Goal: Task Accomplishment & Management: Manage account settings

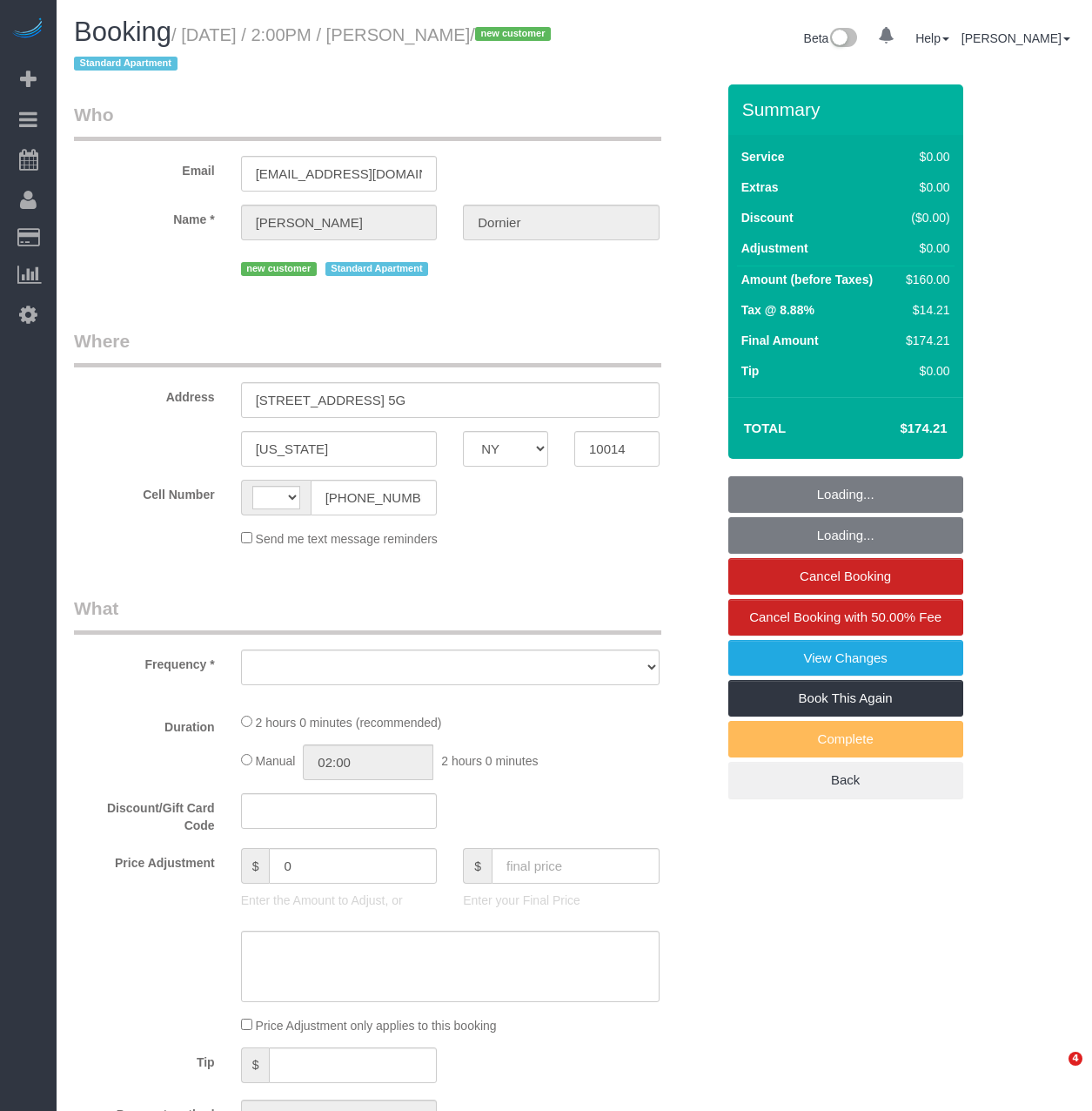
select select "NY"
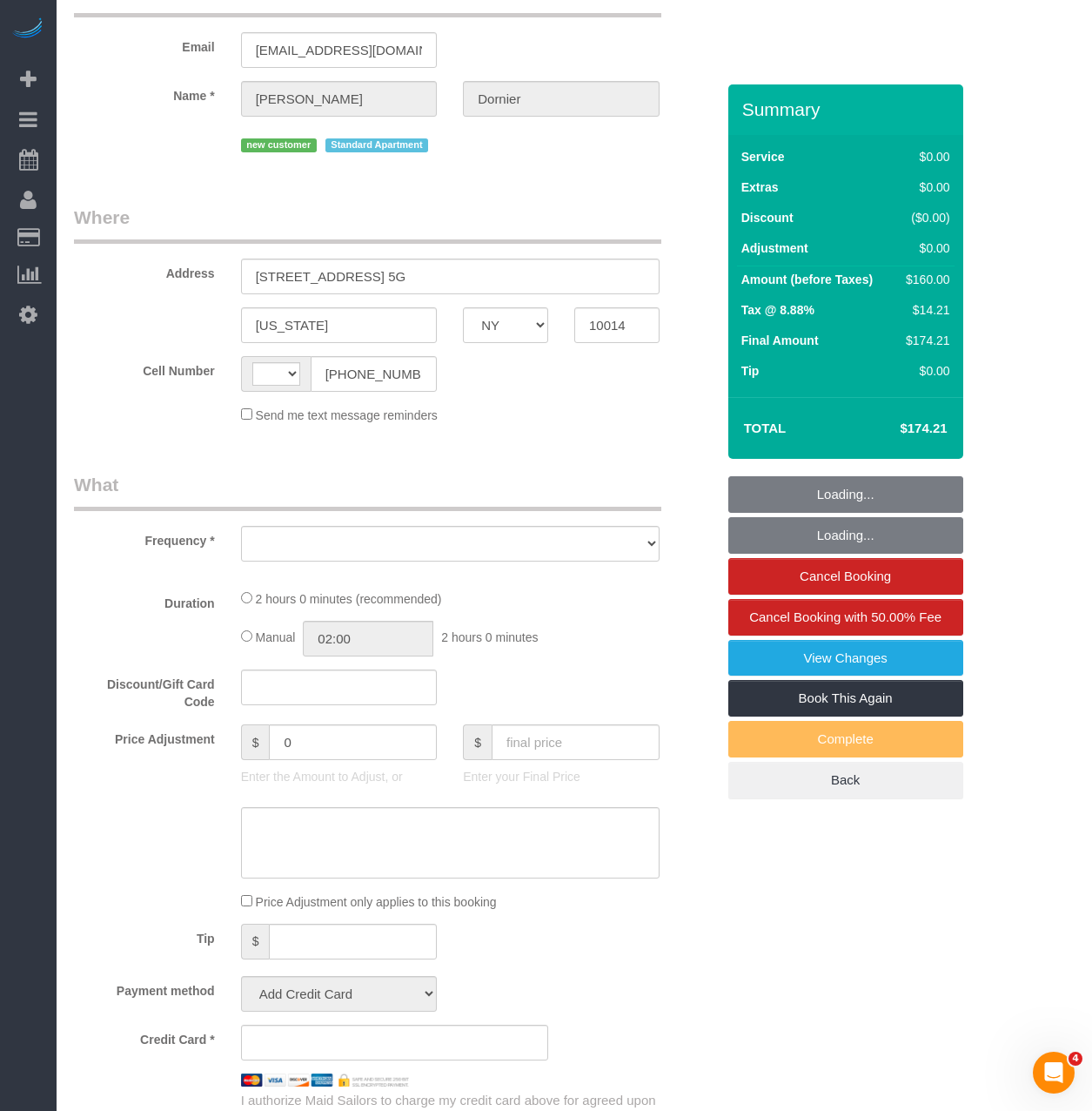
select select "number:89"
select select "number:90"
select select "number:15"
select select "number:5"
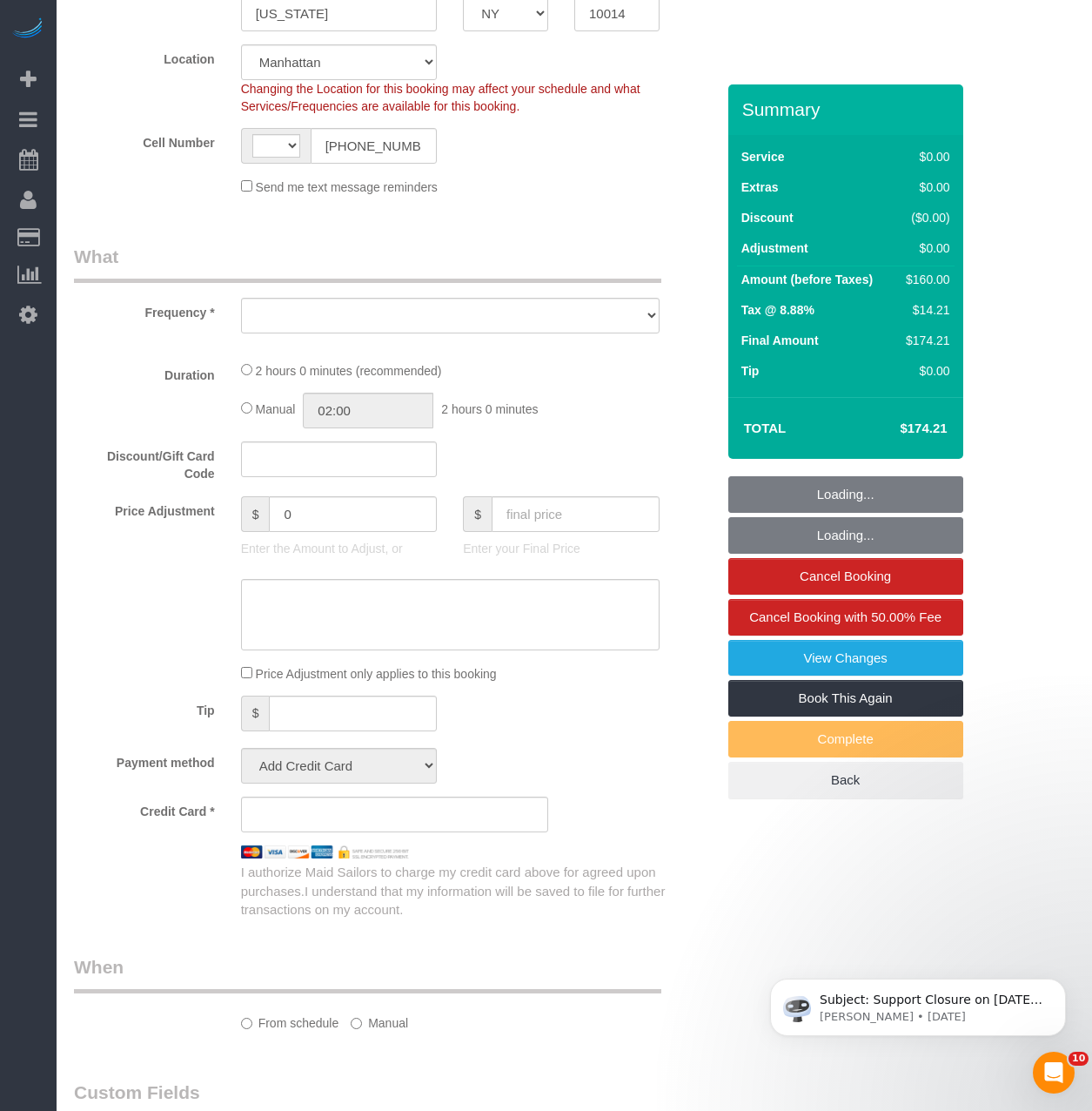
select select "string:US"
select select "object:838"
select select "string:stripe-pm_1S1tks4VGloSiKo7Mxosc0ld"
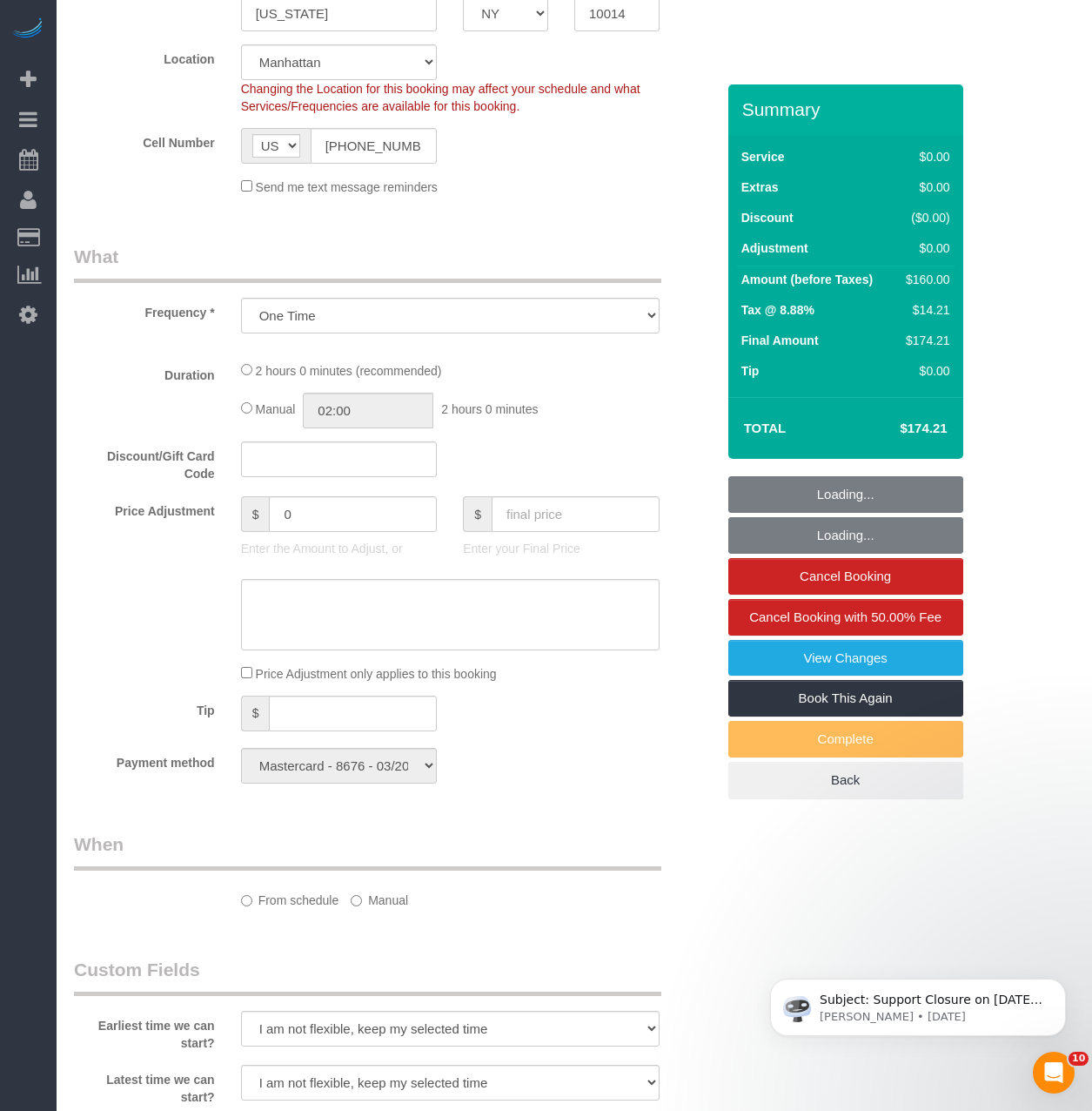
select select "object:950"
select select "1"
select select "spot1"
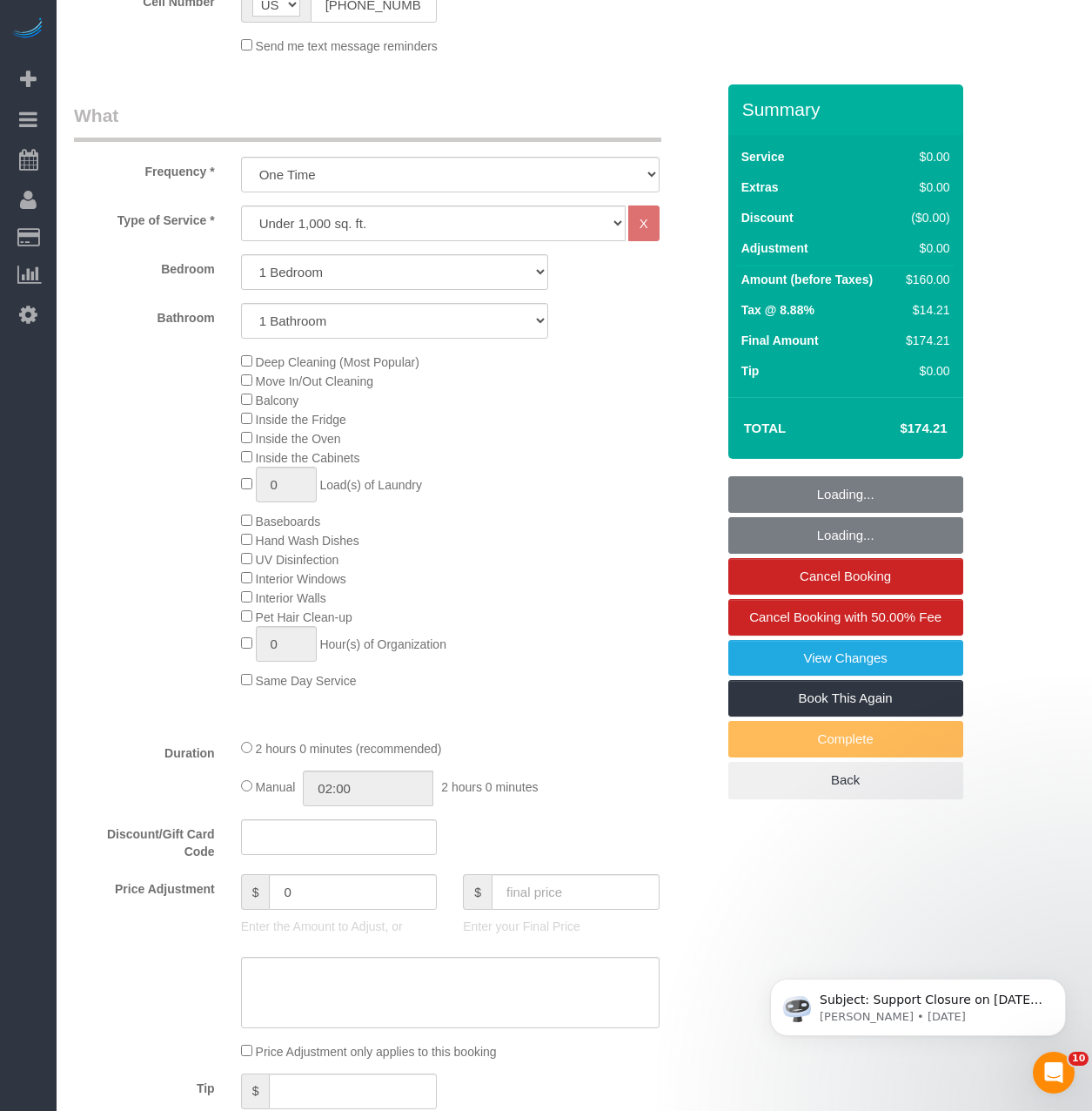
select select "1"
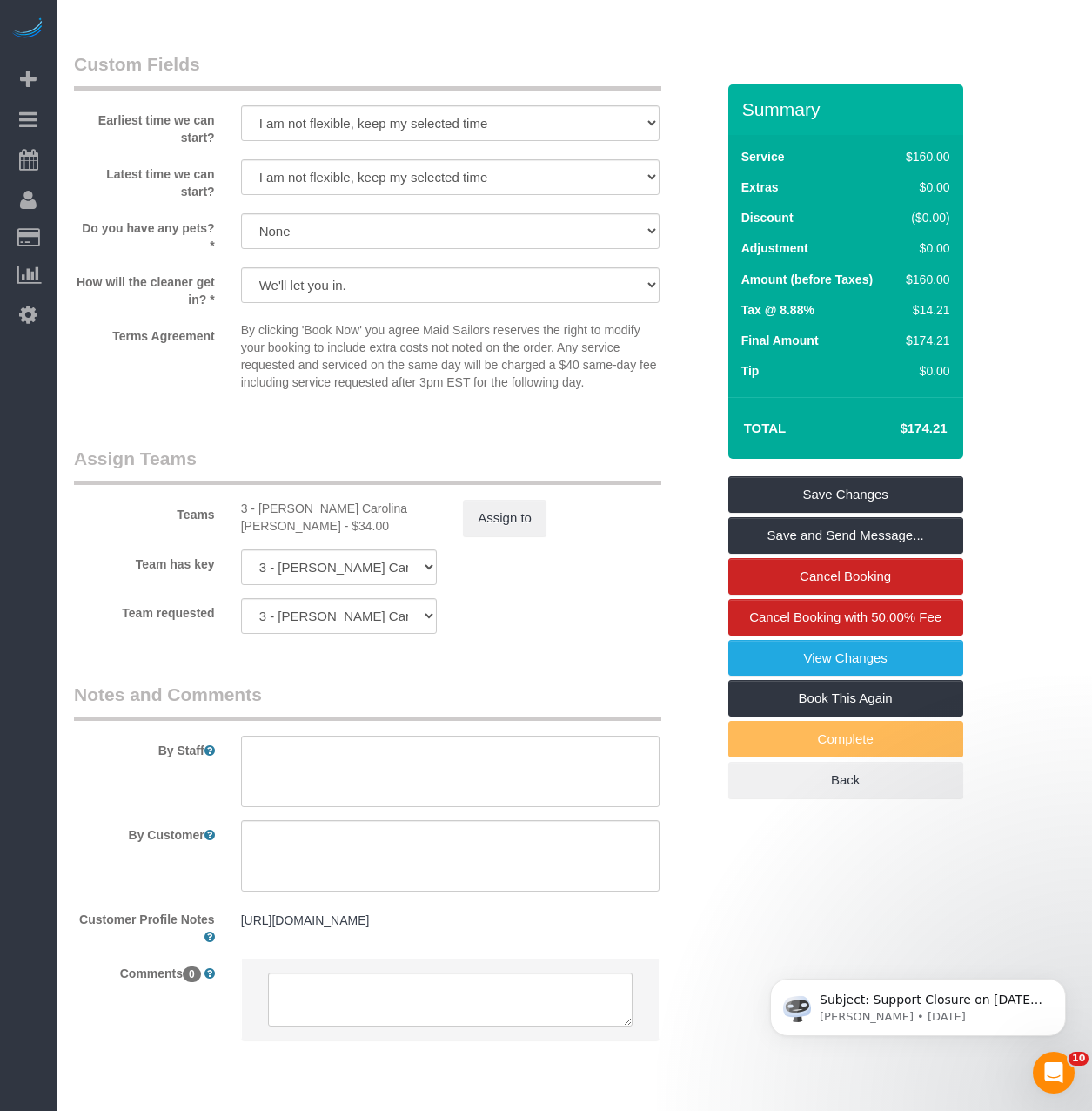
scroll to position [1967, 0]
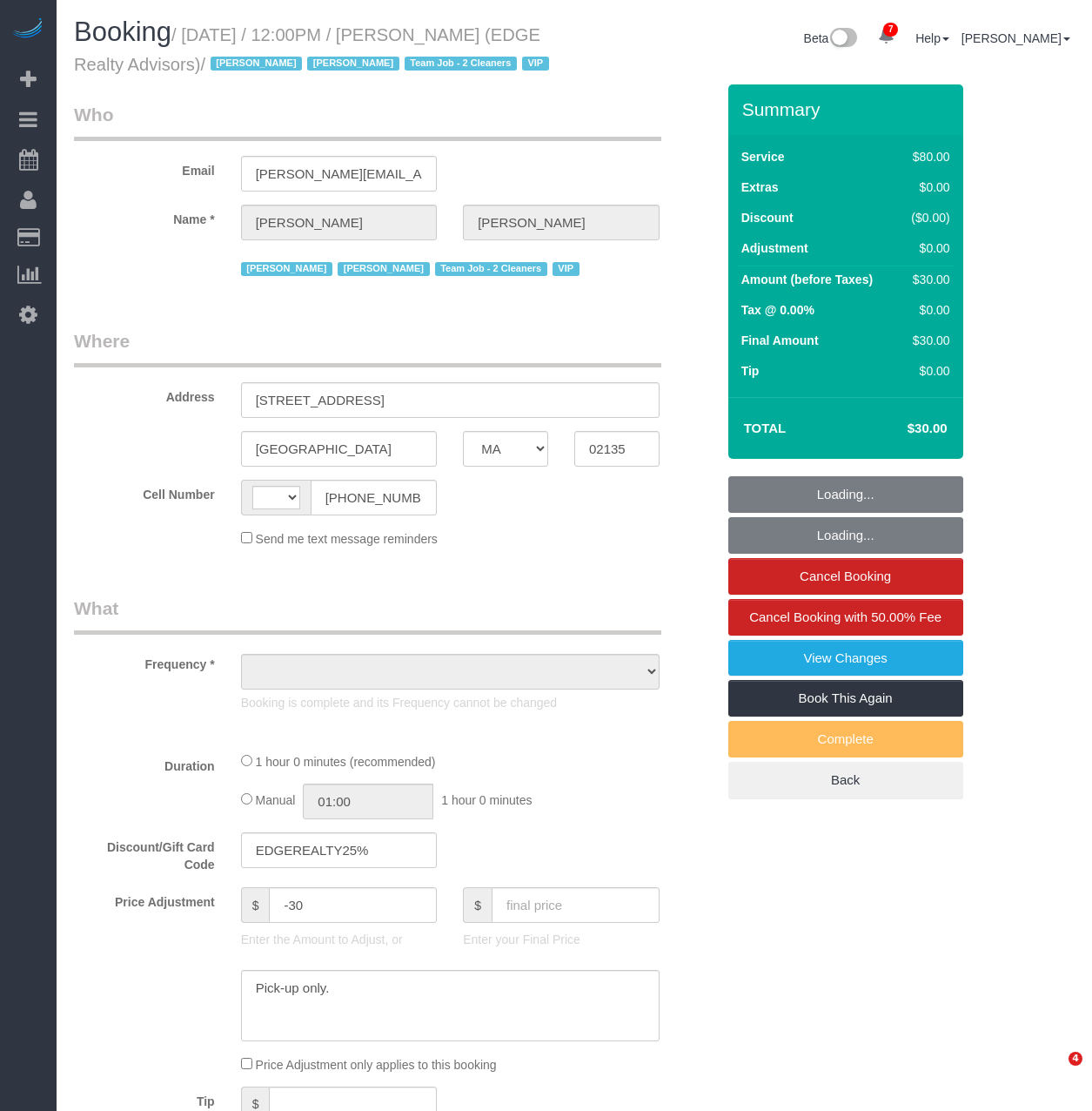
select select "MA"
select select "object:457"
select select "number:89"
select select "number:90"
select select "number:15"
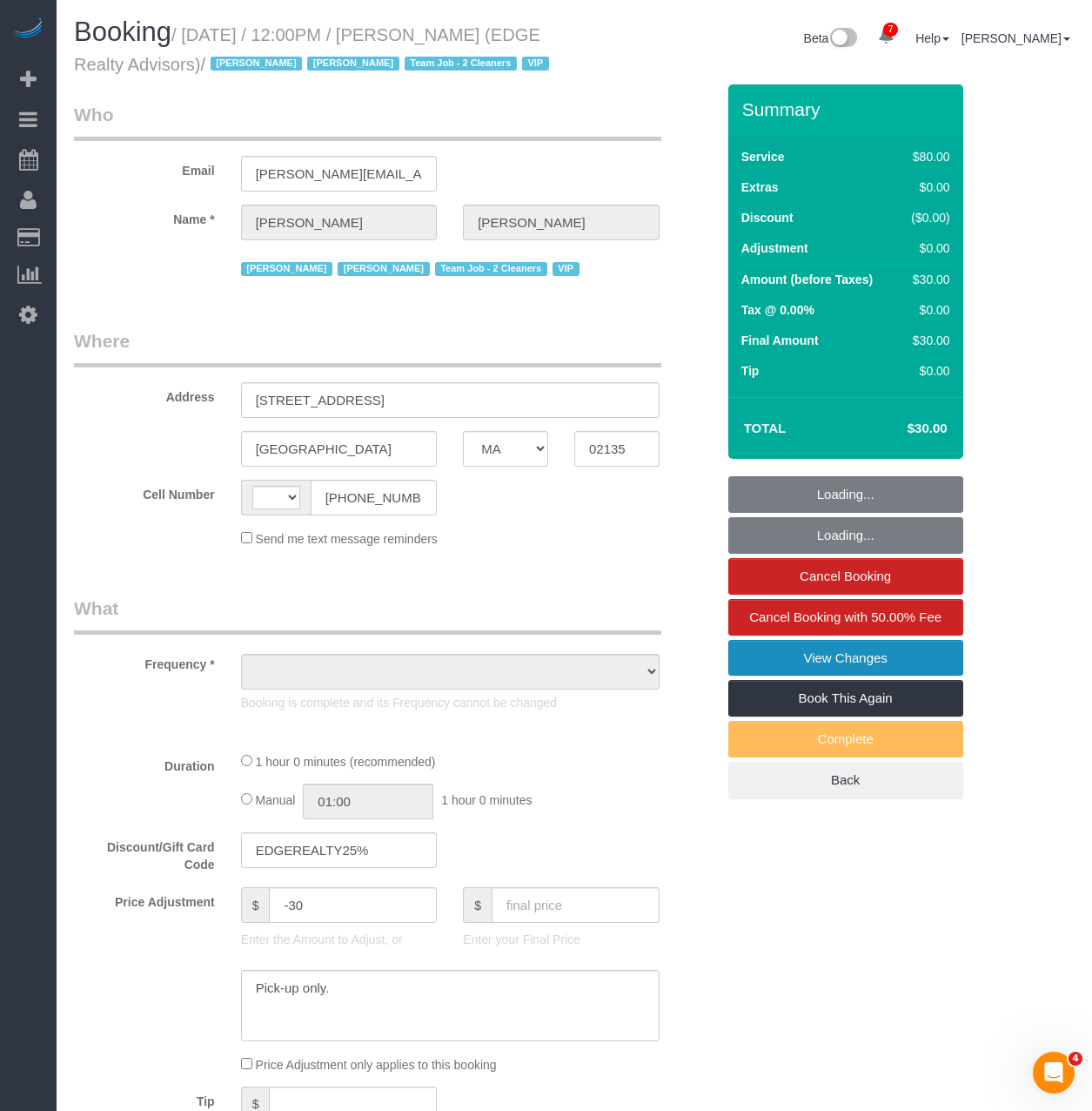
select select "number:5"
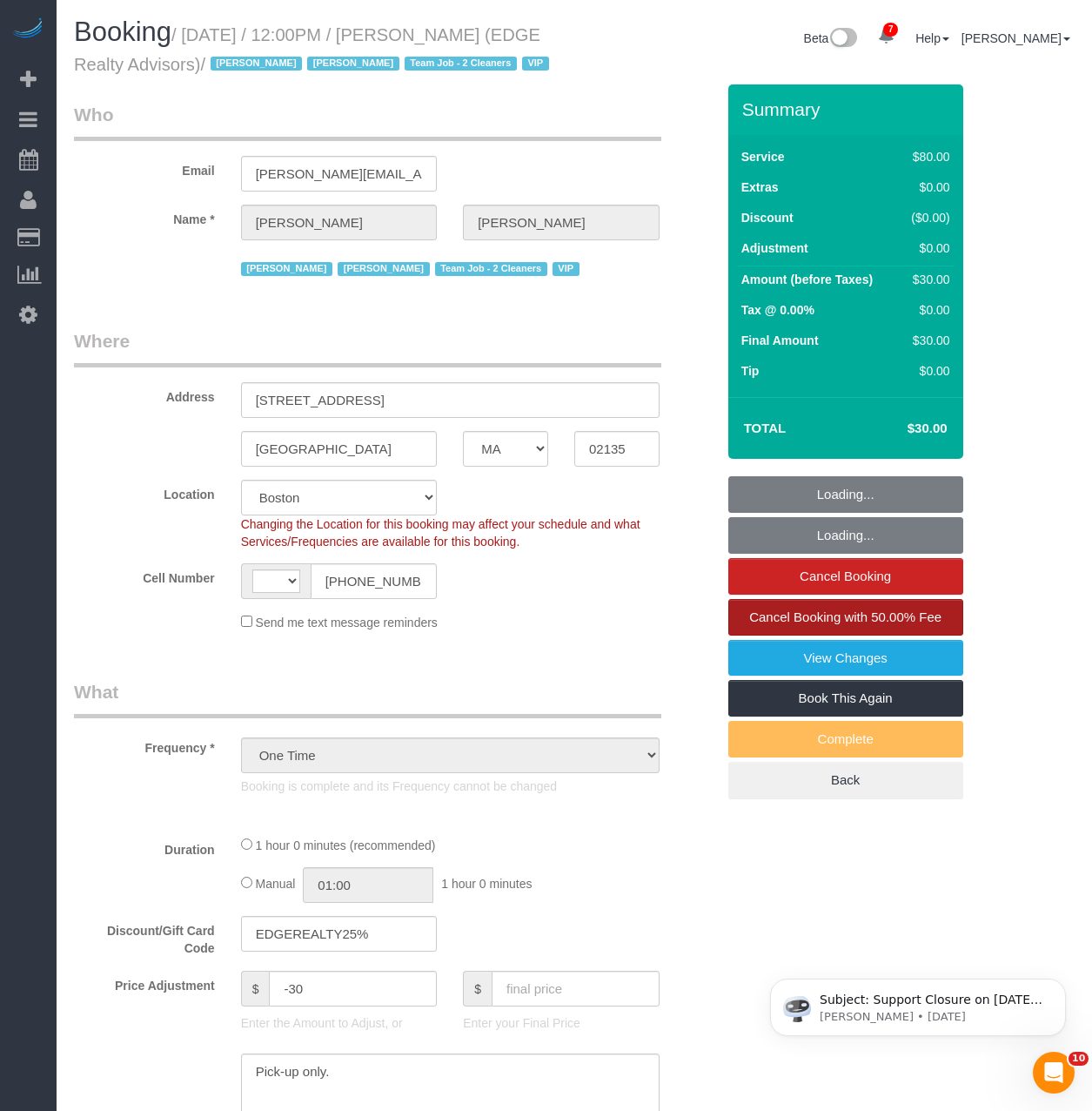
select select "object:611"
select select "string:US"
select select "spot1"
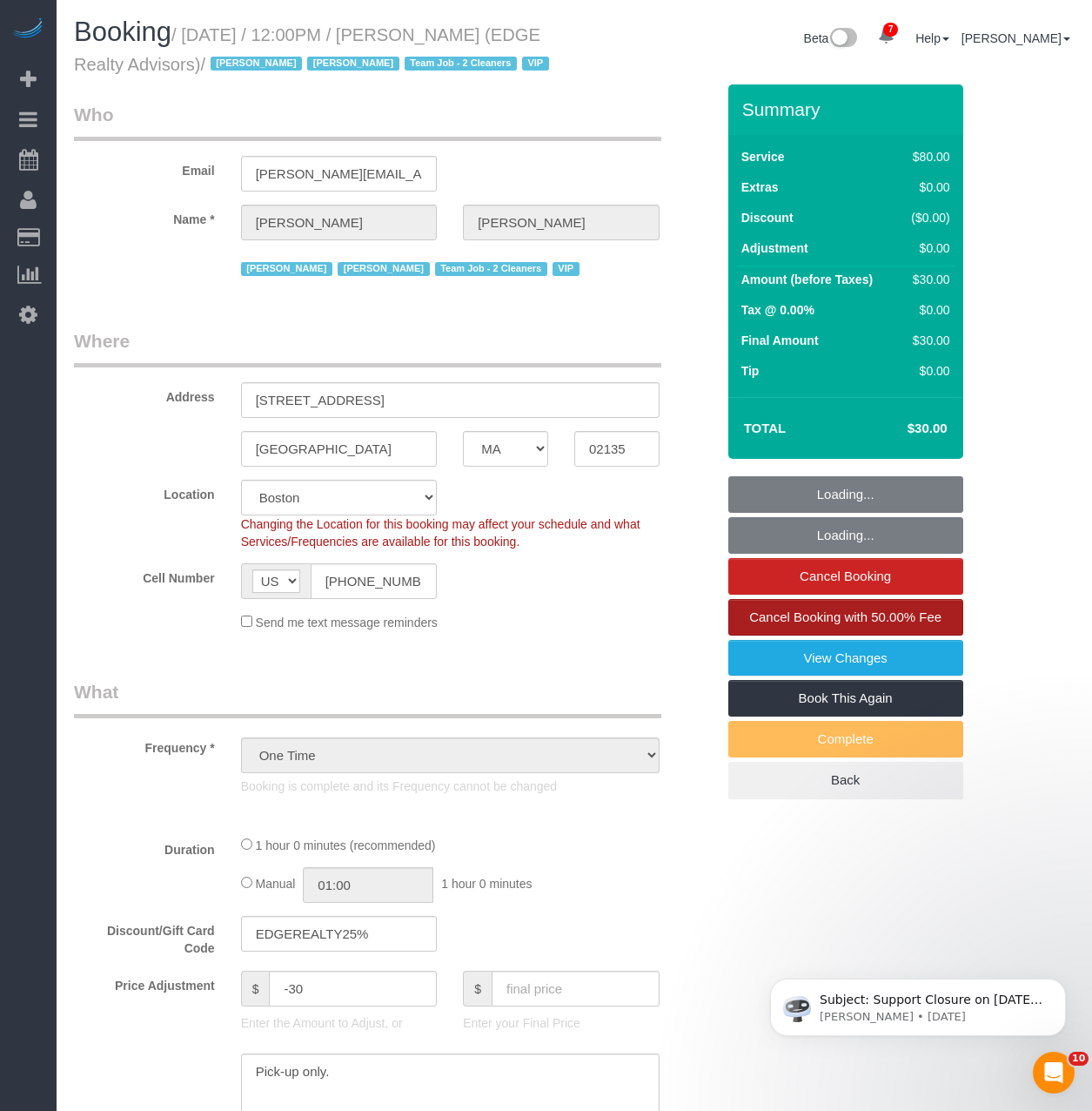
select select "string:stripe-pm_1NctNu4VGloSiKo7xER55rCs"
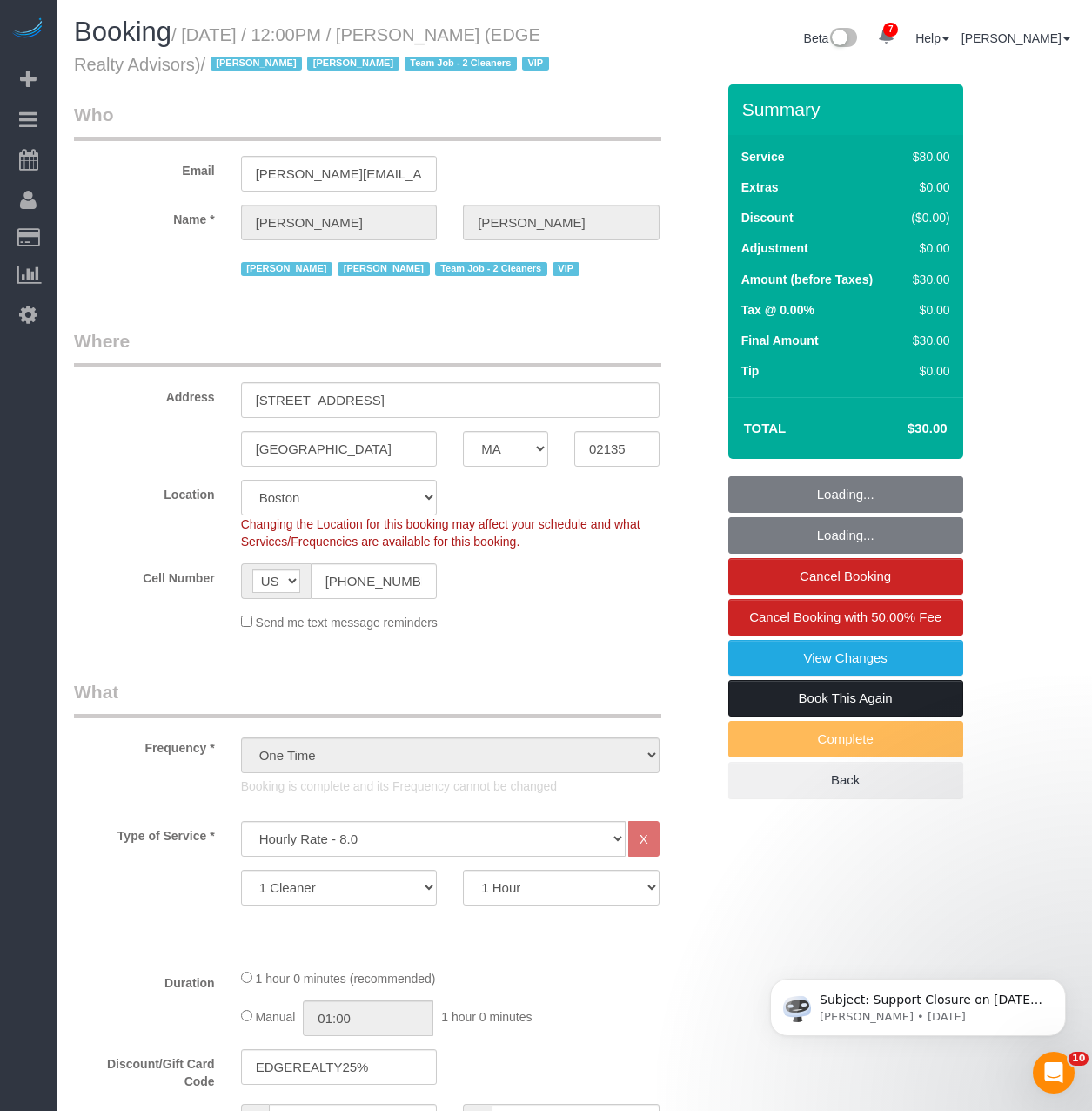
click at [812, 716] on link "Book This Again" at bounding box center [845, 698] width 235 height 37
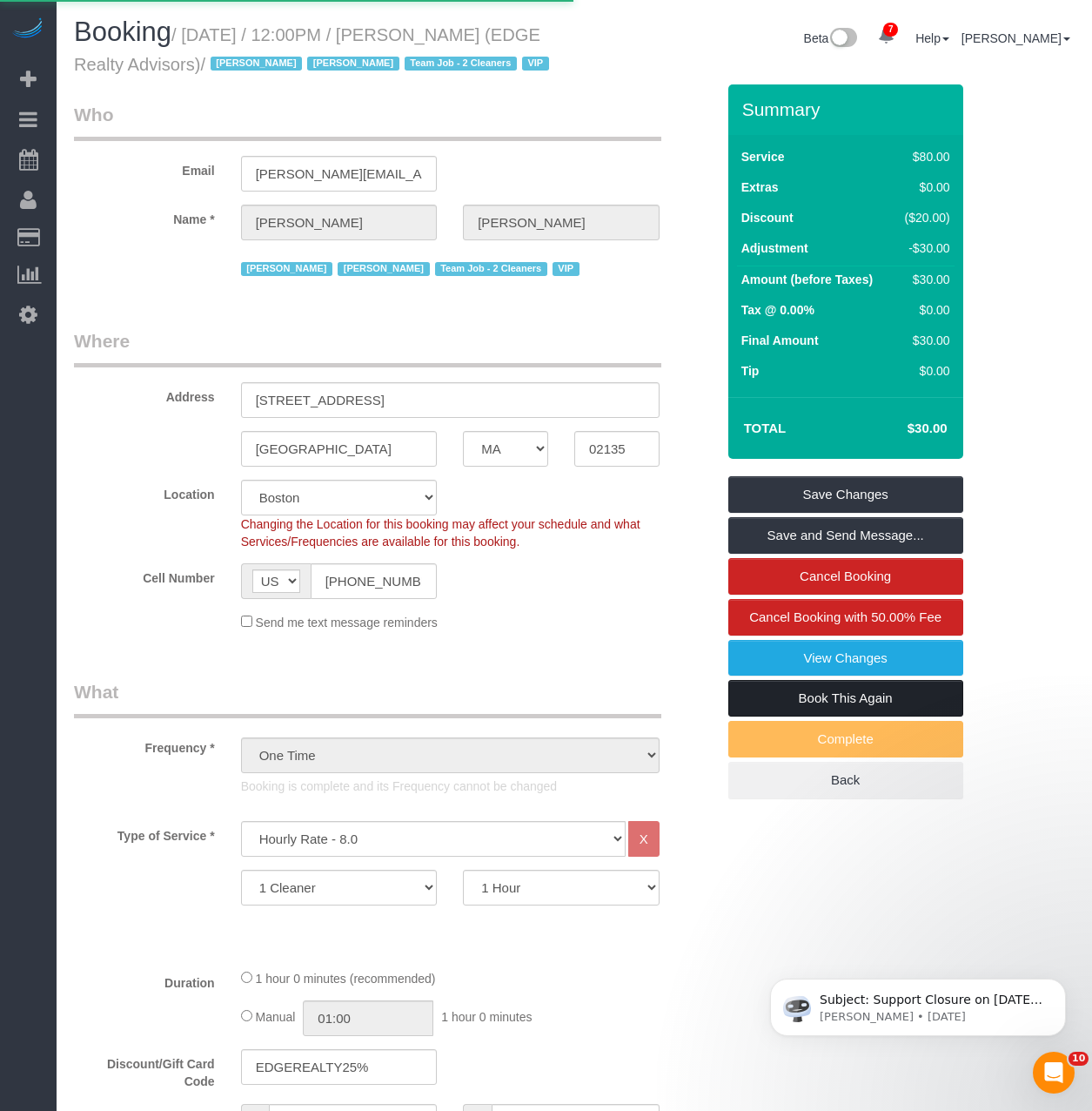
select select "MA"
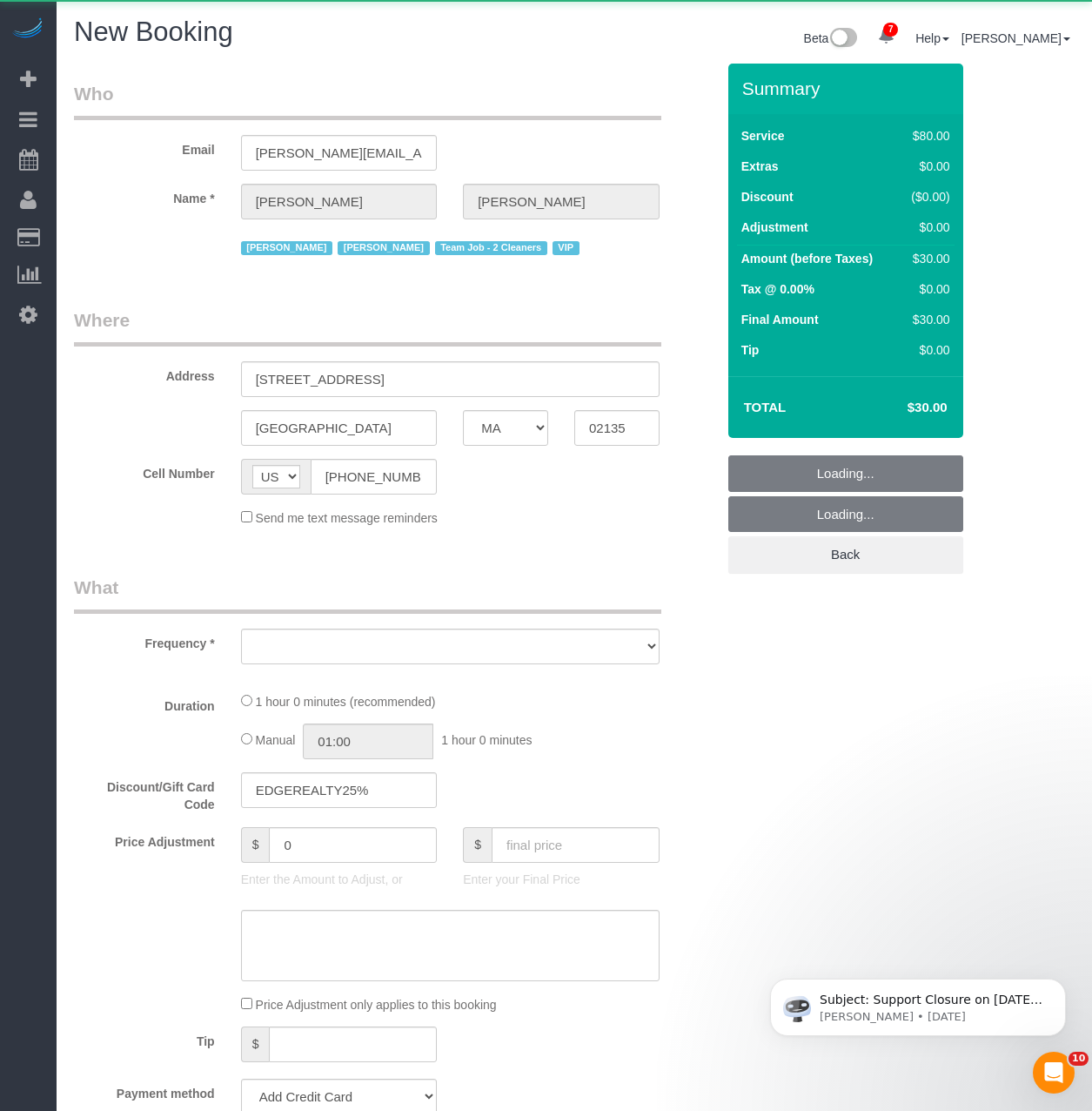
select select "object:1594"
select select "number:89"
select select "number:90"
select select "number:15"
select select "number:5"
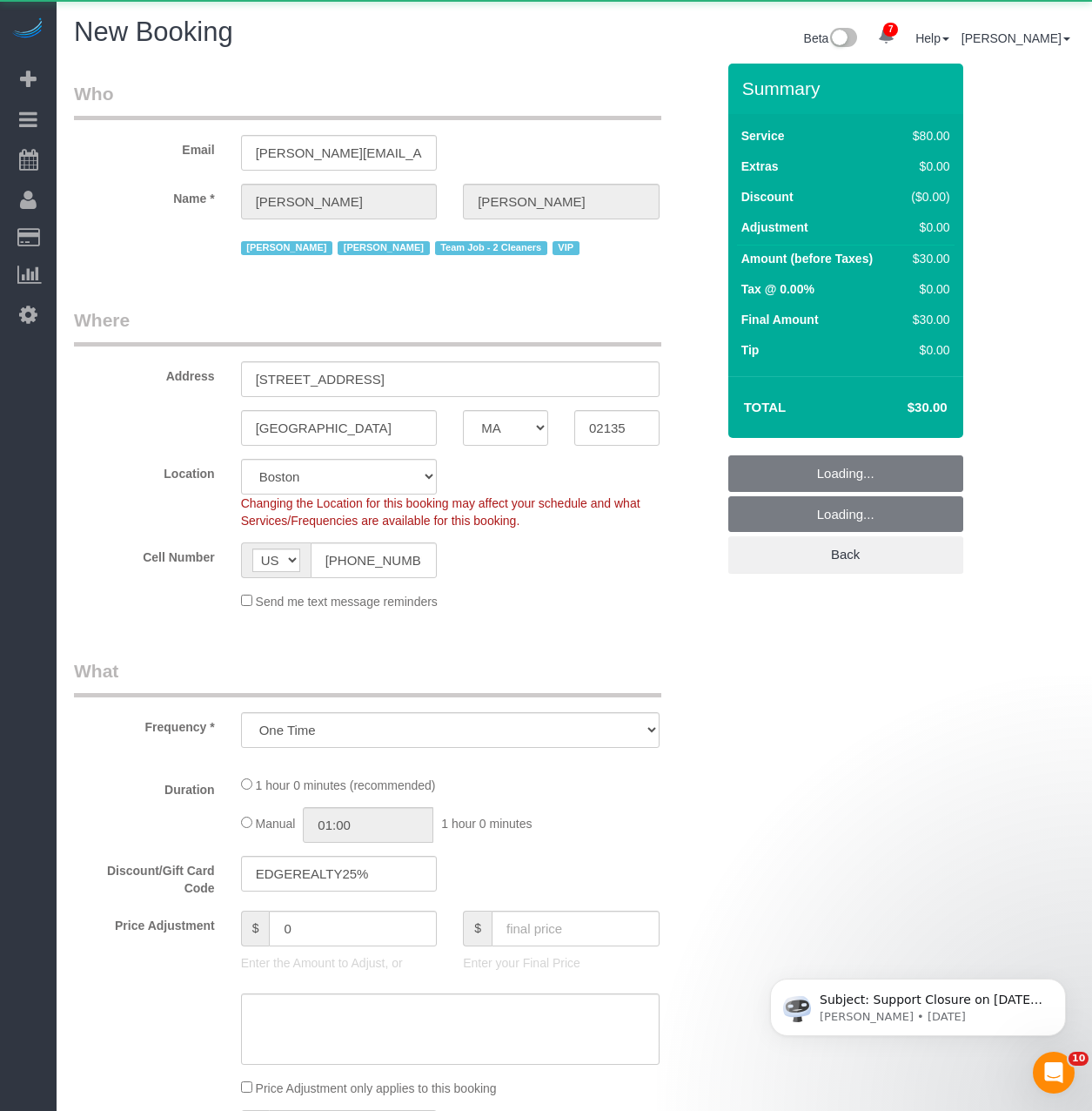
select select "object:1745"
select select "string:stripe-pm_1NctNu4VGloSiKo7xER55rCs"
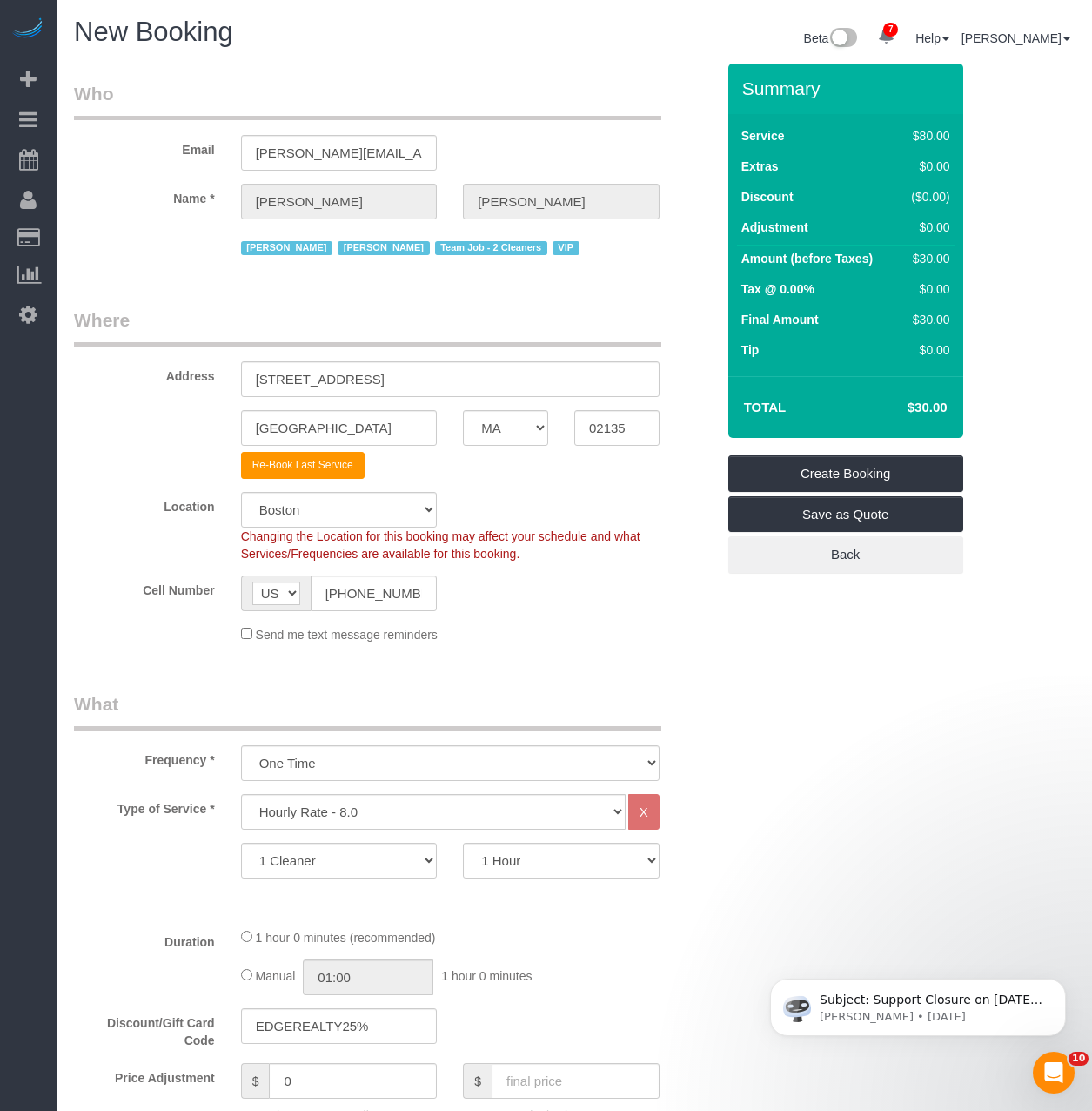
select select "object:1754"
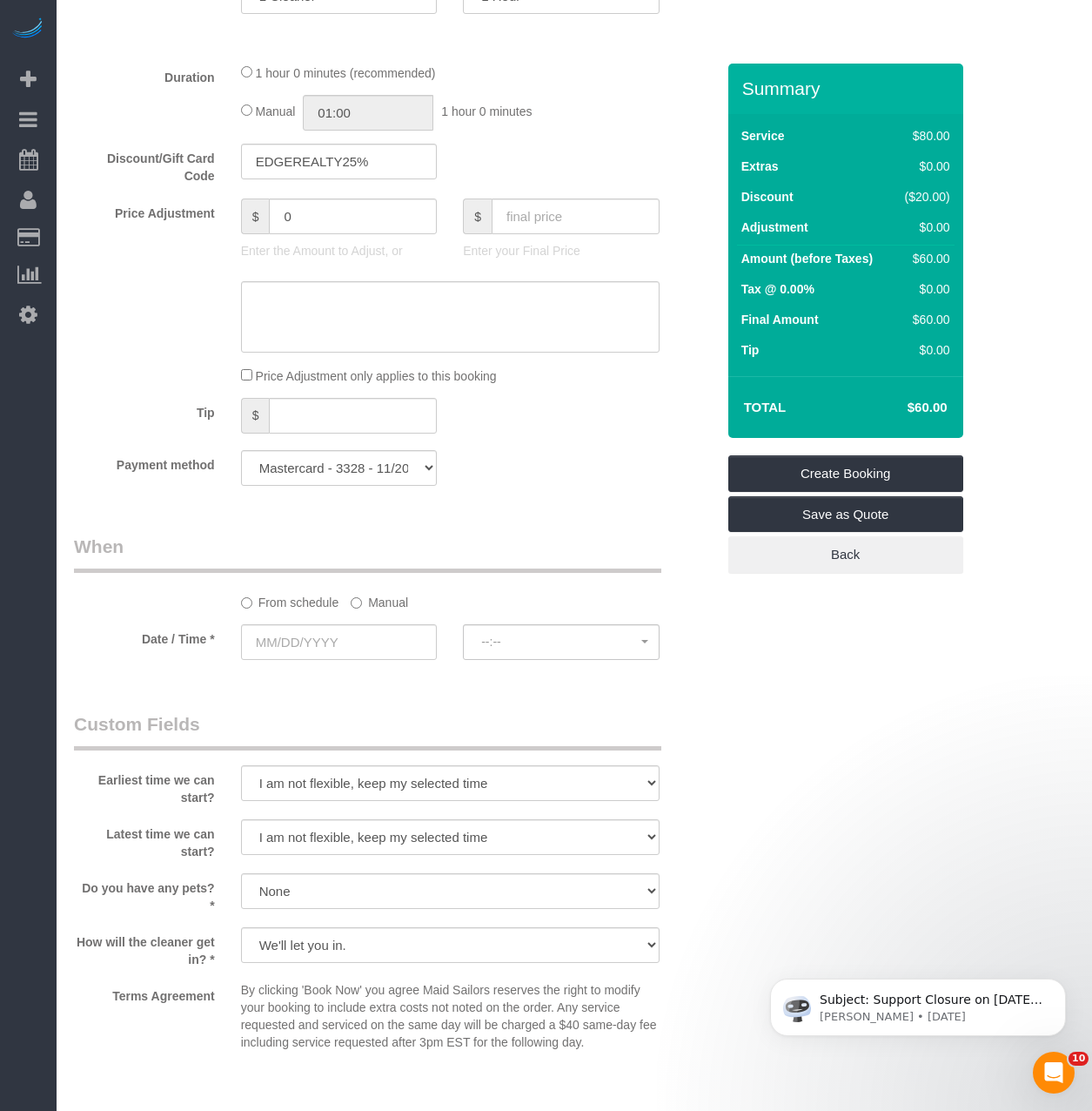
scroll to position [870, 0]
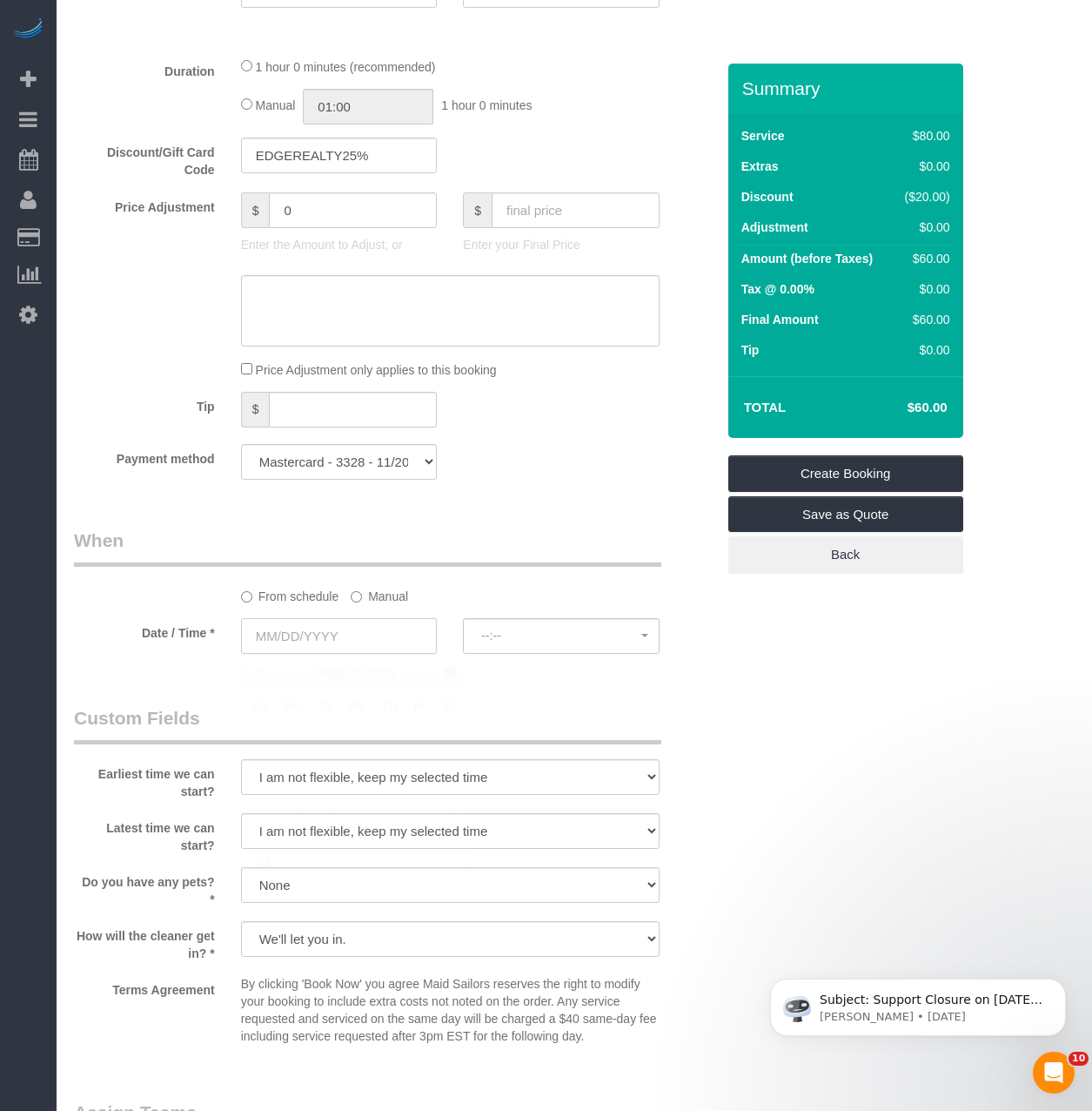
click at [360, 641] on input "text" at bounding box center [339, 636] width 196 height 36
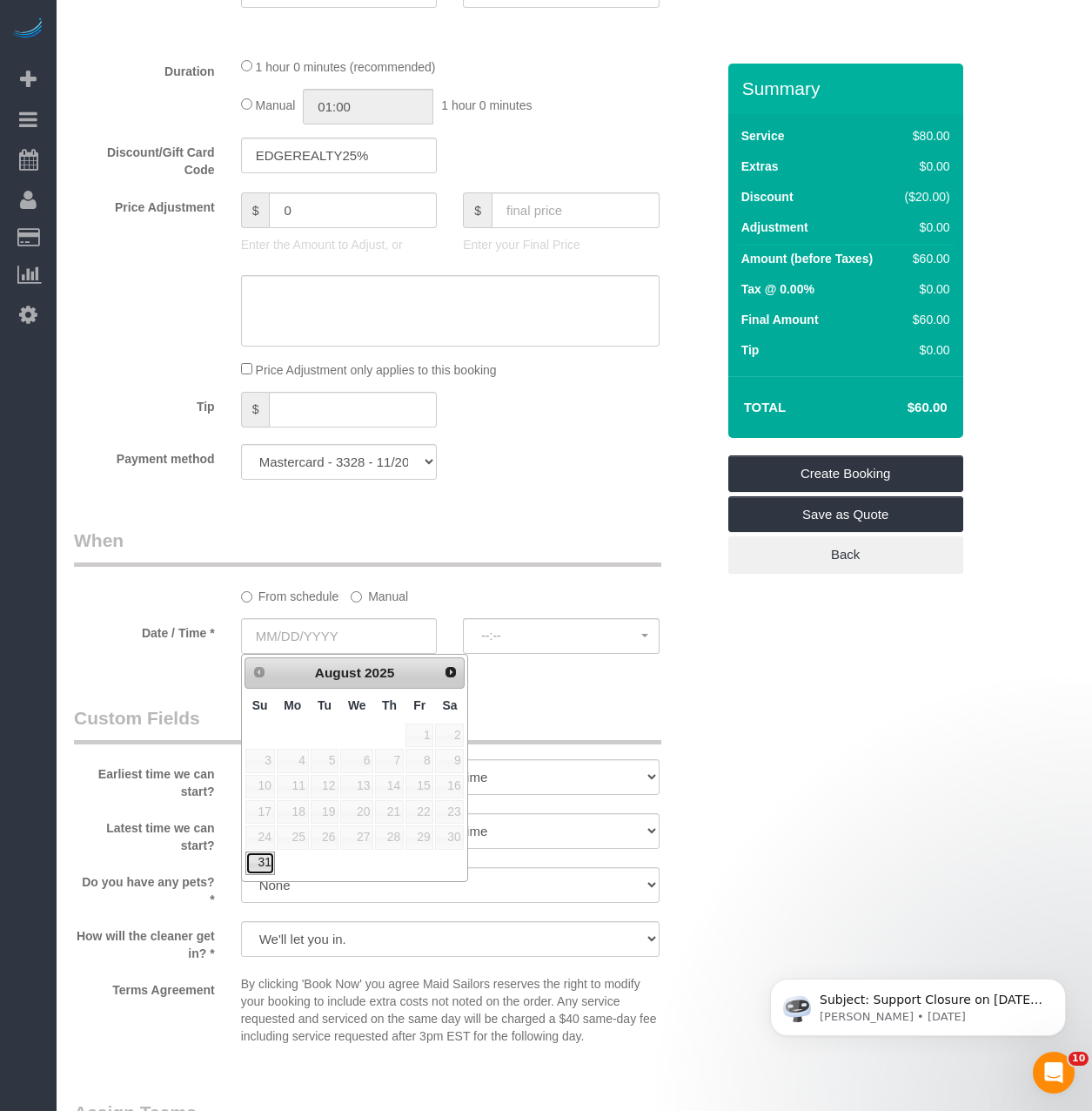
click at [265, 871] on link "31" at bounding box center [260, 863] width 29 height 24
type input "08/31/2025"
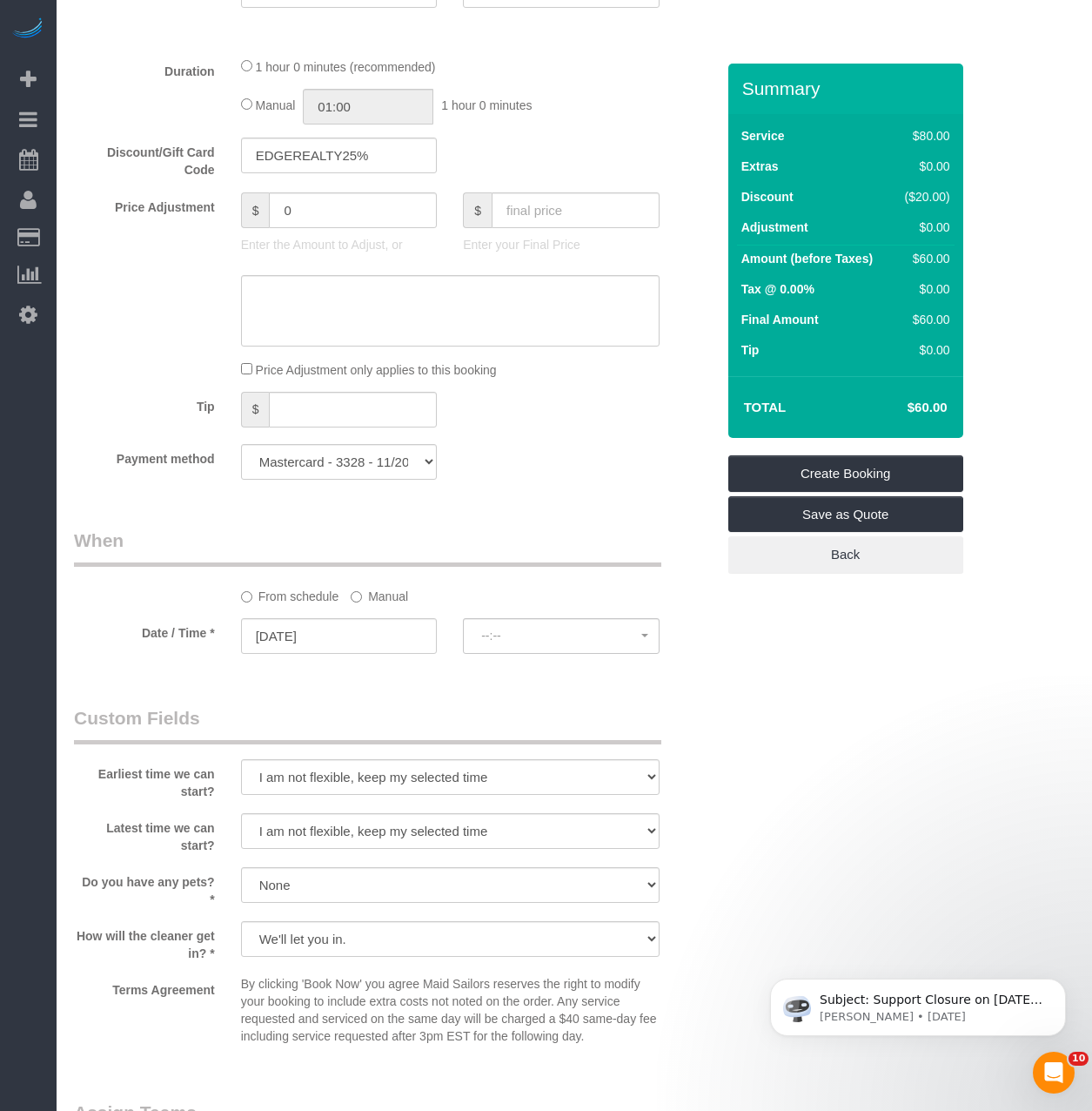
select select "spot11"
click at [506, 634] on span "8:00AM" at bounding box center [561, 635] width 161 height 14
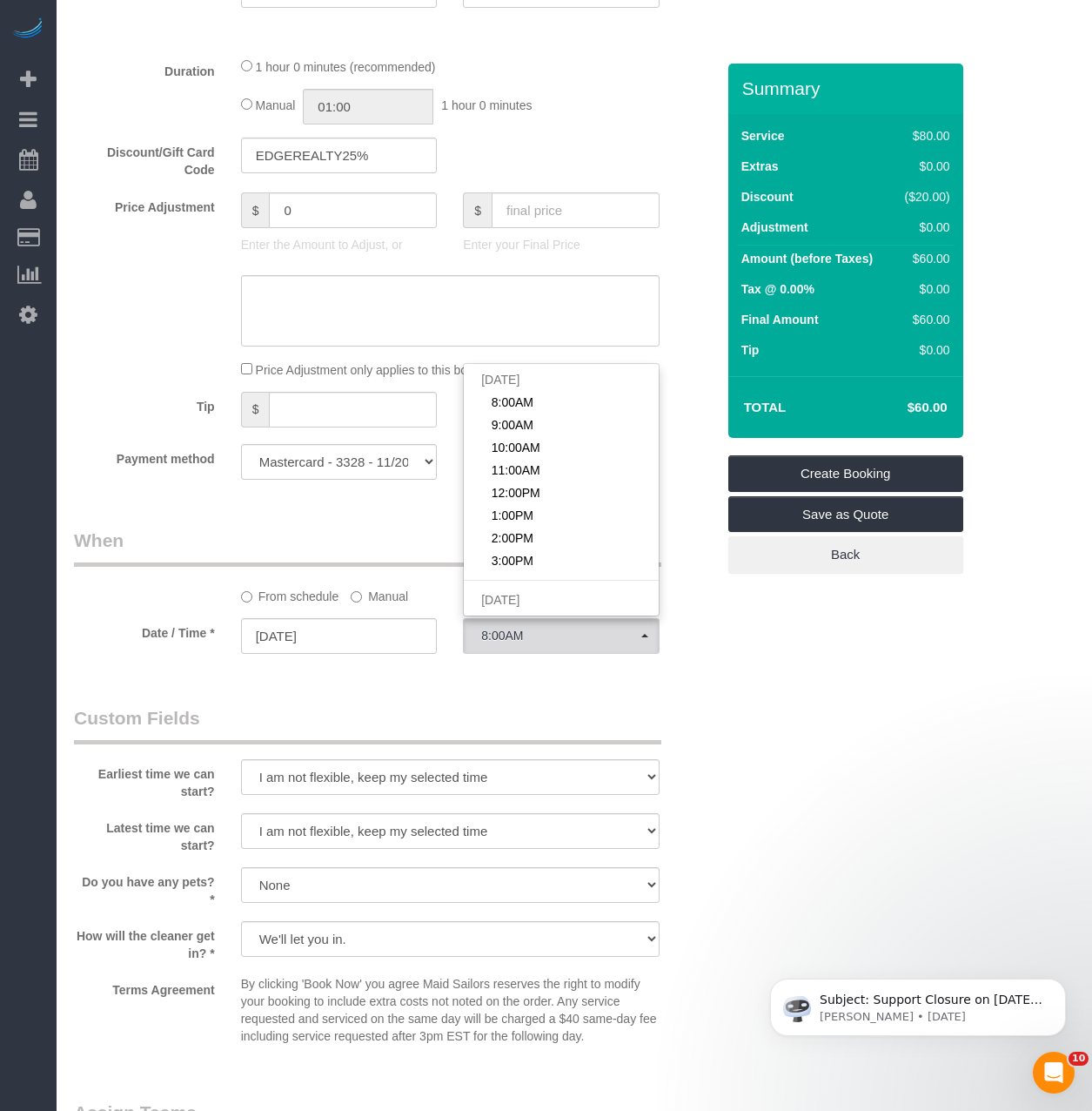
click at [361, 606] on sui-booking-spot "From schedule Manual Date / Time * 08/31/2025 8:00AM Sun August 31st 8:00AM 9:0…" at bounding box center [394, 591] width 641 height 129
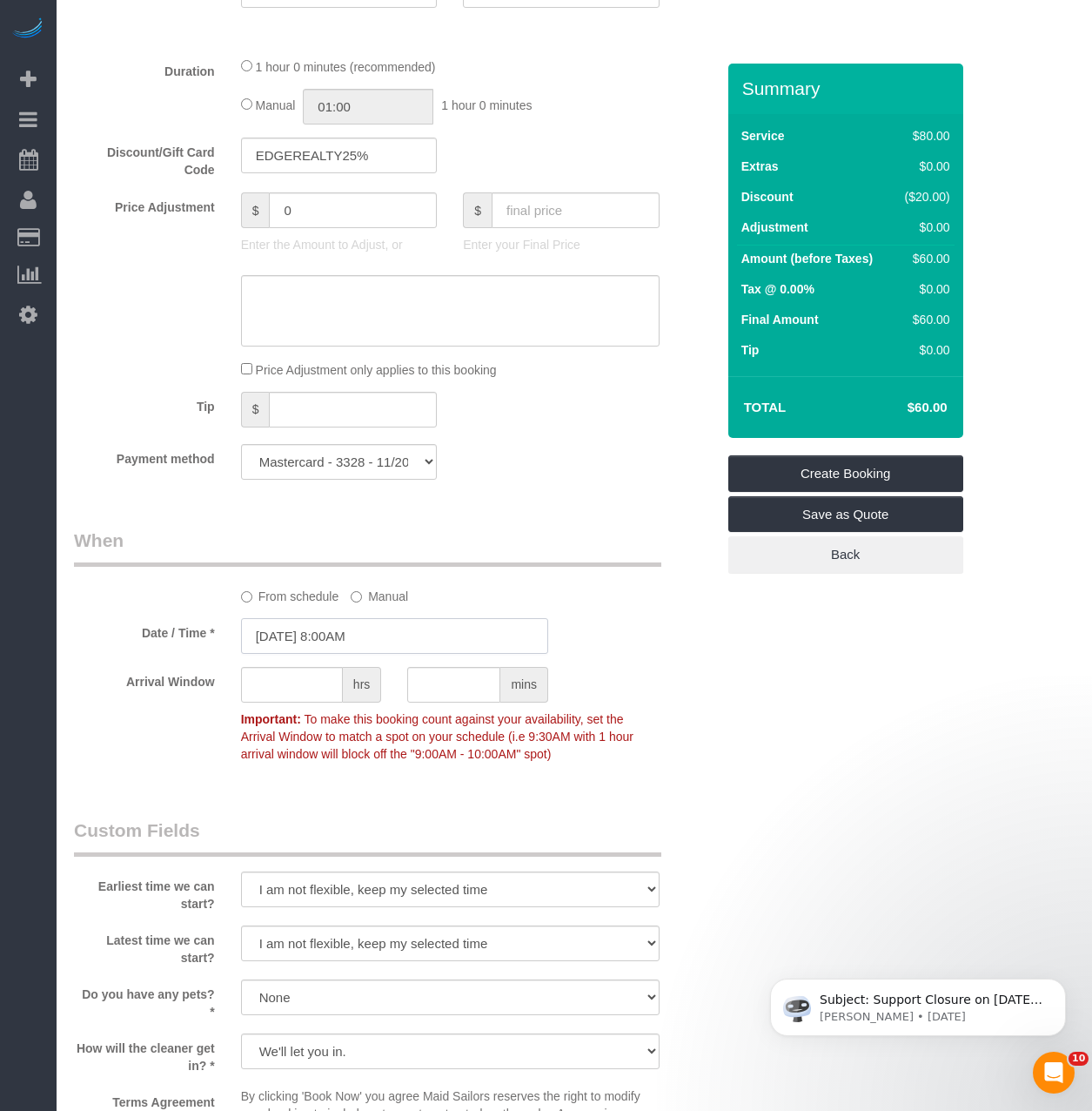
click at [435, 643] on input "08/31/2025 8:00AM" at bounding box center [394, 636] width 307 height 36
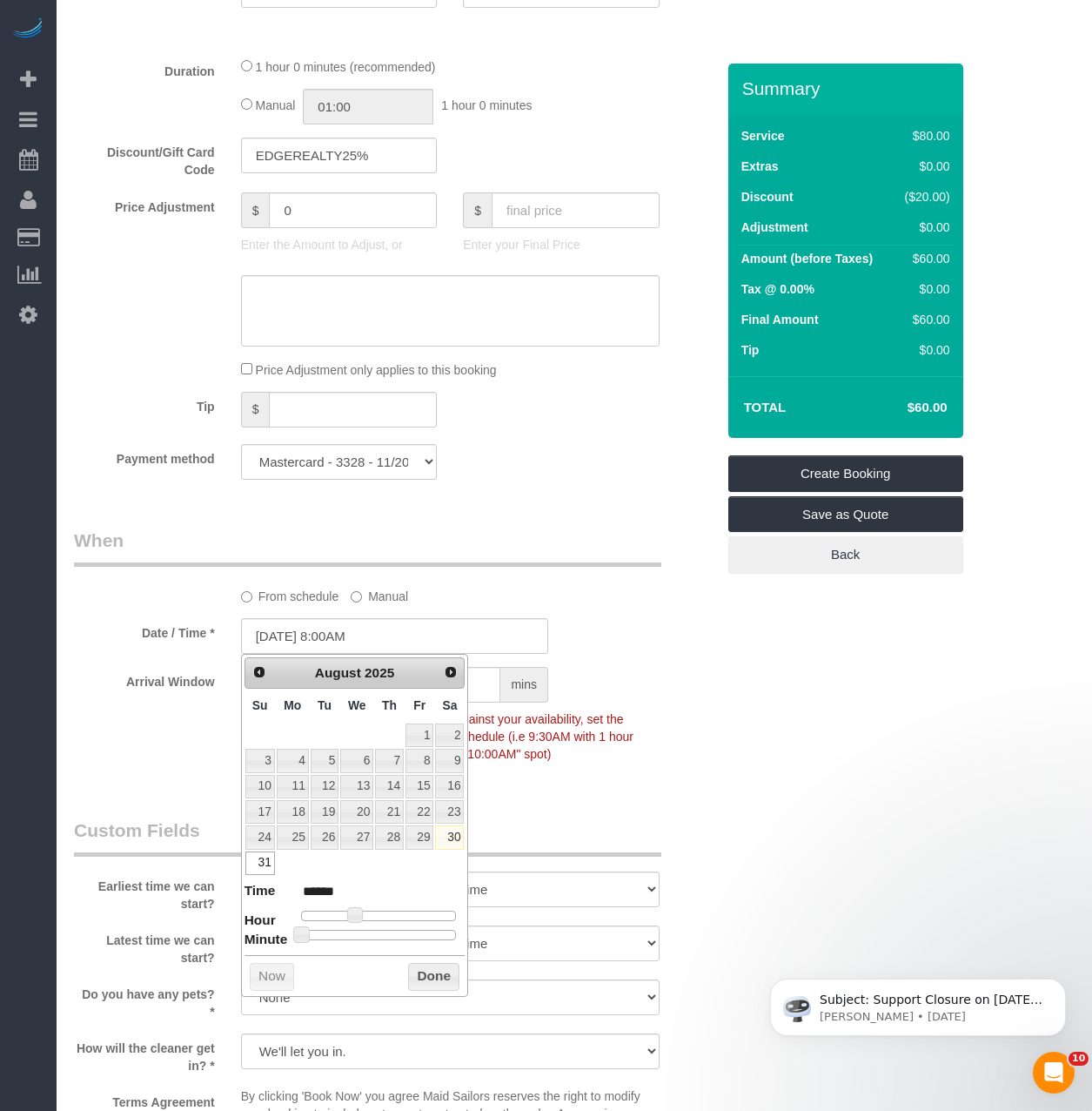
click at [409, 924] on dl "Time ****** Hour Minute Second Millisecond Microsecond Time Zone ***** ***** **…" at bounding box center [355, 911] width 221 height 60
click at [409, 910] on dl "Time ****** Hour Minute Second Millisecond Microsecond Time Zone ***** ***** **…" at bounding box center [355, 911] width 221 height 60
type input "08/31/2025 4:00PM"
type input "******"
type input "08/31/2025 5:00PM"
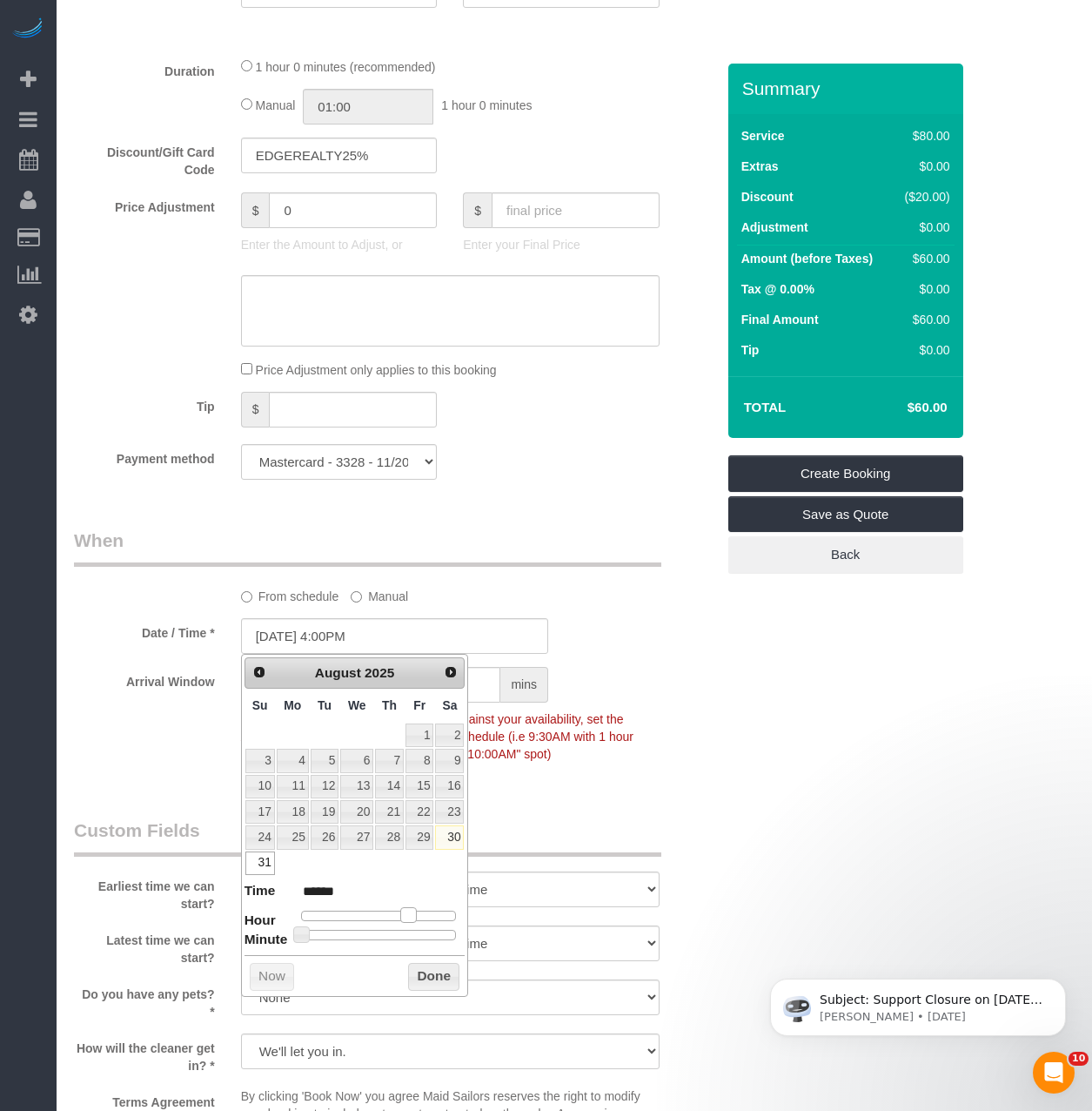
type input "******"
type input "08/31/2025 6:00PM"
type input "******"
type input "[DATE] 5:00PM"
type input "******"
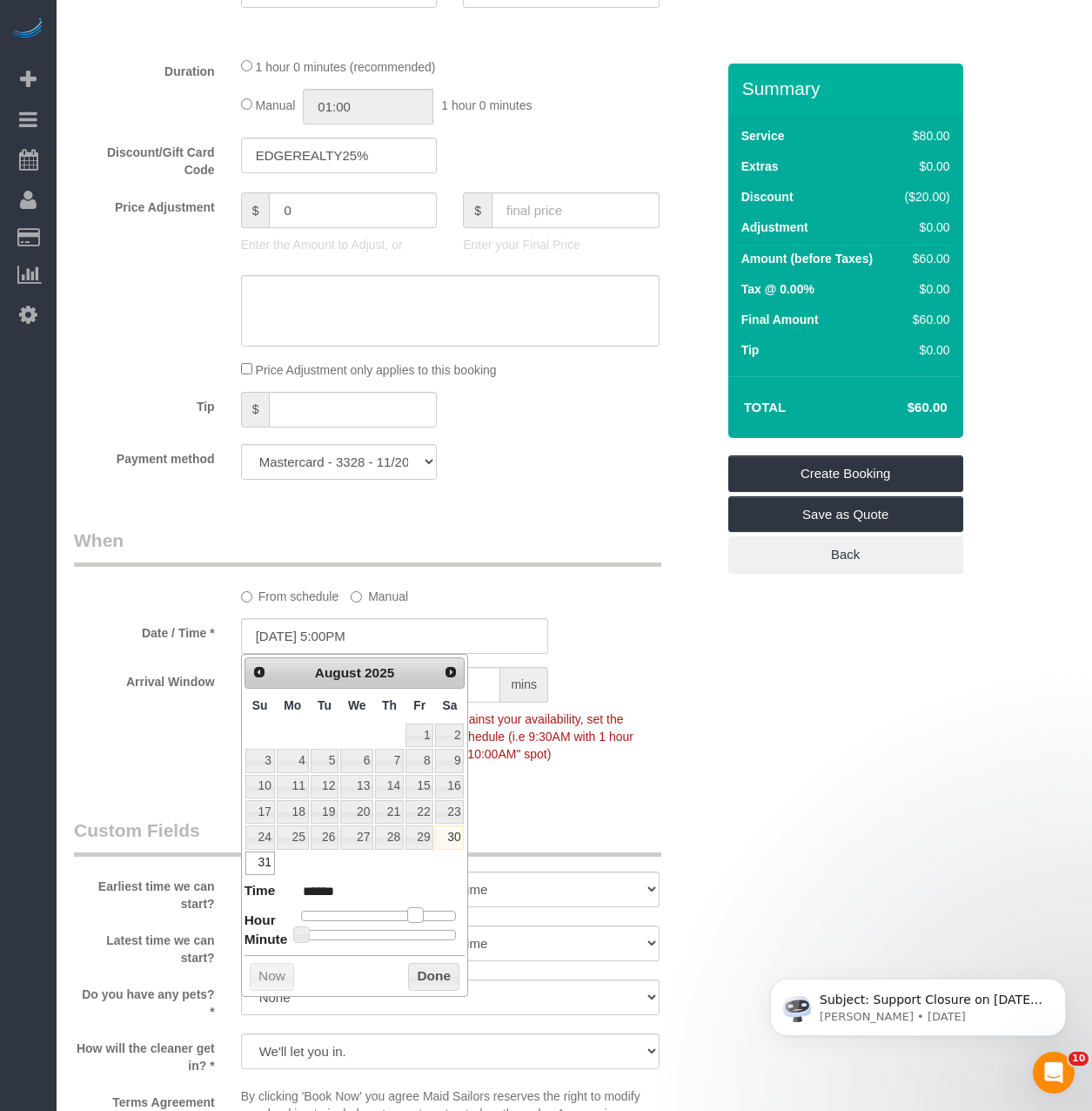
drag, startPoint x: 406, startPoint y: 913, endPoint x: 414, endPoint y: 919, distance: 10.0
click at [414, 919] on div at bounding box center [379, 915] width 156 height 10
click at [426, 974] on button "Done" at bounding box center [434, 976] width 51 height 27
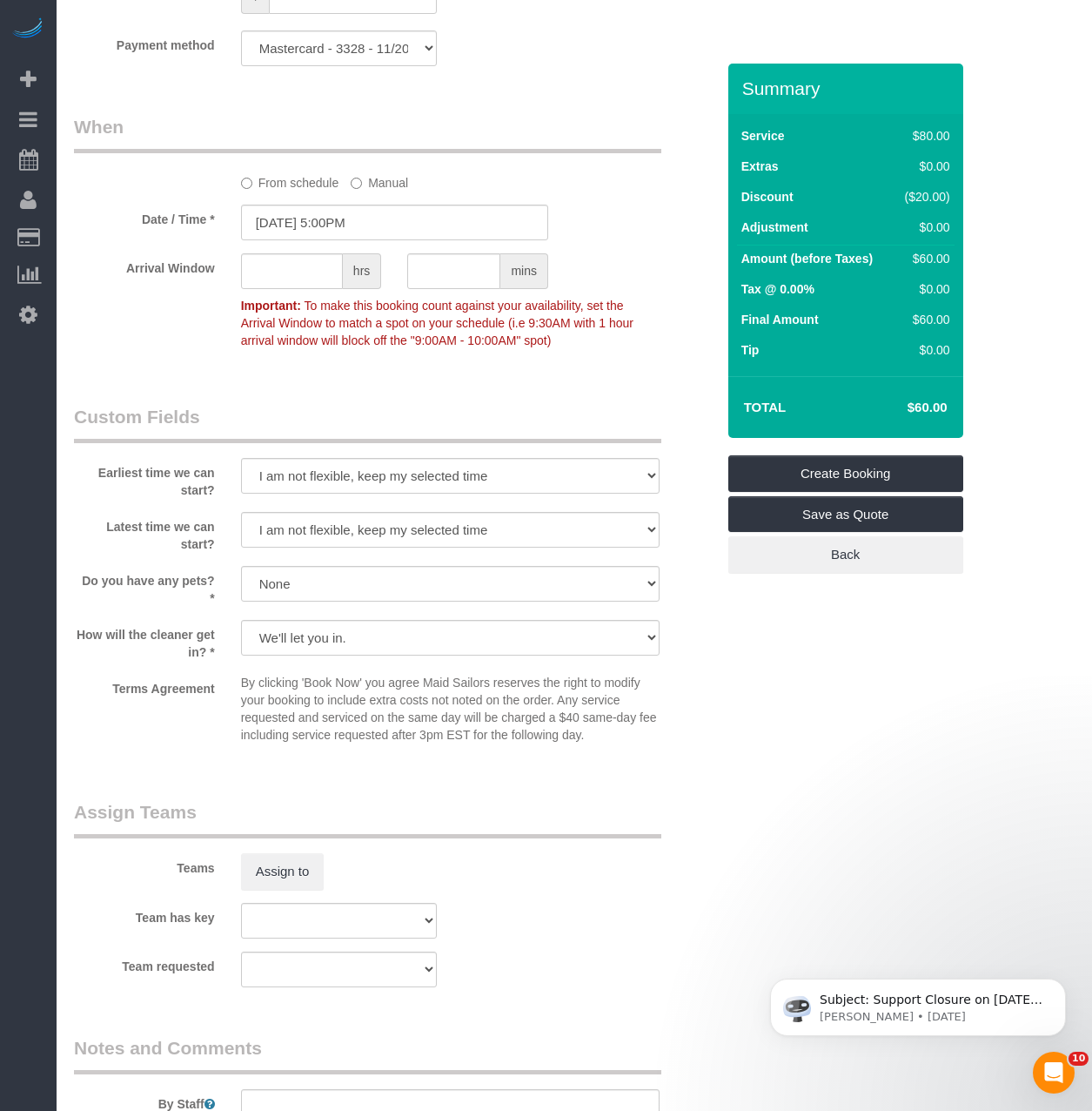
scroll to position [1306, 0]
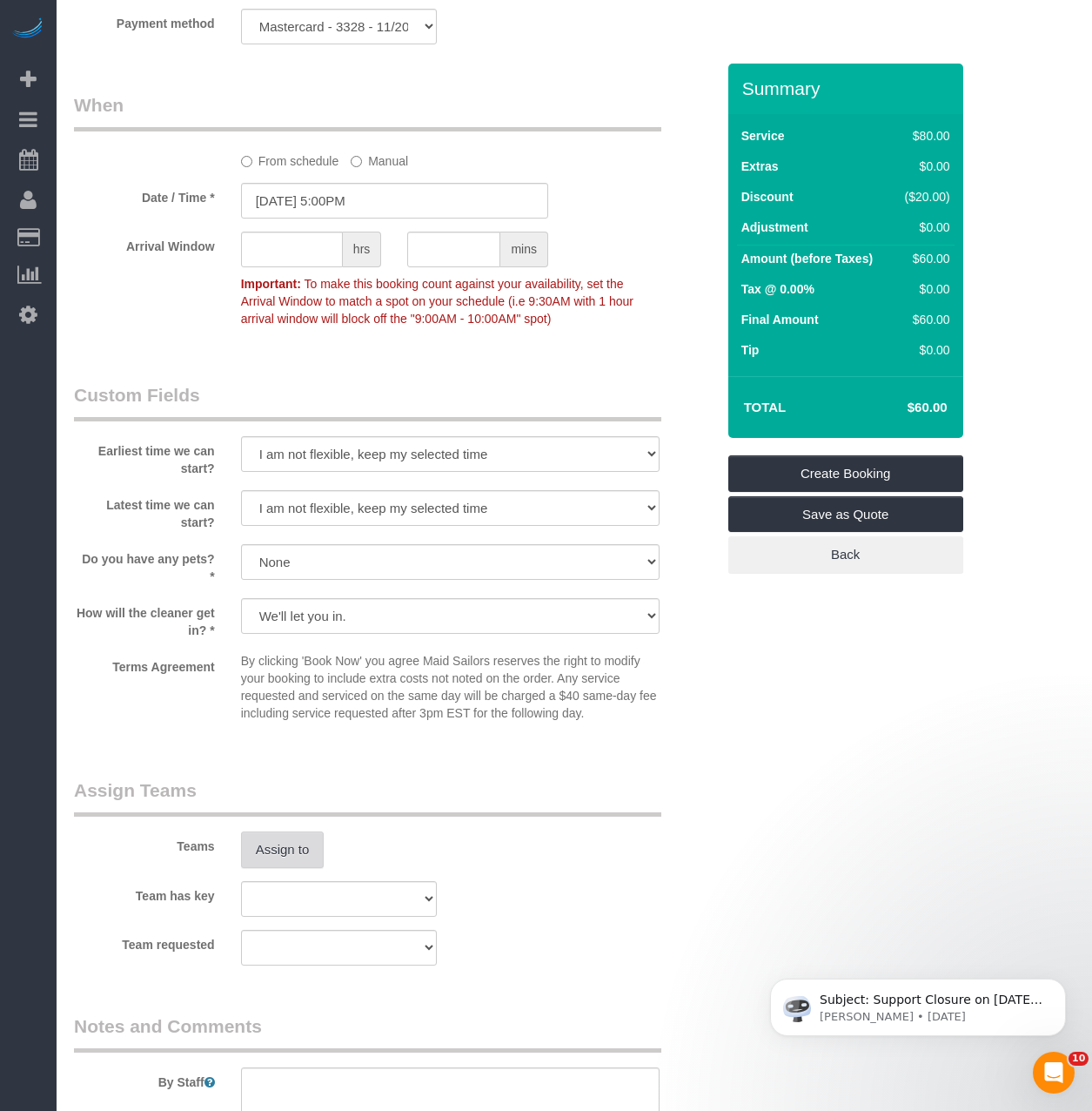
click at [293, 837] on button "Assign to" at bounding box center [282, 849] width 83 height 37
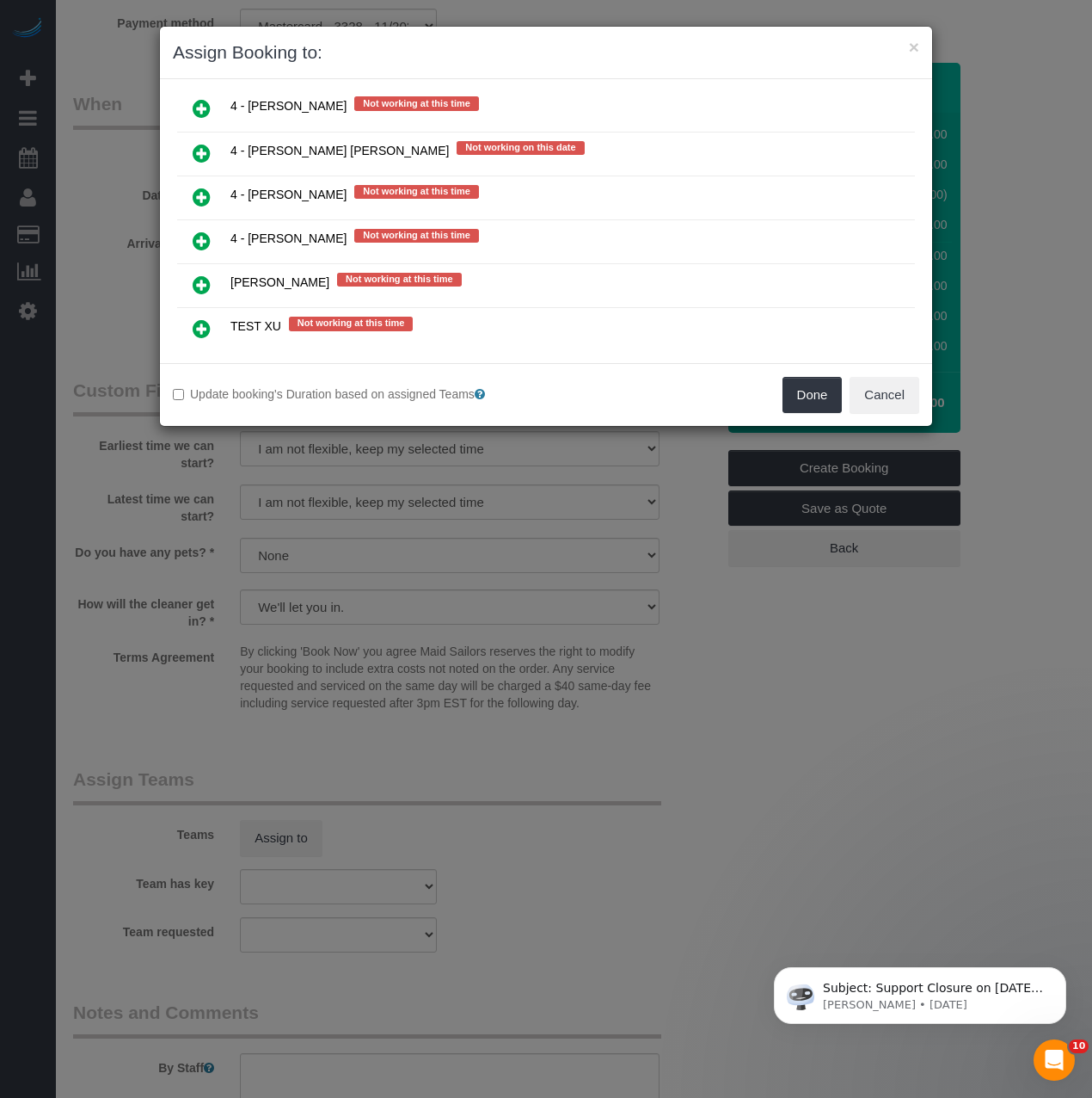
scroll to position [345, 0]
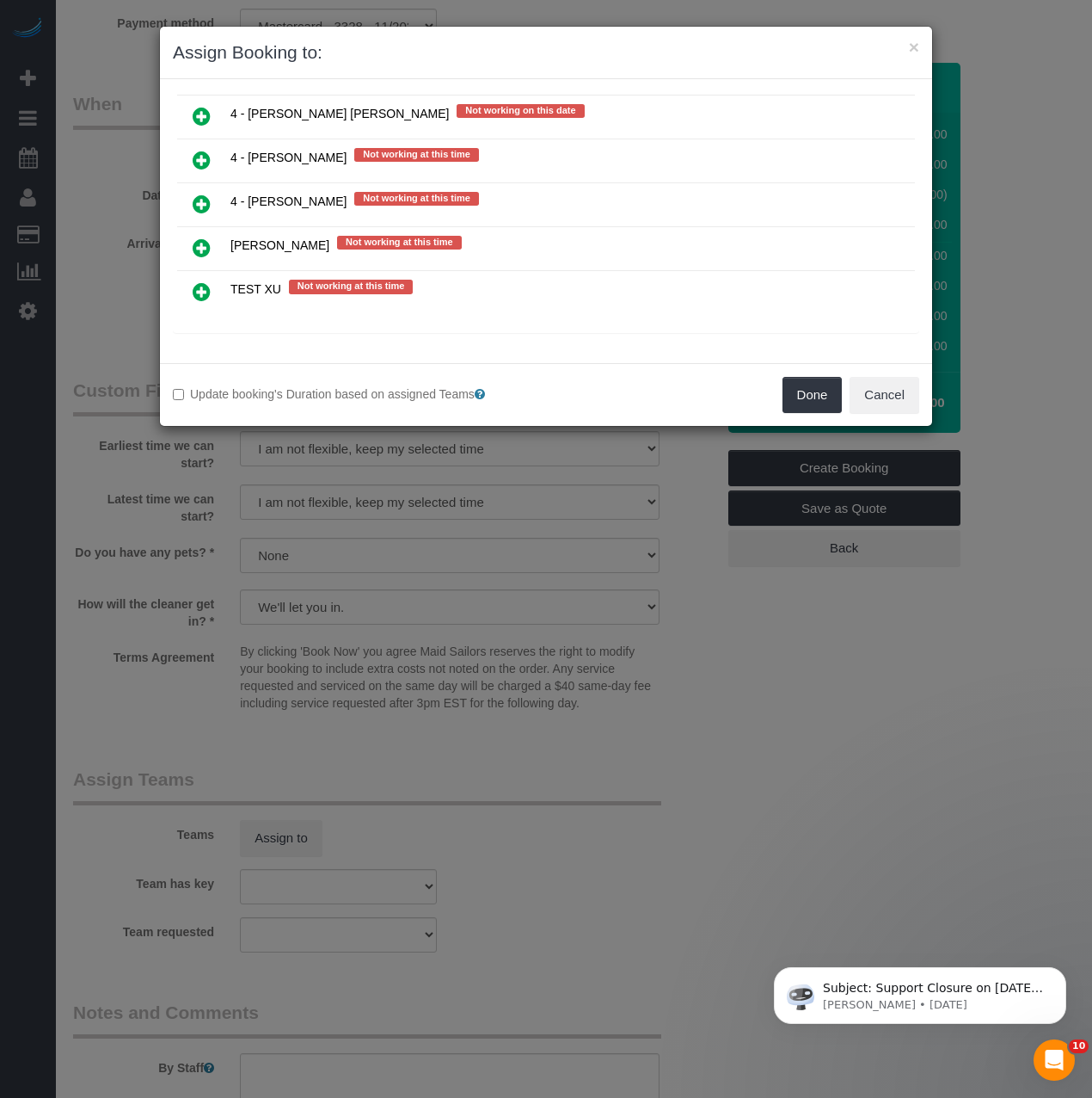
click at [205, 210] on icon at bounding box center [201, 204] width 18 height 21
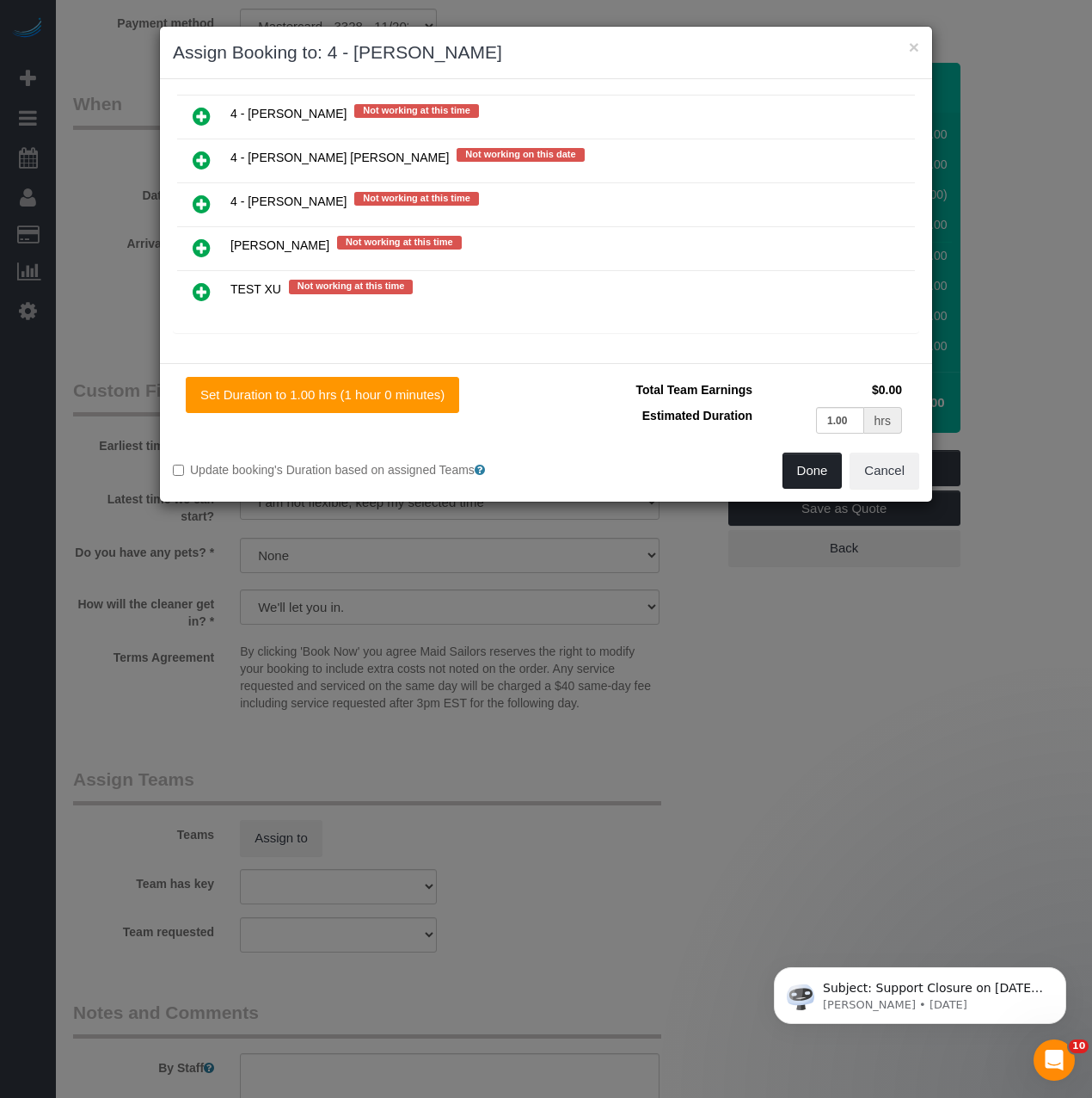
click at [795, 467] on button "Done" at bounding box center [812, 471] width 60 height 36
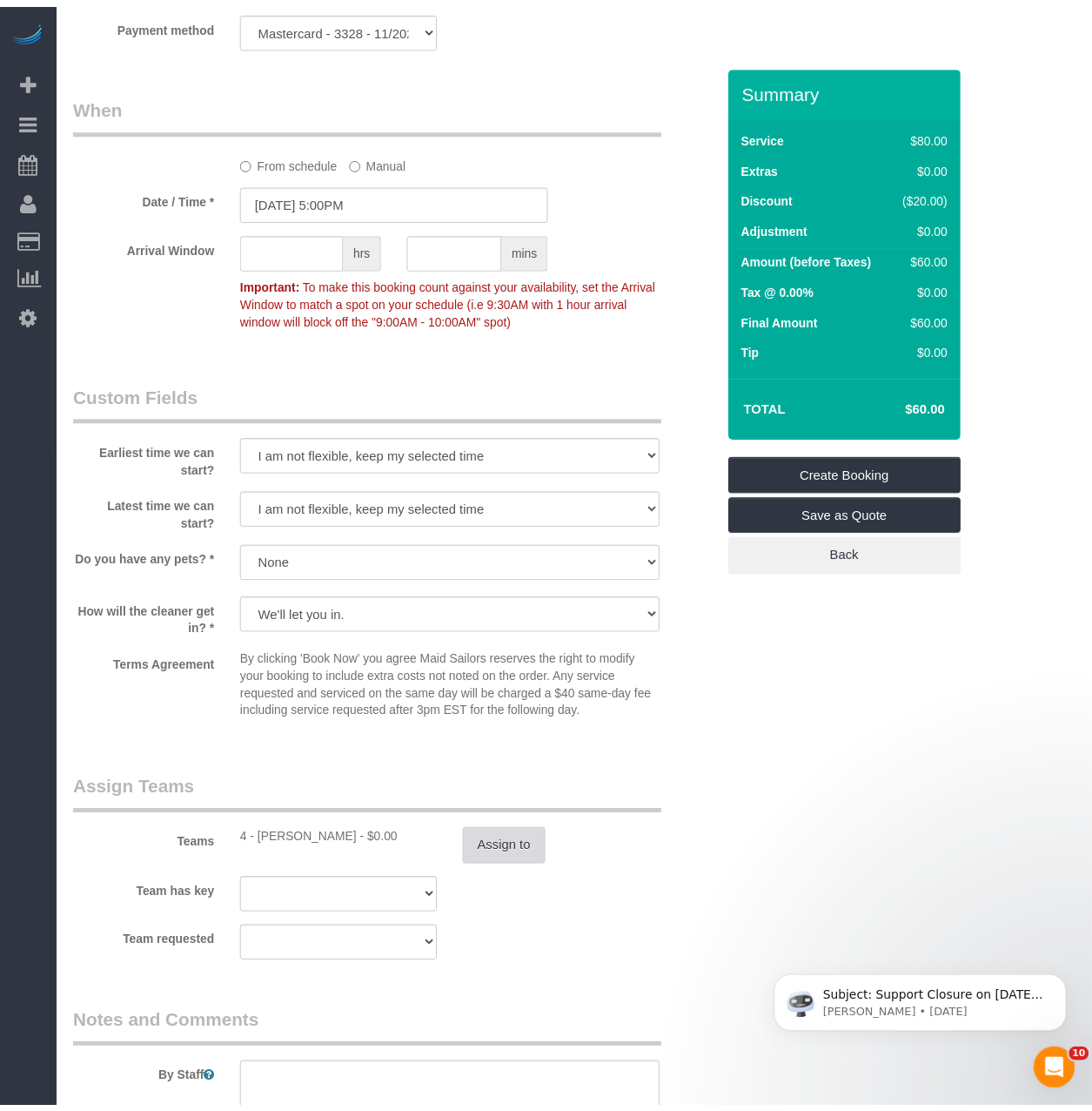
scroll to position [1306, 0]
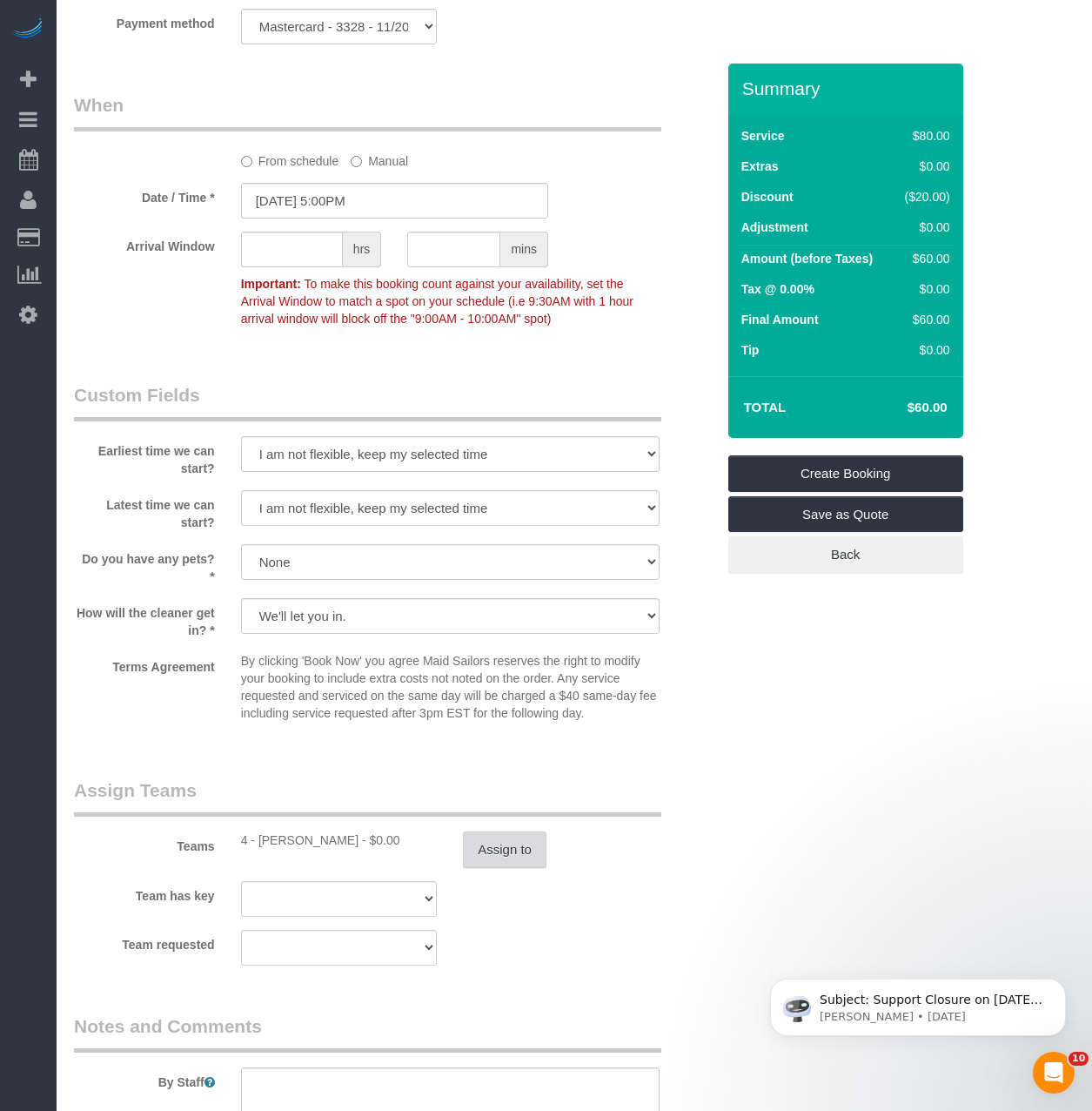
click at [492, 867] on button "Assign to" at bounding box center [504, 849] width 83 height 37
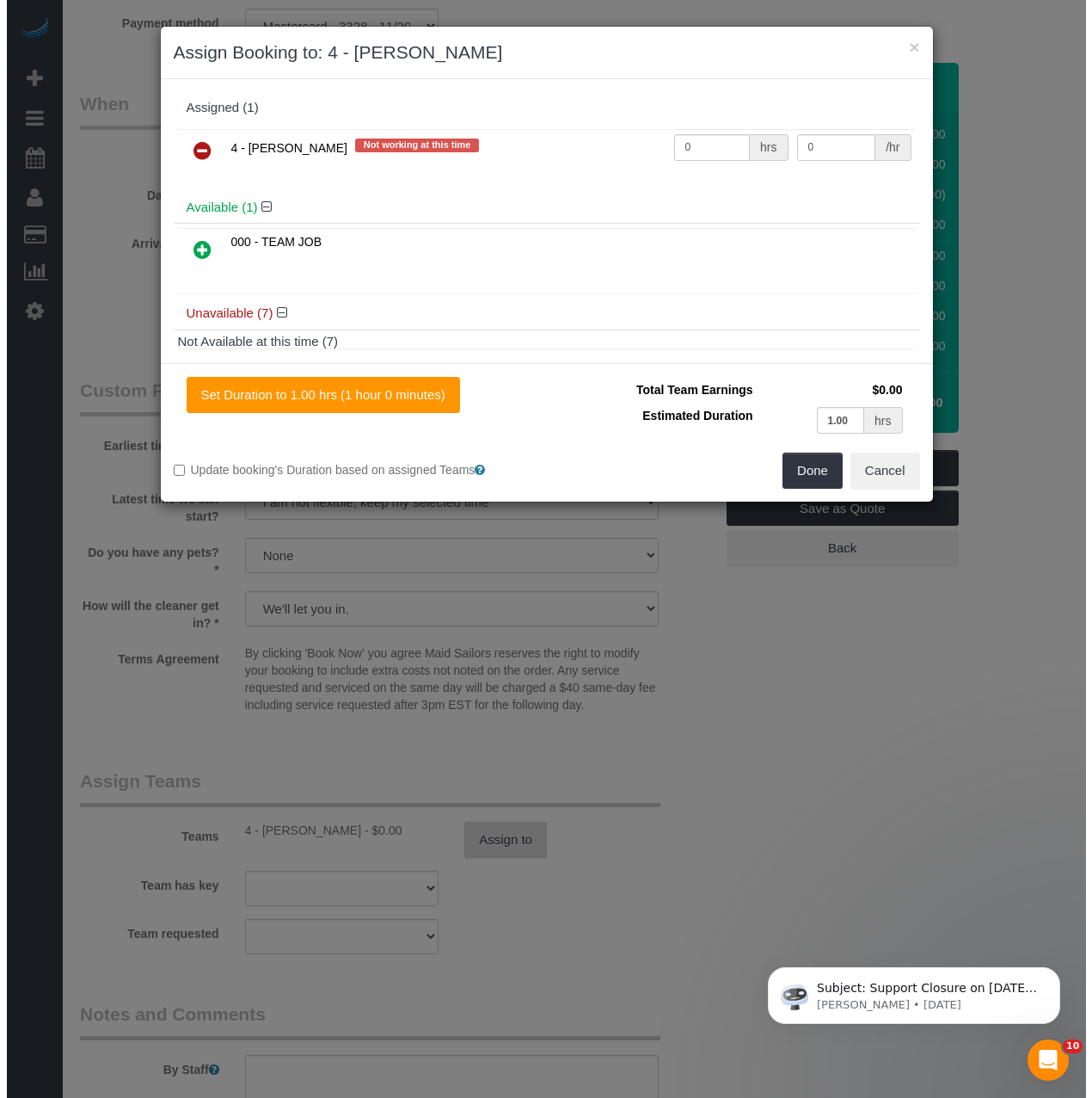
scroll to position [1285, 0]
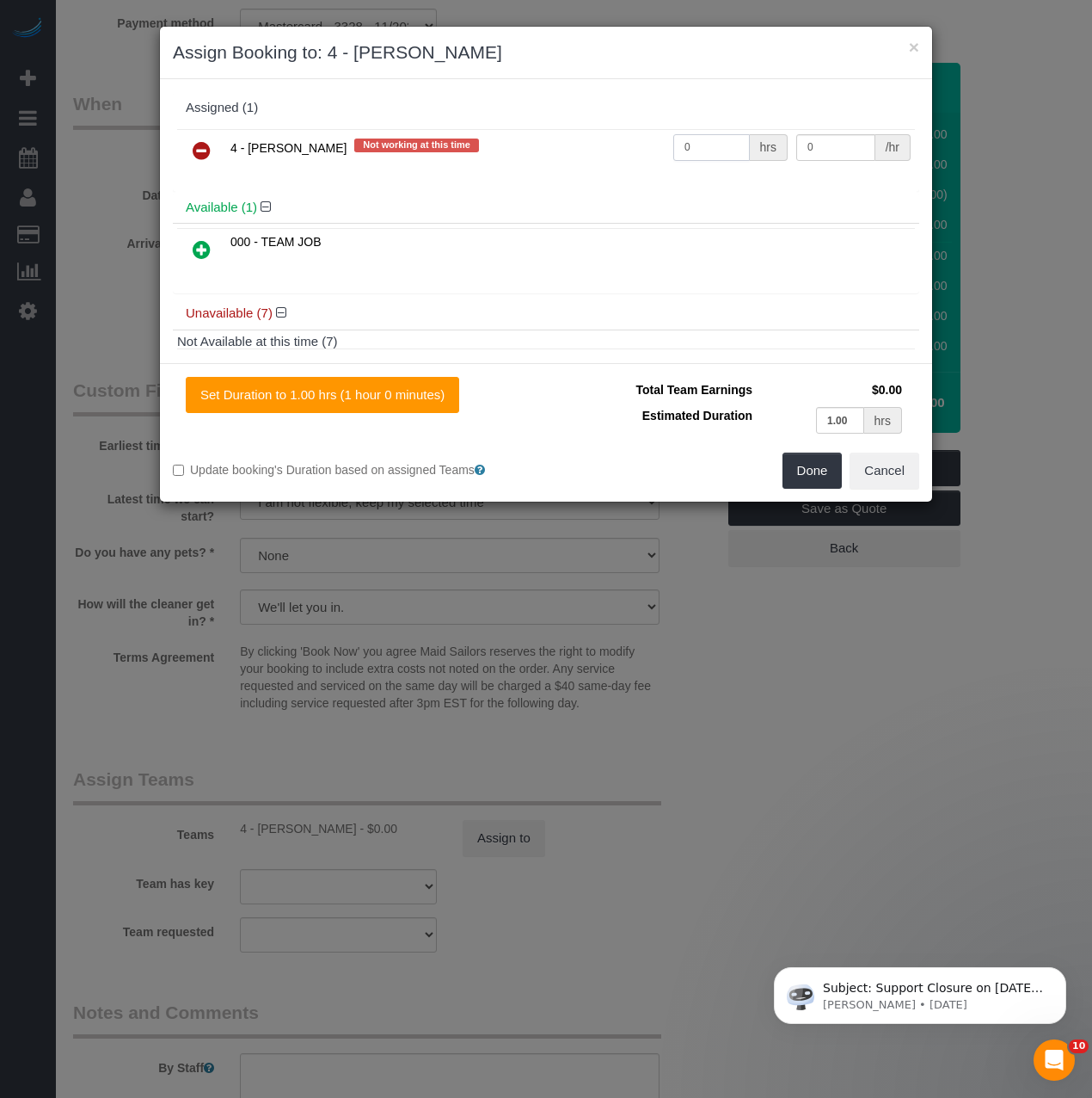
drag, startPoint x: 705, startPoint y: 148, endPoint x: 576, endPoint y: 137, distance: 129.5
click at [576, 137] on tr "4 - Marcia Batista Not working at this time 0 hrs 0 /hr" at bounding box center [546, 150] width 737 height 44
type input "1"
drag, startPoint x: 823, startPoint y: 151, endPoint x: 760, endPoint y: 151, distance: 63.0
click at [760, 151] on tr "4 - Marcia Batista Not working at this time 1 hrs 0 /hr" at bounding box center [546, 150] width 737 height 44
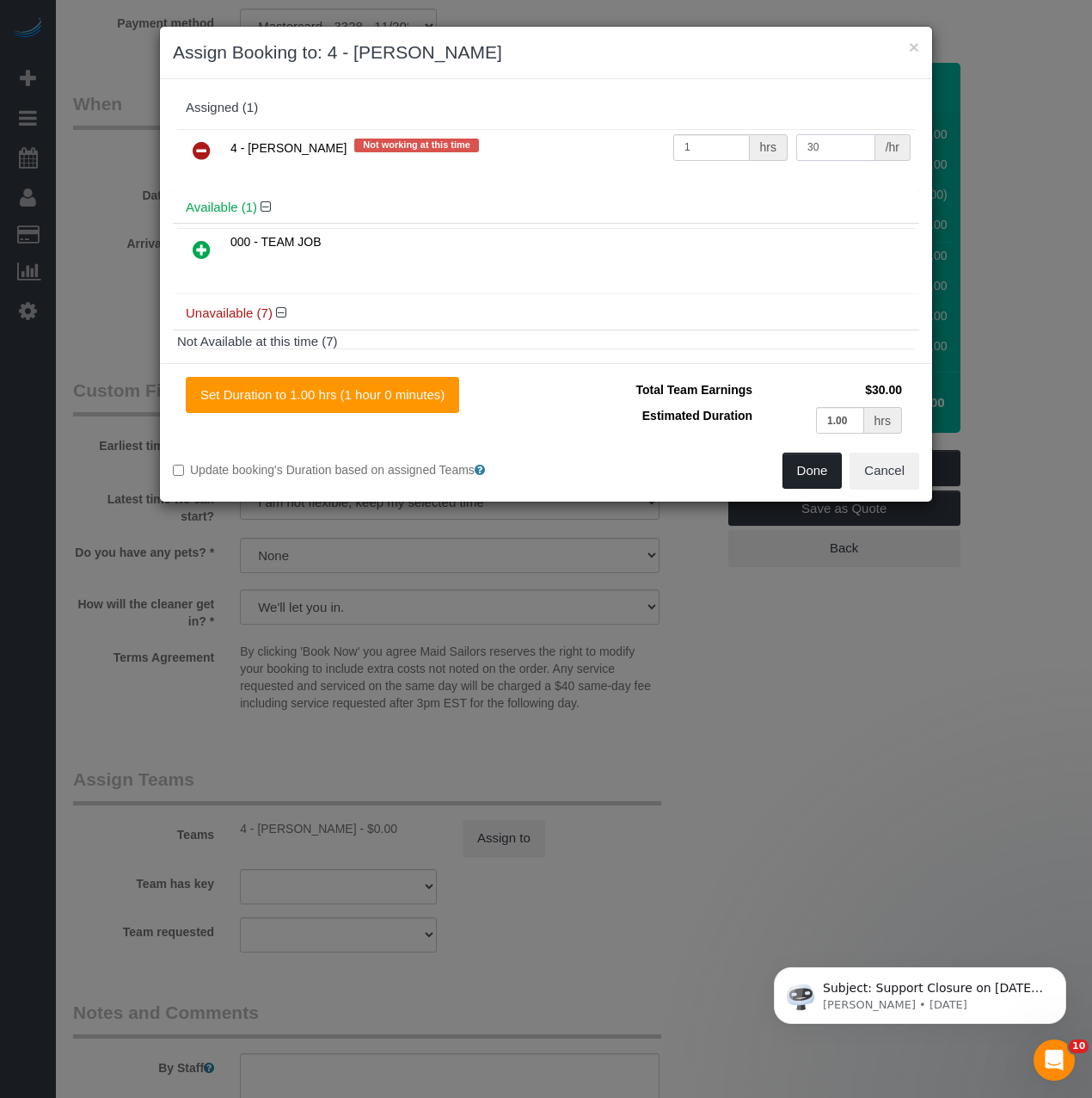
type input "30"
click at [806, 471] on button "Done" at bounding box center [812, 471] width 60 height 36
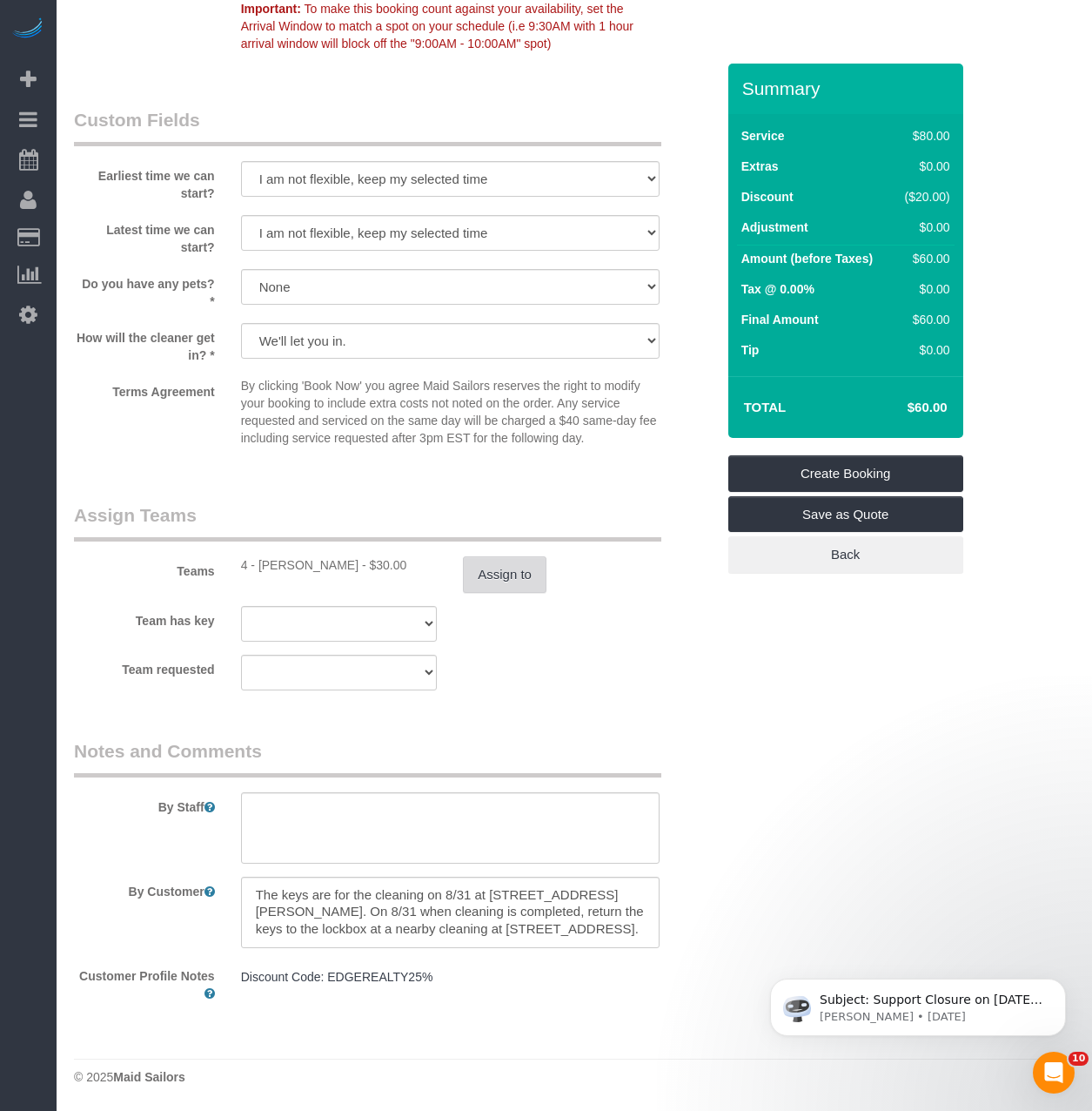
scroll to position [69, 0]
click at [392, 923] on textarea at bounding box center [450, 913] width 418 height 72
click at [354, 918] on textarea at bounding box center [450, 913] width 418 height 72
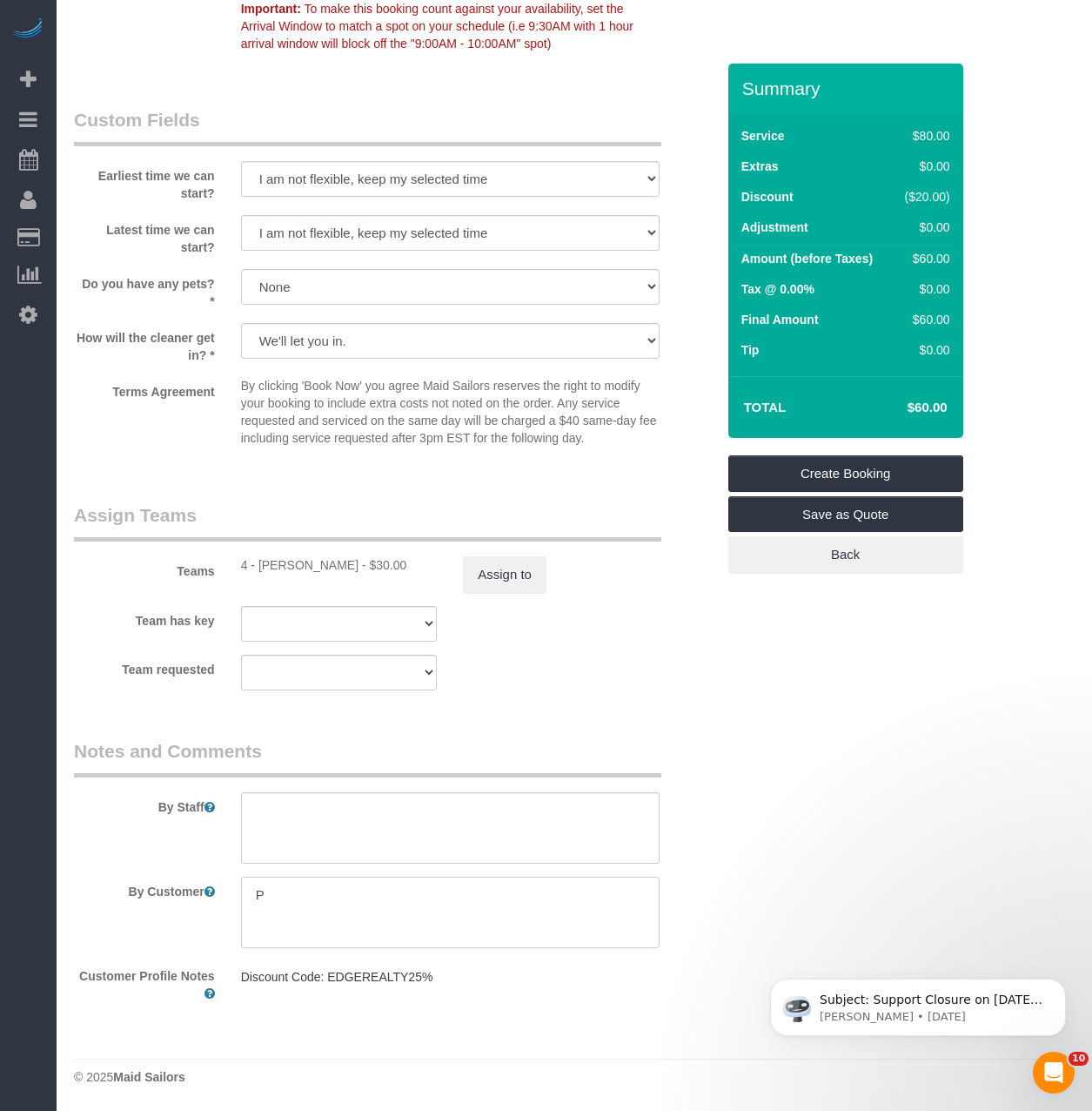
scroll to position [0, 0]
paste textarea "41 Dracut Street, Apt. 2, Dorchester, MA 02124"
click at [273, 939] on textarea at bounding box center [450, 913] width 418 height 72
paste textarea "5 Millmont Street, Apt. 3, Roxbury, MA 02119"
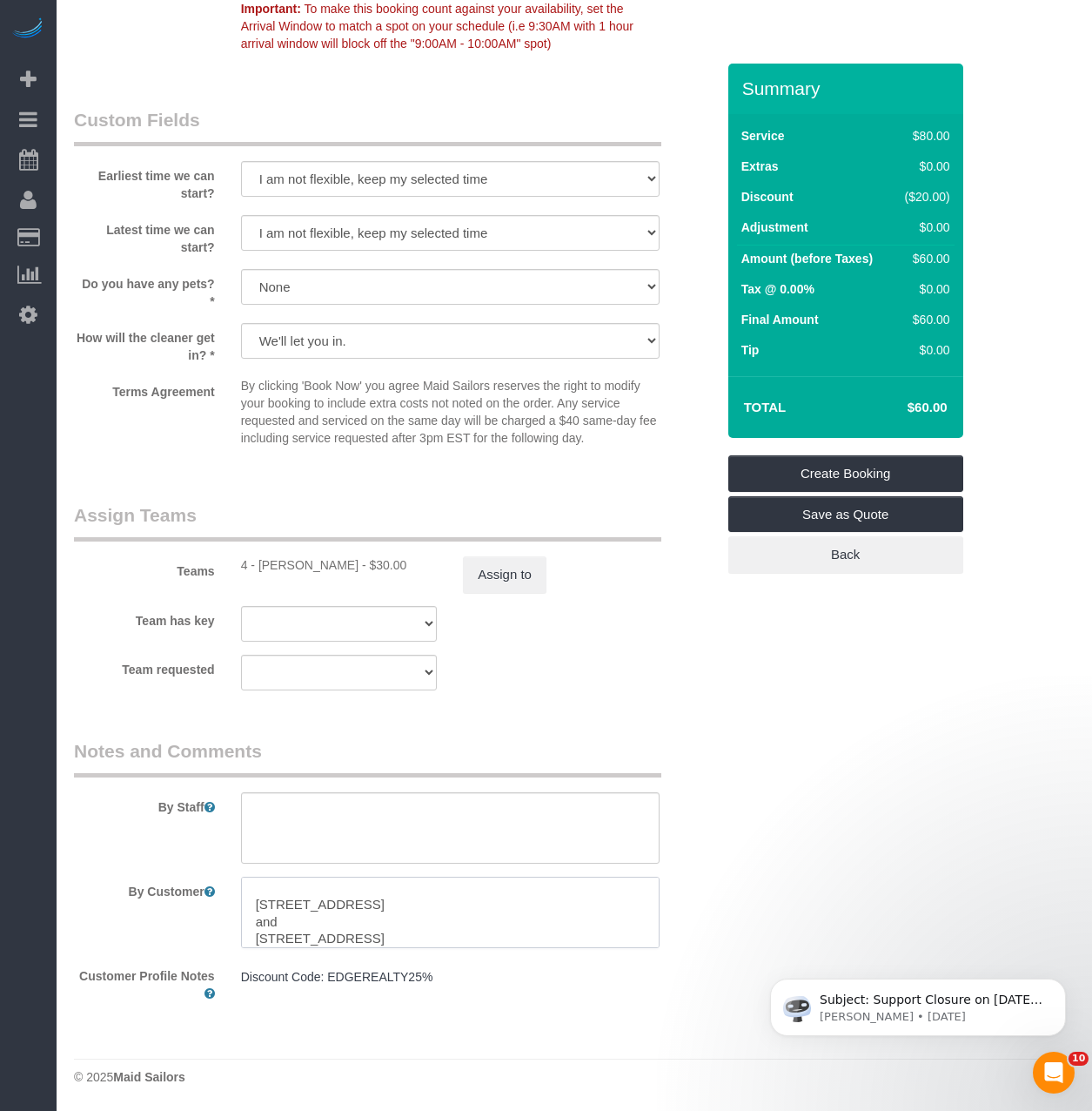
click at [300, 918] on textarea at bounding box center [450, 913] width 418 height 72
click at [547, 901] on textarea at bounding box center [450, 913] width 418 height 72
click at [435, 915] on textarea at bounding box center [450, 913] width 418 height 72
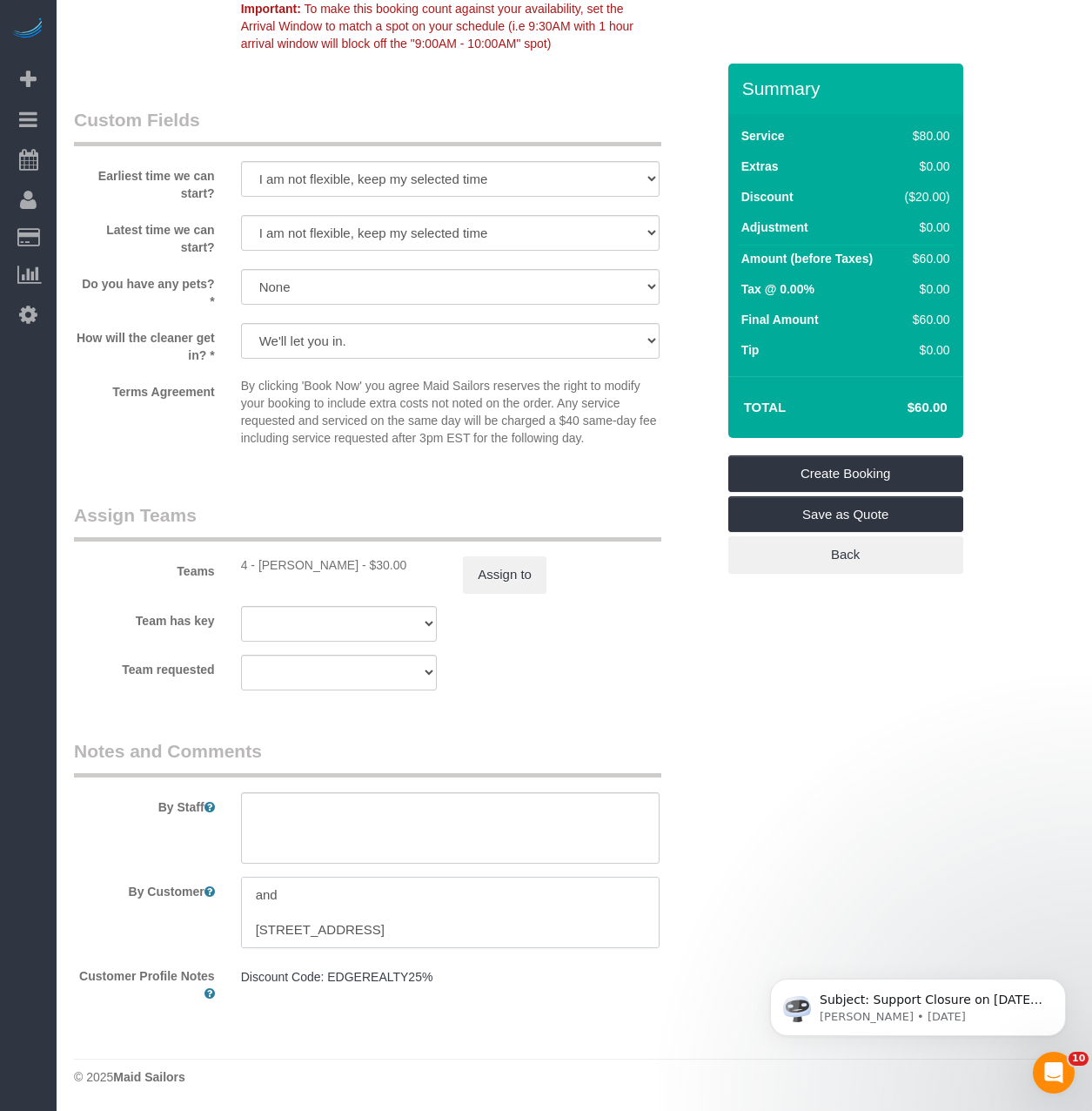
type textarea "Pickup keys for: 41 Dracut Street, Apt. 2, Dorchester, MA 02124 and 5 Millmont …"
drag, startPoint x: 282, startPoint y: 929, endPoint x: 675, endPoint y: 1089, distance: 424.3
click at [675, 1089] on footer "© 2025 Maid Sailors" at bounding box center [573, 1075] width 1000 height 35
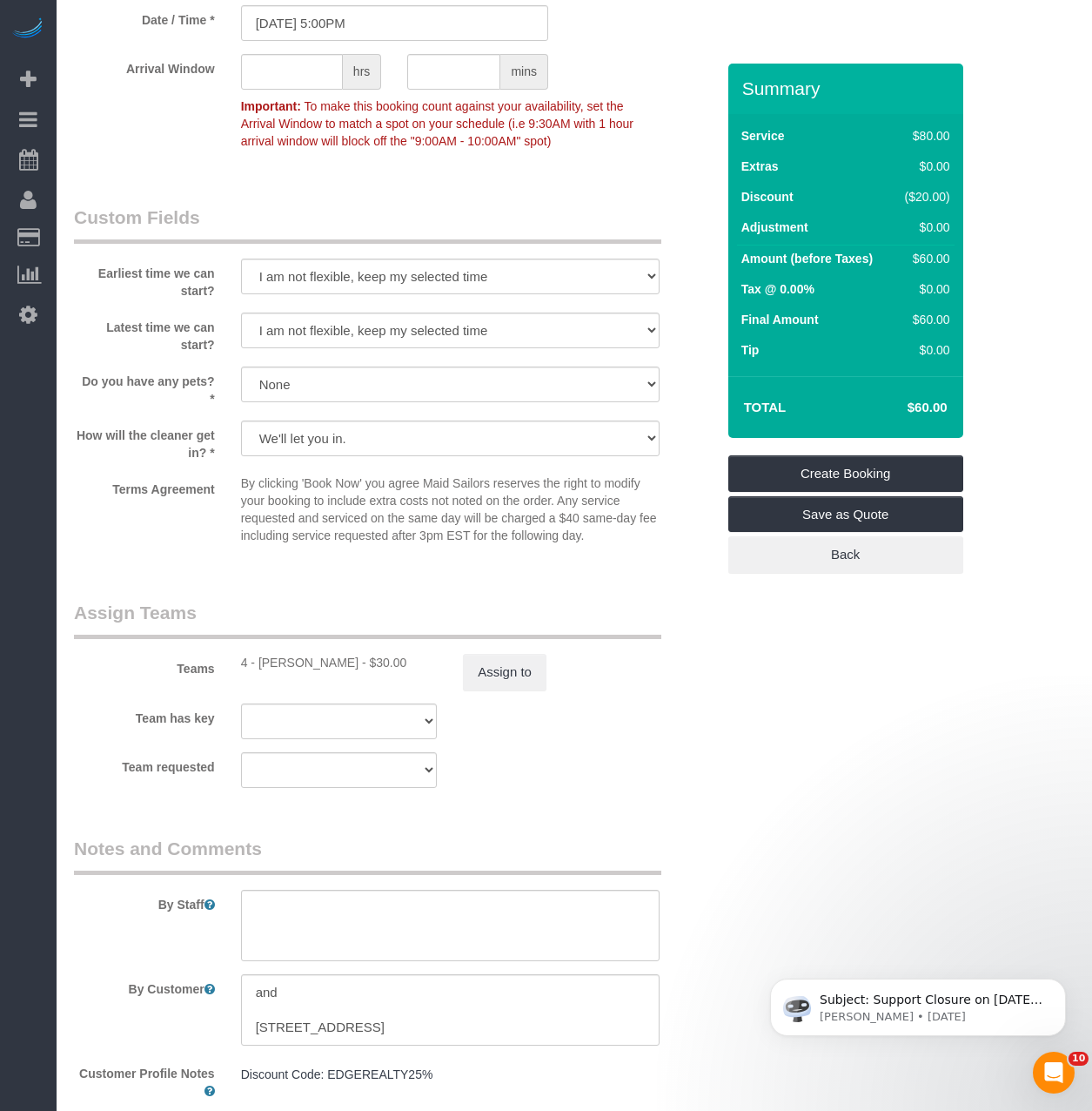
scroll to position [1494, 0]
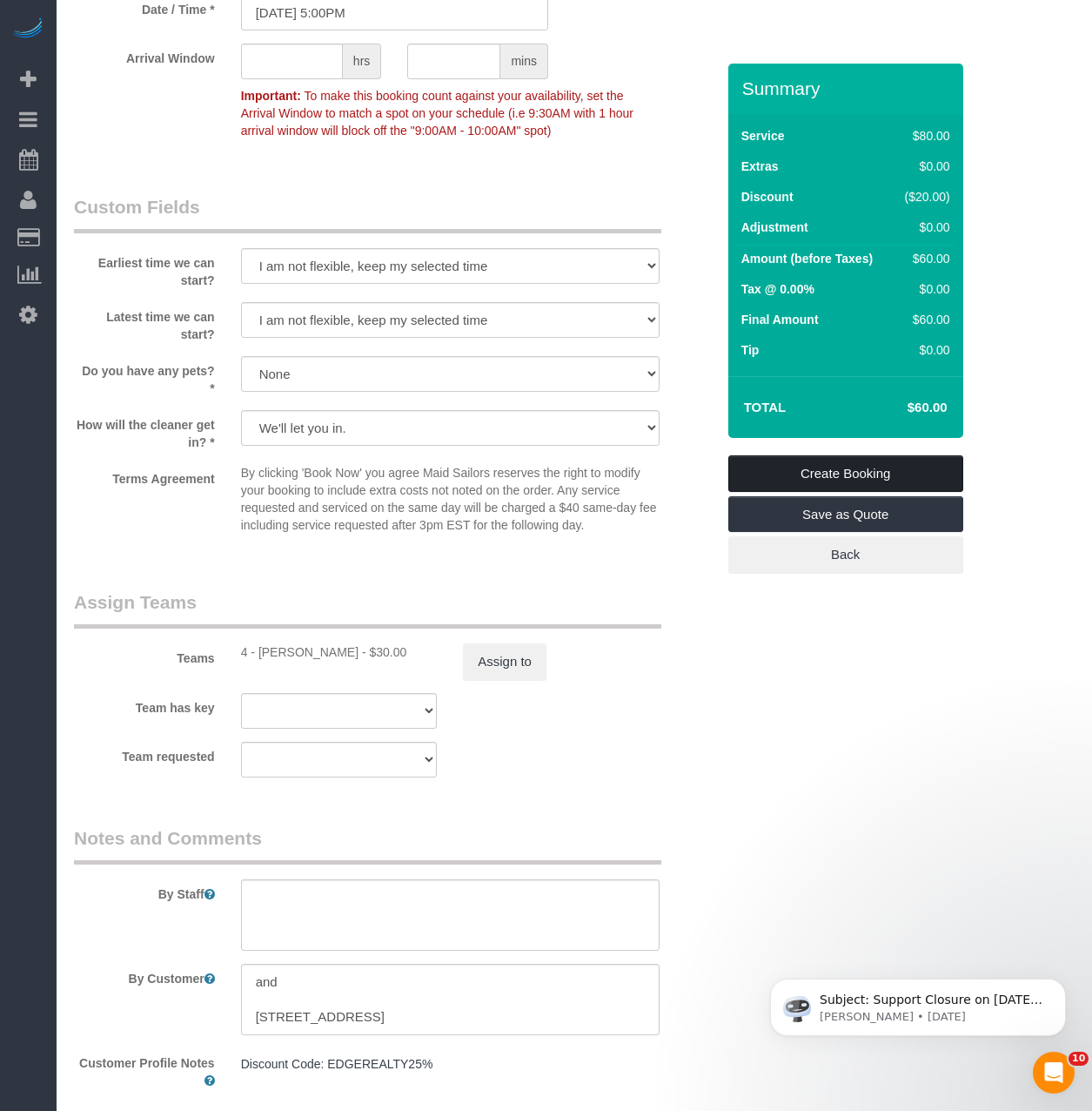
click at [790, 471] on link "Create Booking" at bounding box center [845, 473] width 235 height 37
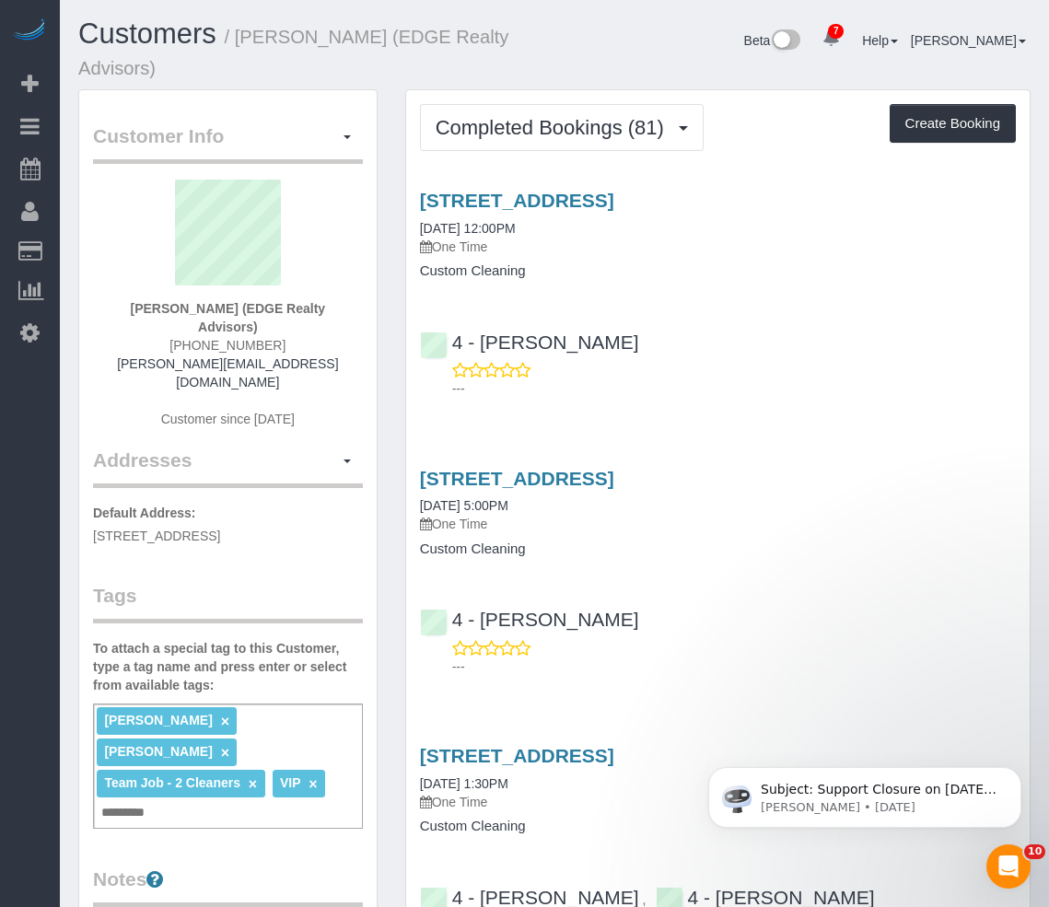
click at [872, 484] on h3 "61 Clinton Street, Unit 1, Everett, MA 02149" at bounding box center [718, 478] width 596 height 21
click at [576, 122] on span "Completed Bookings (81)" at bounding box center [555, 127] width 238 height 23
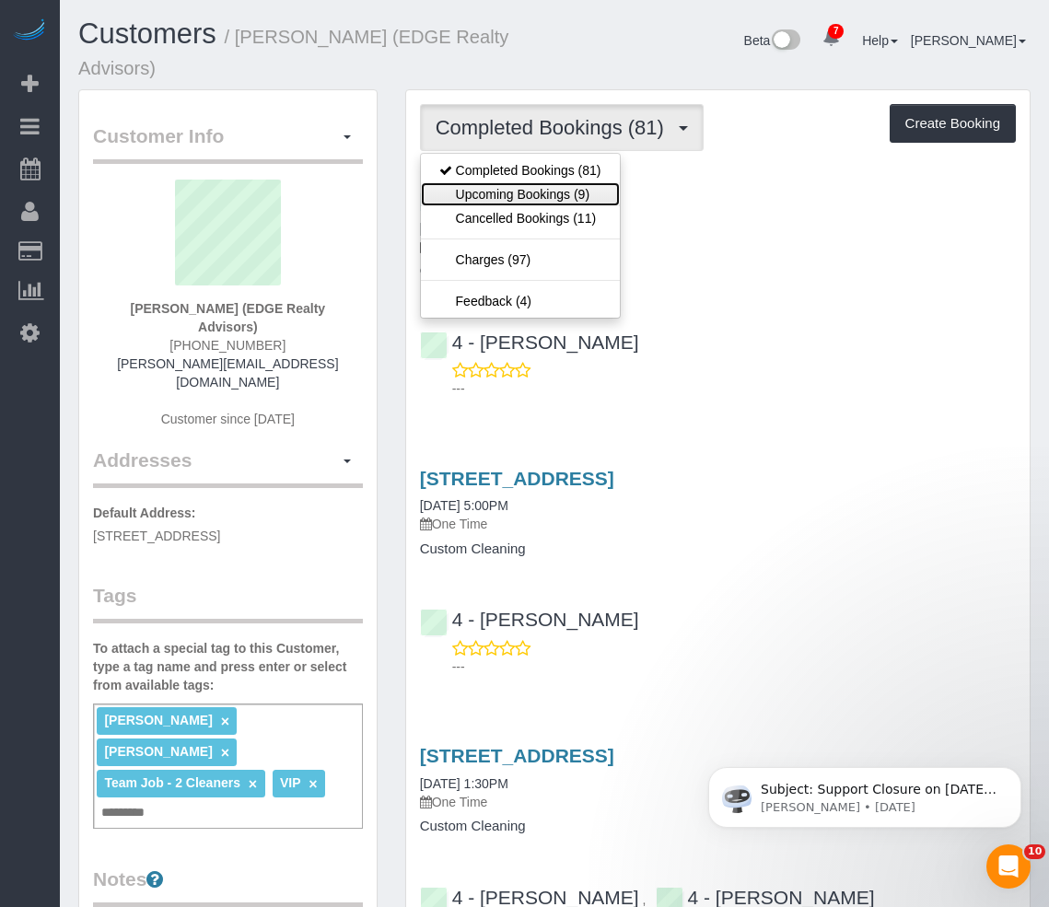
click at [534, 203] on link "Upcoming Bookings (9)" at bounding box center [520, 194] width 199 height 24
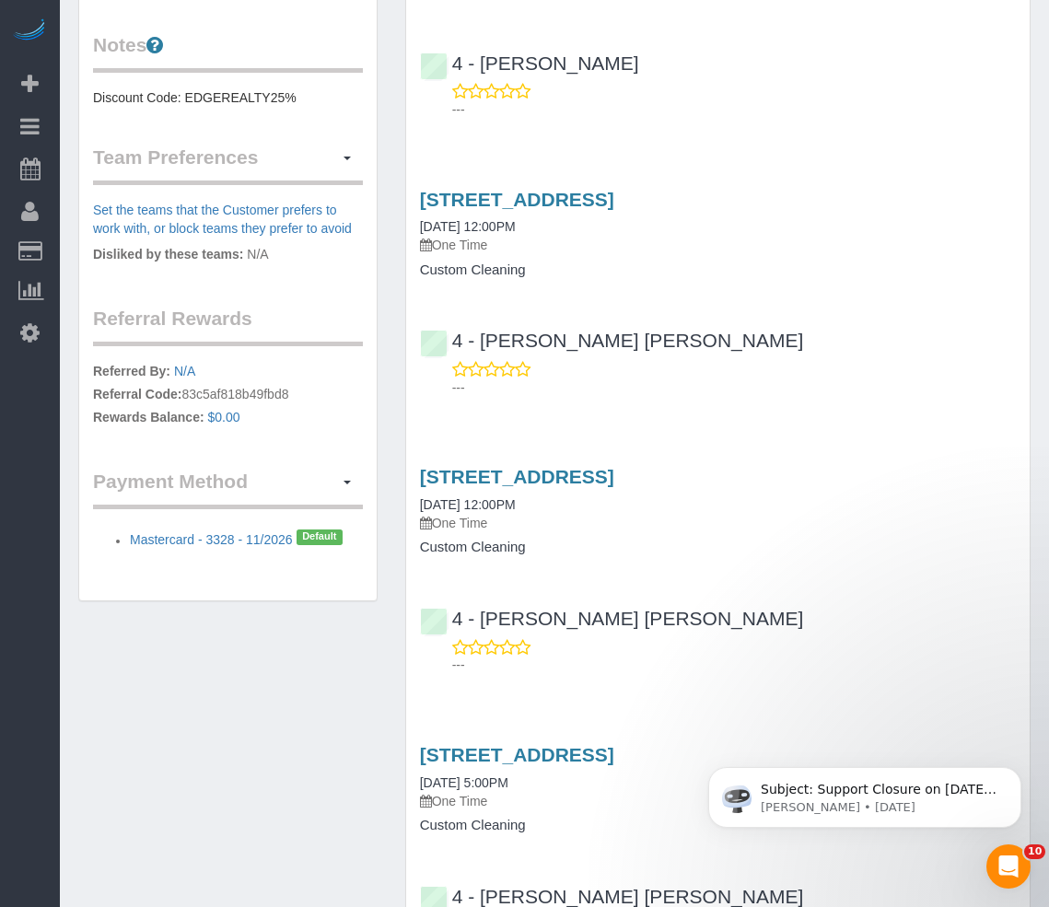
scroll to position [461, 0]
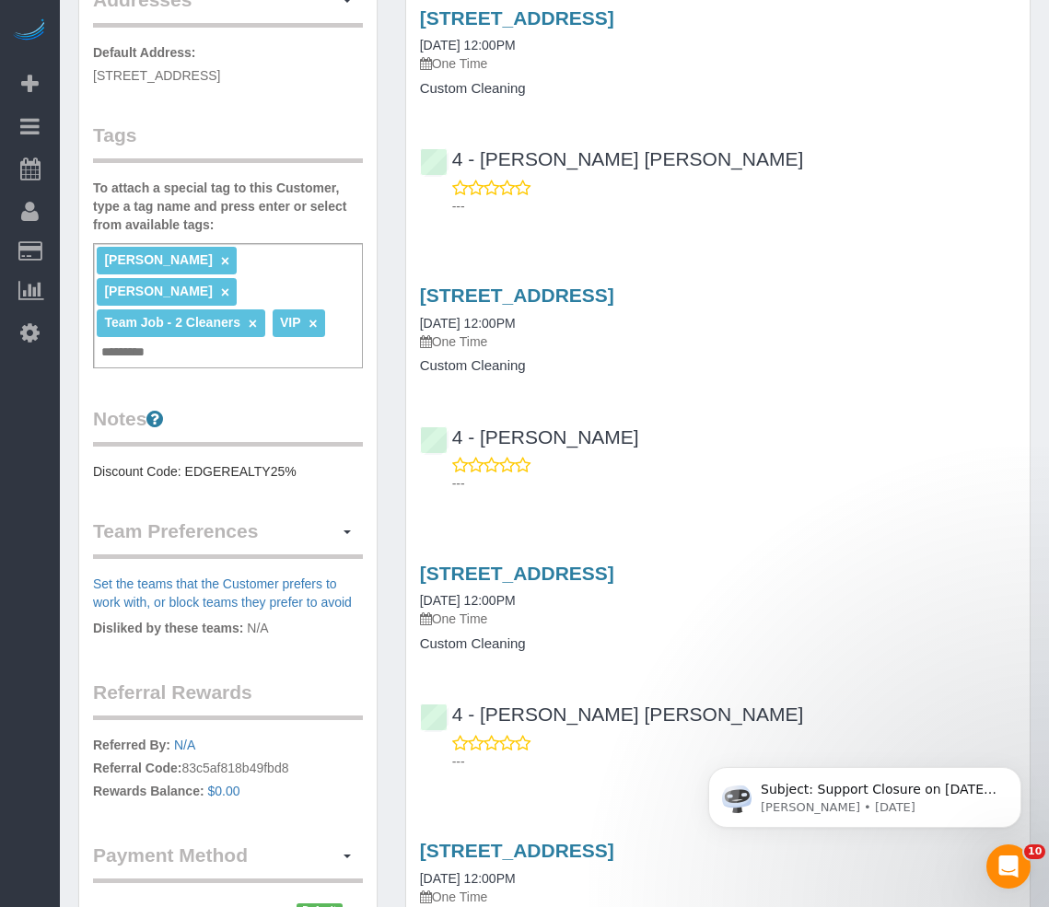
drag, startPoint x: 894, startPoint y: 290, endPoint x: 412, endPoint y: 284, distance: 481.9
click at [412, 284] on div "41 Dracut Street, Apt. 2, Dorchester, MA 02124 08/31/2025 12:00PM One Time Cust…" at bounding box center [718, 385] width 624 height 232
copy link "[STREET_ADDRESS]"
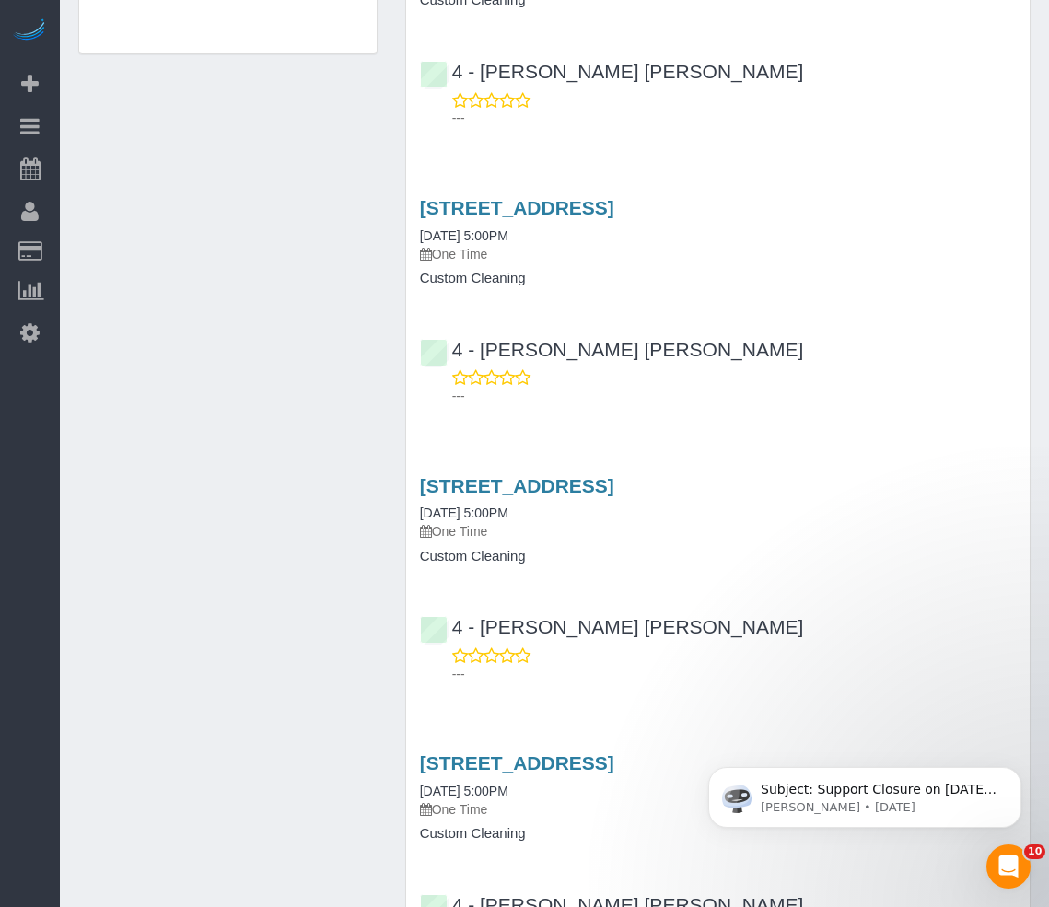
scroll to position [1843, 0]
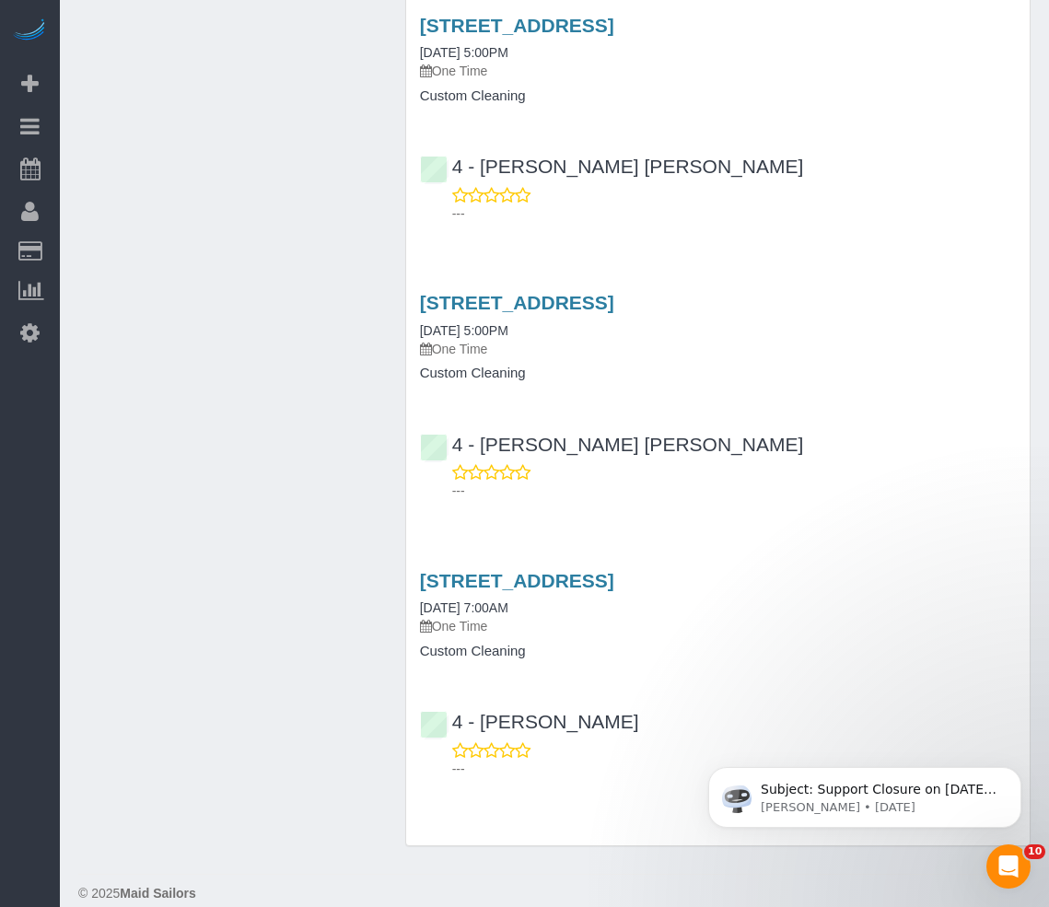
drag, startPoint x: 844, startPoint y: 585, endPoint x: 1058, endPoint y: 816, distance: 314.9
click at [410, 570] on div "5 Millmont Street, Apt. 3, Roxbury, MA 02119 09/01/2025 7:00AM One Time Custom …" at bounding box center [718, 614] width 624 height 89
copy link "5 Millmont Street, Apt. 3, Roxbury, MA 02119"
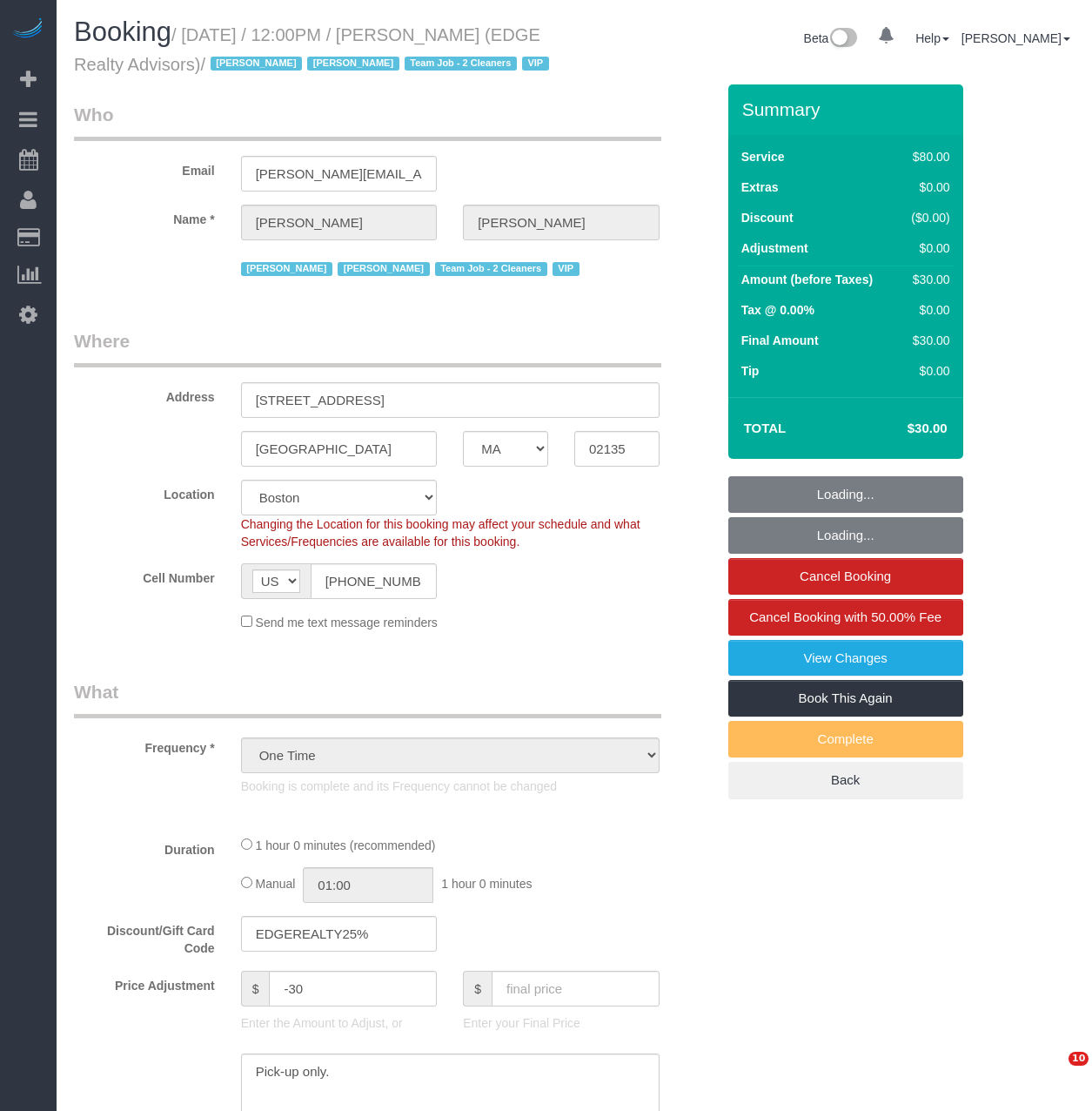
select select "MA"
select select "number:89"
select select "number:90"
select select "number:15"
select select "number:5"
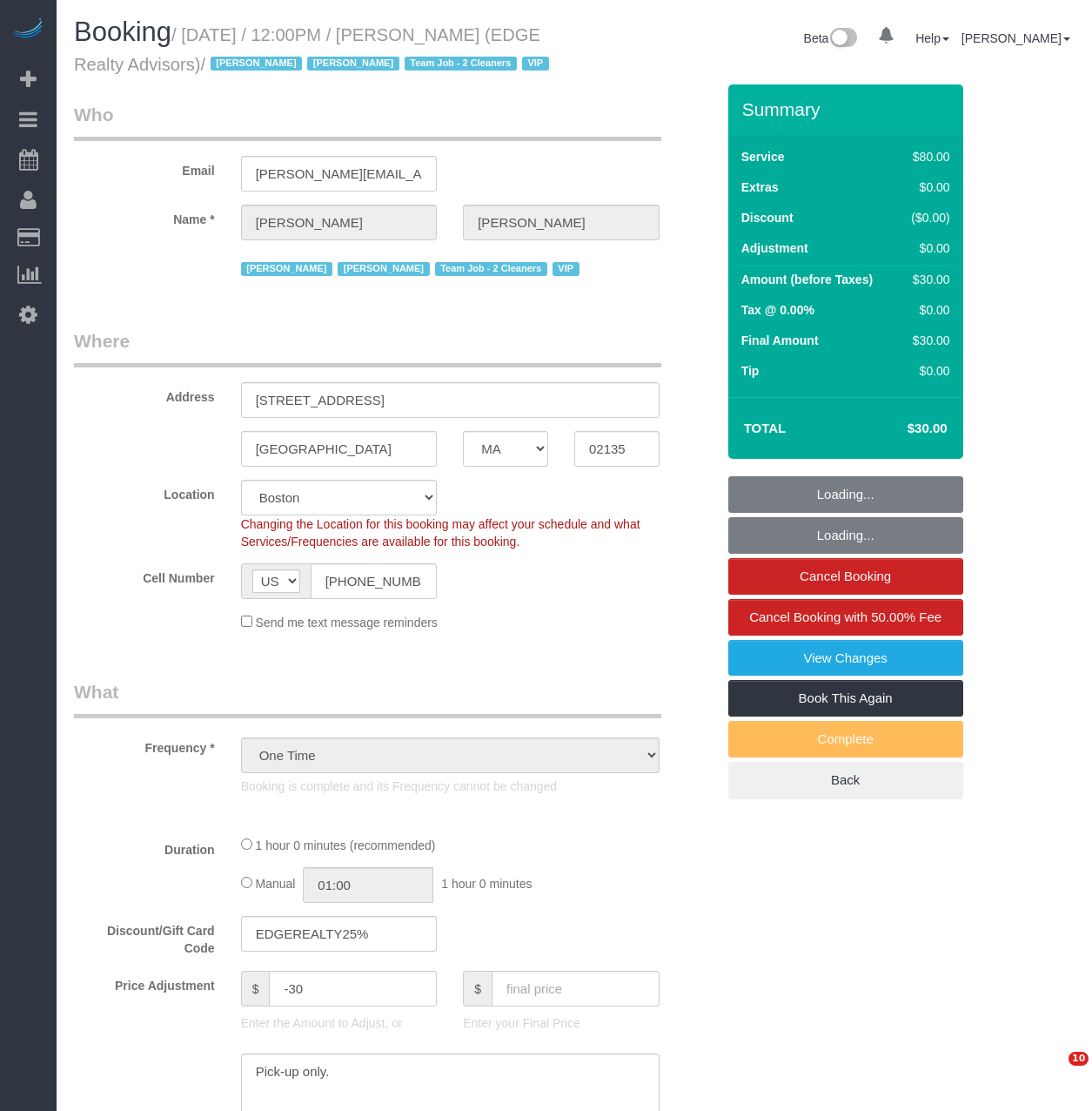
select select "spot1"
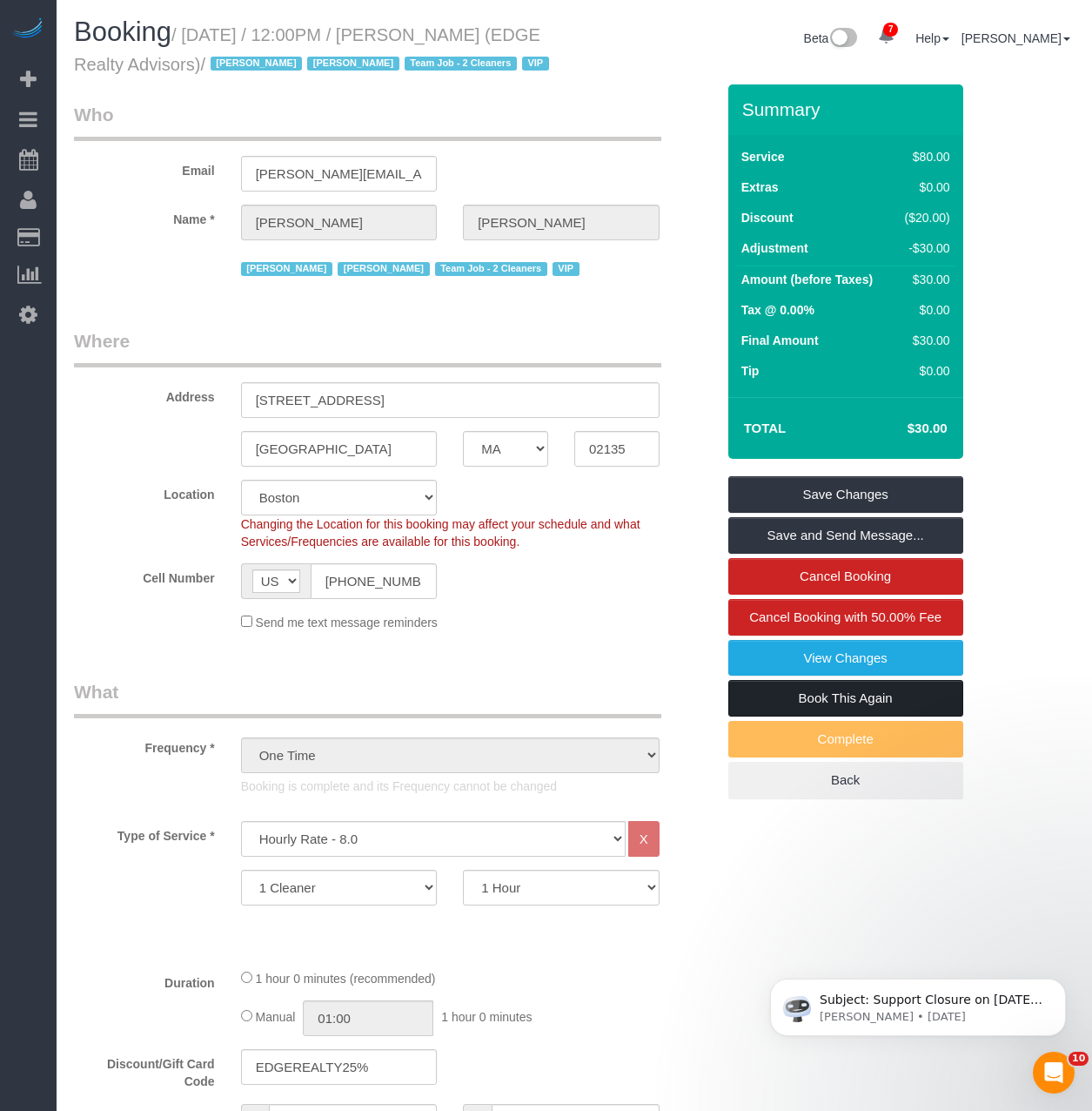
click at [845, 716] on link "Book This Again" at bounding box center [845, 698] width 235 height 37
select select "MA"
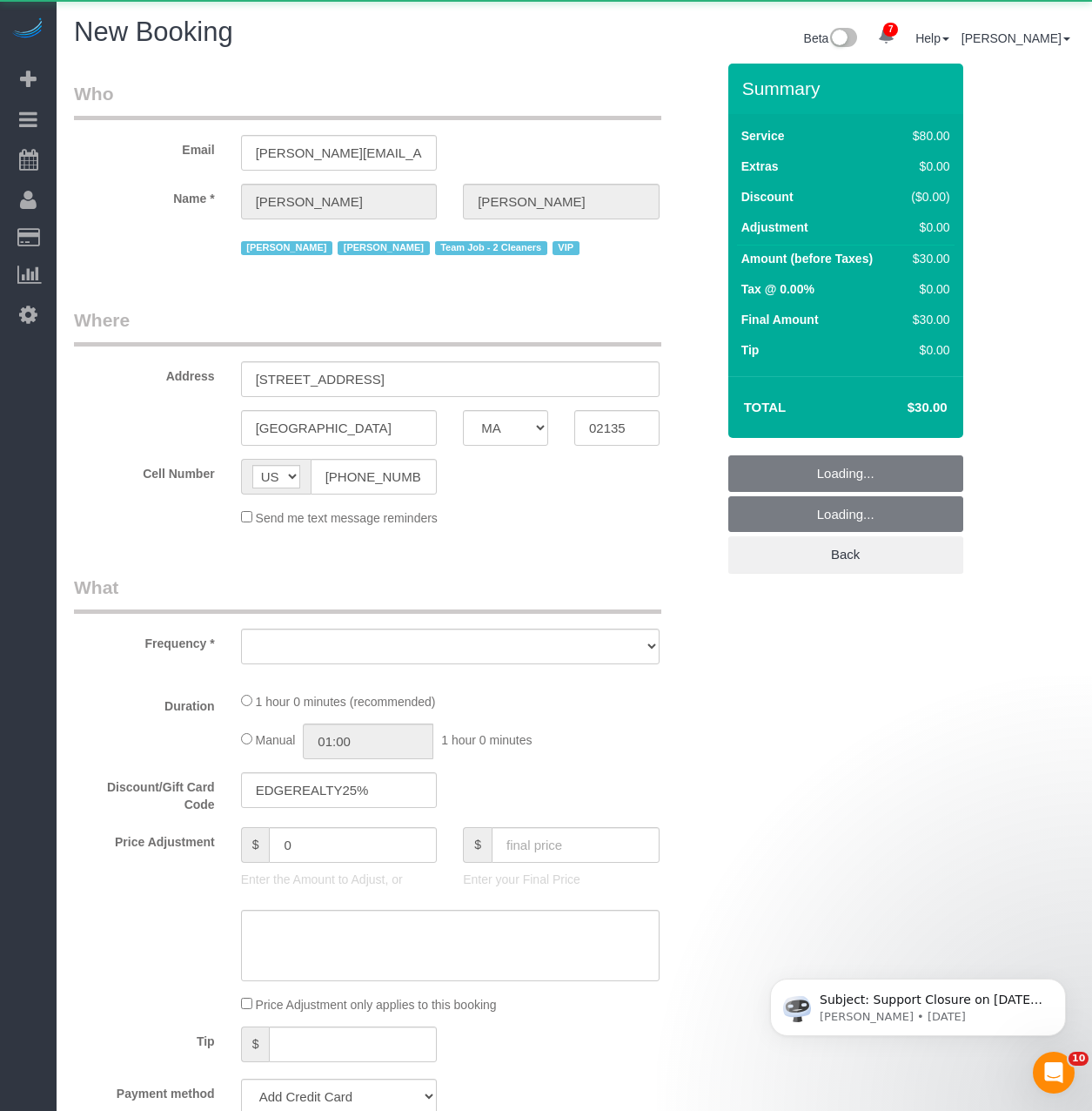
select select "number:89"
select select "number:90"
select select "number:15"
select select "number:5"
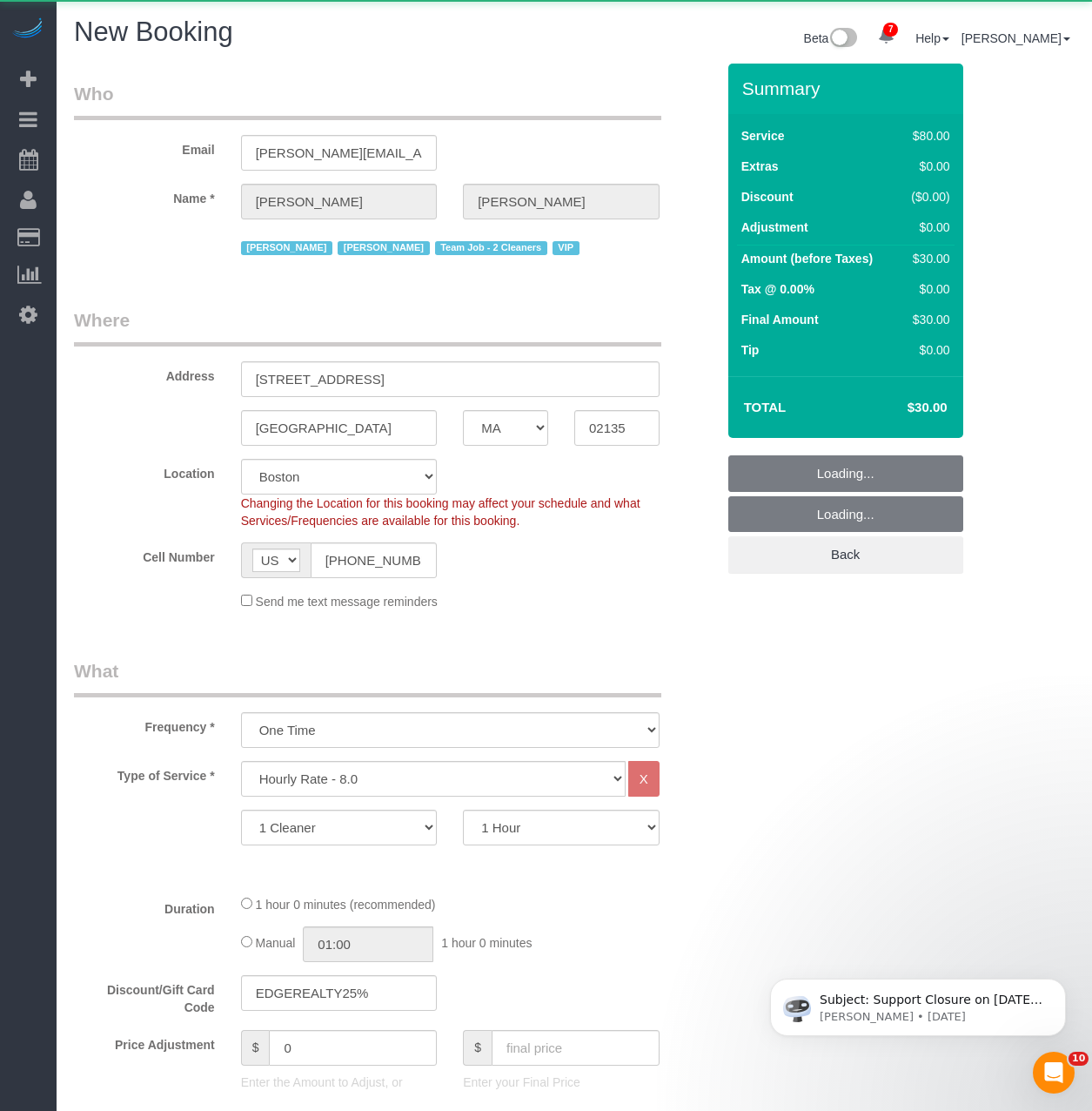
select select "object:1694"
select select "string:stripe-pm_1NctNu4VGloSiKo7xER55rCs"
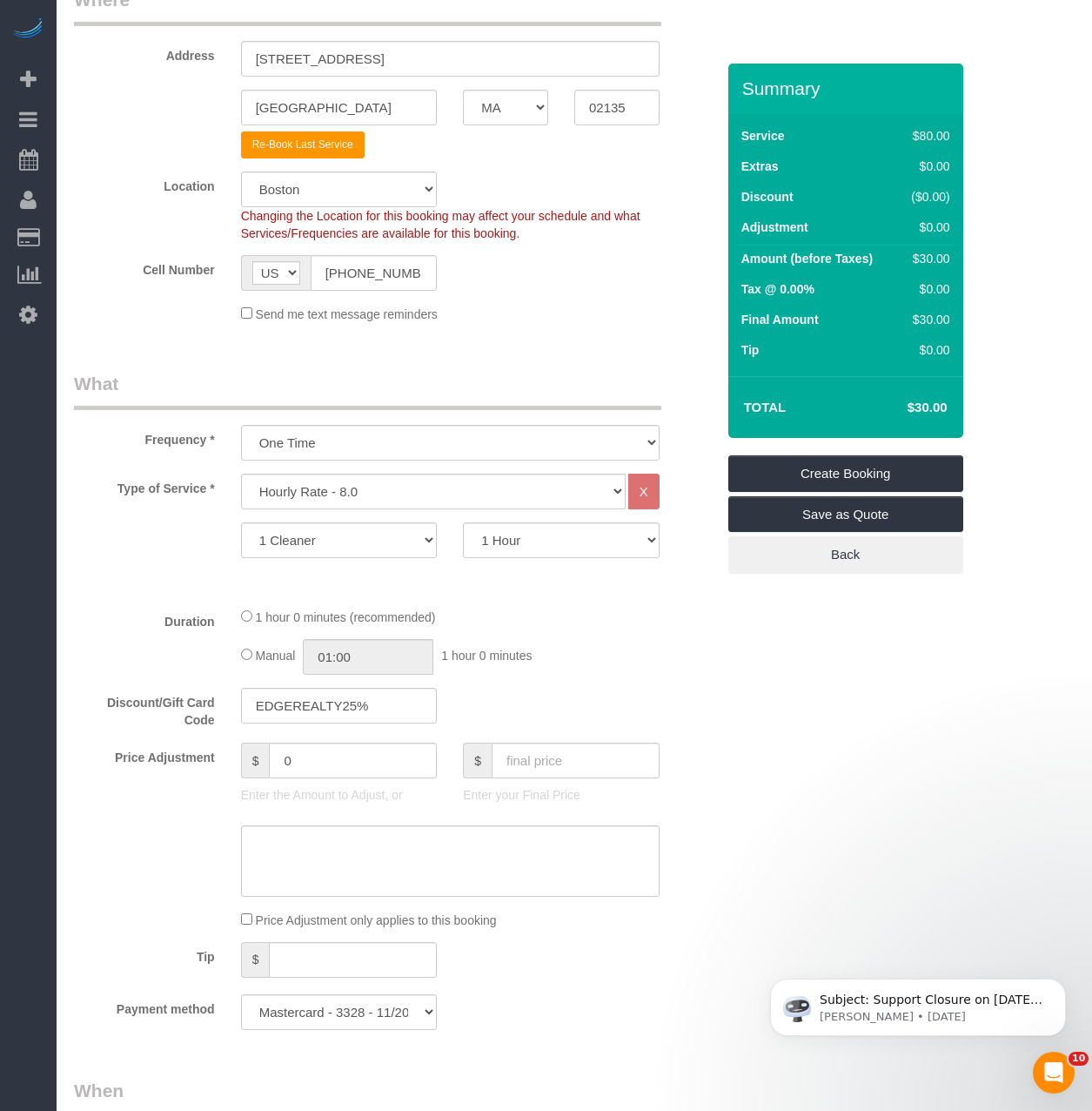
select select "object:1754"
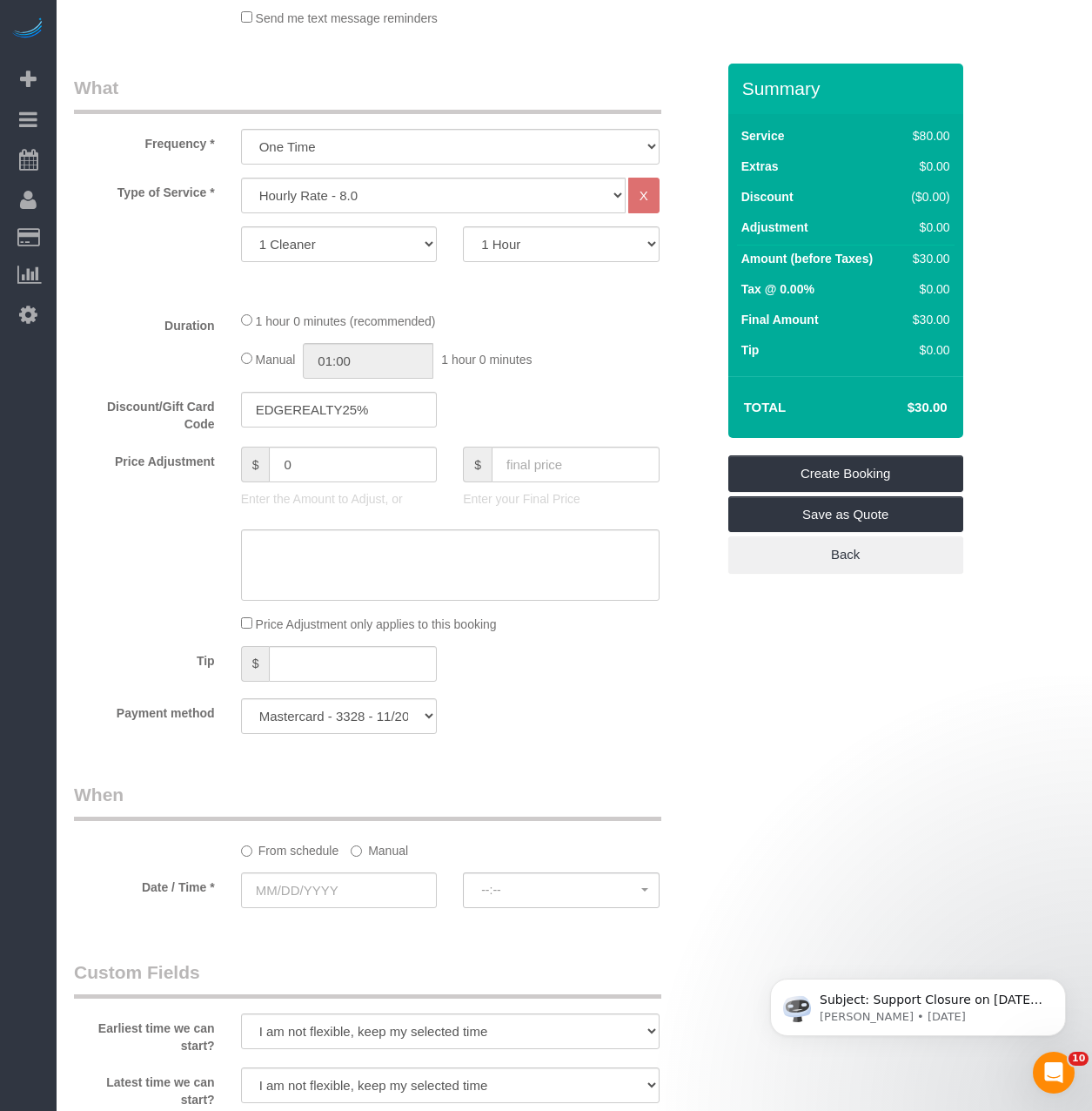
scroll to position [870, 0]
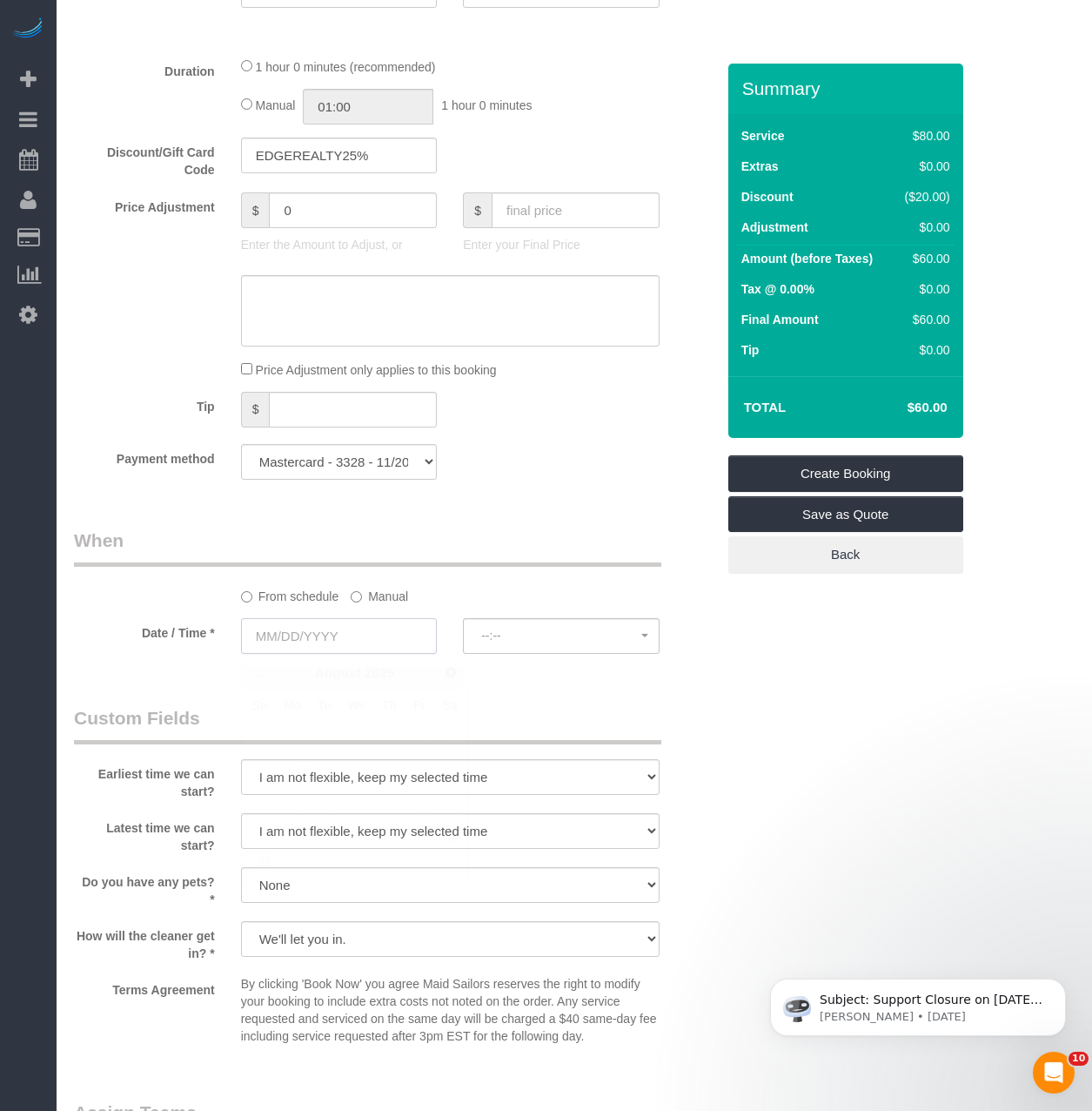
click at [328, 629] on input "text" at bounding box center [339, 636] width 196 height 36
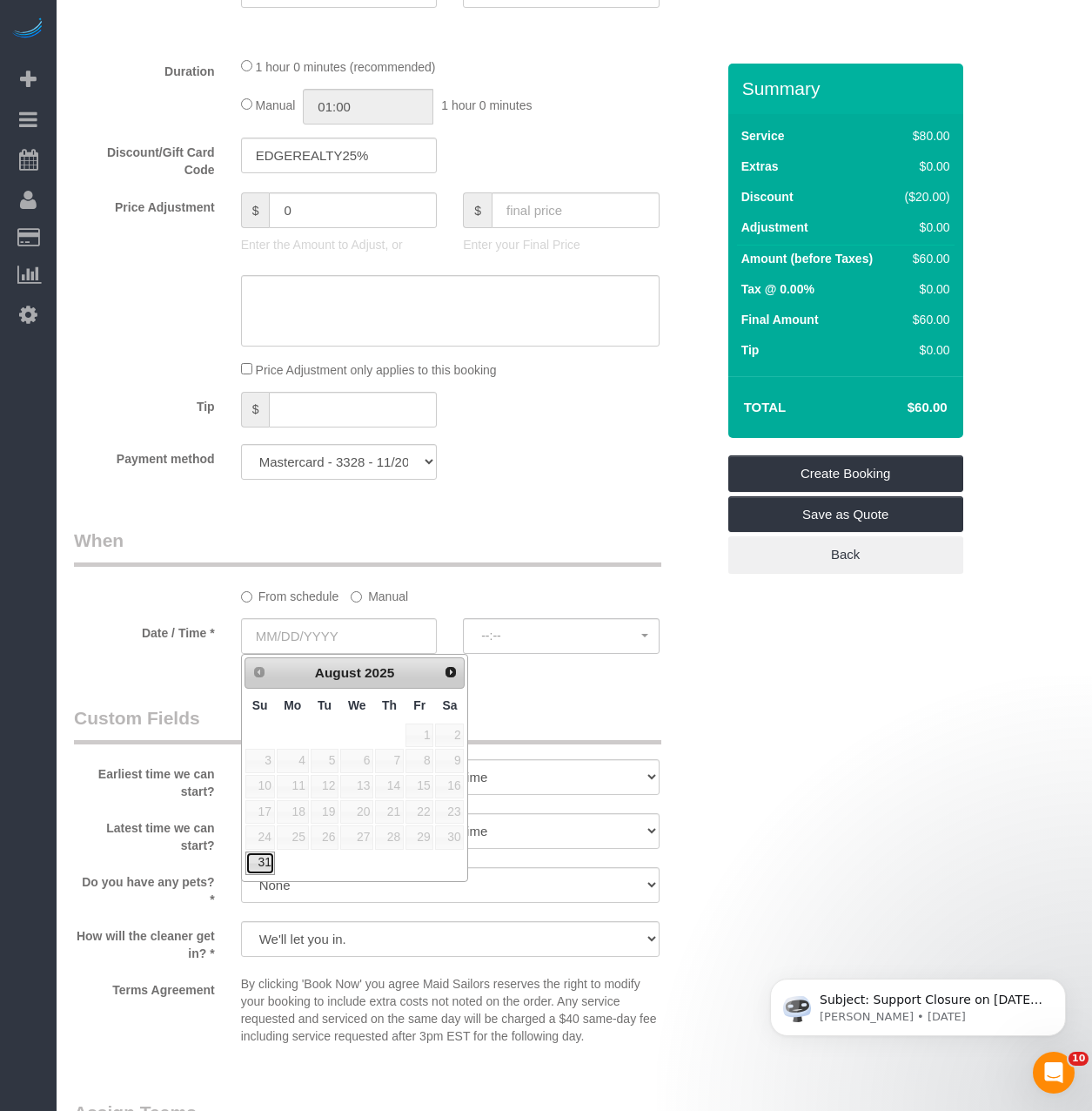
click at [261, 862] on link "31" at bounding box center [260, 863] width 29 height 24
type input "08/31/2025"
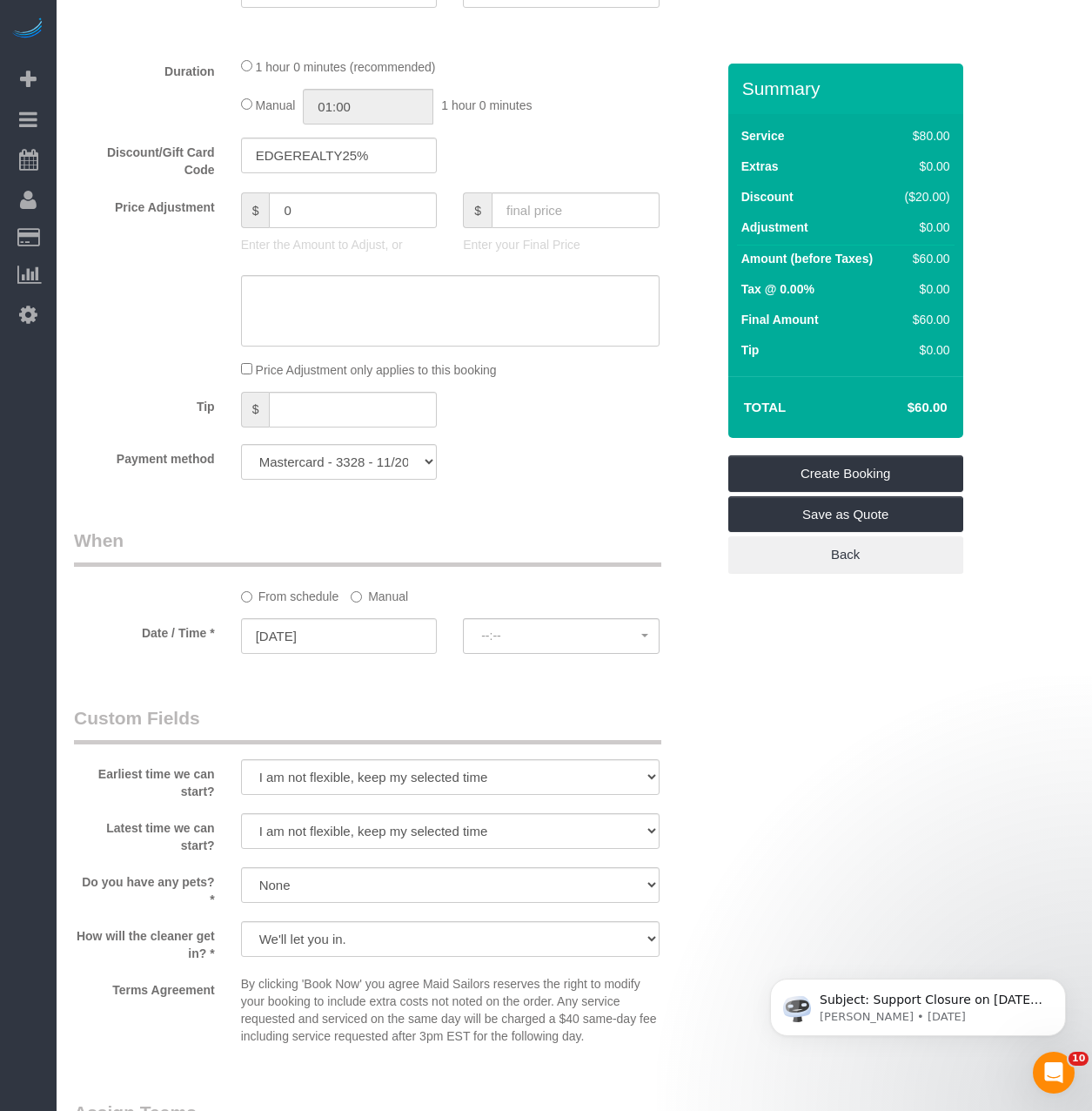
select select "spot11"
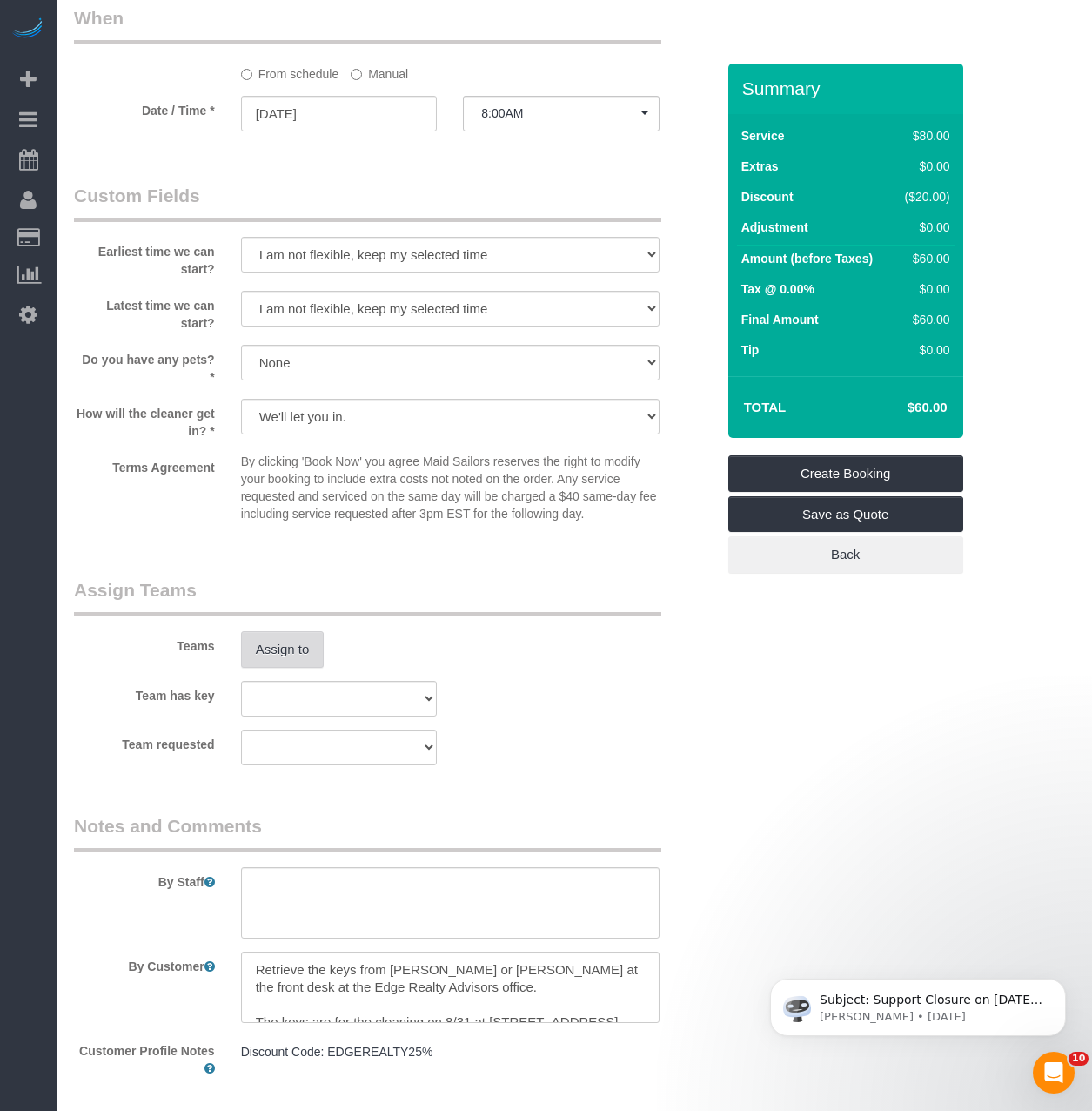
click at [277, 640] on button "Assign to" at bounding box center [282, 649] width 83 height 37
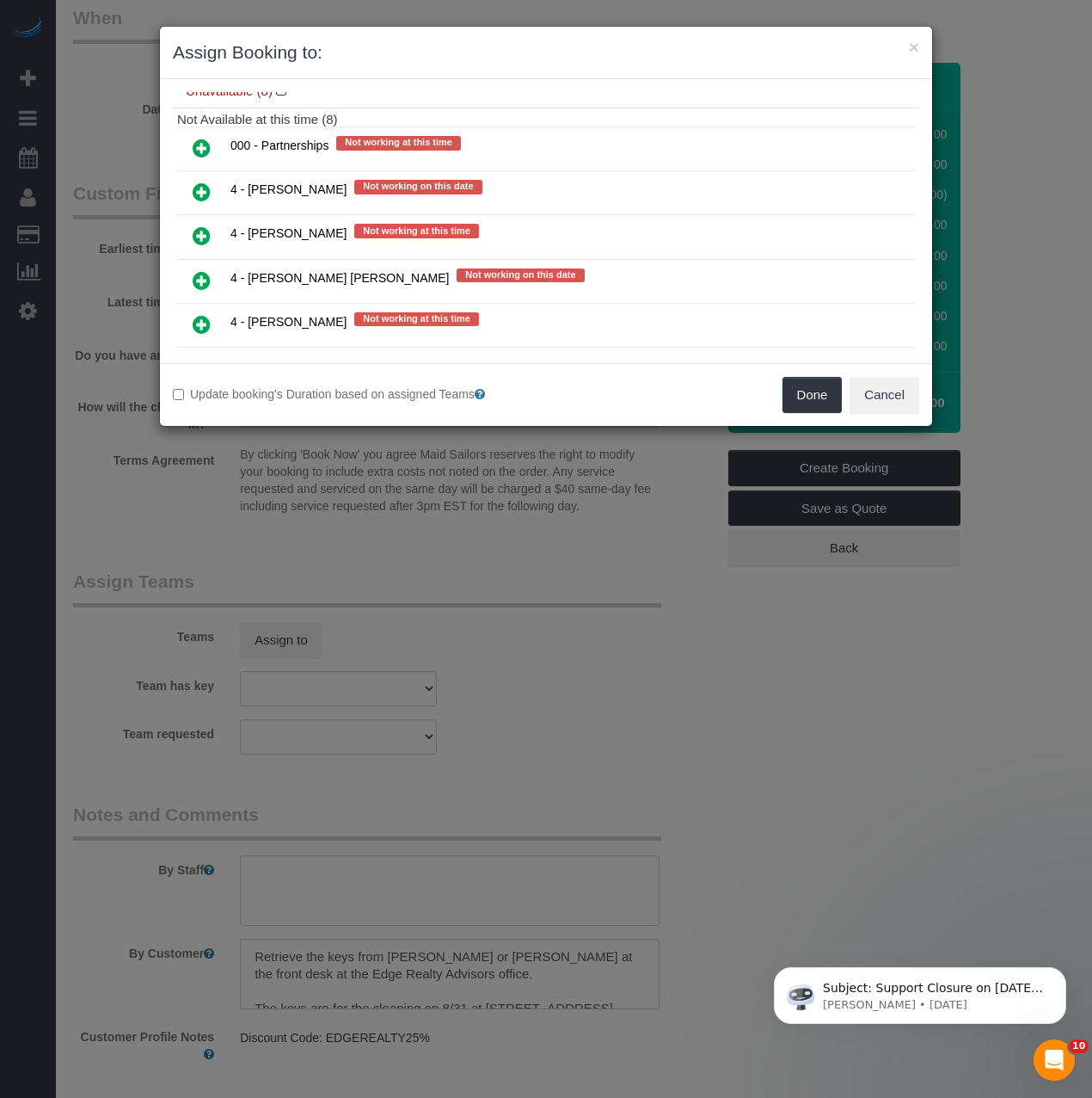
scroll to position [258, 0]
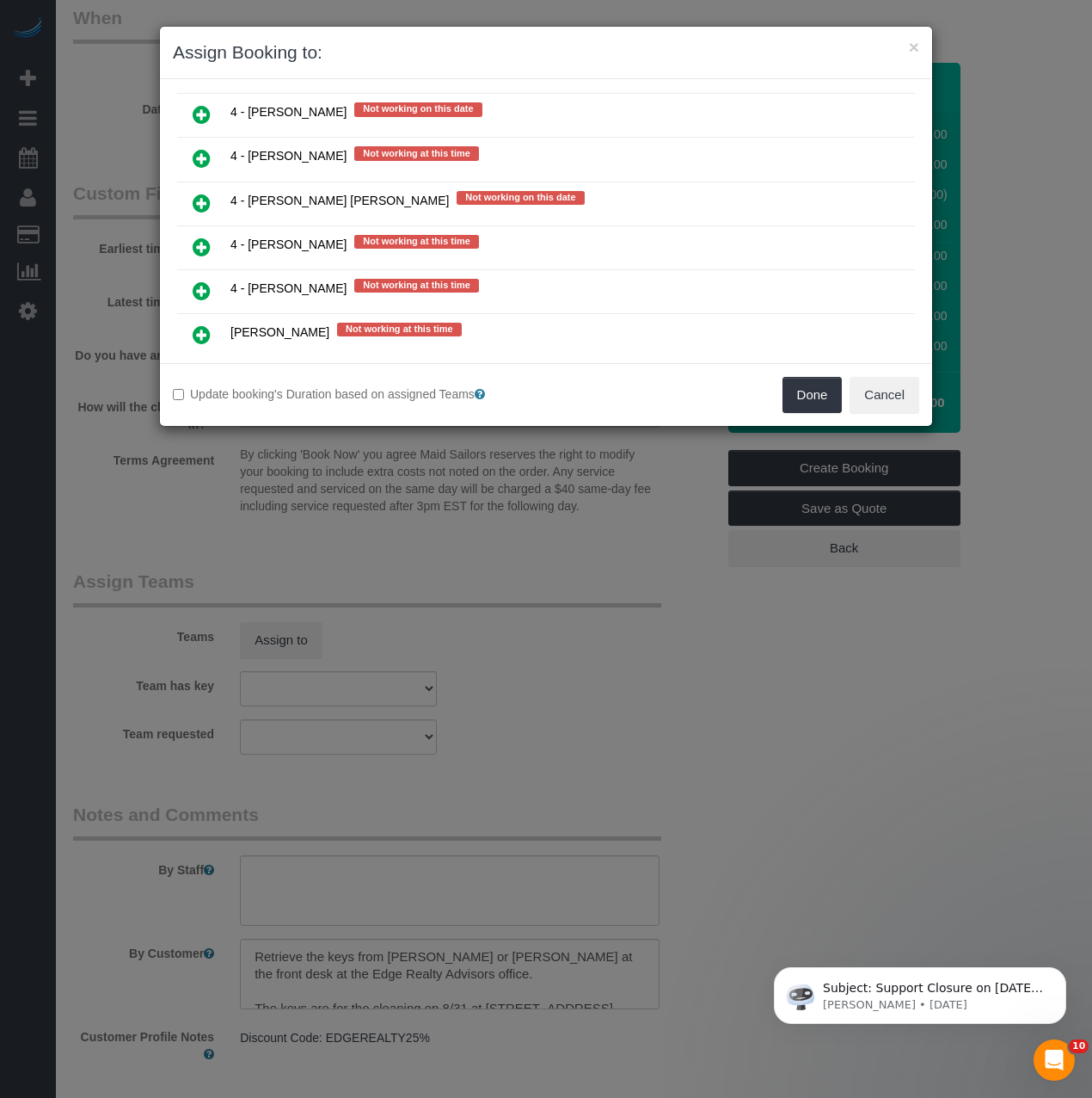
click at [202, 202] on icon at bounding box center [201, 203] width 18 height 21
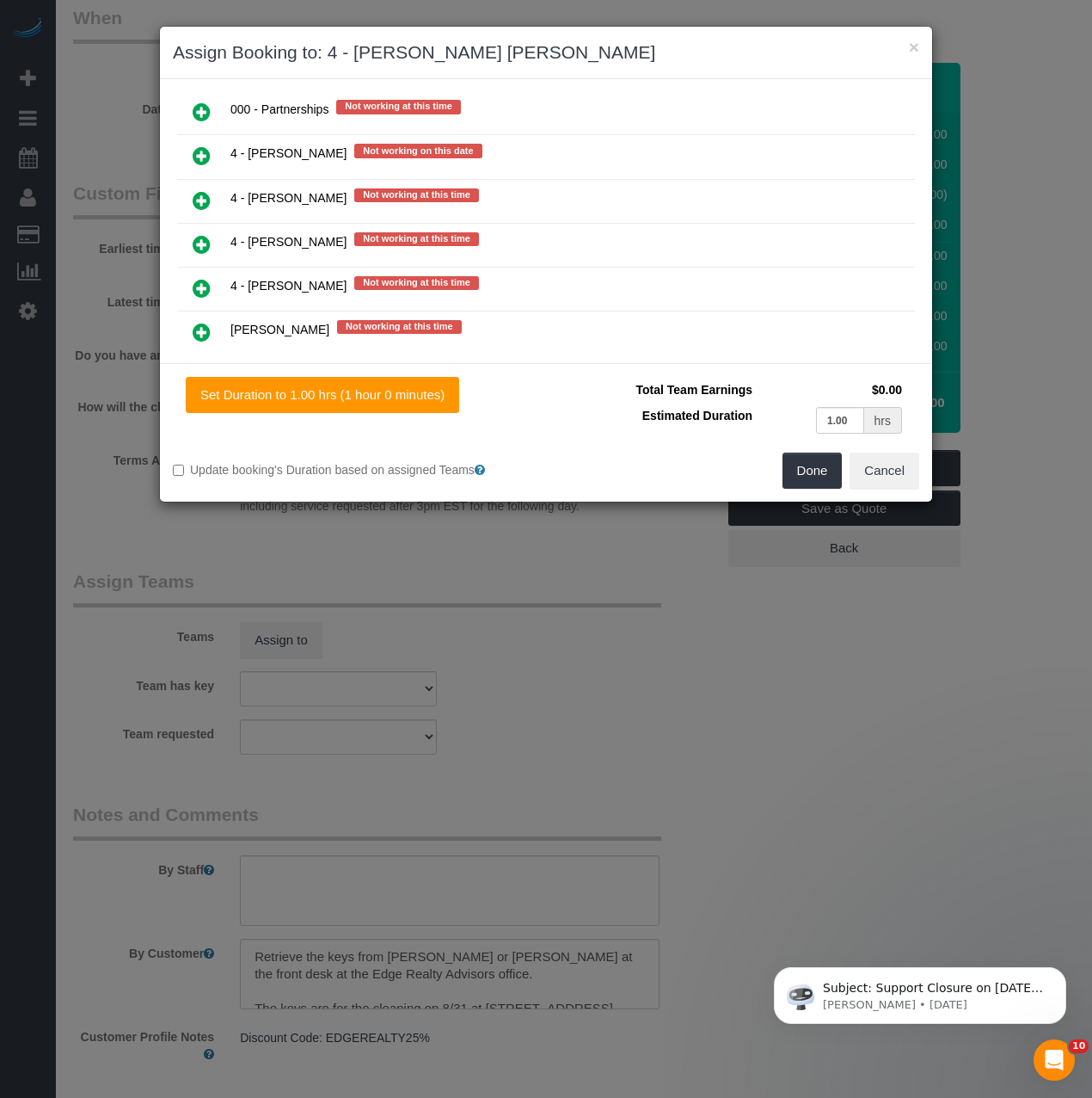
scroll to position [300, 0]
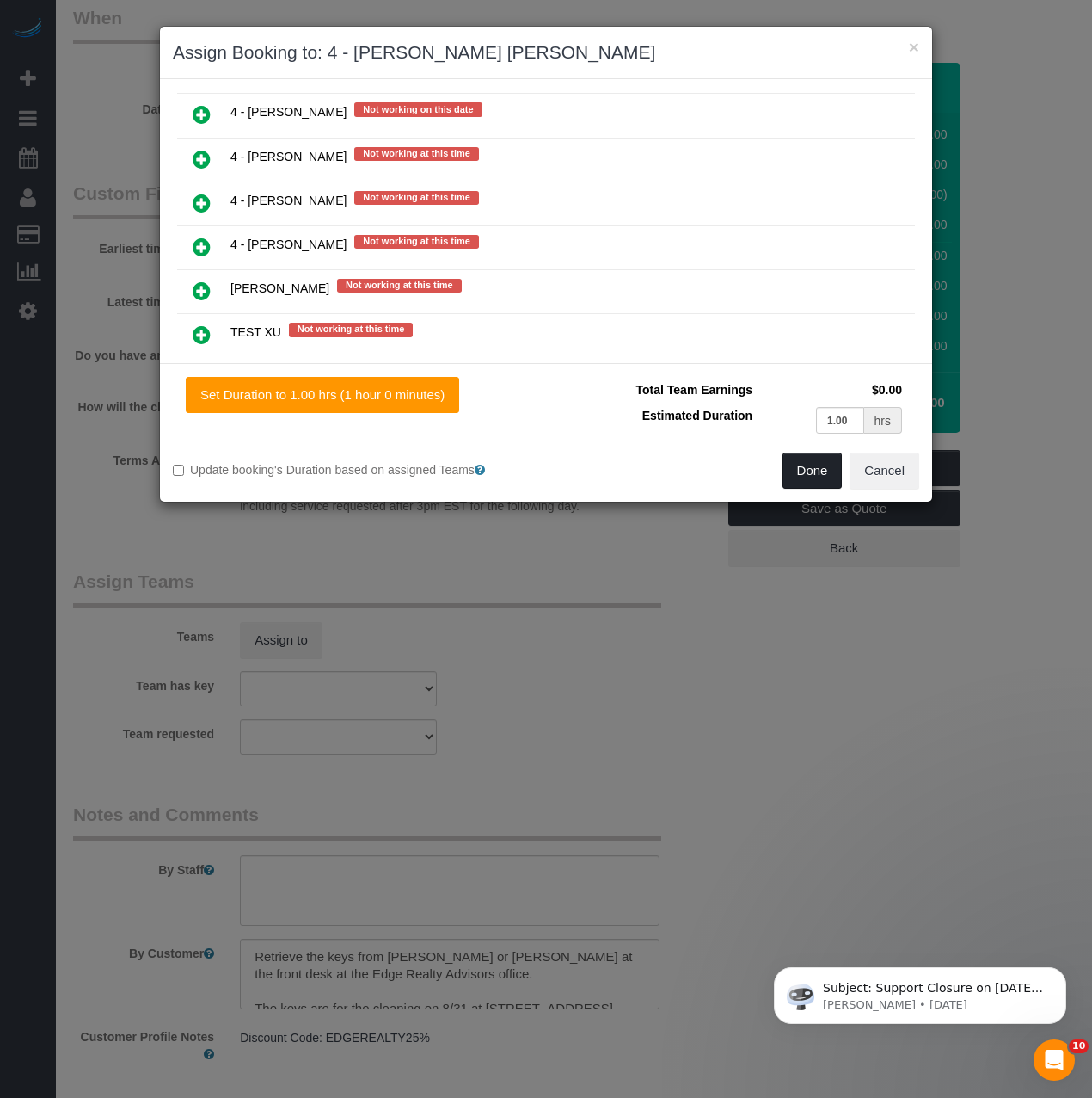
click at [830, 475] on button "Done" at bounding box center [812, 471] width 60 height 36
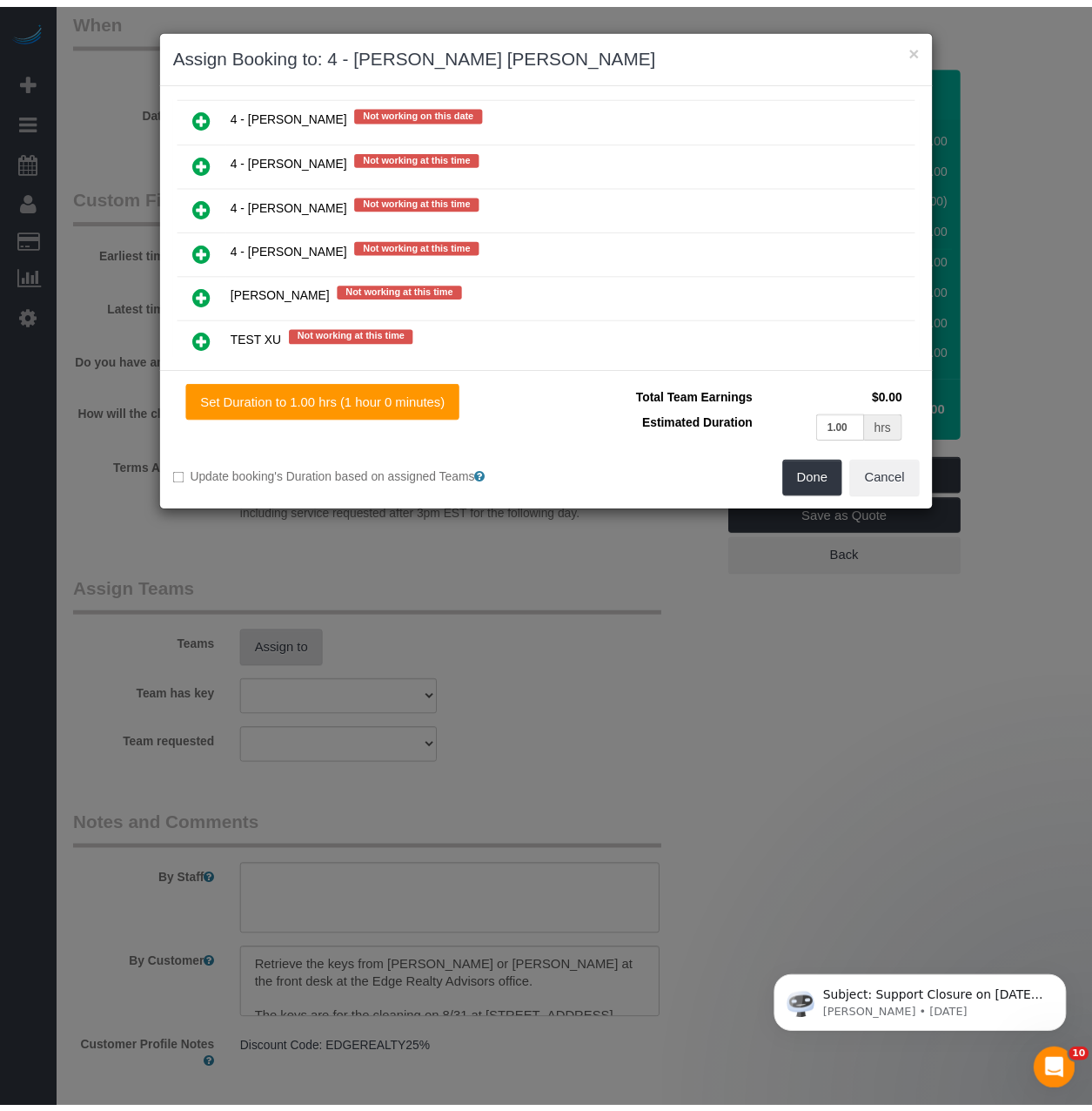
scroll to position [1393, 0]
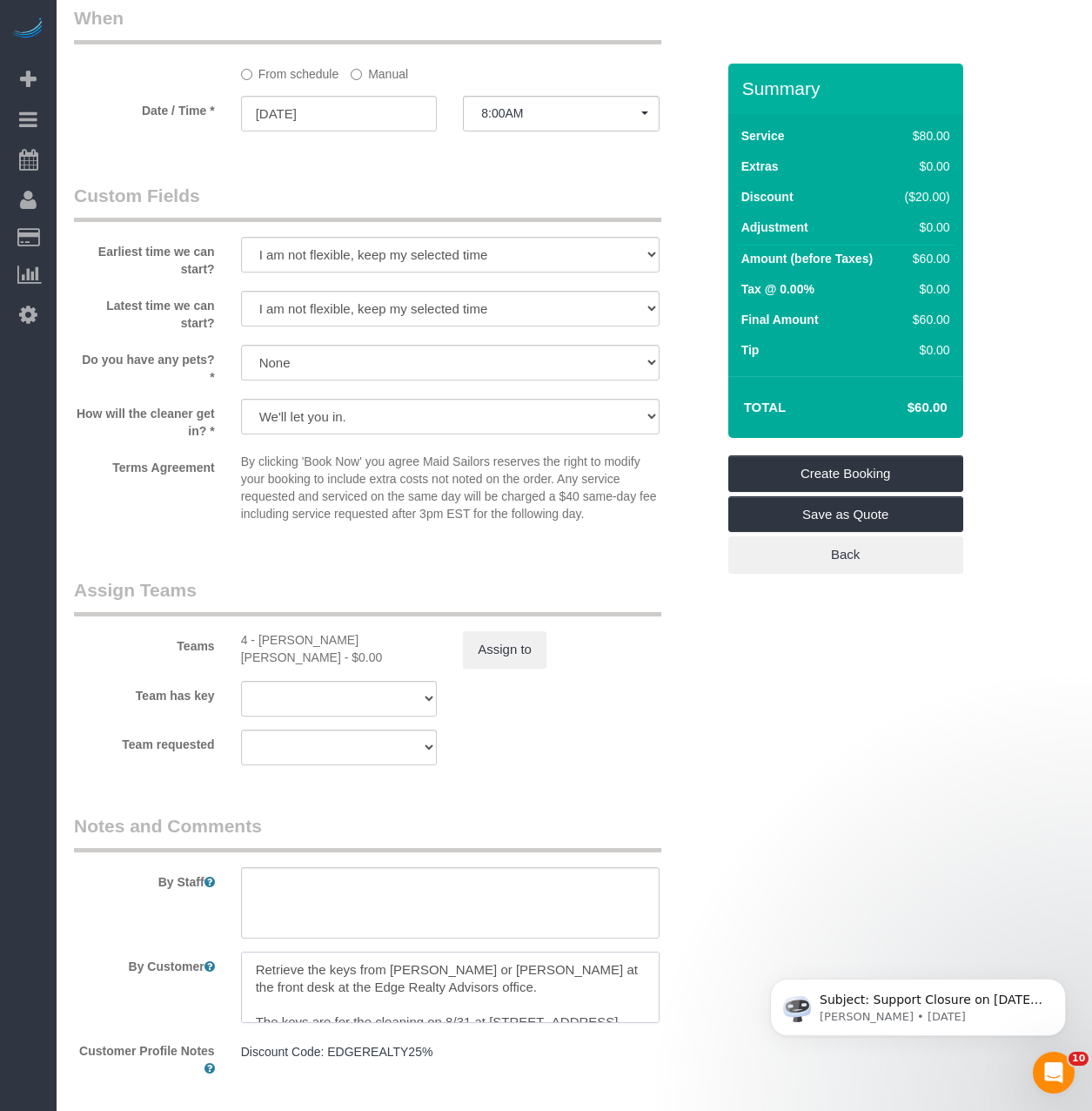
click at [316, 975] on textarea at bounding box center [450, 987] width 418 height 72
click at [332, 969] on textarea at bounding box center [450, 987] width 418 height 72
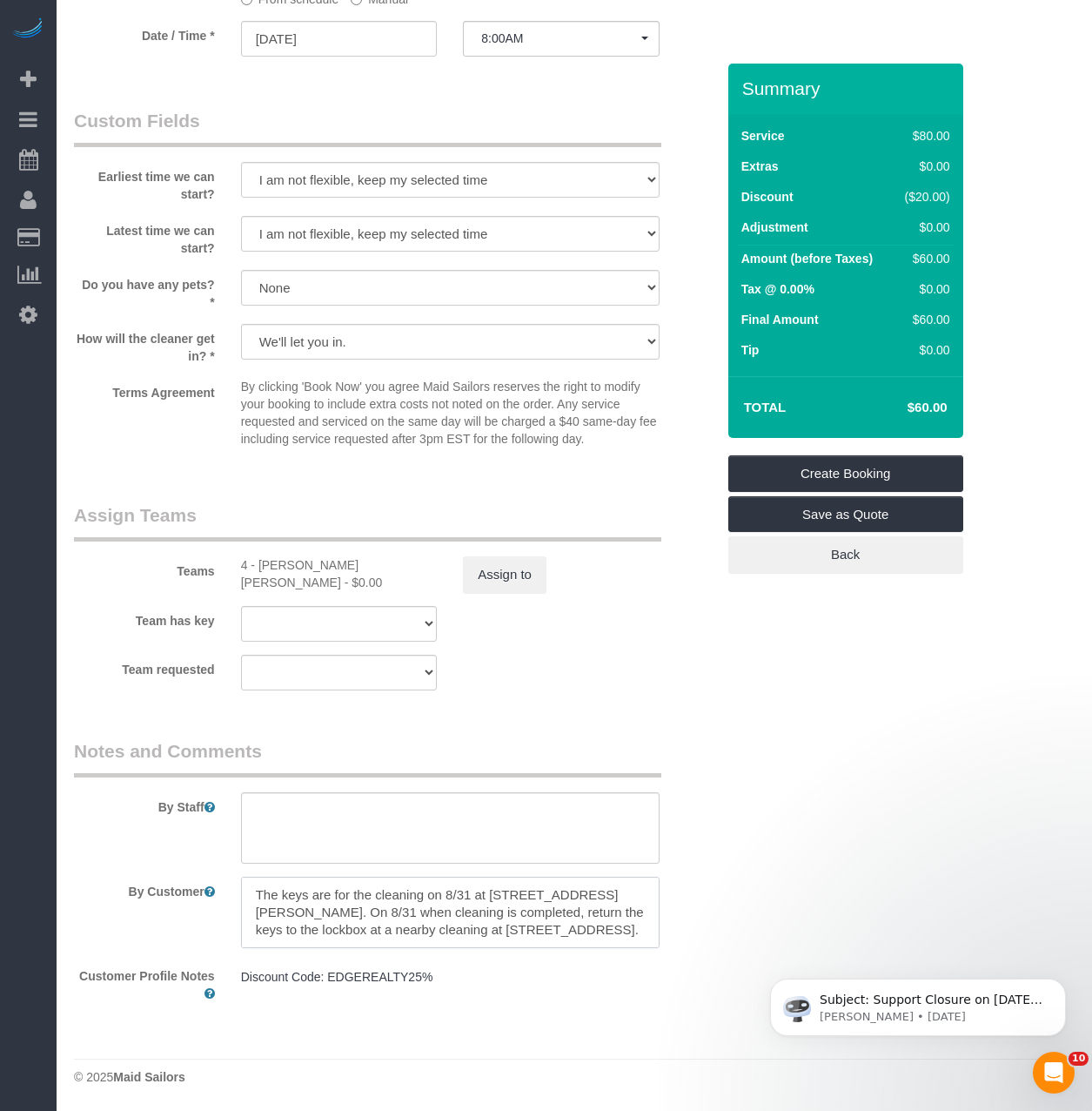
drag, startPoint x: 393, startPoint y: 969, endPoint x: 714, endPoint y: 1139, distance: 363.2
paste textarea "[STREET_ADDRESS]"
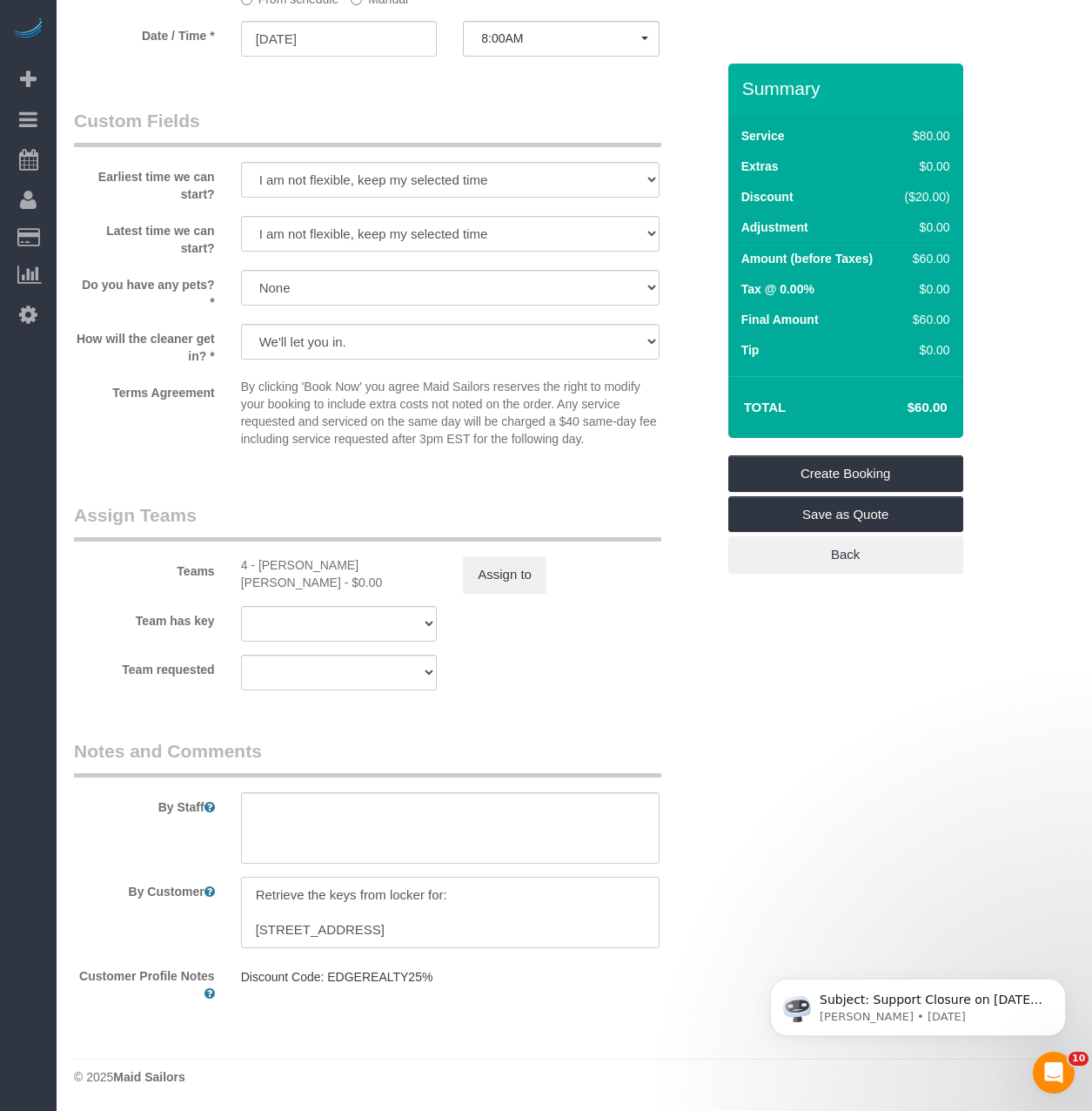
drag, startPoint x: 421, startPoint y: 920, endPoint x: 457, endPoint y: 924, distance: 36.2
click at [457, 924] on textarea at bounding box center [450, 913] width 418 height 72
click at [623, 938] on textarea at bounding box center [450, 913] width 418 height 72
click at [582, 915] on textarea at bounding box center [450, 913] width 418 height 72
paste textarea "9 Frederika Street, Apt. 3, Dorchester, MA 02124"
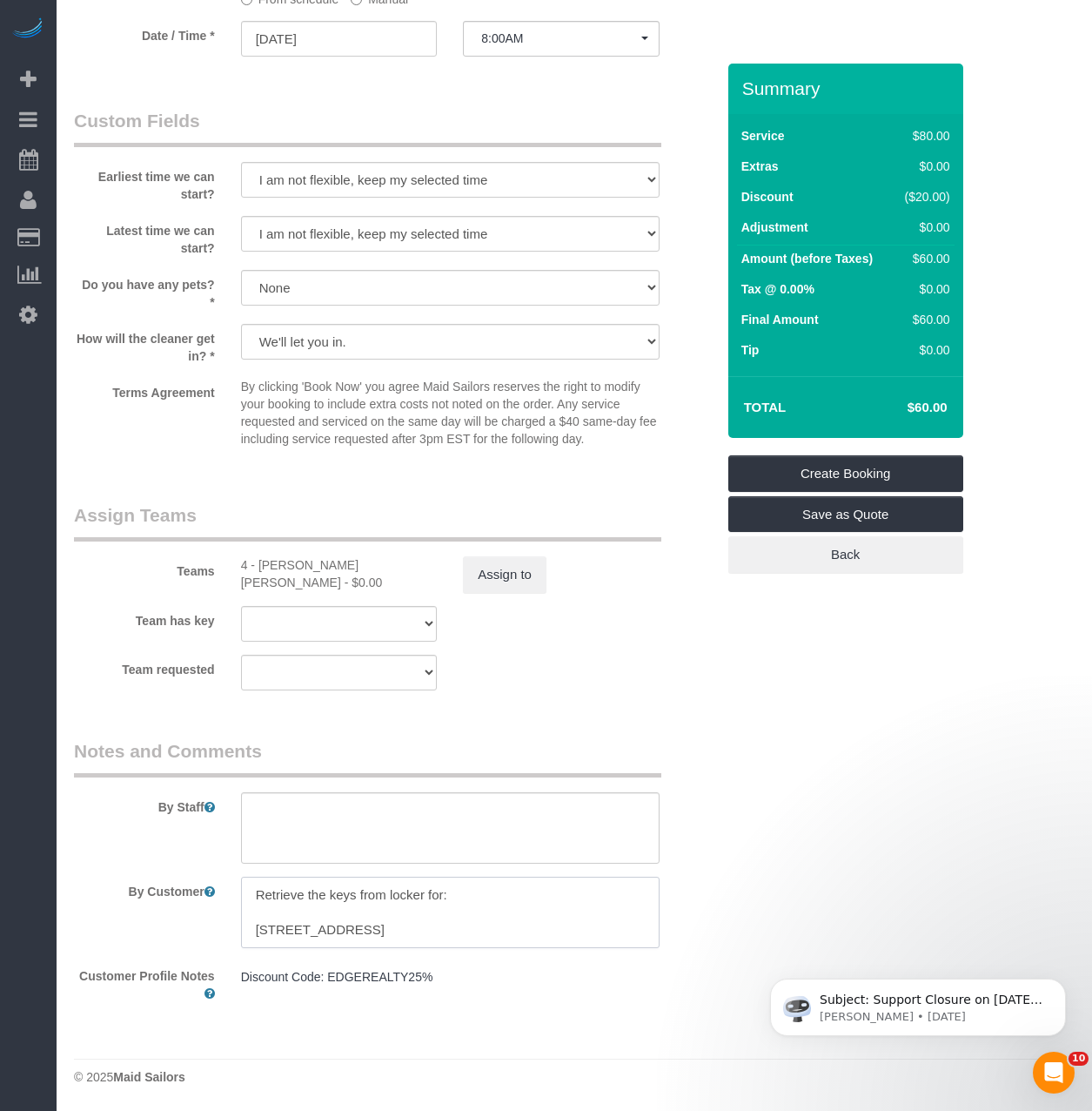
paste textarea "9 Frederika Street, Apt. 3, Dorchester, MA 02124"
click at [535, 927] on textarea at bounding box center [450, 913] width 418 height 72
paste textarea "6 Becket Street, Apt. 3, Dorchester, MA 02124"
click at [535, 940] on textarea at bounding box center [450, 913] width 418 height 72
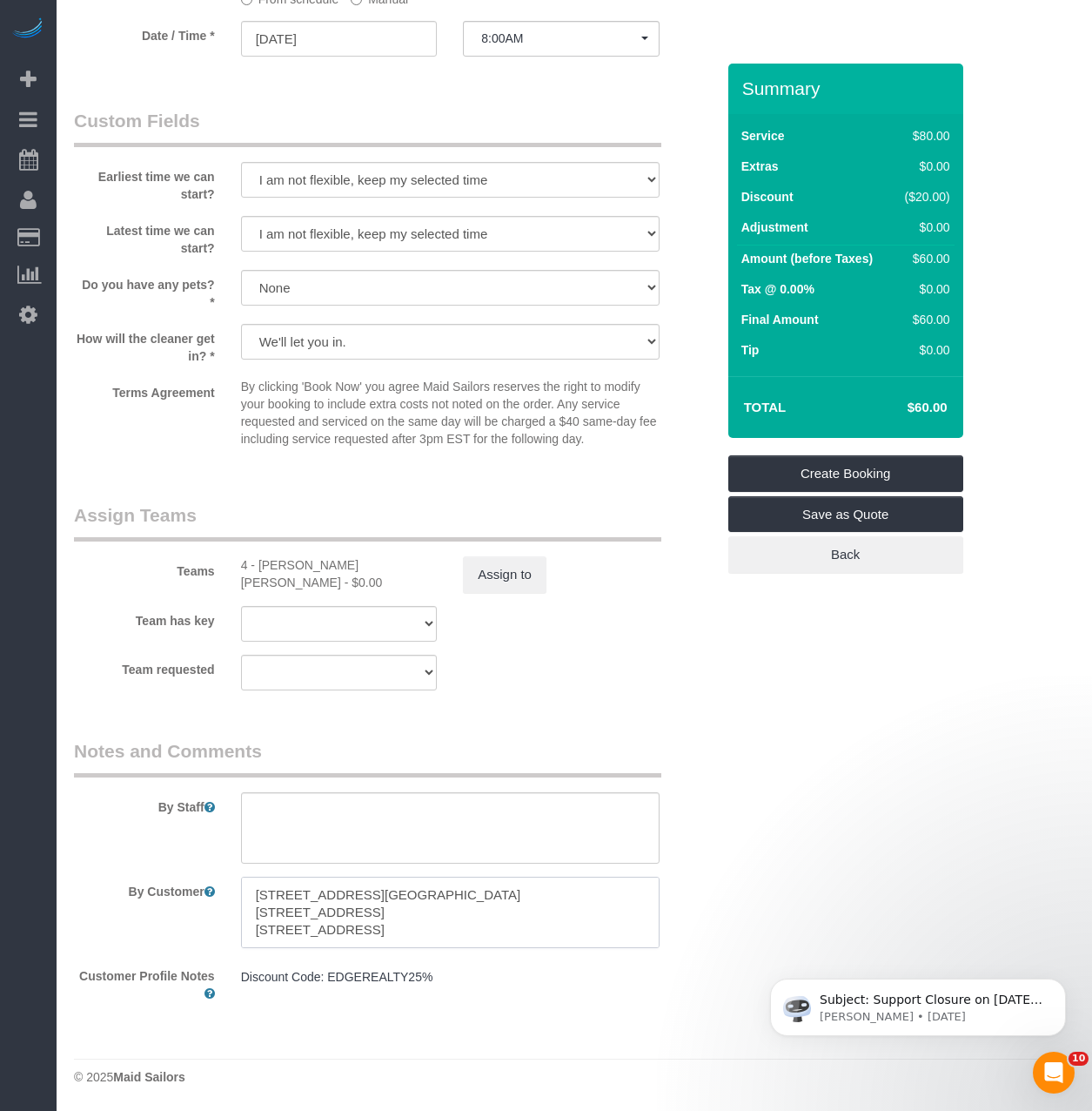
paste textarea "83 Newbury Street, Apt. 1, Somerville, MA 02144"
click at [528, 939] on textarea at bounding box center [450, 913] width 418 height 72
paste textarea "83 Newbury Street, Apt. 1, Somerville, MA 02144"
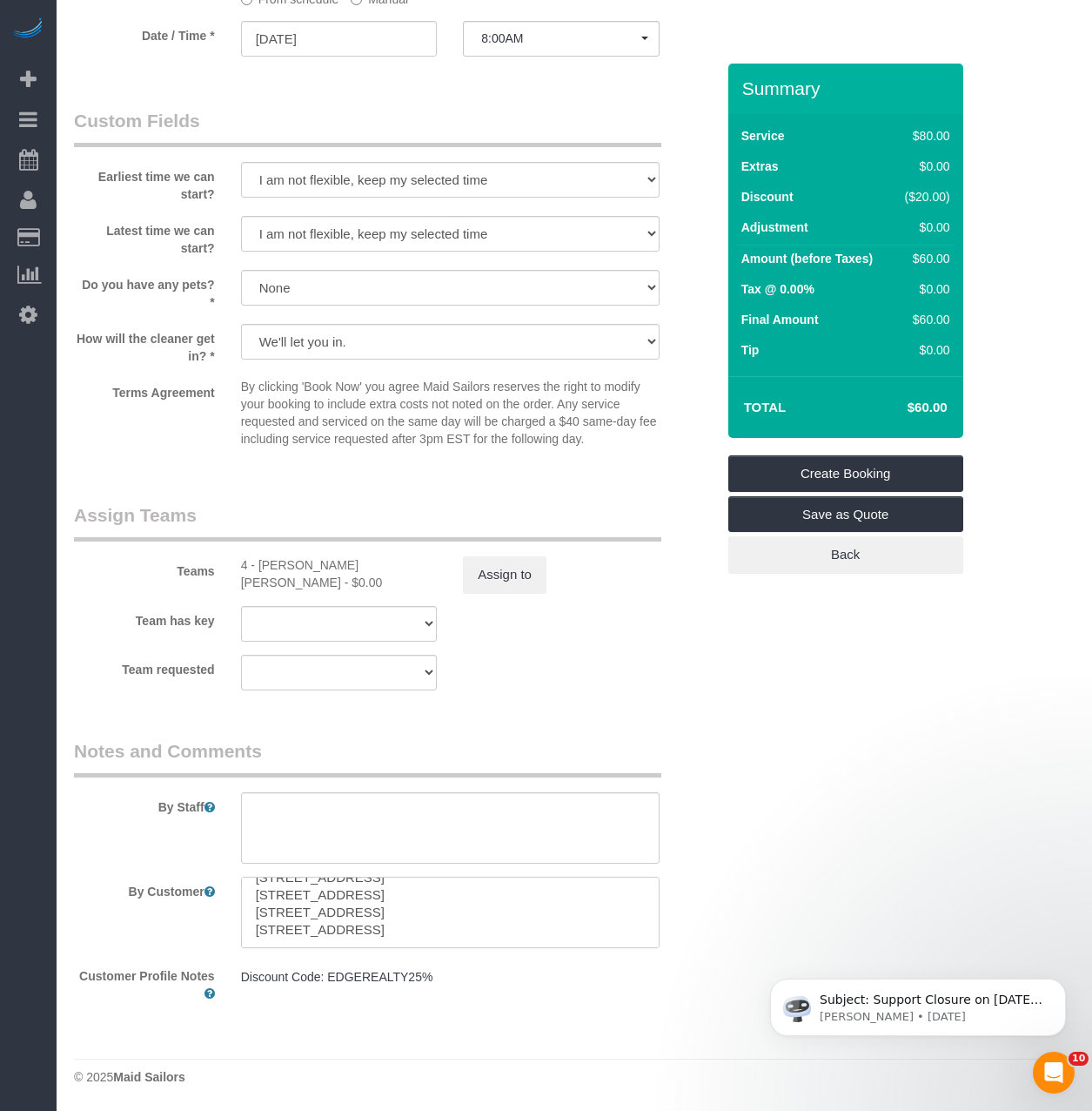
click at [408, 940] on textarea at bounding box center [450, 913] width 418 height 72
paste textarea "83 Newbury Street, Apt. 1, Somerville, MA 02144"
click at [374, 914] on textarea at bounding box center [450, 913] width 418 height 72
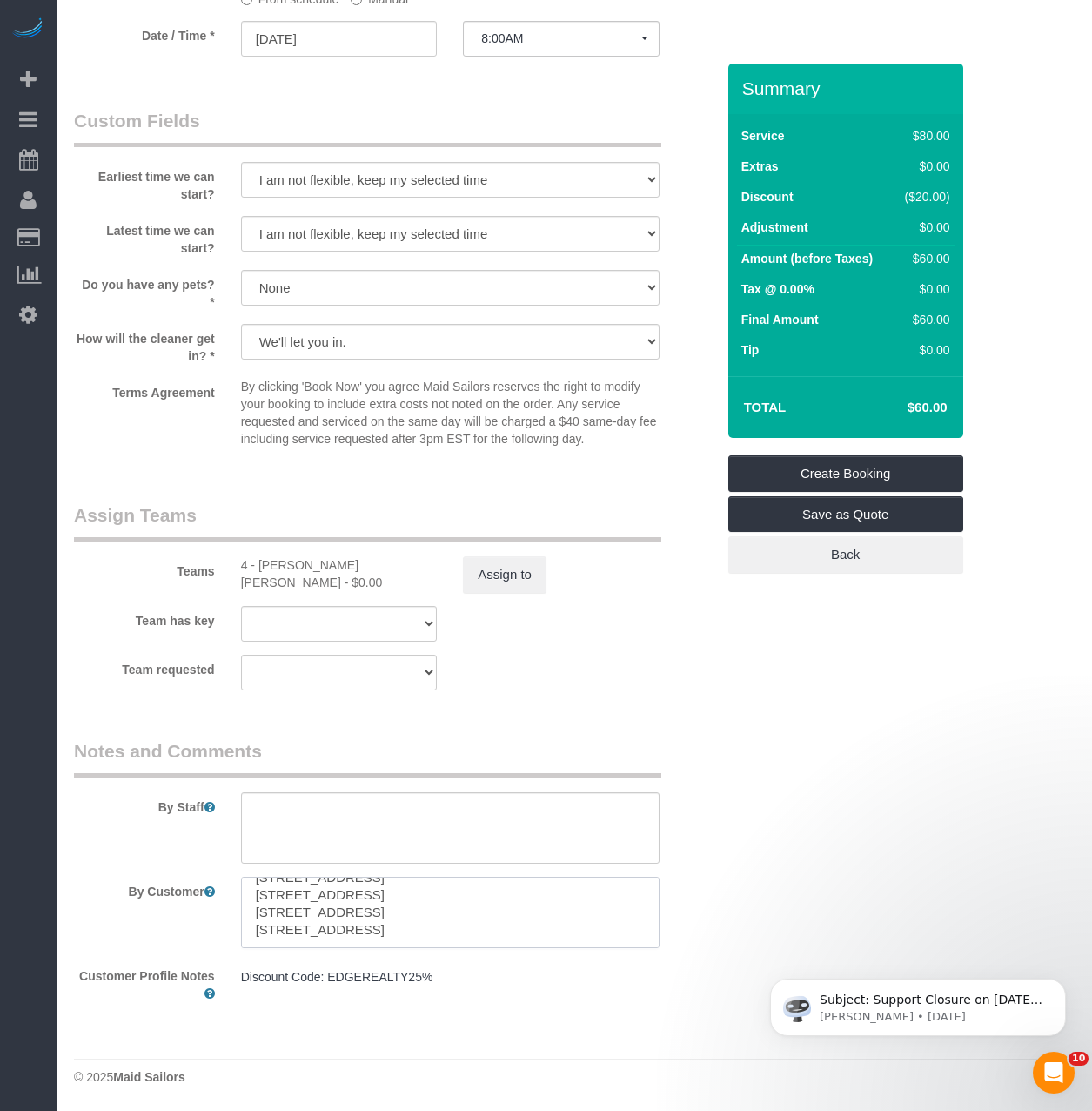
scroll to position [87, 0]
paste textarea "83 Newbury Street, Apt. 1, Somerville, MA 02144"
click at [393, 920] on textarea at bounding box center [450, 913] width 418 height 72
paste textarea "83 Newbury Street, Apt. 2, Somerville, MA 02144"
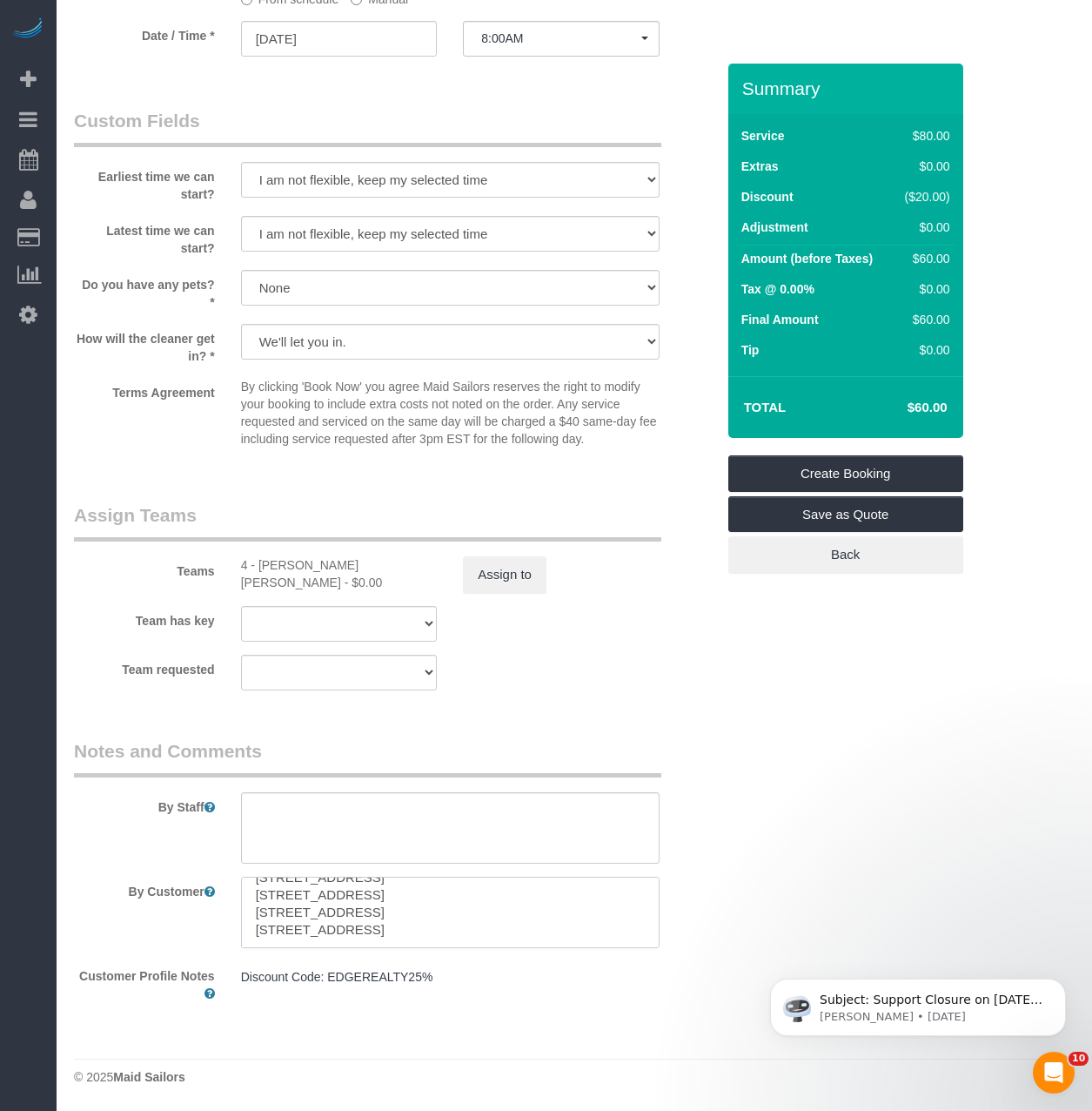
click at [287, 941] on textarea at bounding box center [450, 913] width 418 height 72
paste textarea "83 Newbury Street, Apt. 3, Somerville, MA 02144"
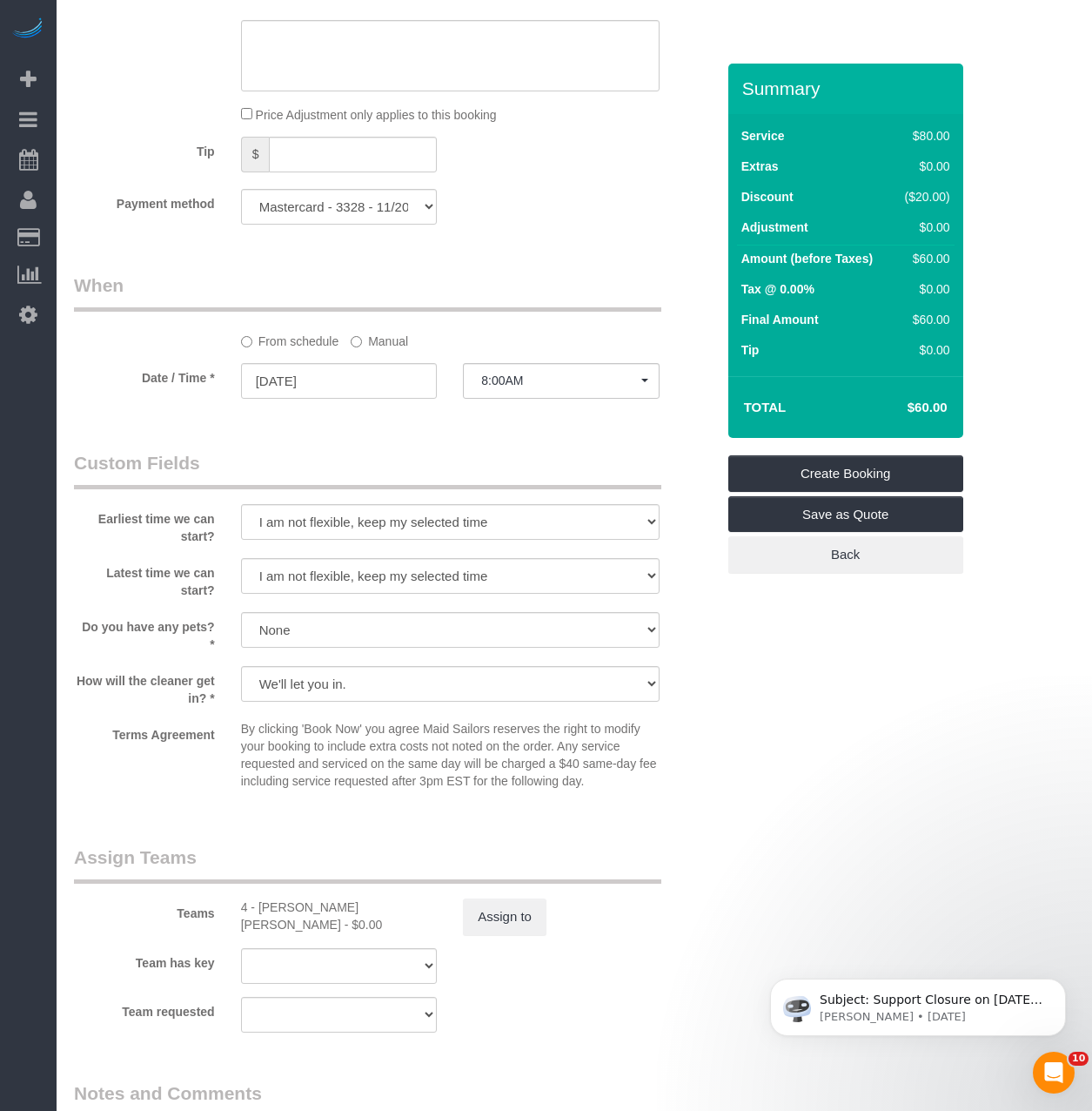
scroll to position [1120, 0]
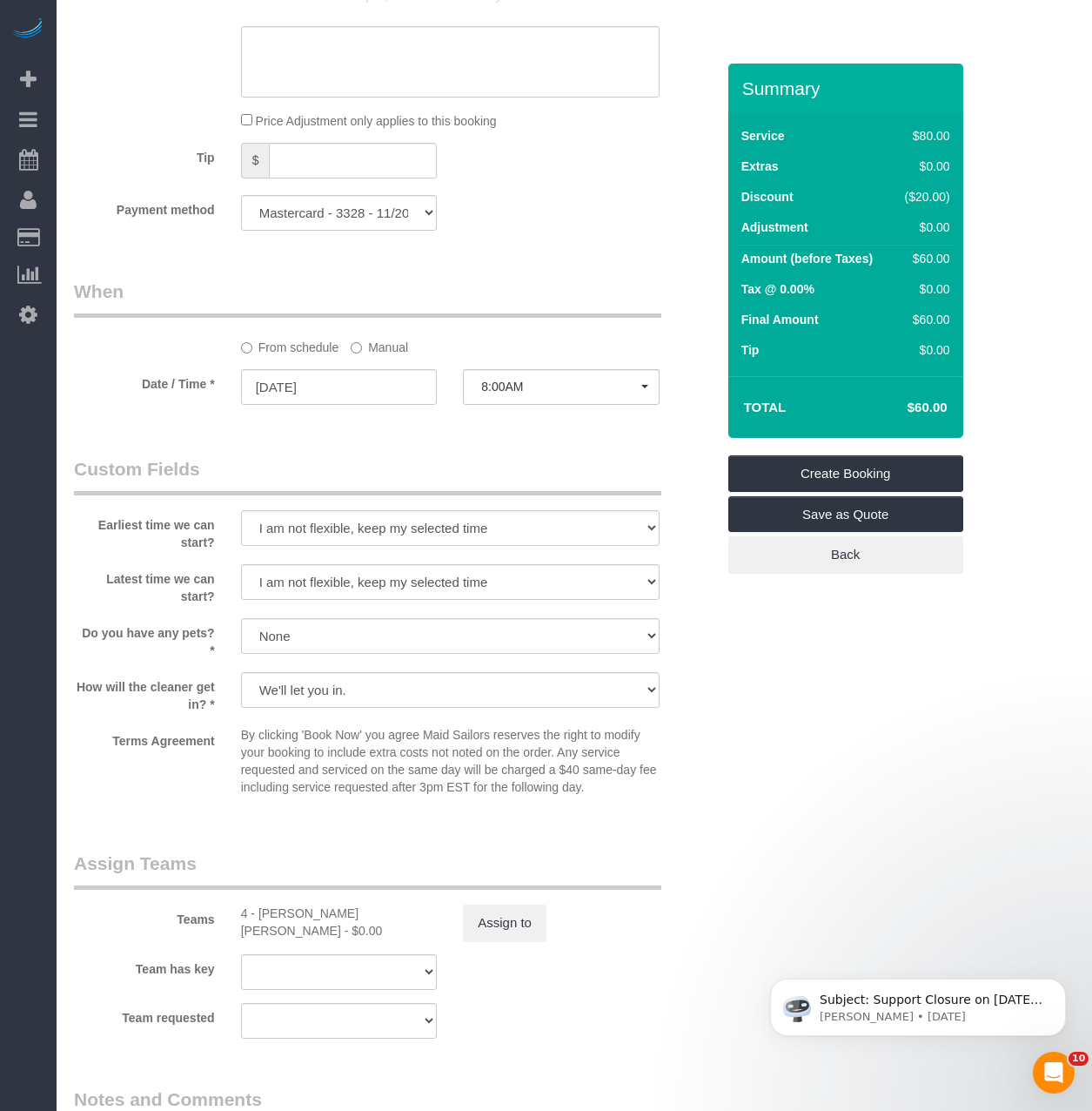
type textarea "Retrieve the keys from locker for: [STREET_ADDRESS] [STREET_ADDRESS] [STREET_AD…"
click at [496, 375] on button "8:00AM" at bounding box center [561, 387] width 196 height 36
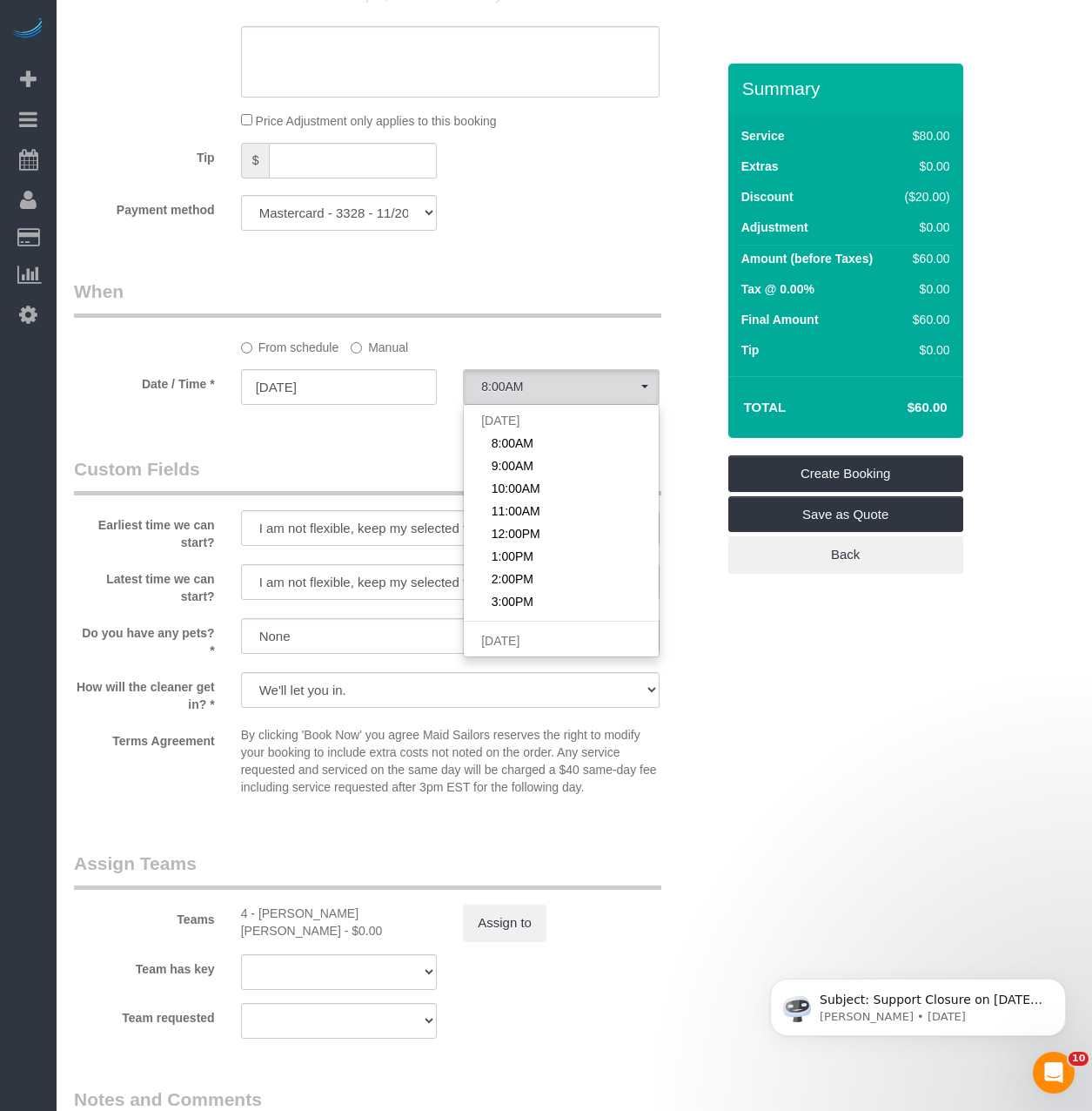
click at [393, 438] on div "Who Email gabriela@edgerealty.com Name * Gabriela Gorman Jacky Xu Raymond Chiu …" at bounding box center [394, 171] width 668 height 2454
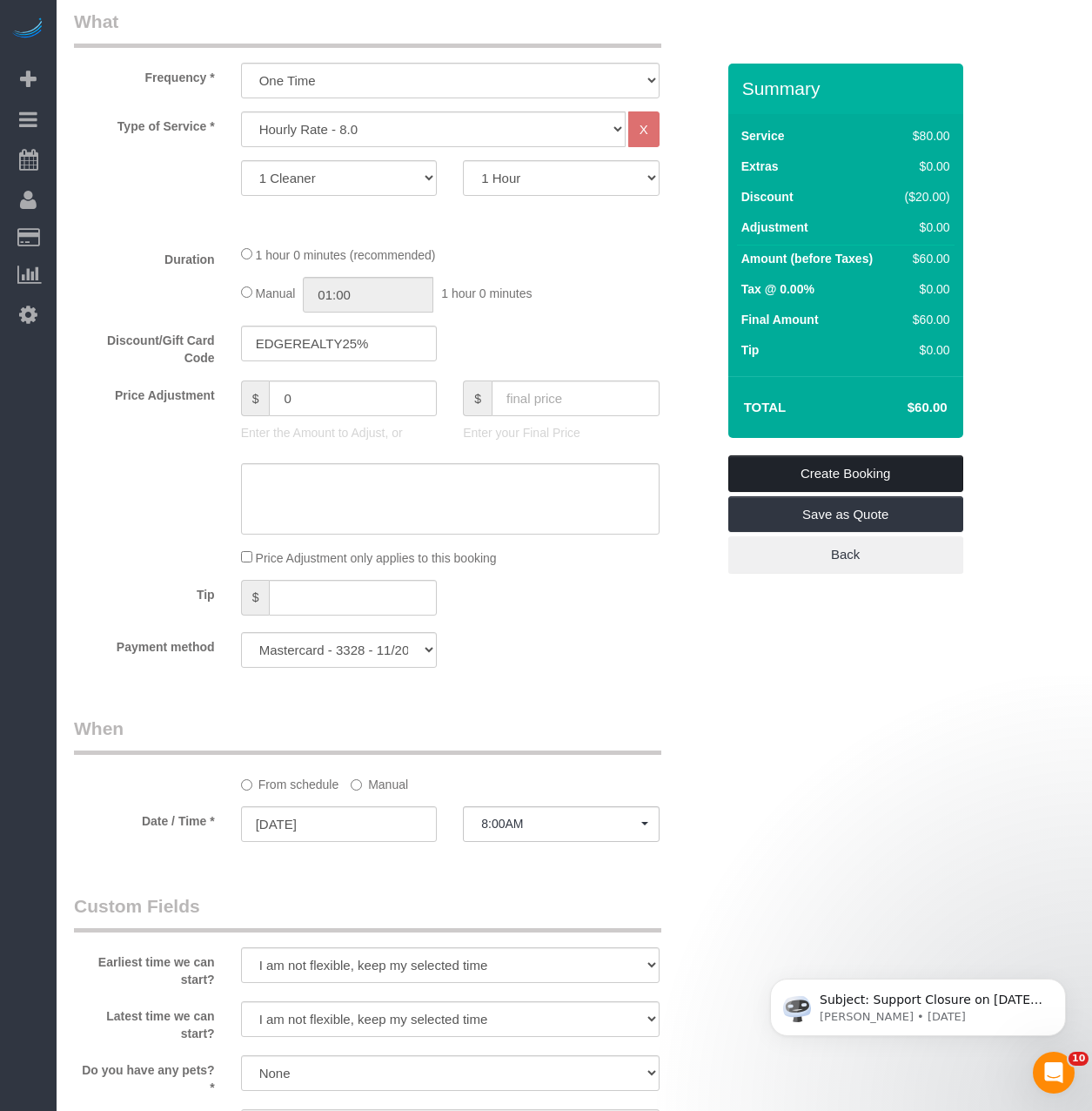
scroll to position [696, 0]
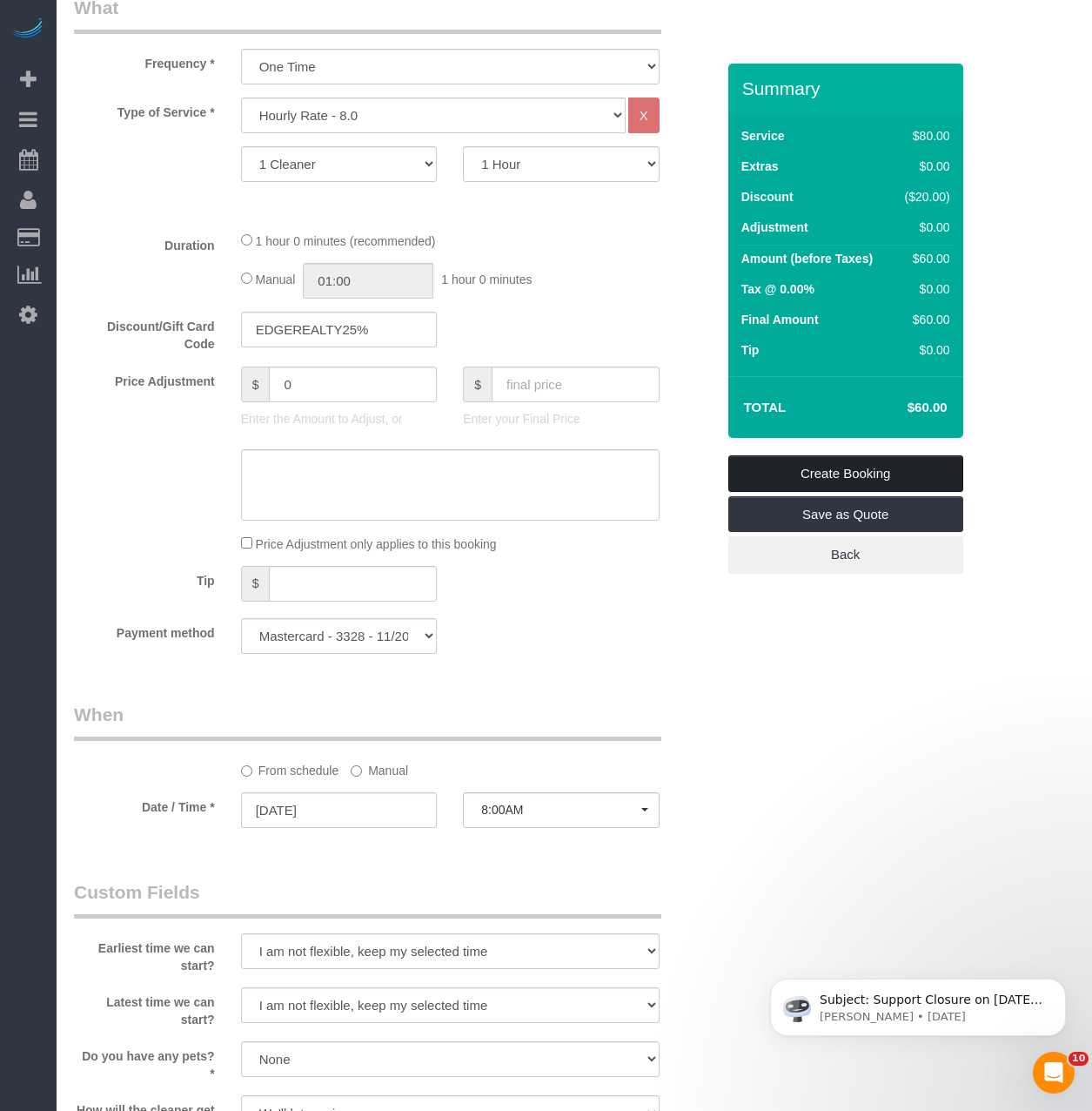
click at [775, 467] on link "Create Booking" at bounding box center [845, 473] width 235 height 37
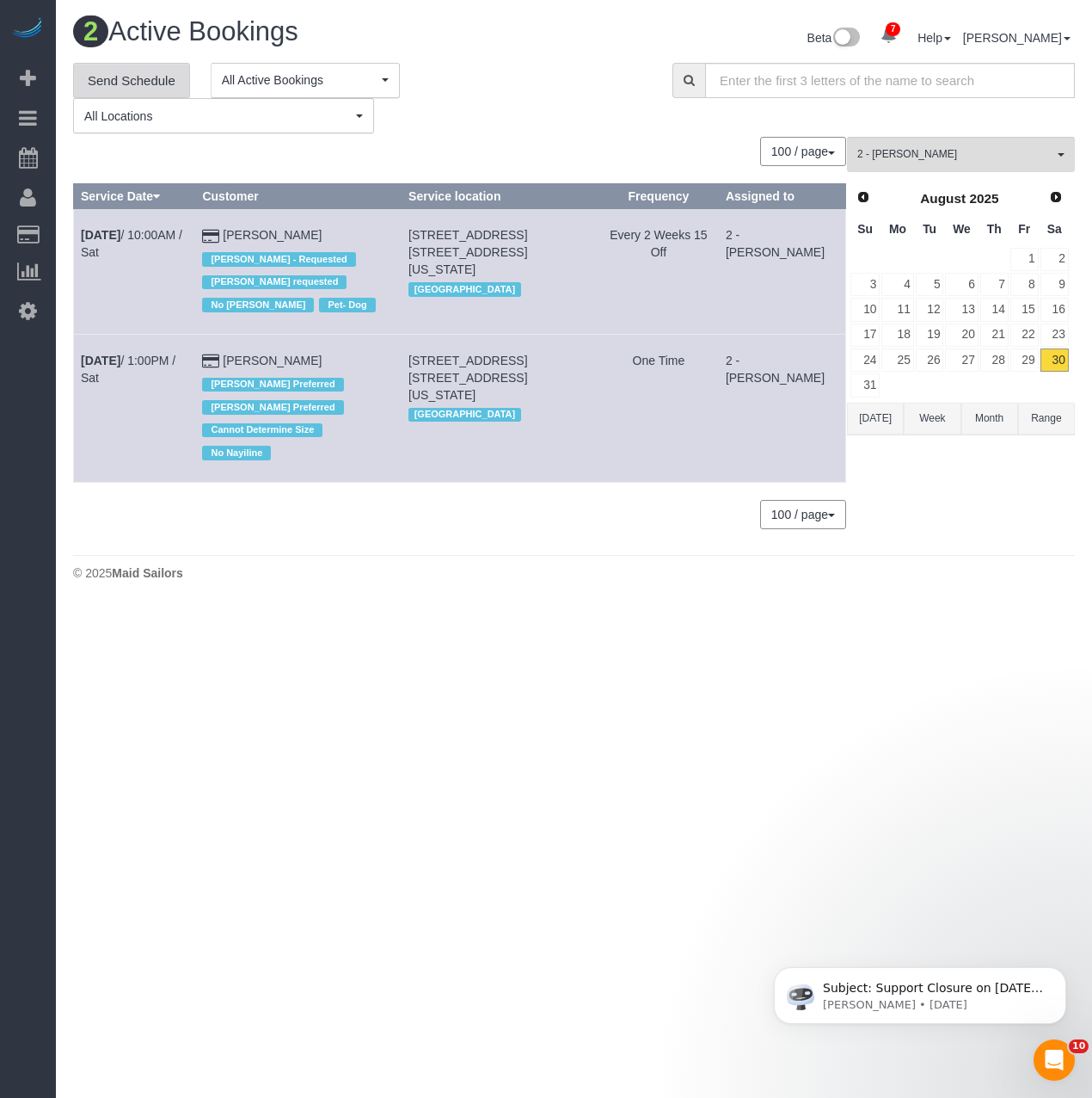
click at [97, 78] on link "Send Schedule" at bounding box center [131, 80] width 117 height 36
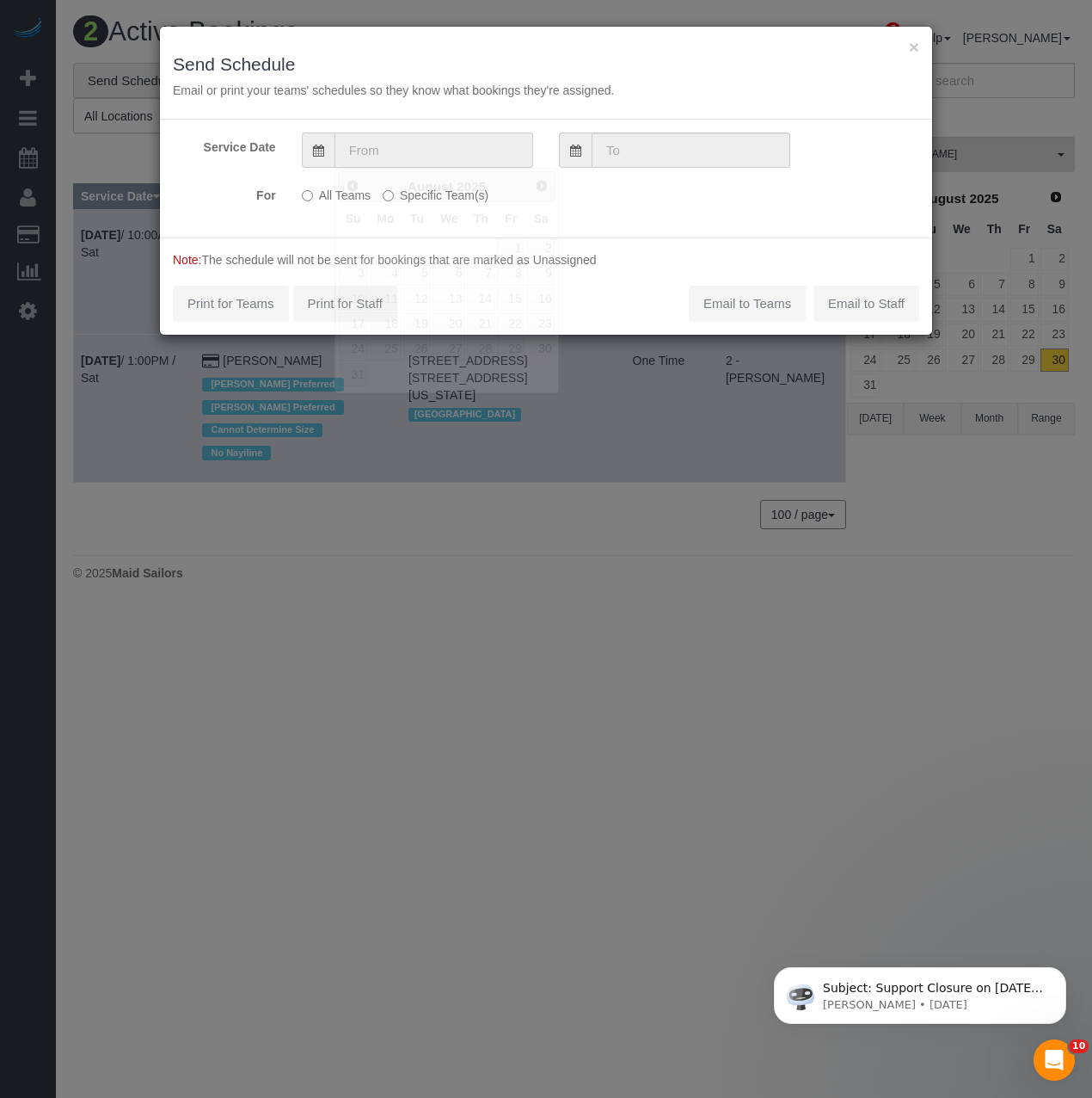
click at [403, 148] on input "text" at bounding box center [433, 150] width 199 height 35
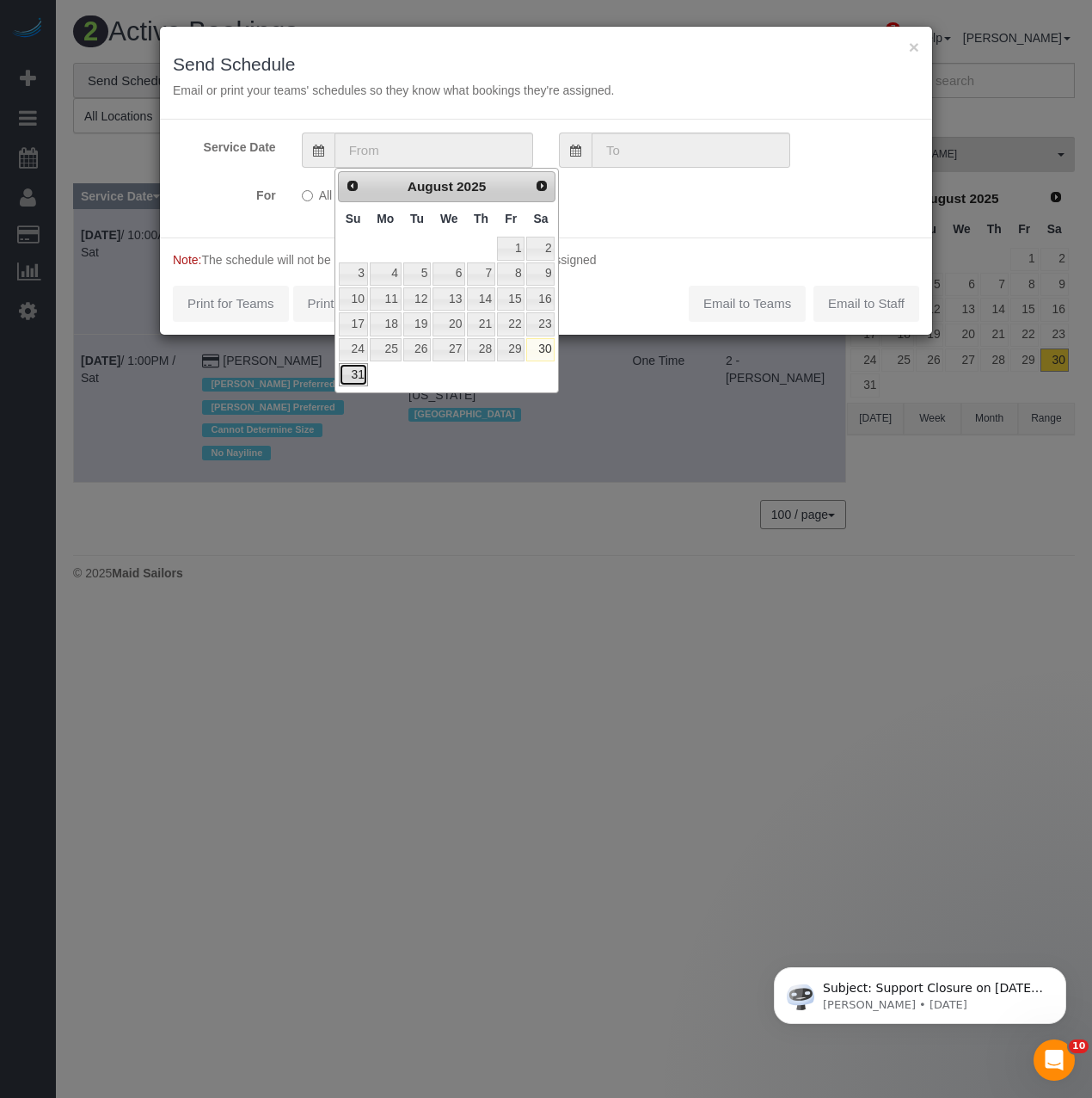
click at [348, 374] on link "31" at bounding box center [353, 374] width 29 height 23
type input "[DATE]"
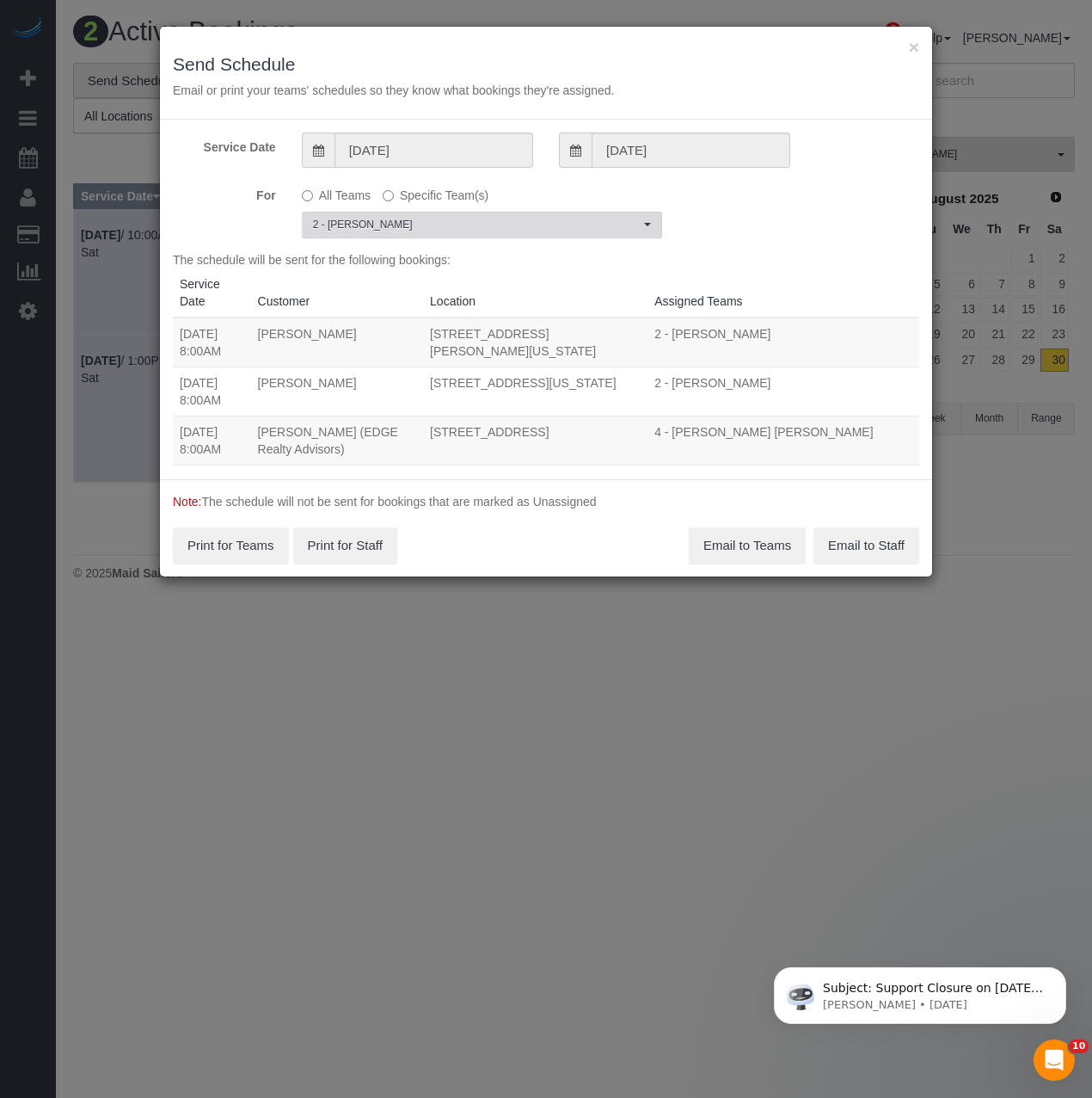
click at [402, 235] on button "2 - Ana Rodriguez Choose Team(s)" at bounding box center [482, 225] width 360 height 27
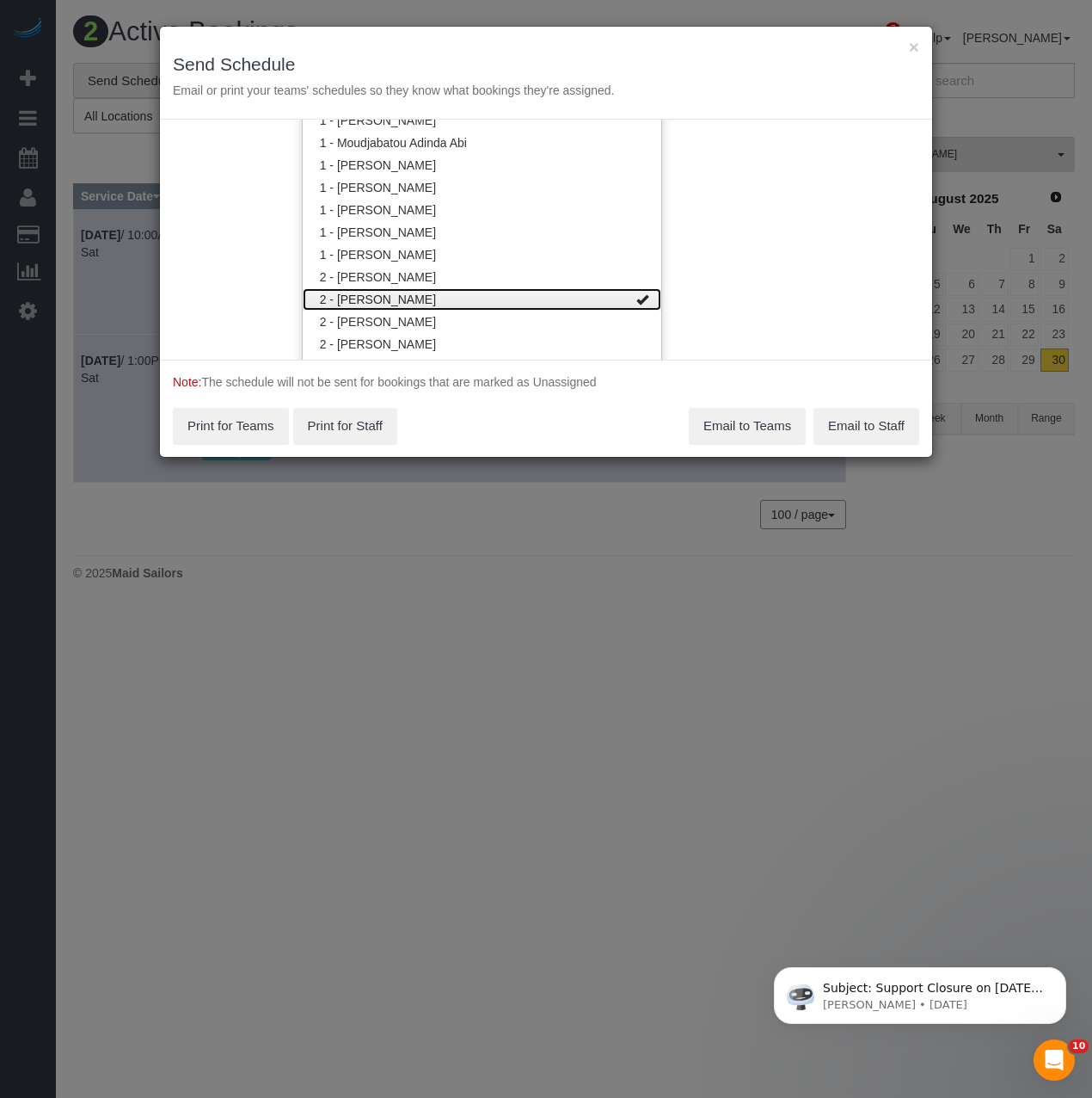
click at [404, 295] on link "2 - Ana Rodriguez" at bounding box center [482, 300] width 358 height 22
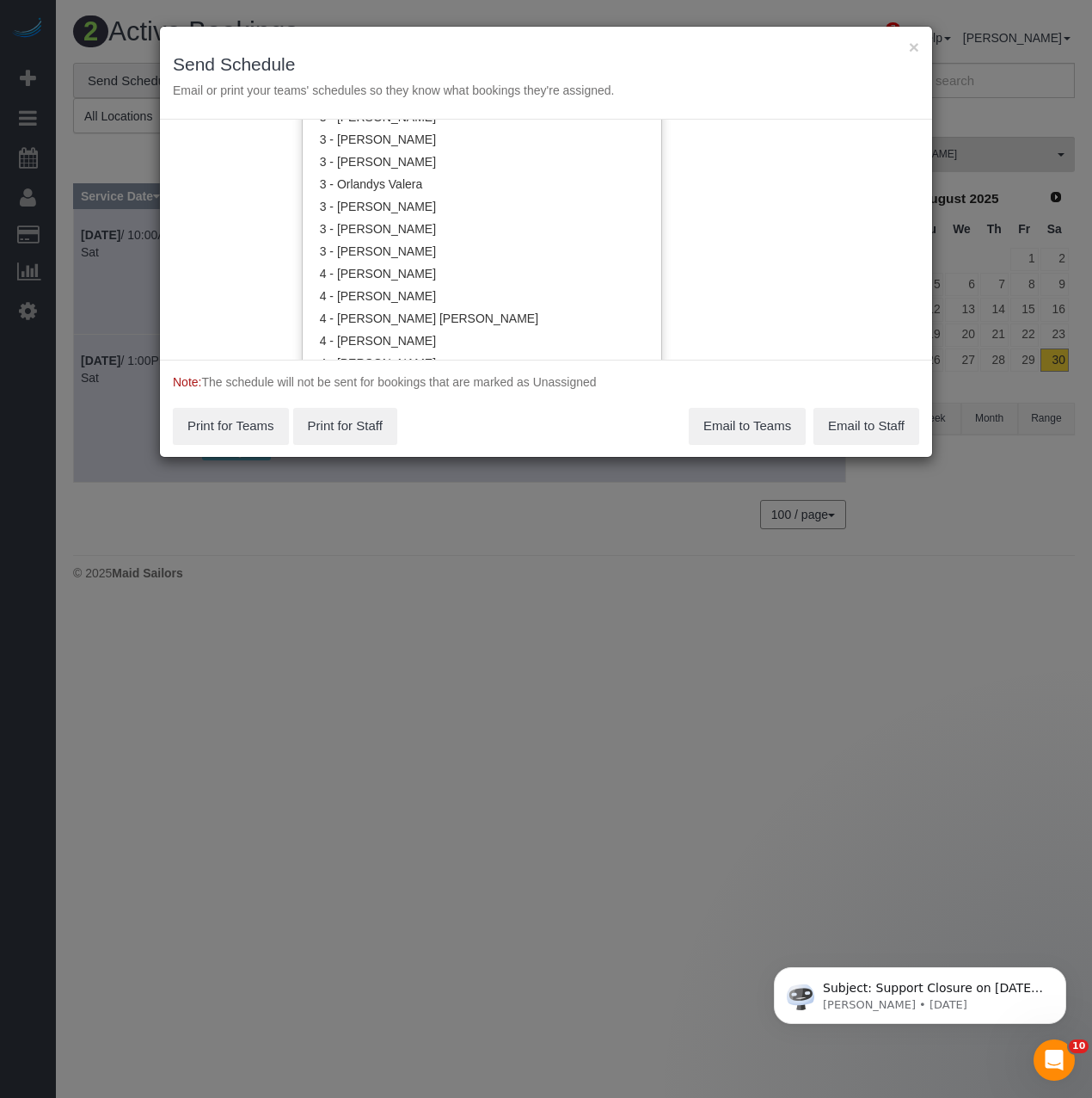
scroll to position [1603, 0]
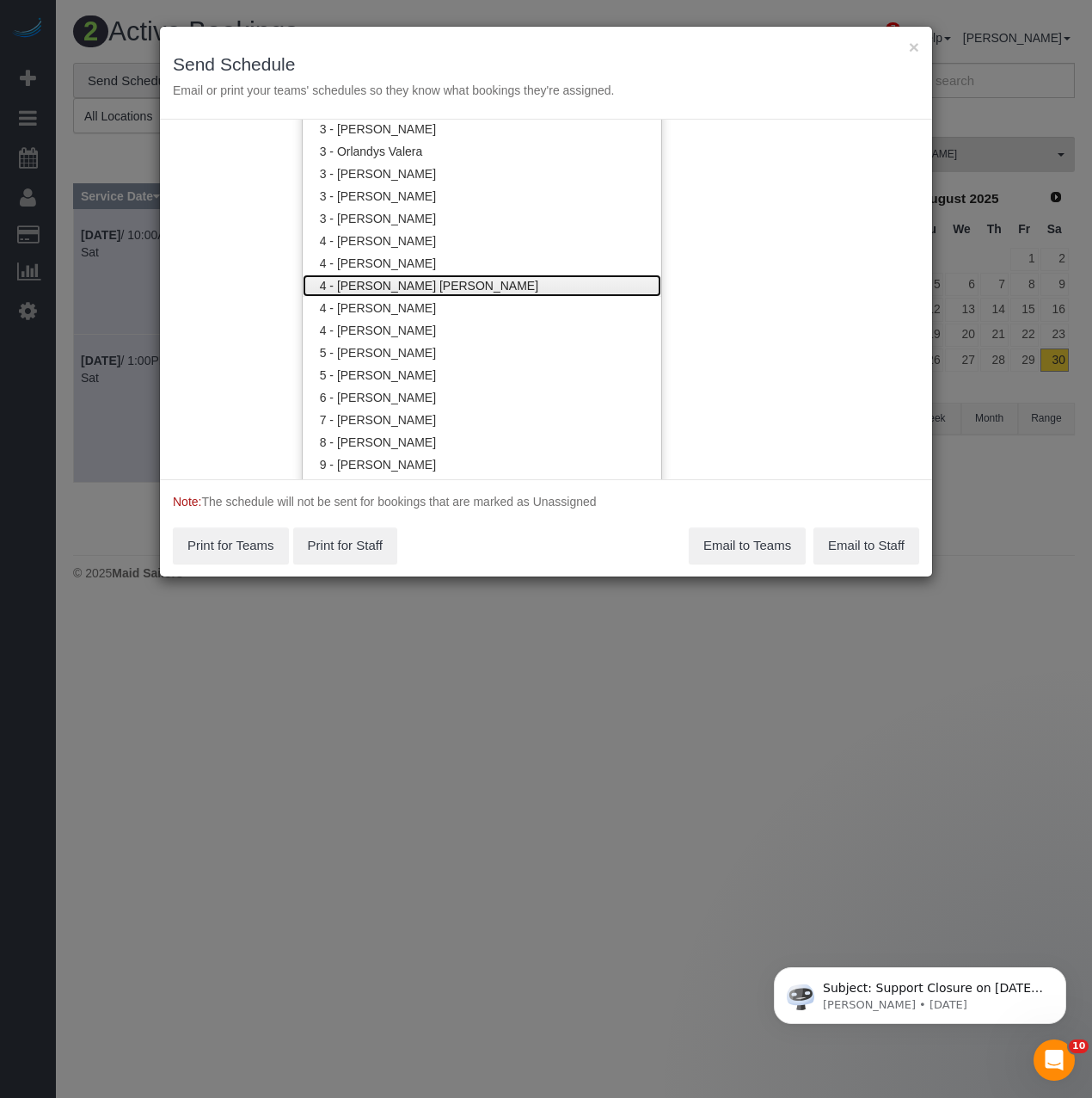
click at [405, 281] on link "4 - [PERSON_NAME] [PERSON_NAME]" at bounding box center [482, 286] width 358 height 22
click at [475, 521] on div "Note: The schedule will not be sent for bookings that are marked as Unassigned …" at bounding box center [545, 528] width 772 height 97
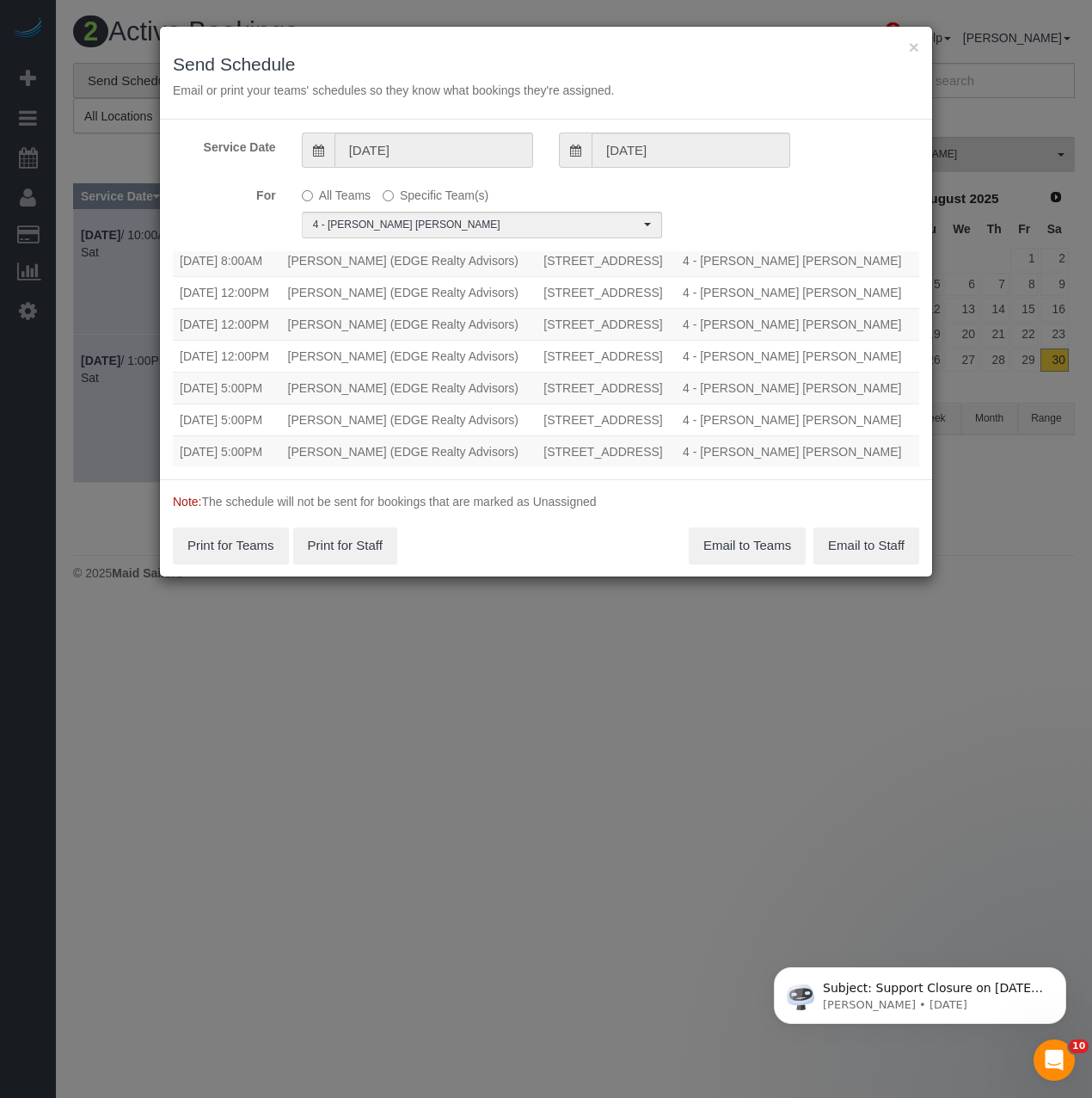
scroll to position [0, 0]
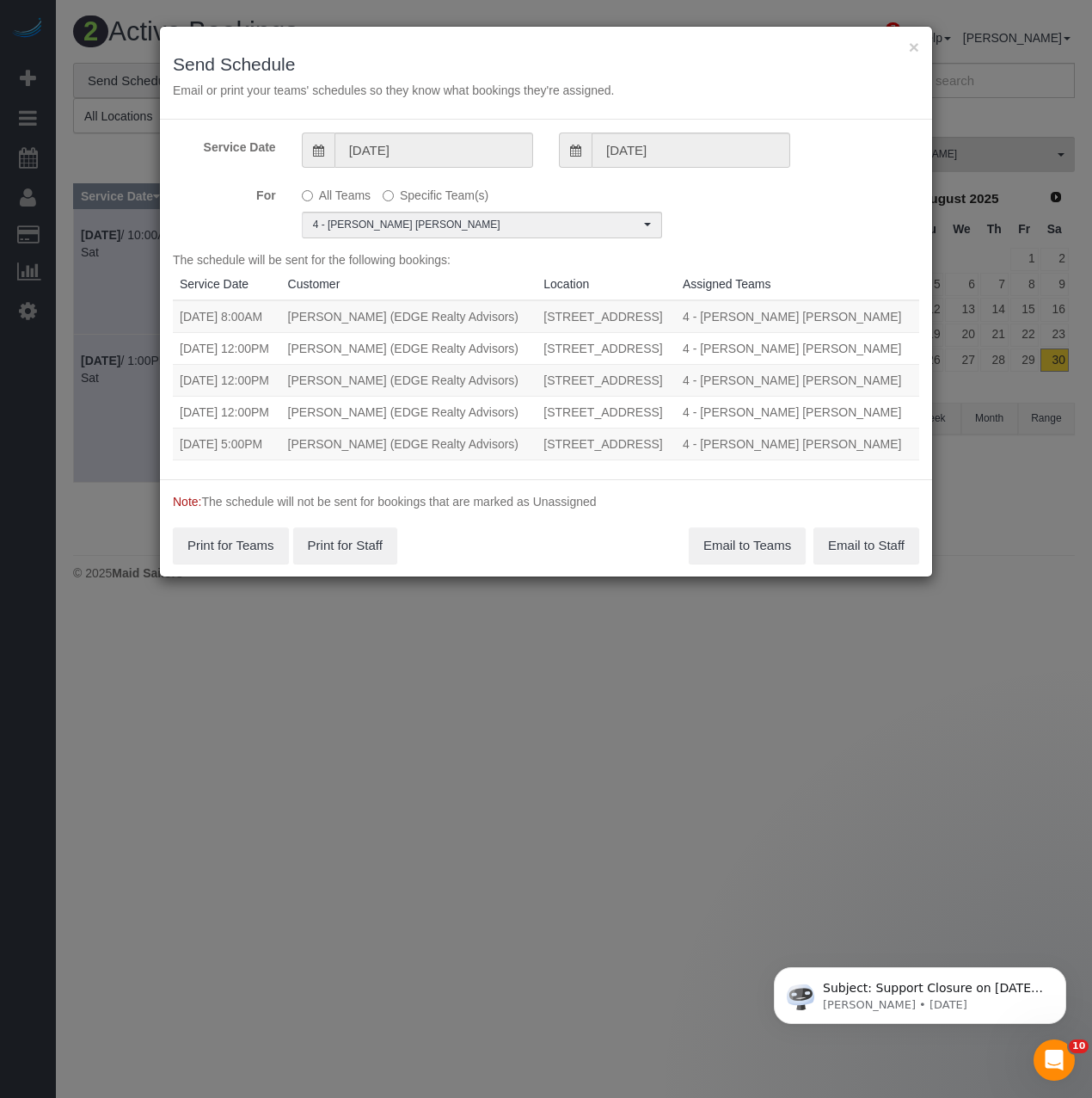
click at [566, 643] on div "× Send Schedule Email or print your teams' schedules so they know what bookings…" at bounding box center [546, 549] width 1092 height 1098
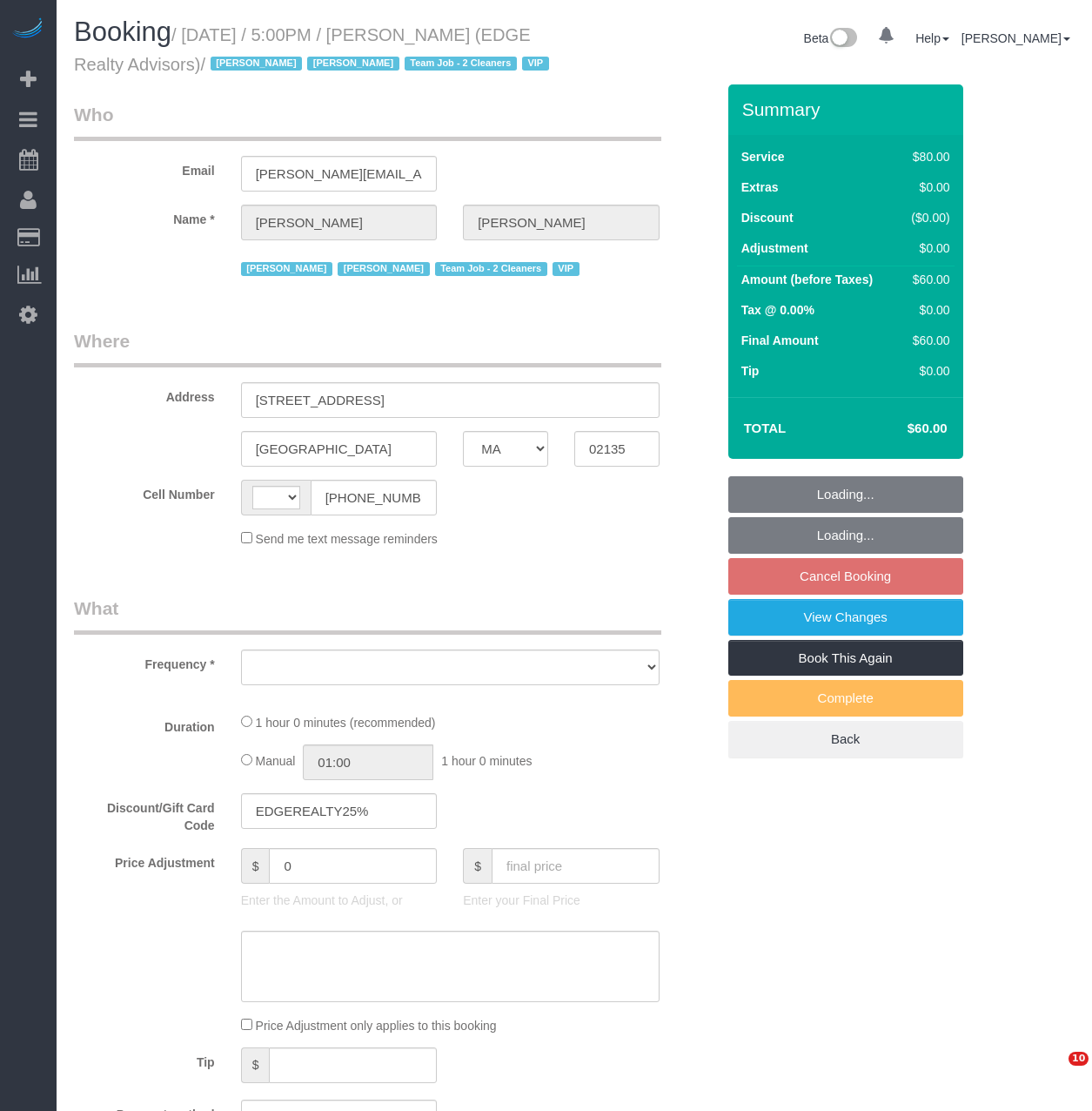
select select "MA"
select select "string:[GEOGRAPHIC_DATA]"
select select "number:89"
select select "number:90"
select select "number:15"
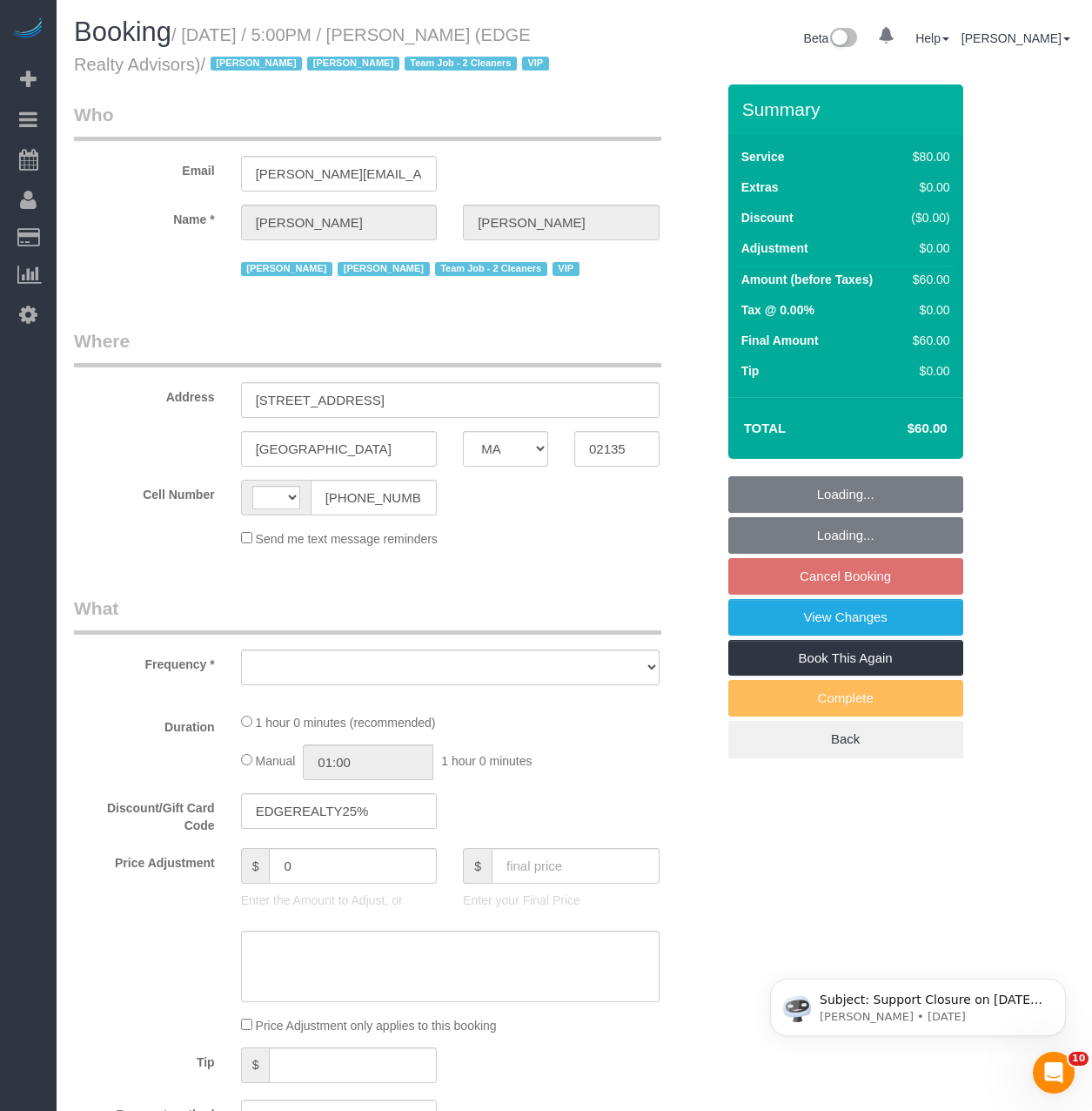
select select "number:5"
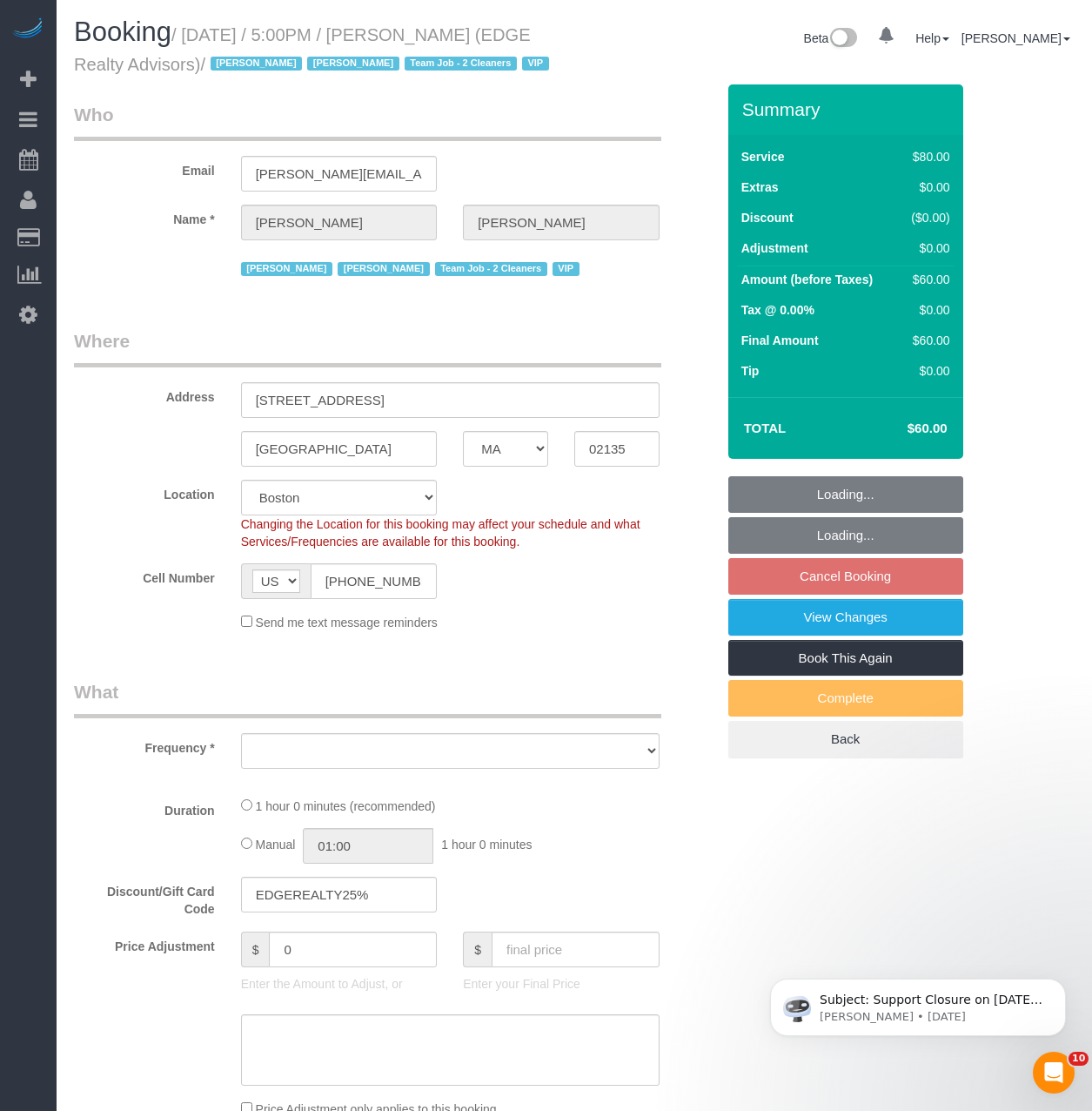
select select "object:989"
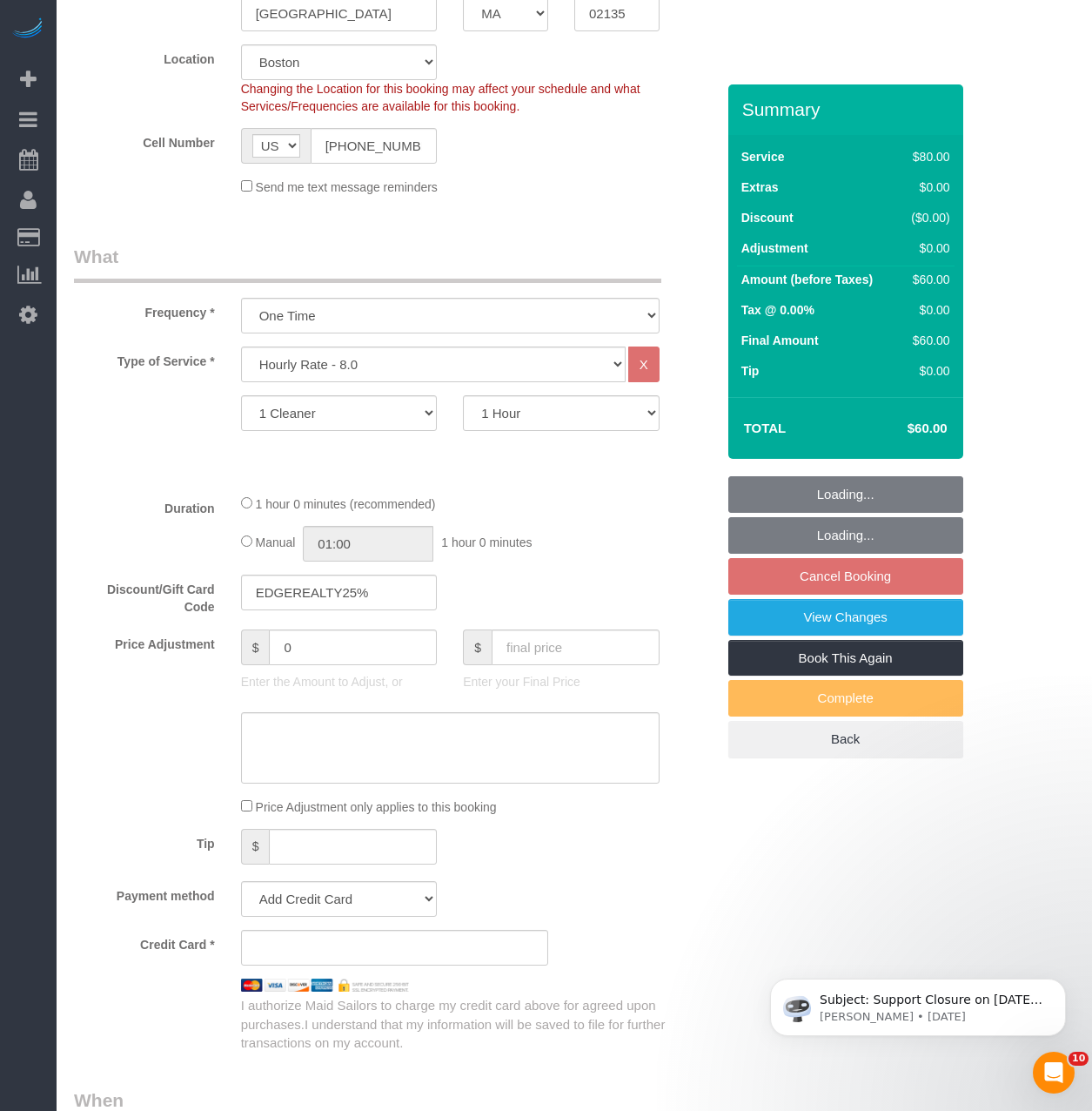
select select "string:stripe-pm_1NctNu4VGloSiKo7xER55rCs"
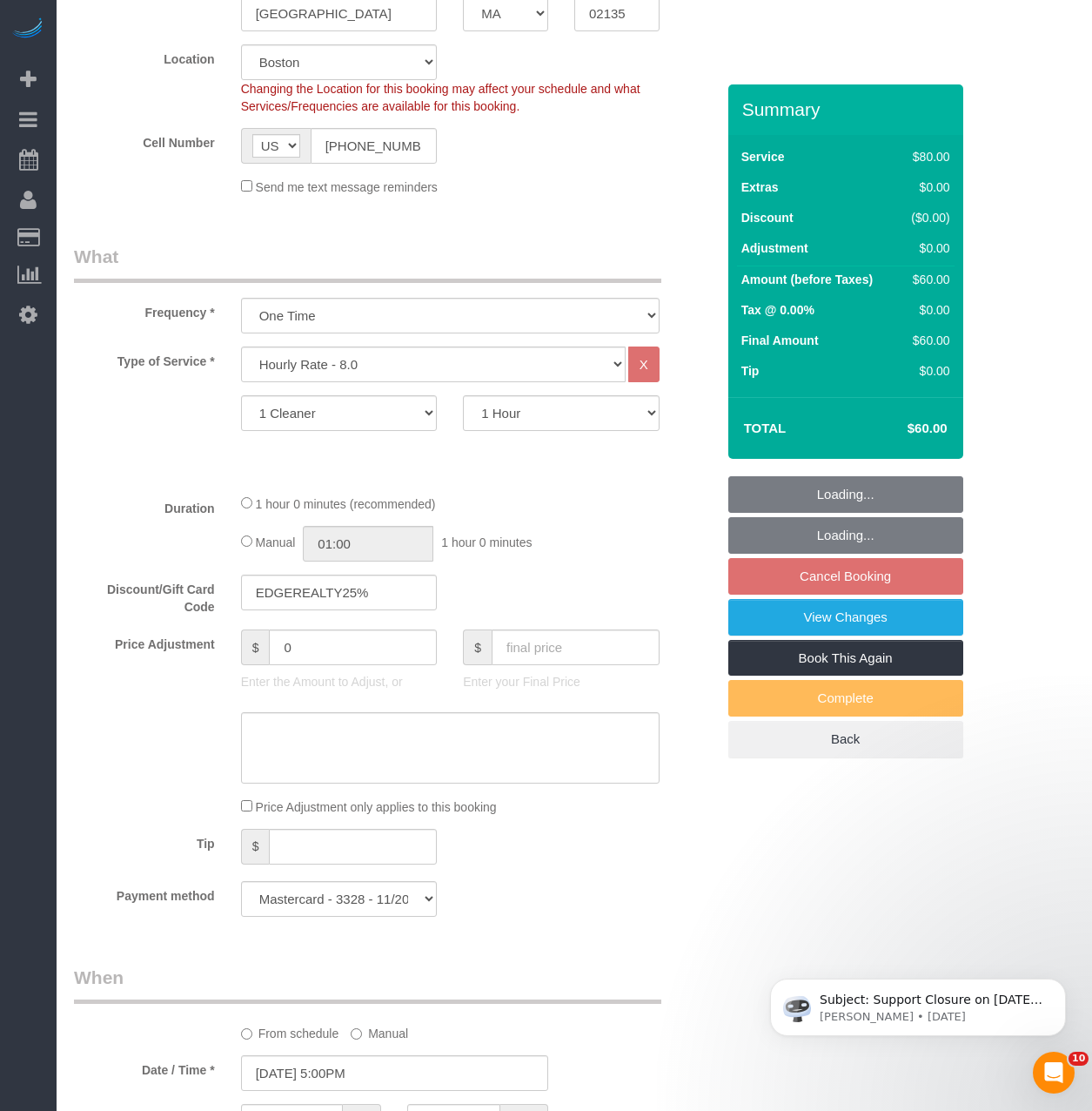
select select "object:1060"
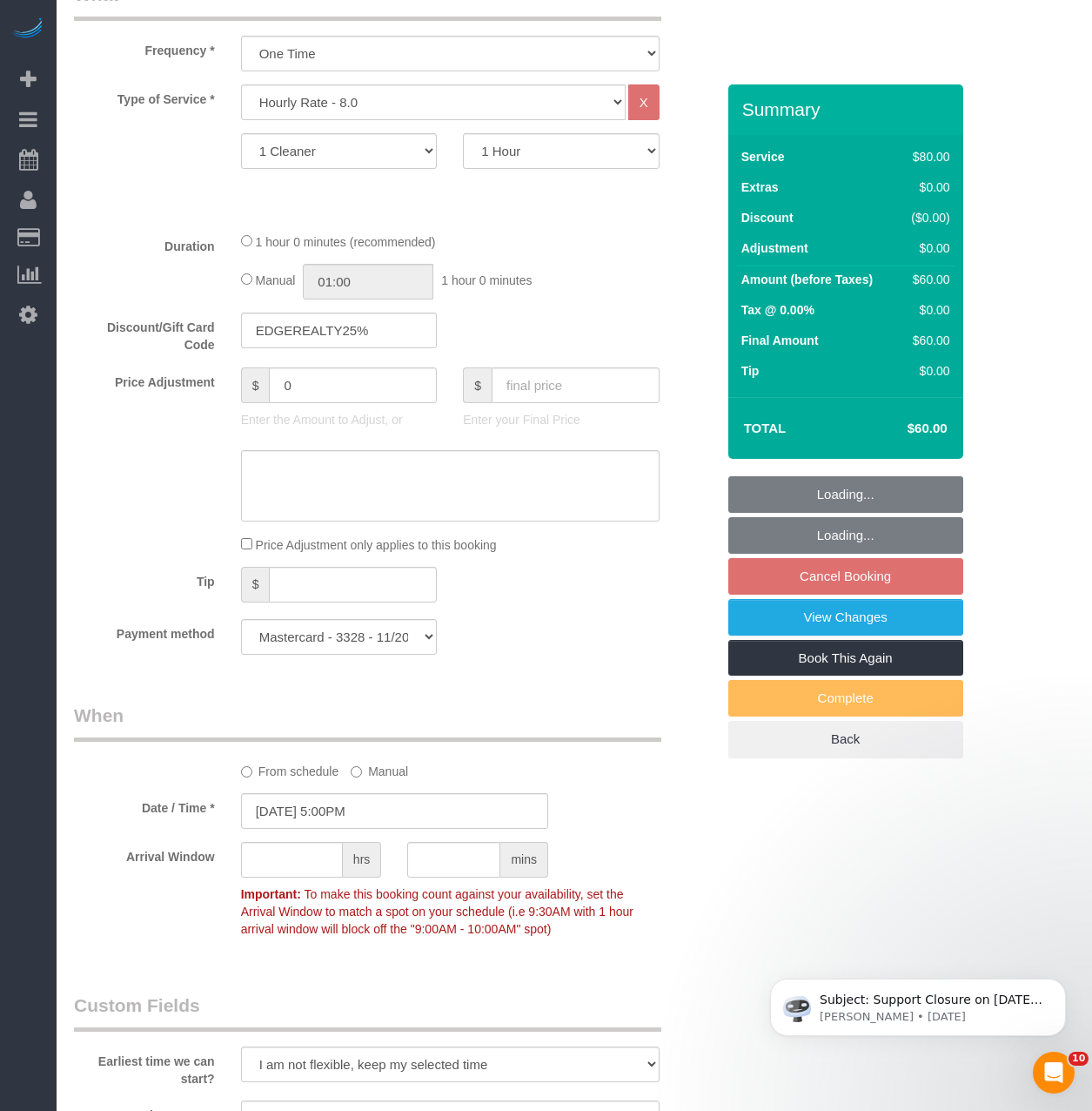
scroll to position [783, 0]
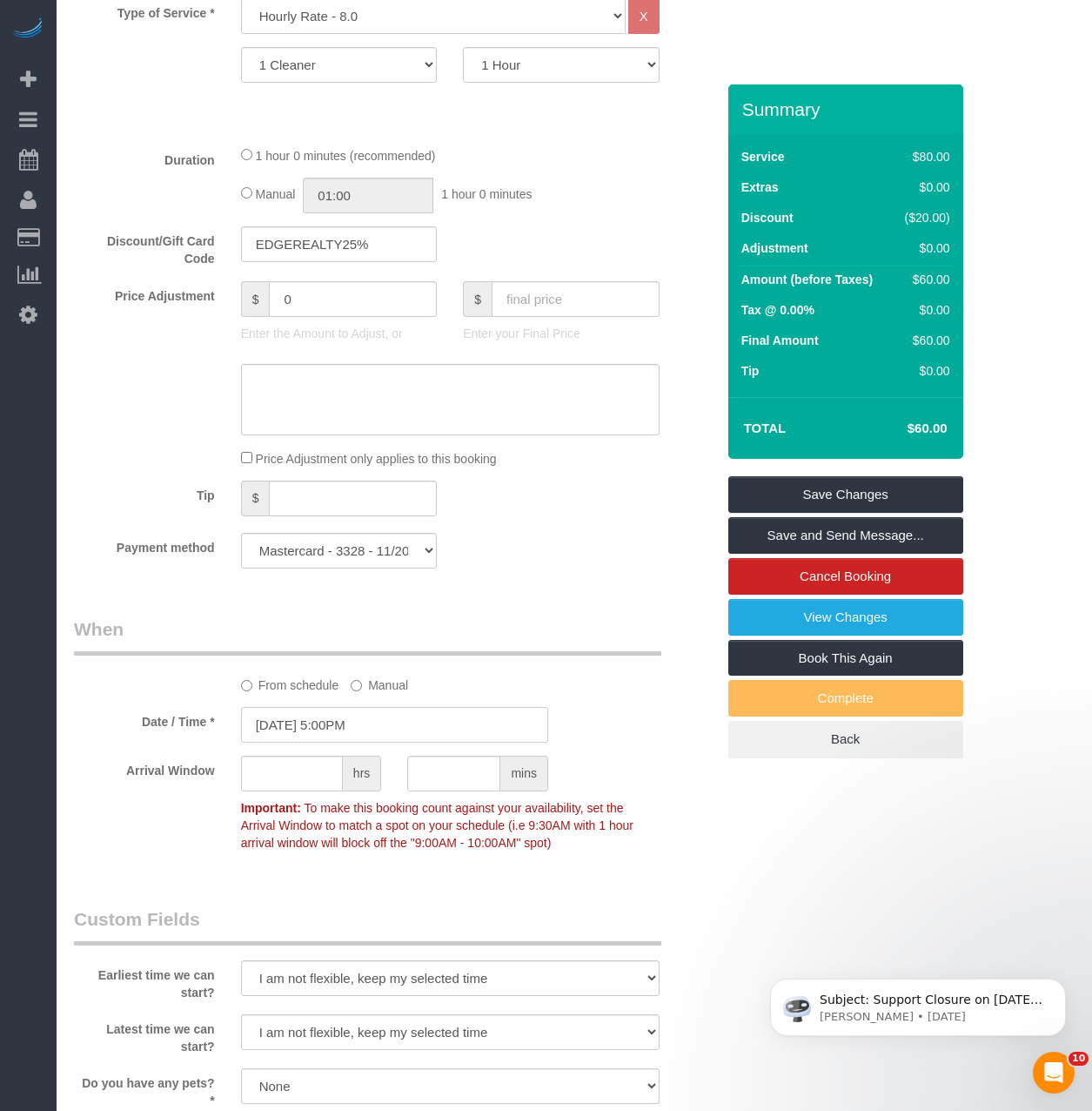
click at [336, 743] on input "08/31/2025 5:00PM" at bounding box center [394, 725] width 307 height 36
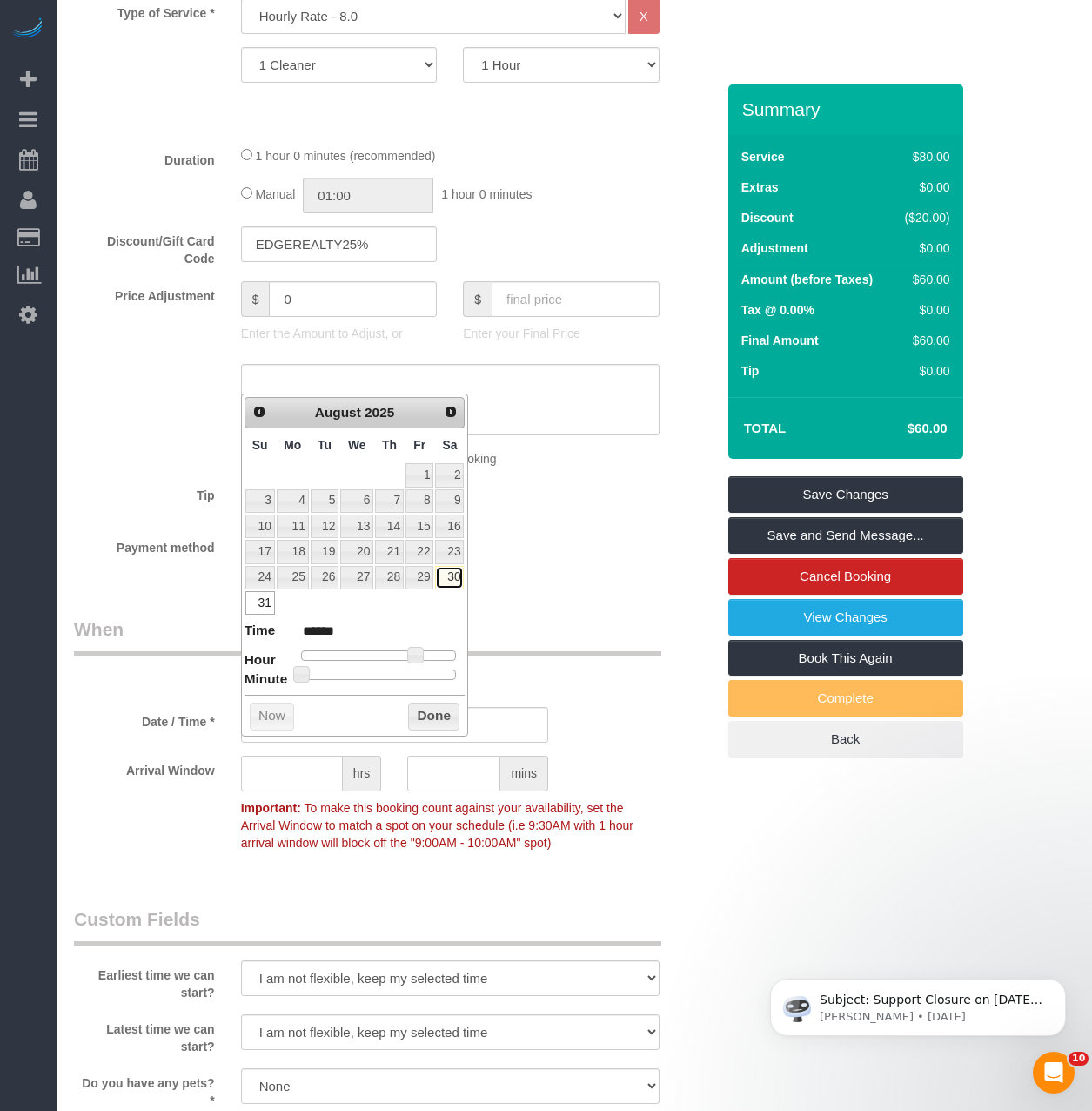
click at [448, 577] on link "30" at bounding box center [450, 577] width 28 height 24
type input "[DATE] 5:00PM"
click at [428, 724] on button "Done" at bounding box center [434, 715] width 51 height 27
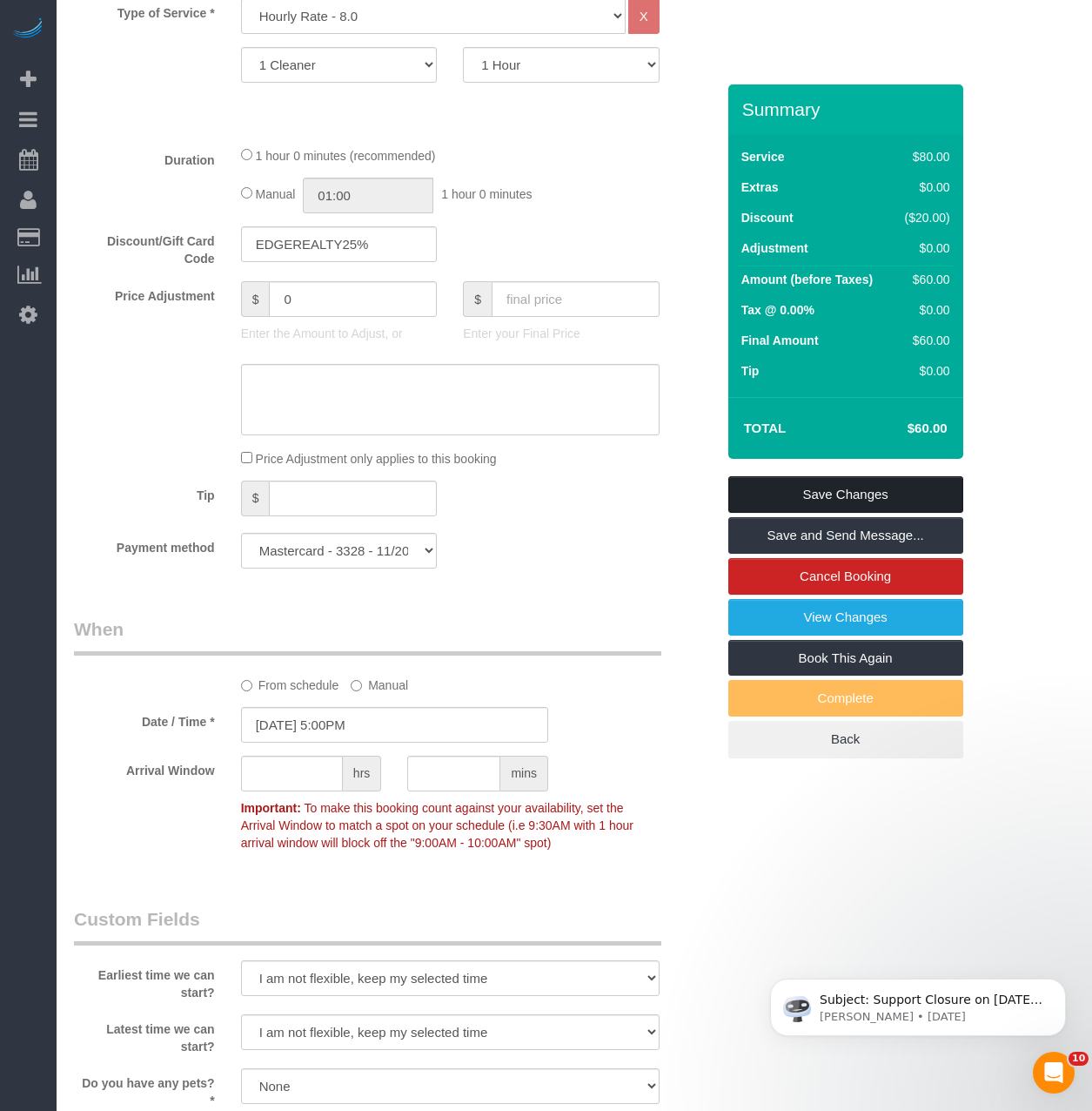
click at [857, 513] on link "Save Changes" at bounding box center [845, 494] width 235 height 37
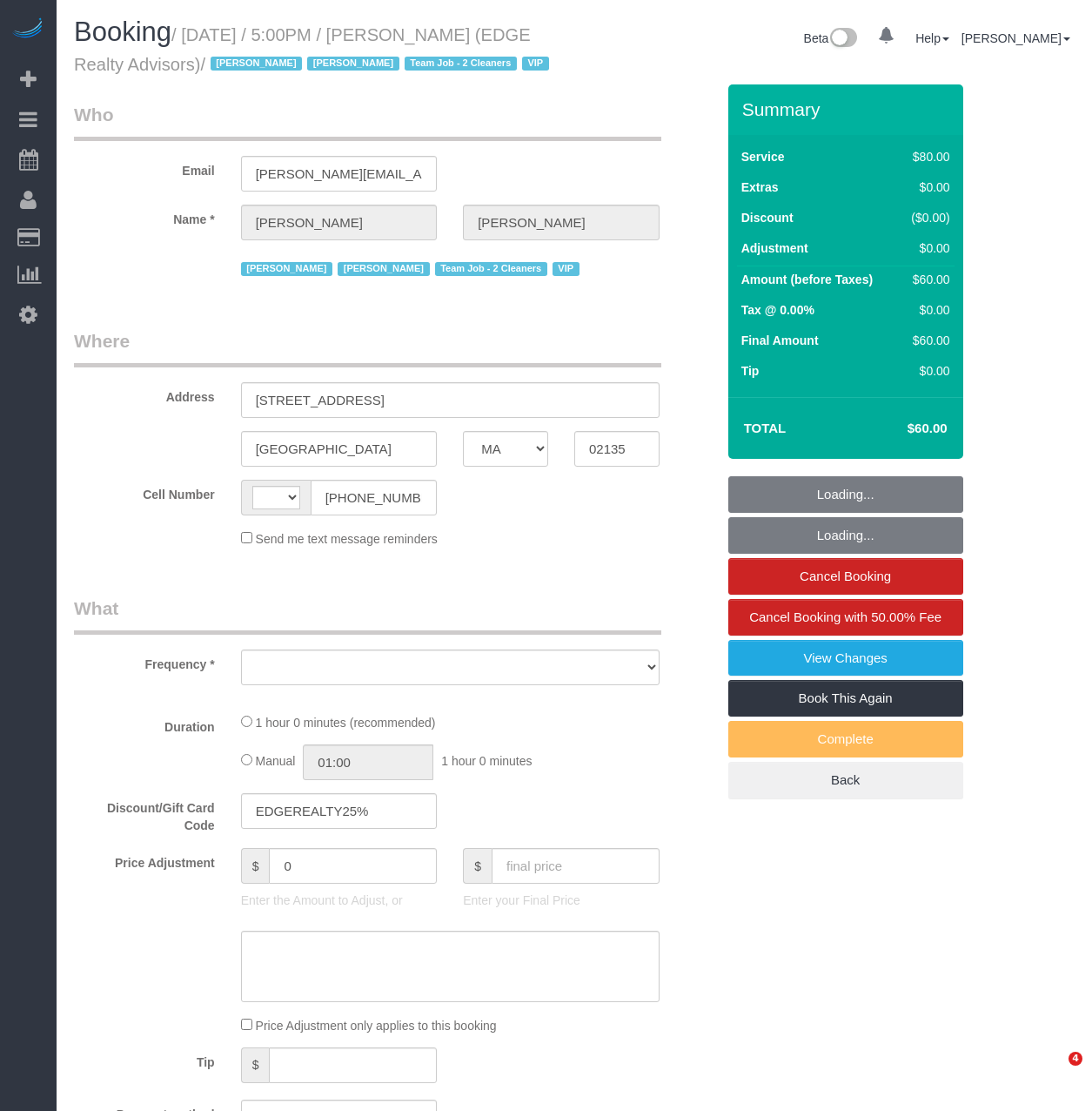
select select "MA"
select select "string:[GEOGRAPHIC_DATA]"
select select "object:699"
select select "number:89"
select select "number:90"
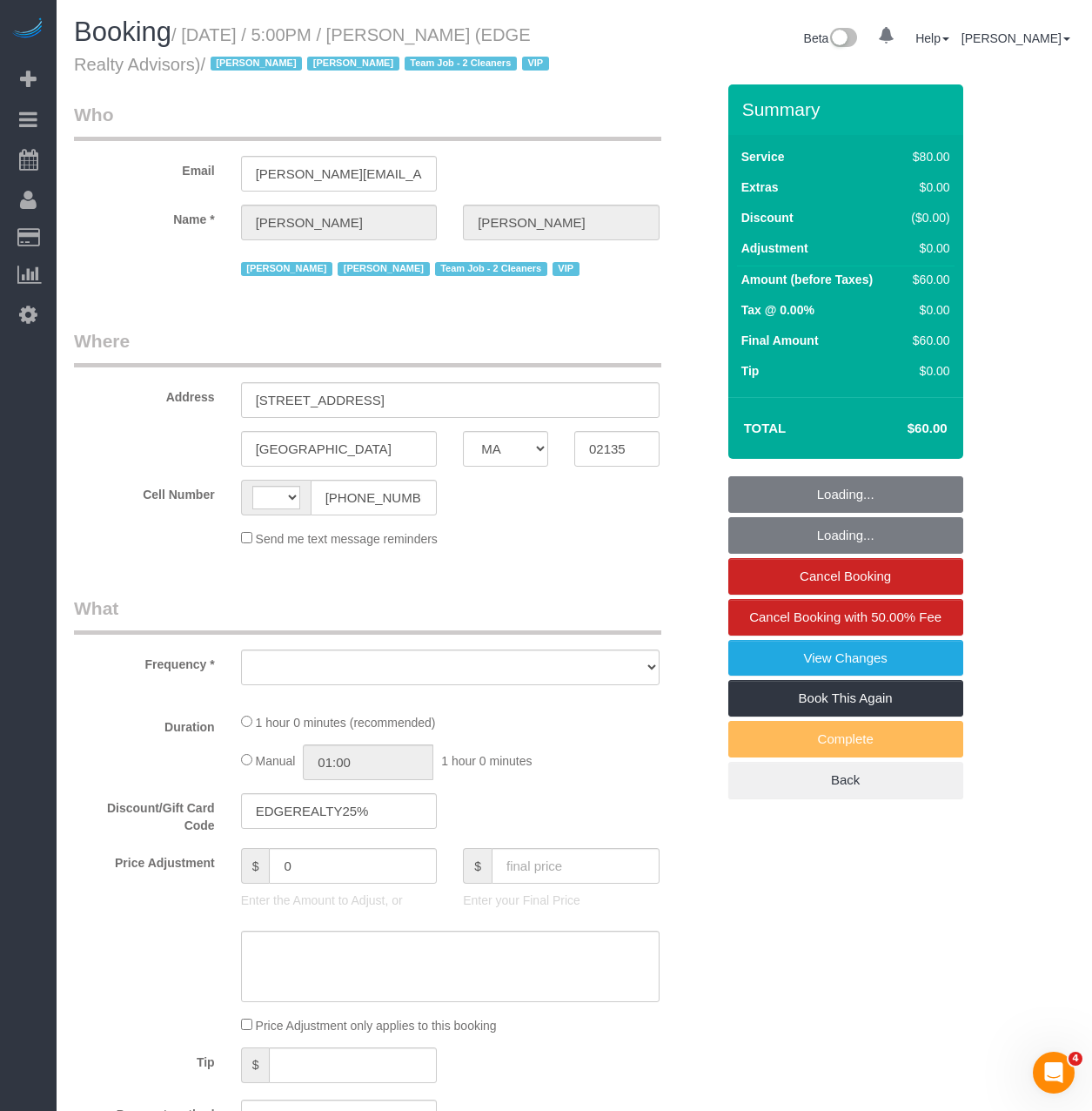
select select "number:15"
select select "number:5"
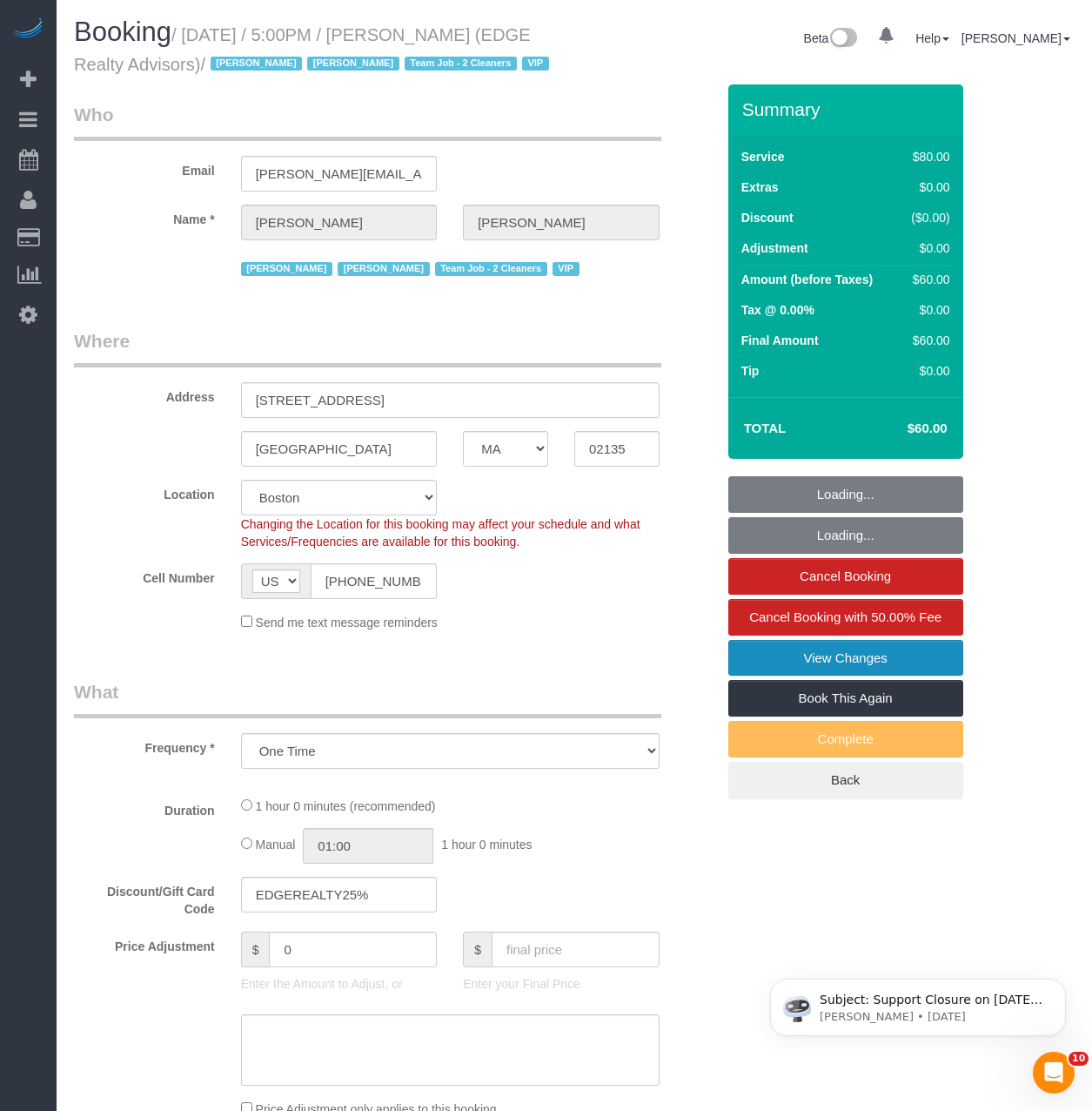
select select "object:850"
select select "string:stripe-pm_1NctNu4VGloSiKo7xER55rCs"
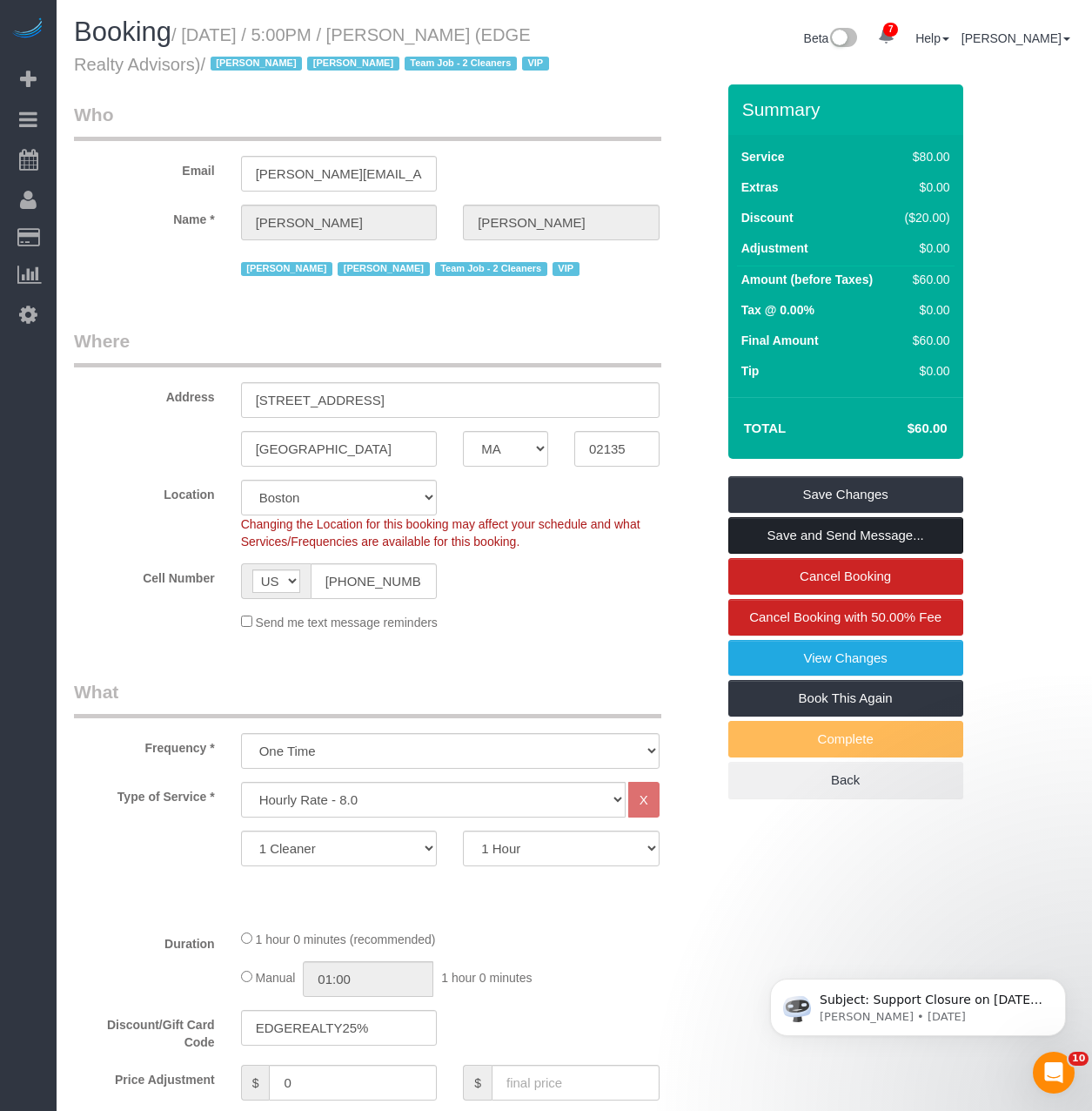
click at [796, 554] on link "Save and Send Message..." at bounding box center [845, 535] width 235 height 37
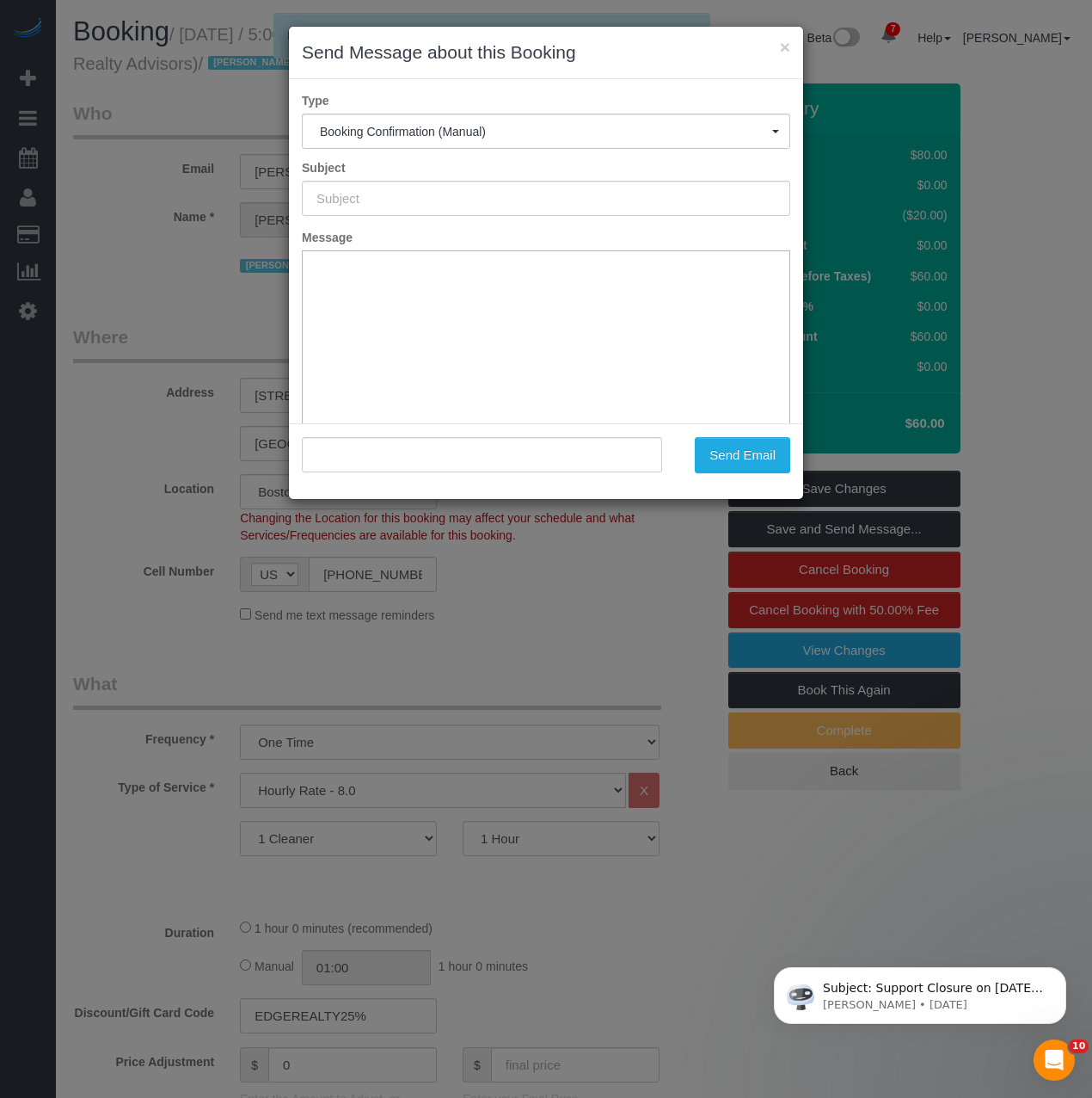
type input "Cleaning Confirmed for [DATE] 5:00pm"
type input ""[PERSON_NAME]" <[PERSON_NAME][EMAIL_ADDRESS][DOMAIN_NAME]>"
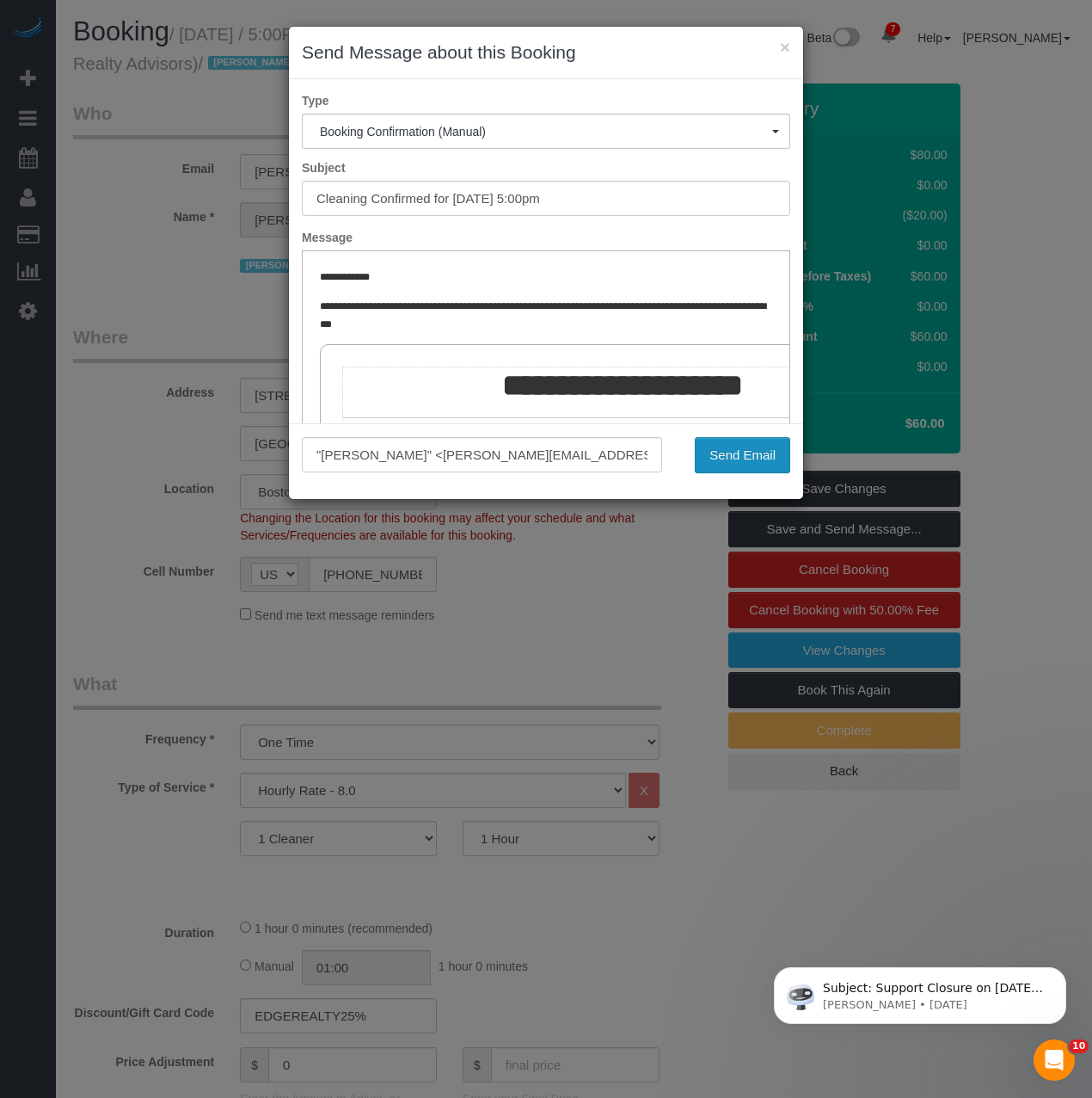
click at [736, 450] on button "Send Email" at bounding box center [742, 455] width 95 height 36
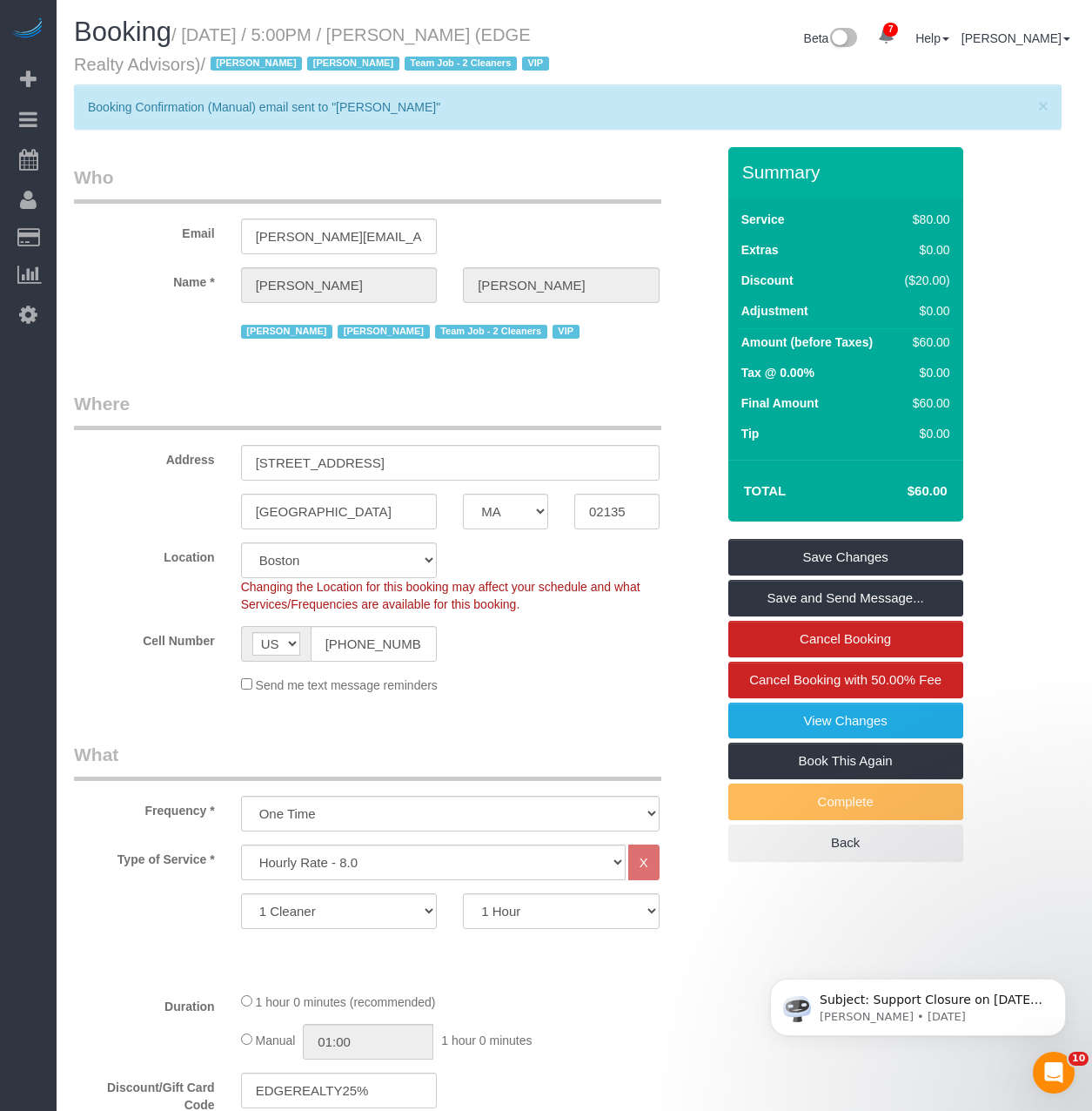
click at [257, 60] on small "/ [DATE] / 5:00PM / [PERSON_NAME] (EDGE Realty Advisors) / [PERSON_NAME] [PERSO…" at bounding box center [314, 50] width 481 height 49
drag, startPoint x: 260, startPoint y: 72, endPoint x: 187, endPoint y: 35, distance: 81.8
click at [187, 35] on small "/ [DATE] / 5:00PM / [PERSON_NAME] (EDGE Realty Advisors) / [PERSON_NAME] [PERSO…" at bounding box center [314, 50] width 481 height 49
copy small "[DATE] / 5:00PM / [PERSON_NAME] (EDGE Realty Advisors)"
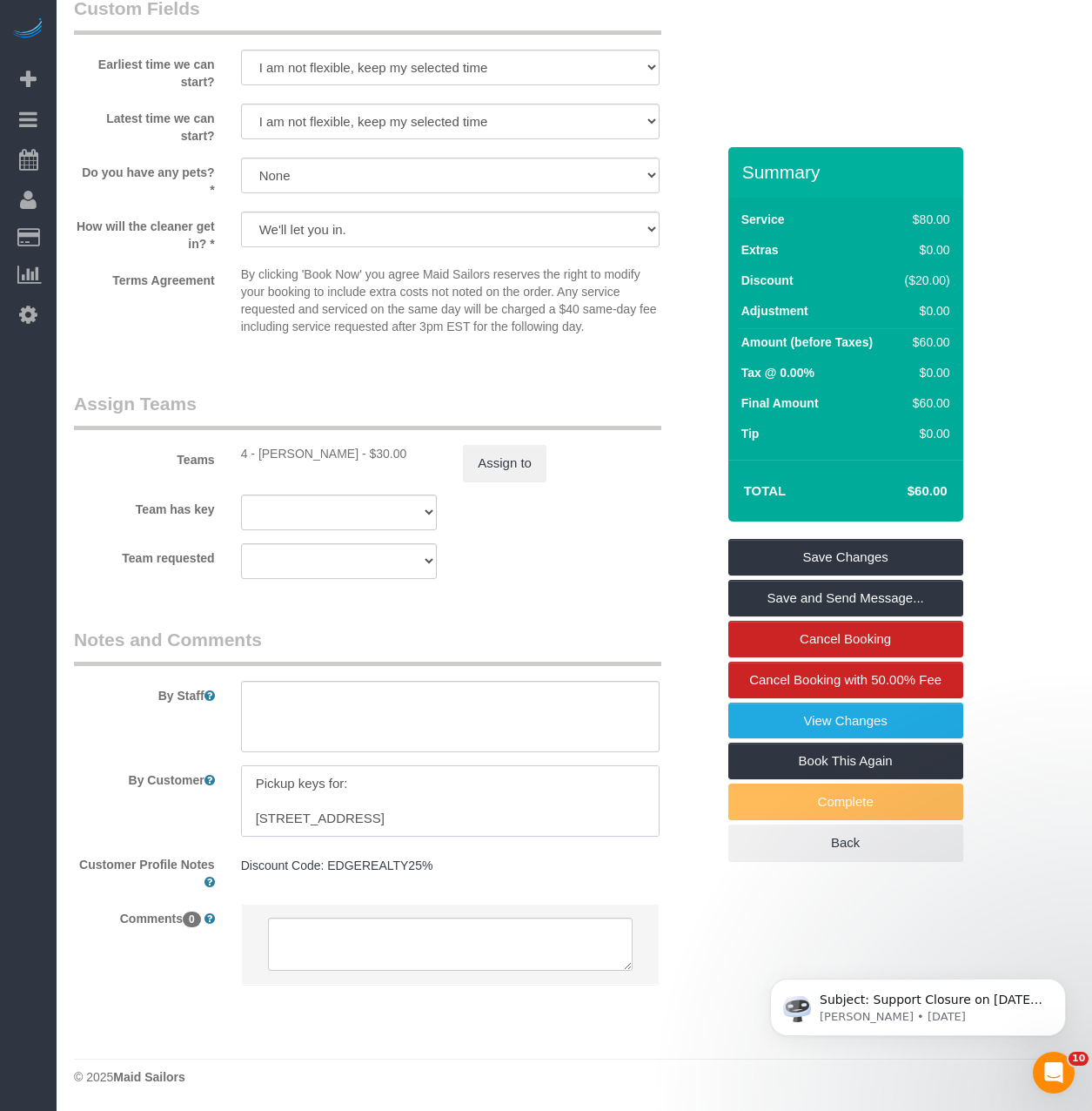
scroll to position [70, 0]
drag, startPoint x: 252, startPoint y: 813, endPoint x: 699, endPoint y: 877, distance: 451.6
click at [699, 877] on sui-booking-comments "By Staff By Customer Customer Profile Notes Discount Code: EDGEREALTY25% Discou…" at bounding box center [394, 814] width 641 height 376
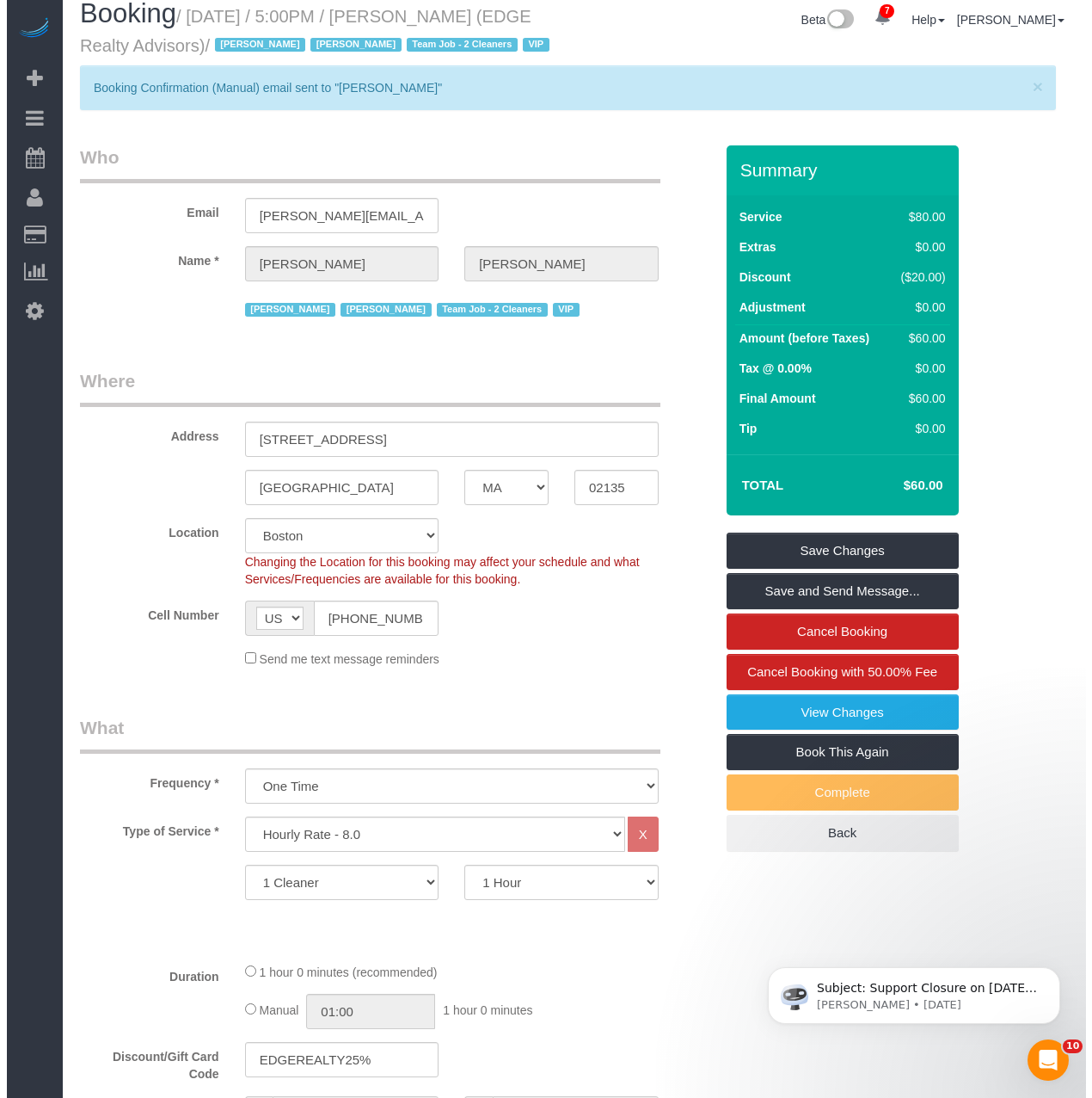
scroll to position [0, 0]
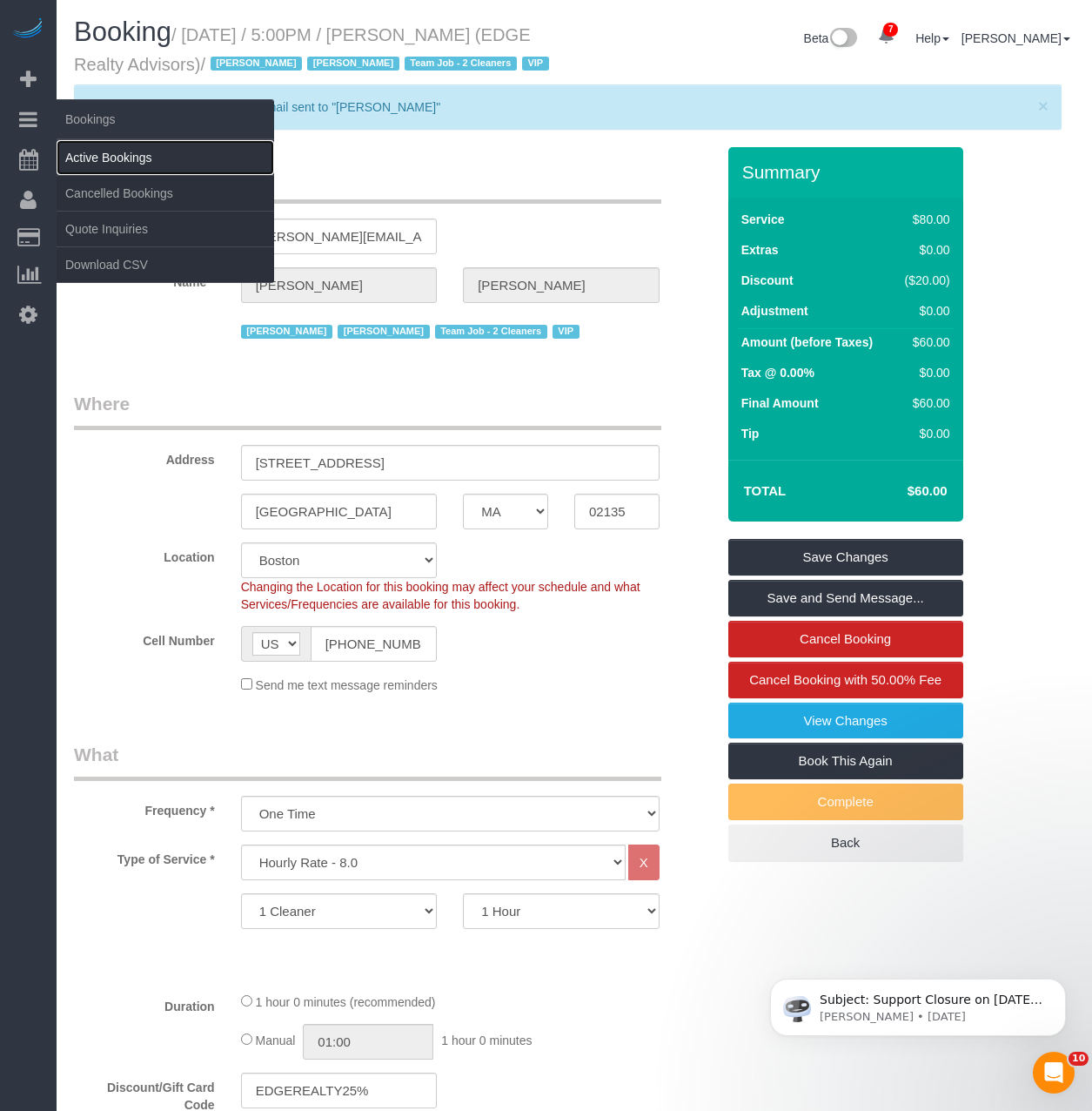
click at [99, 146] on link "Active Bookings" at bounding box center [165, 157] width 217 height 35
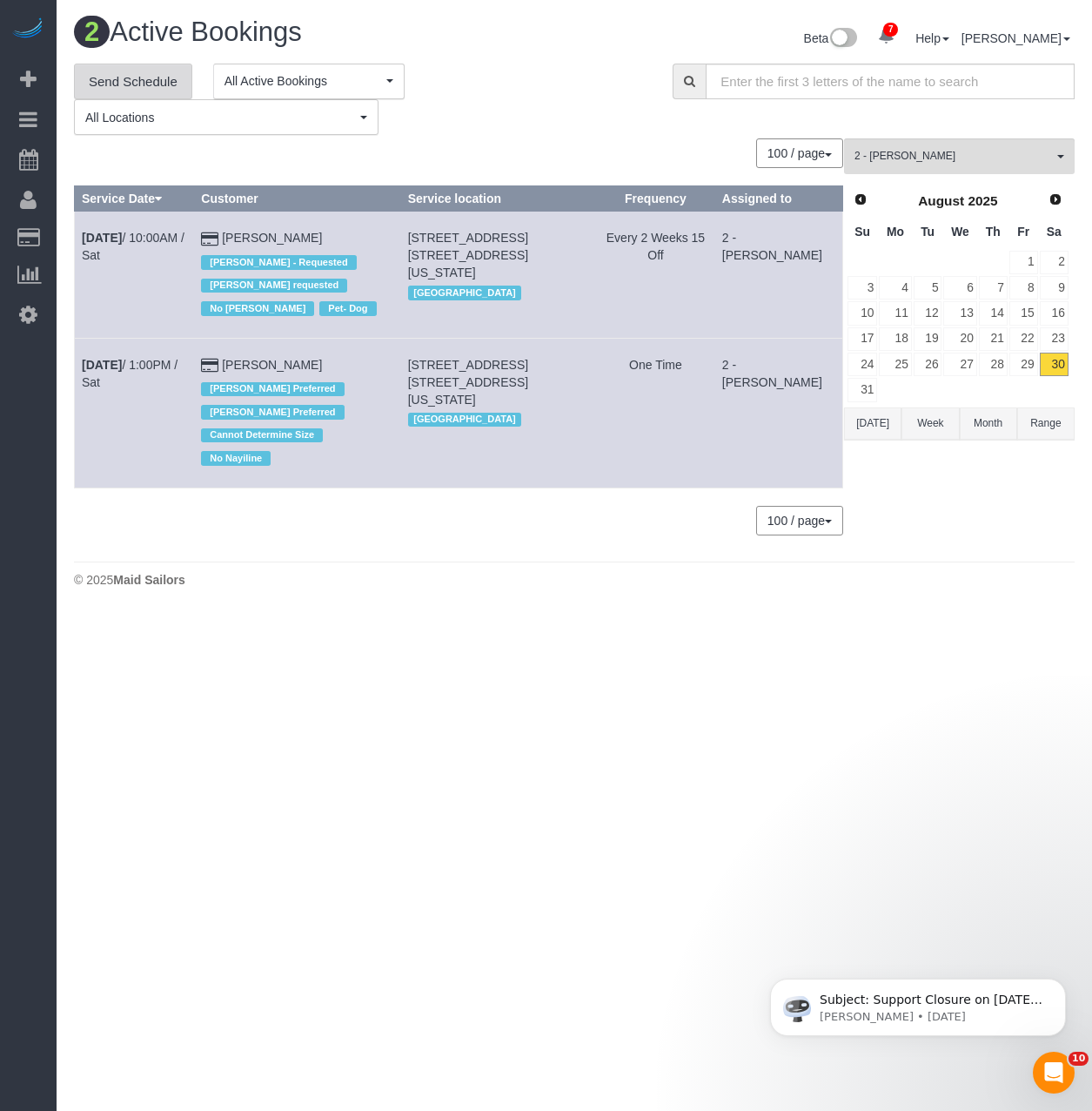
click at [114, 81] on link "Send Schedule" at bounding box center [132, 81] width 118 height 37
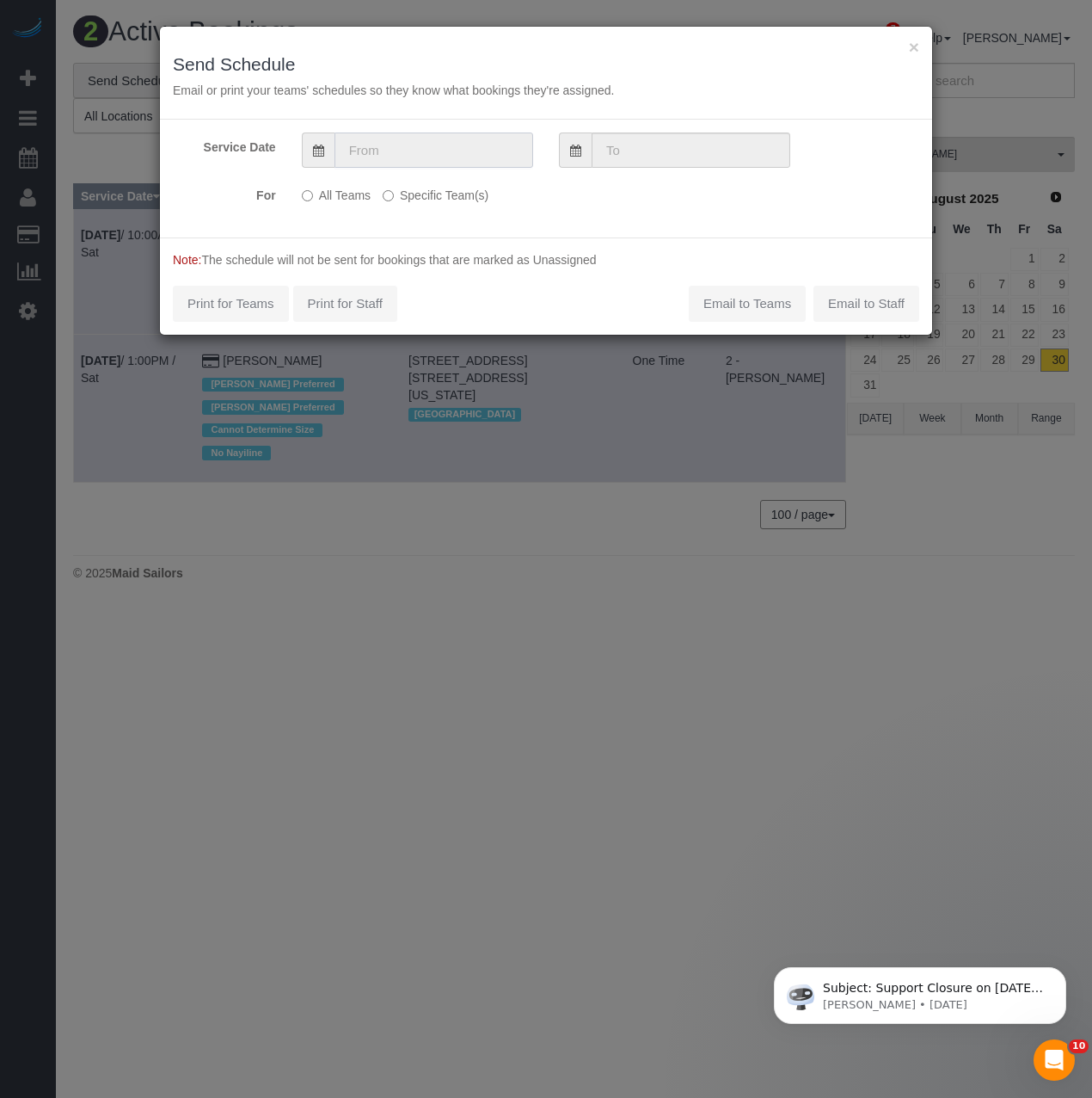
click at [341, 151] on input "text" at bounding box center [433, 150] width 199 height 35
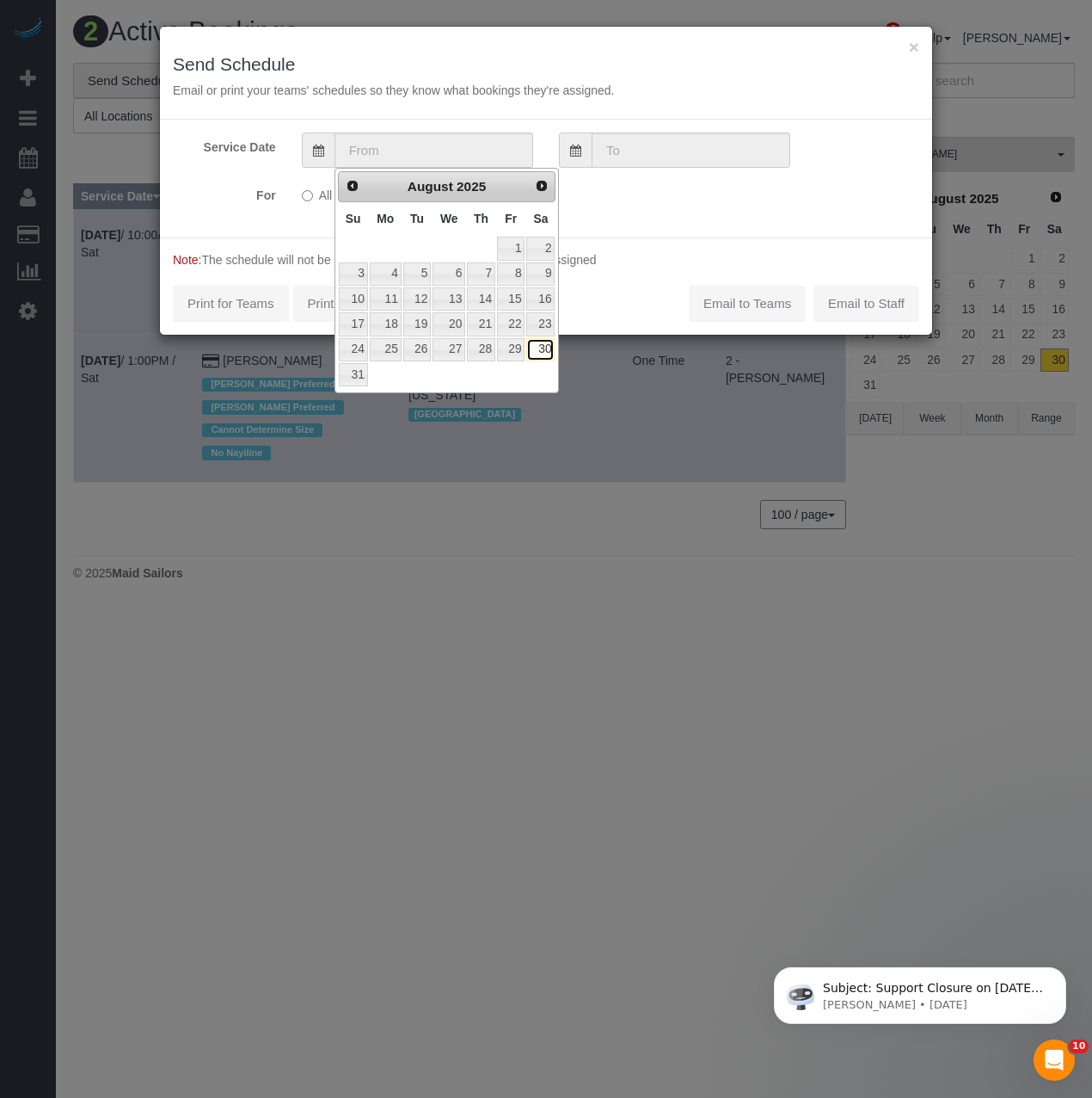
click at [541, 355] on link "30" at bounding box center [540, 349] width 28 height 23
type input "08/30/2025"
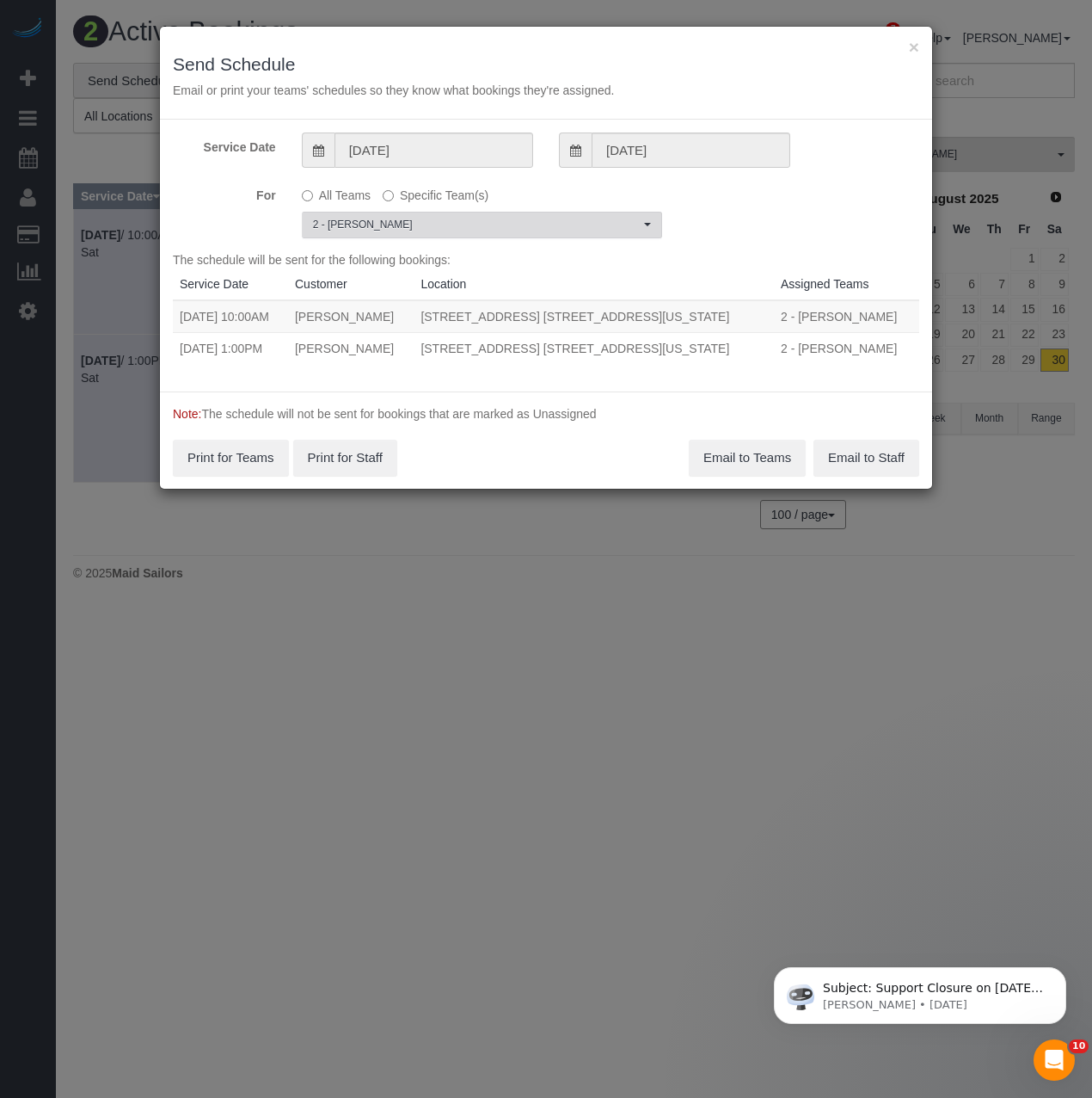
click at [399, 224] on span "2 - [PERSON_NAME]" at bounding box center [476, 225] width 327 height 15
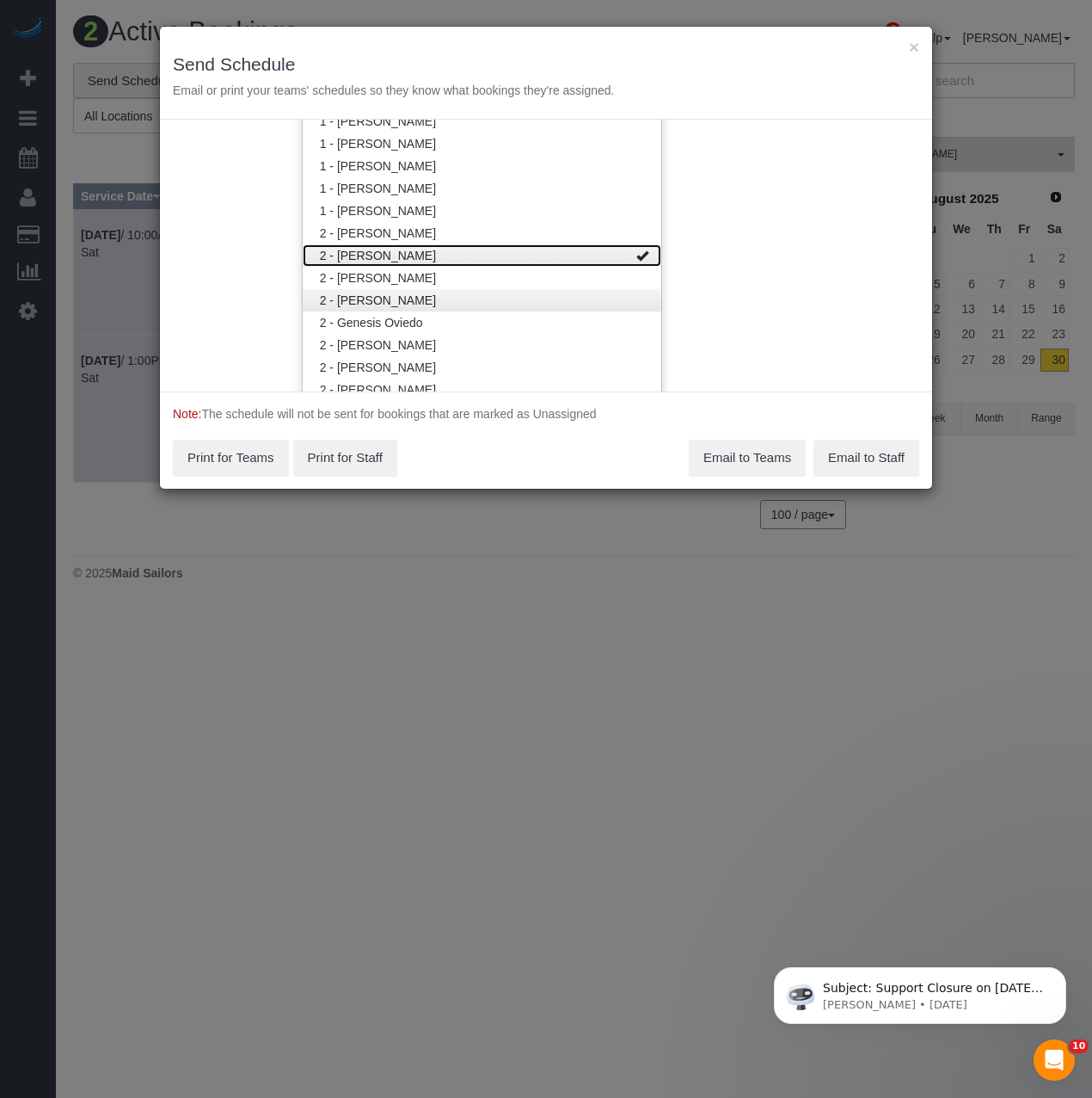
drag, startPoint x: 399, startPoint y: 255, endPoint x: 441, endPoint y: 293, distance: 56.6
click at [399, 256] on link "2 - [PERSON_NAME]" at bounding box center [482, 256] width 358 height 22
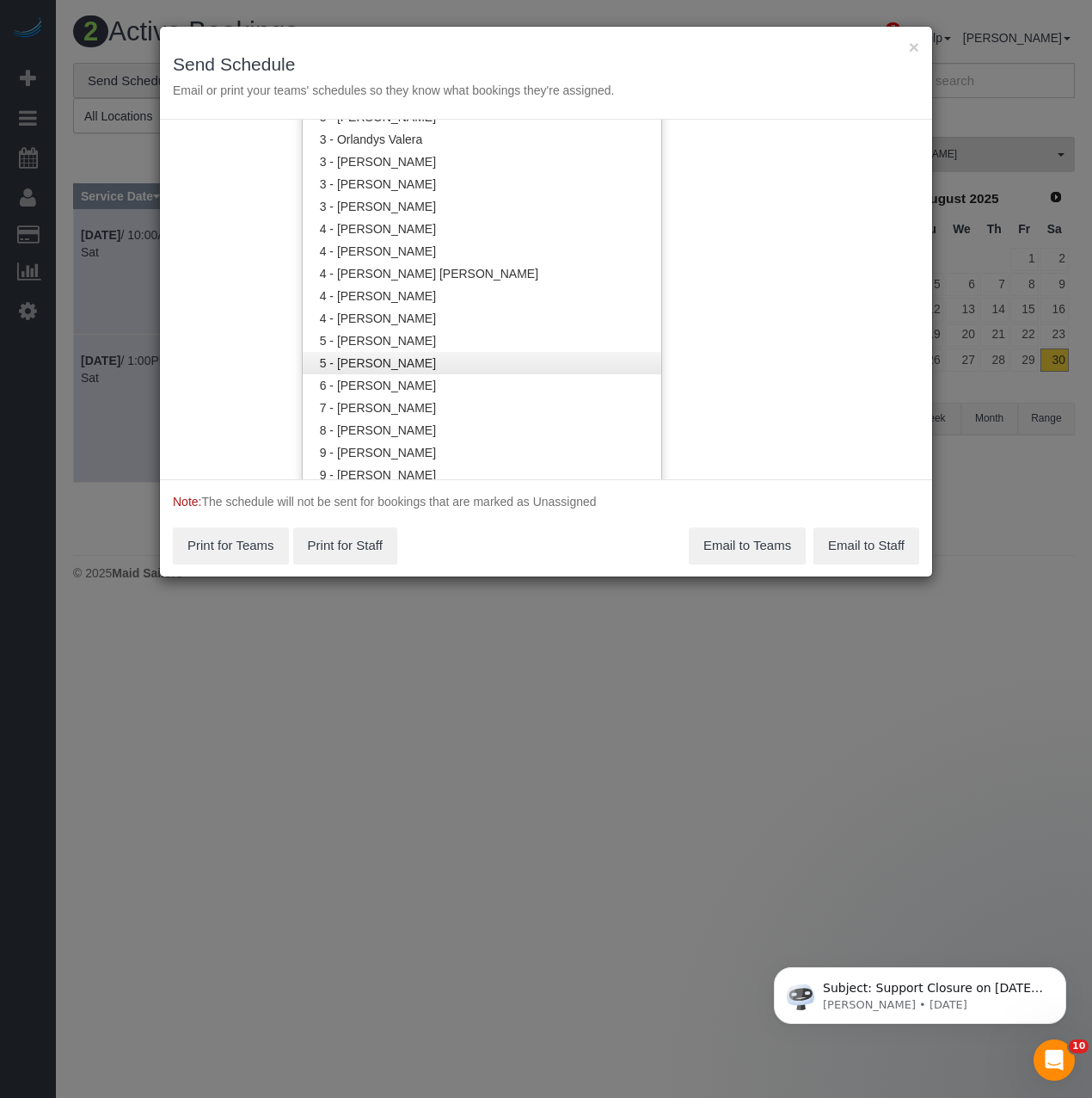
scroll to position [1647, 0]
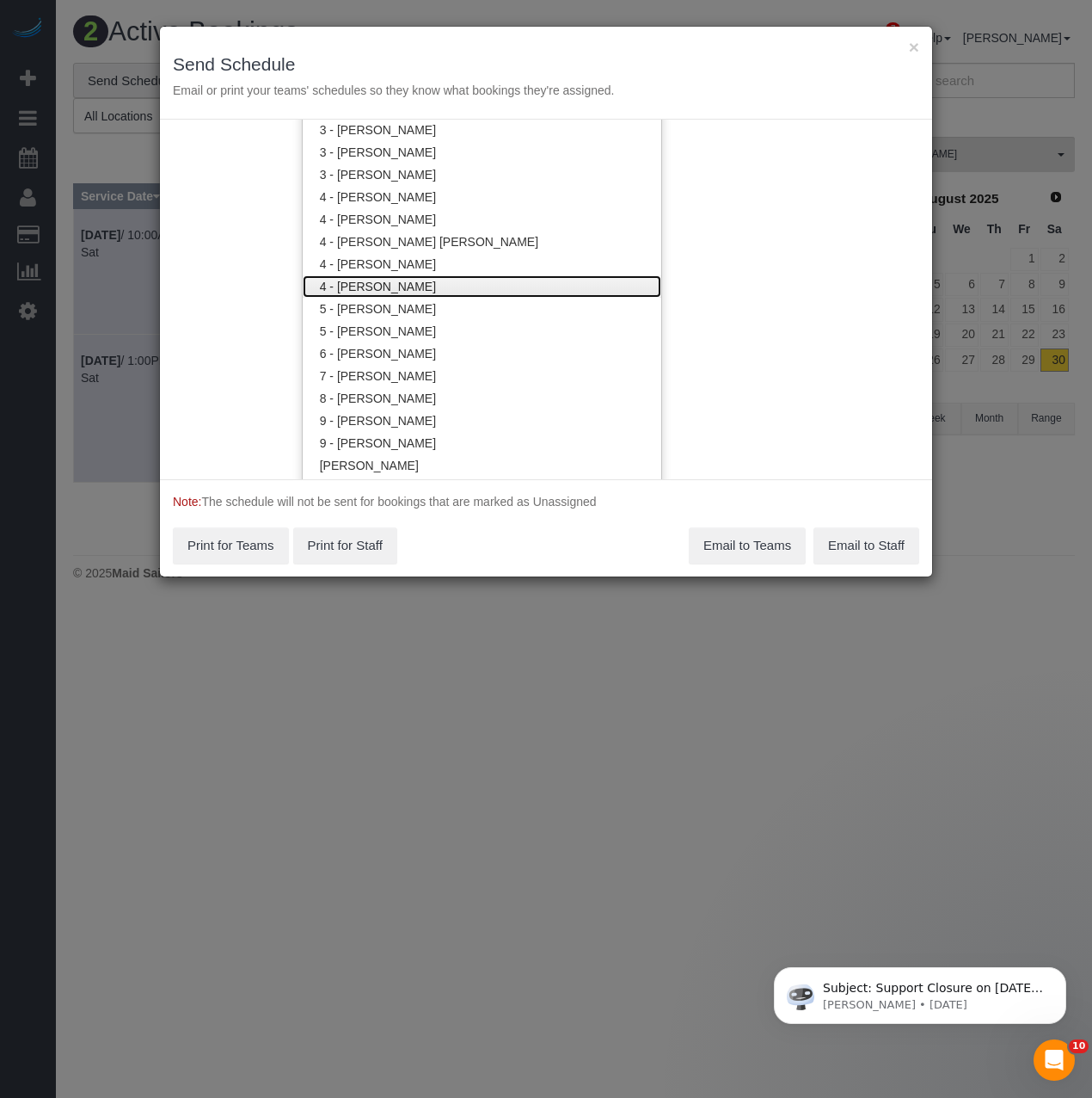
click at [487, 281] on link "4 - [PERSON_NAME]" at bounding box center [482, 287] width 358 height 22
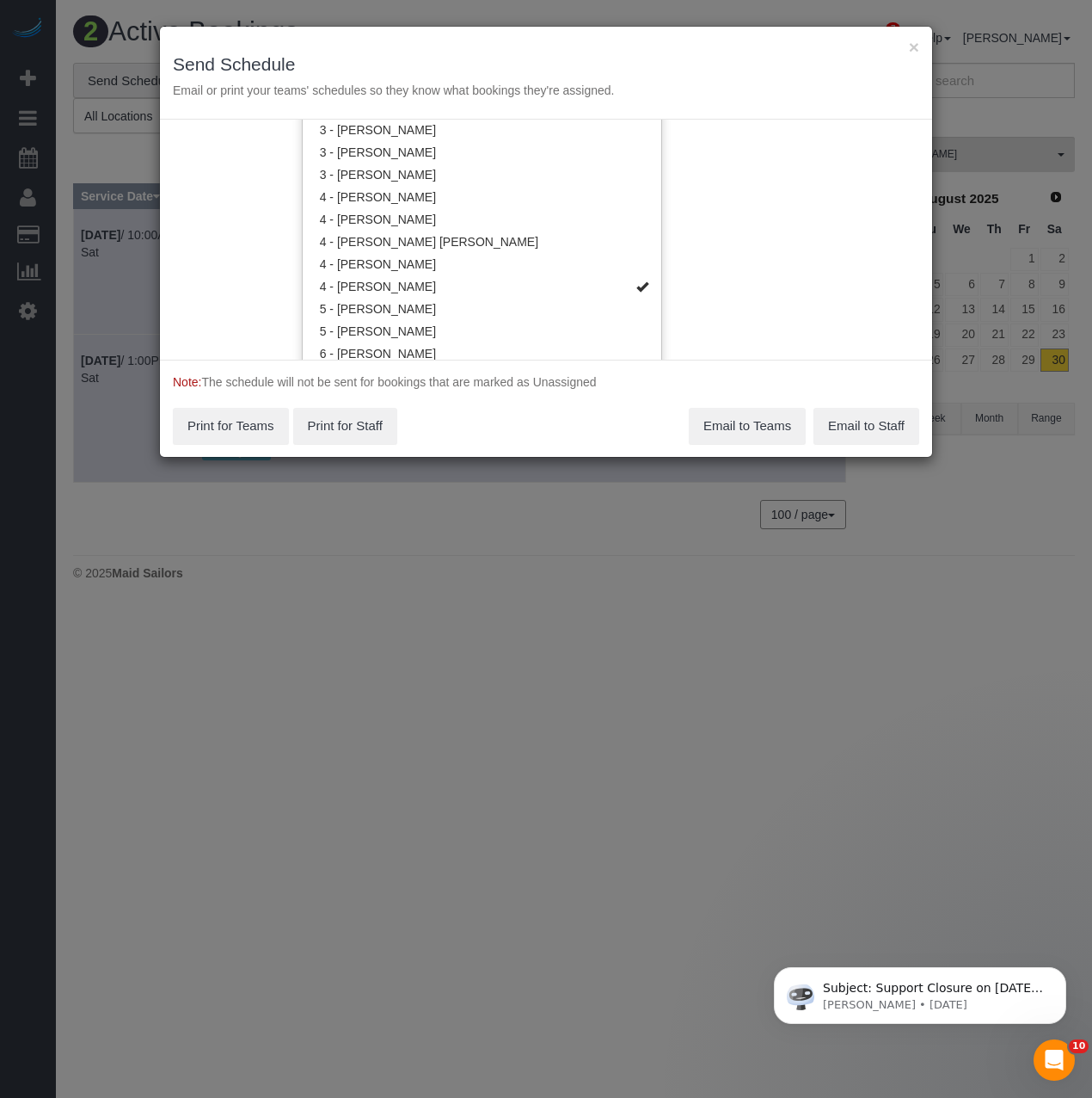
click at [492, 416] on div "Note: The schedule will not be sent for bookings that are marked as Unassigned …" at bounding box center [545, 408] width 772 height 97
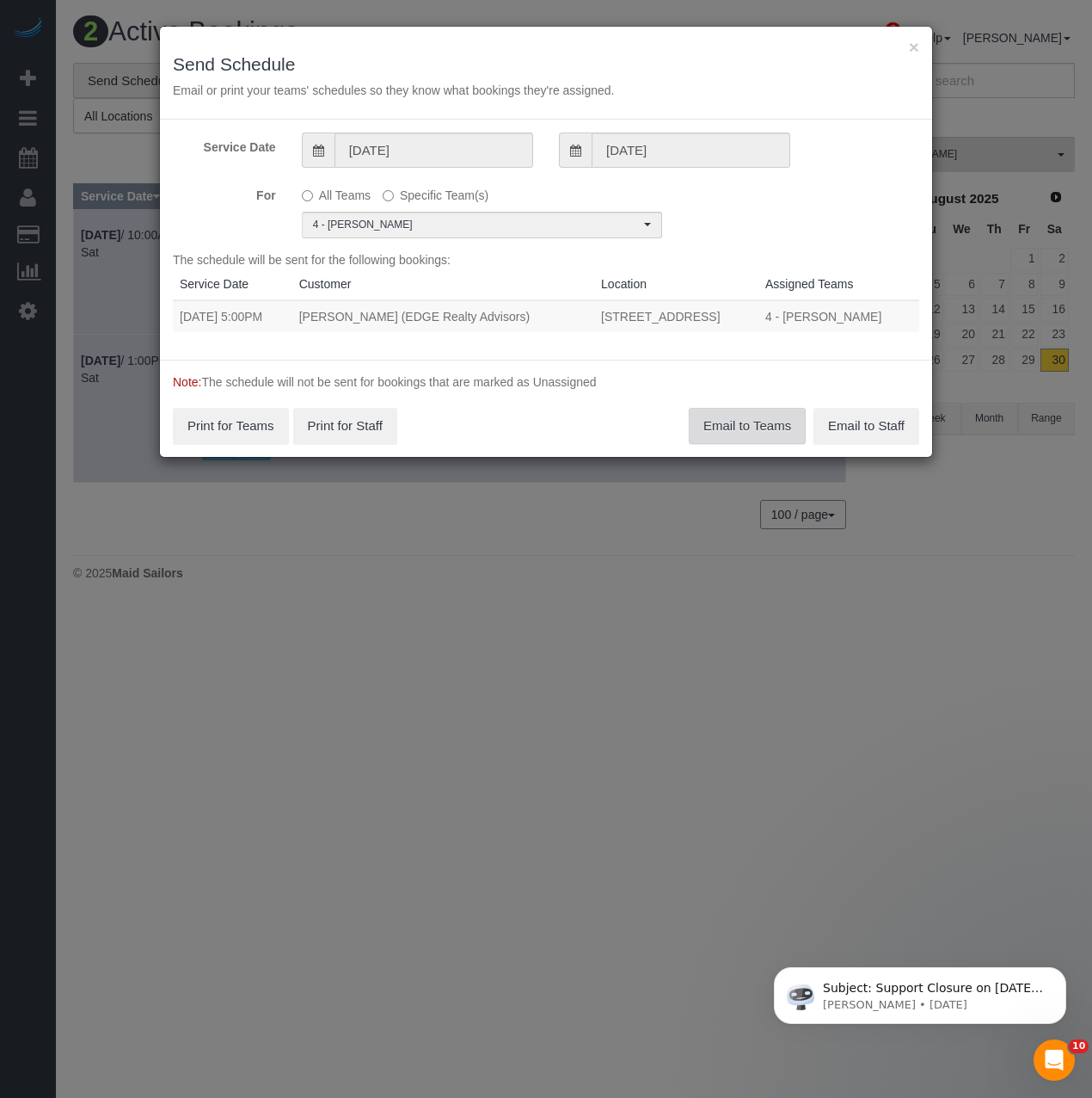
click at [725, 426] on button "Email to Teams" at bounding box center [747, 426] width 117 height 36
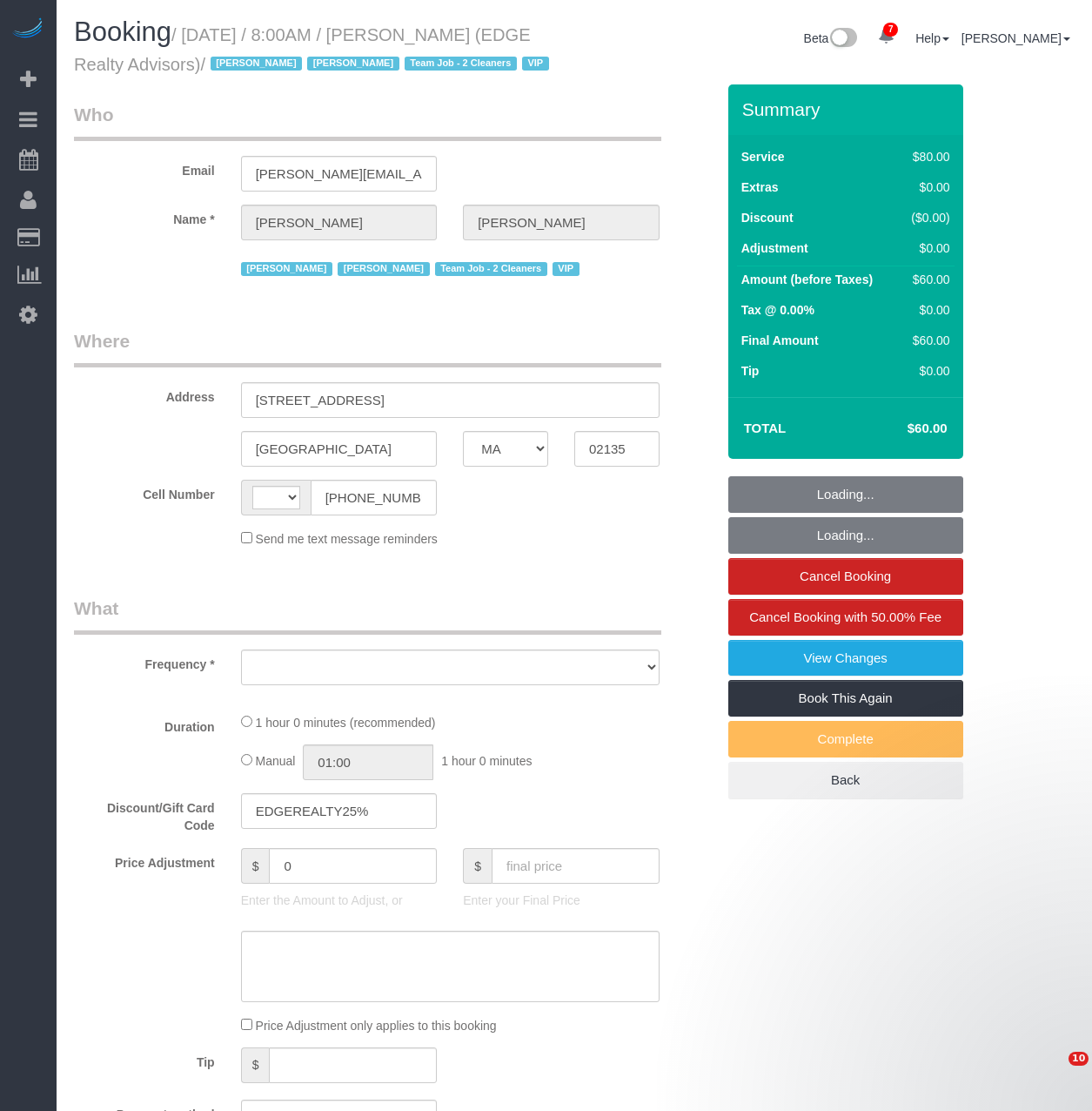
select select "MA"
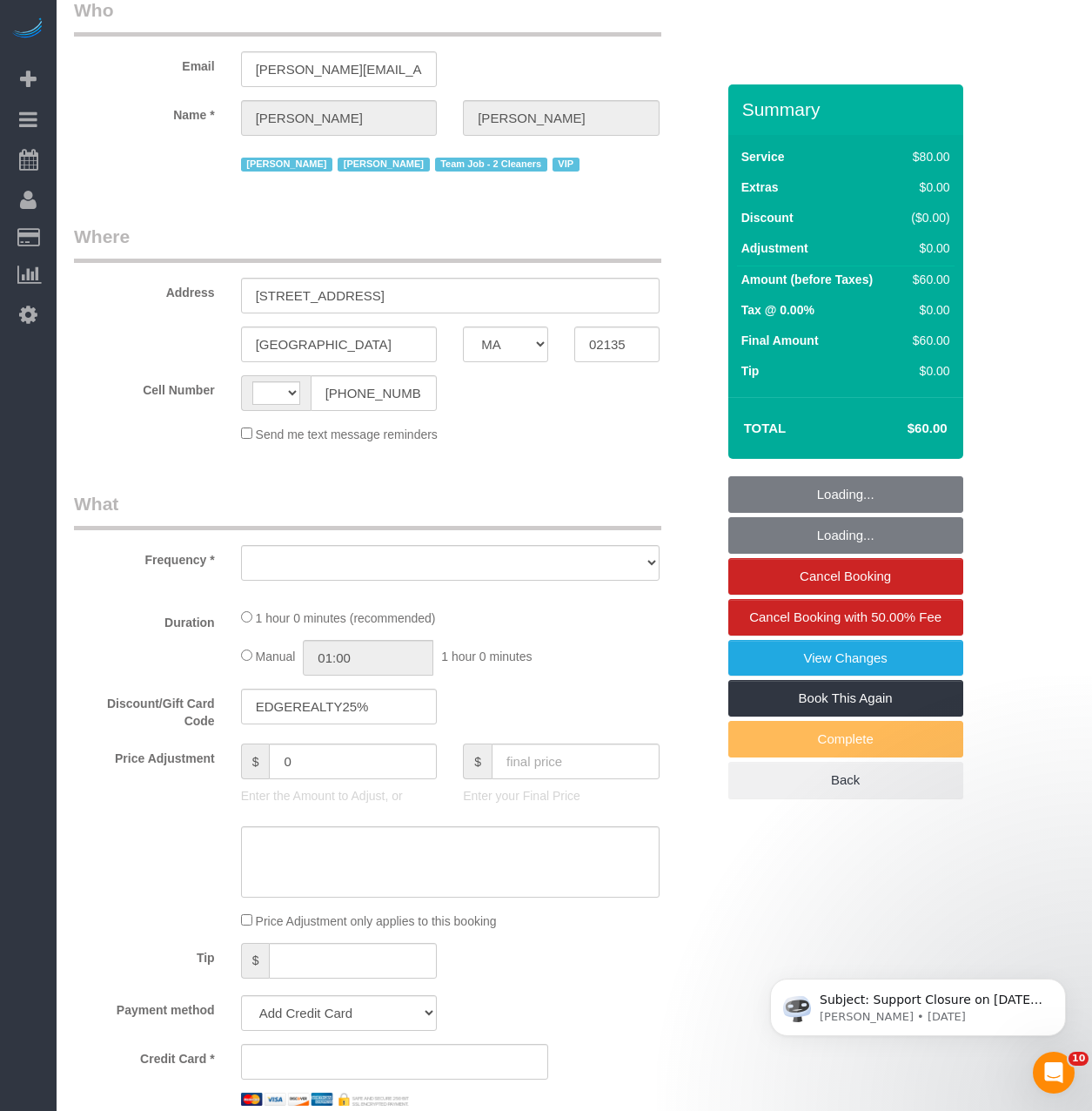
select select "number:89"
select select "number:90"
select select "number:15"
select select "number:5"
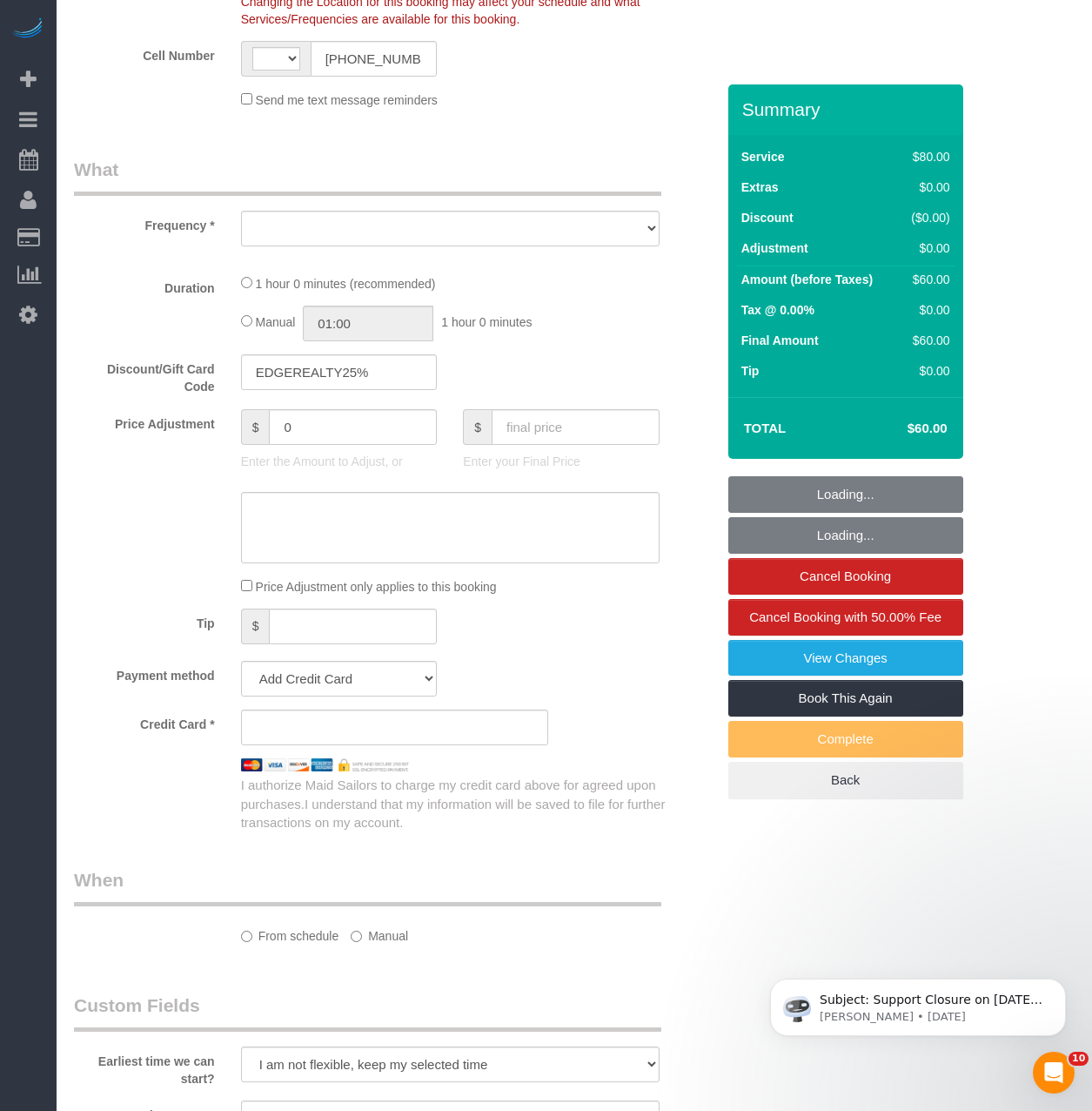
select select "string:[GEOGRAPHIC_DATA]"
select select "object:993"
select select "string:stripe-pm_1NctNu4VGloSiKo7xER55rCs"
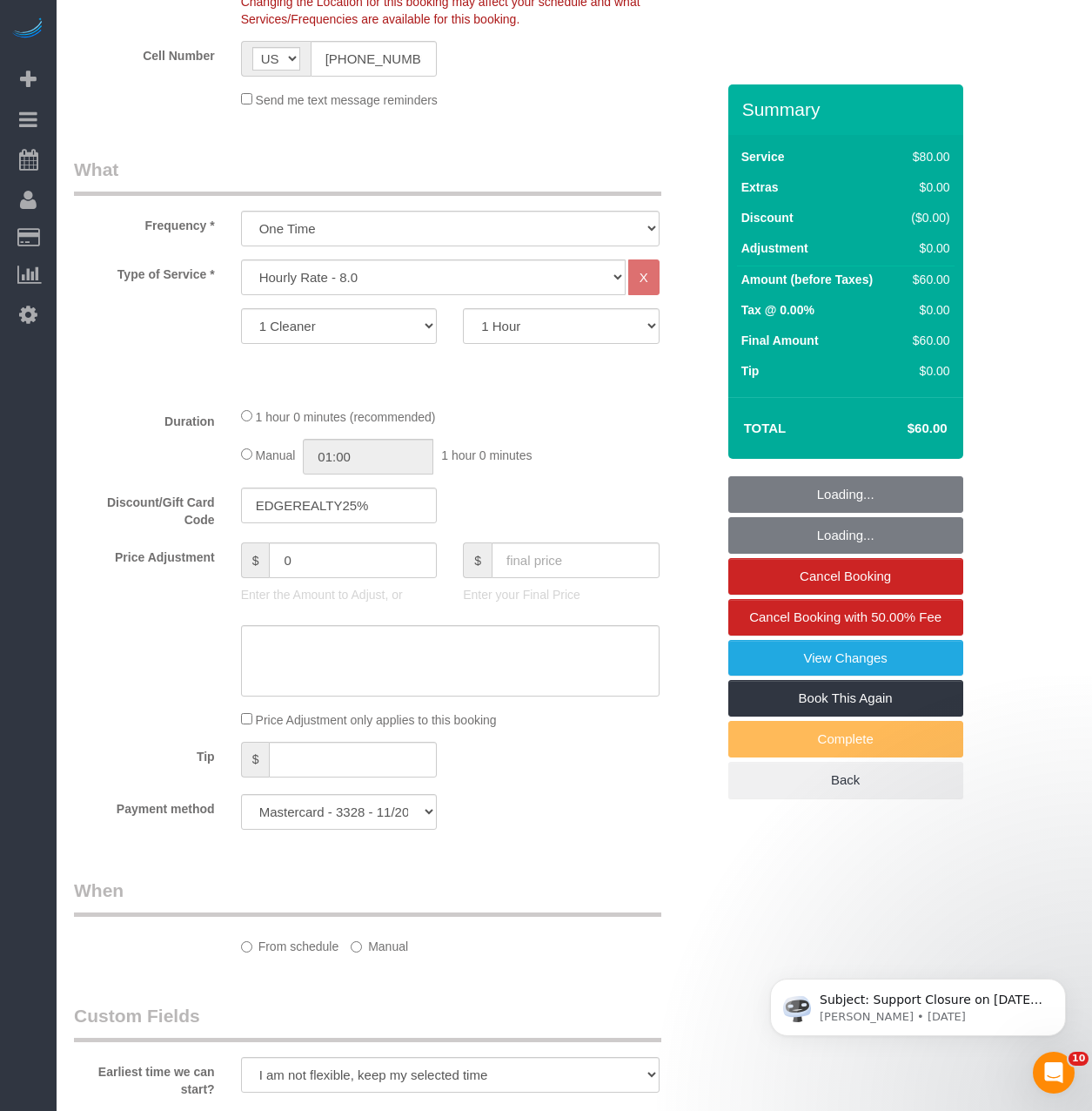
scroll to position [1045, 0]
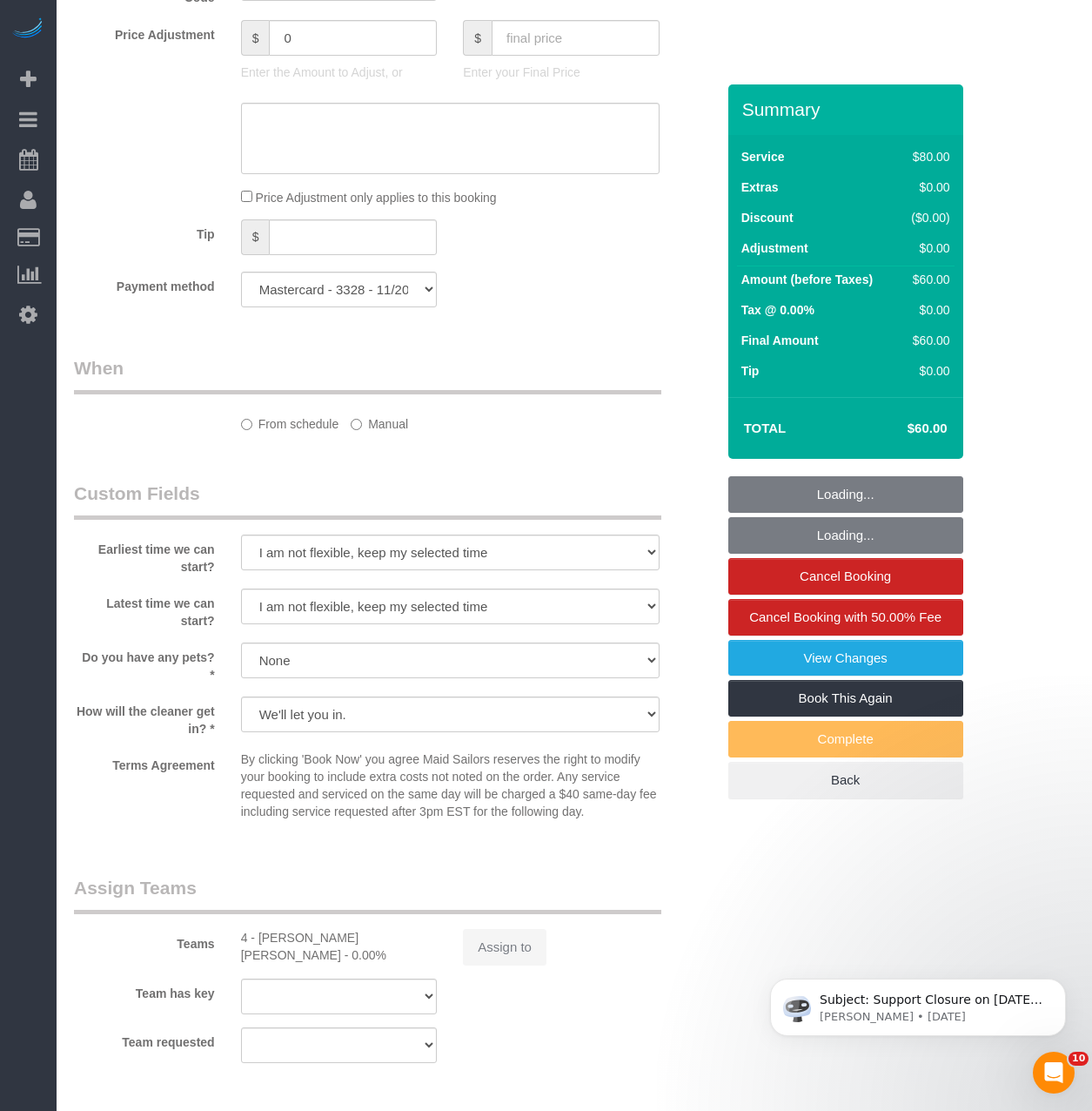
select select "spot1"
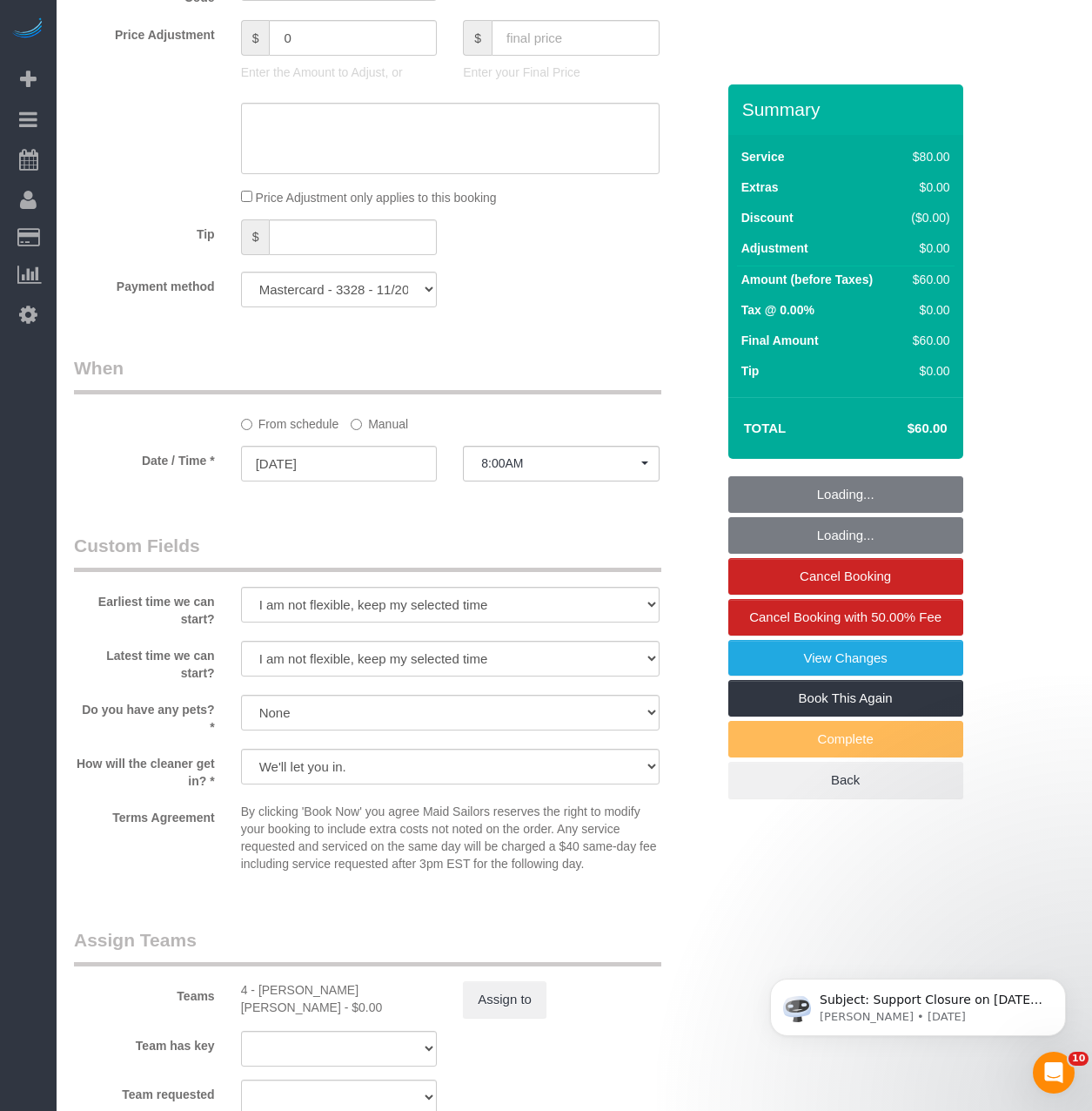
select select "object:1055"
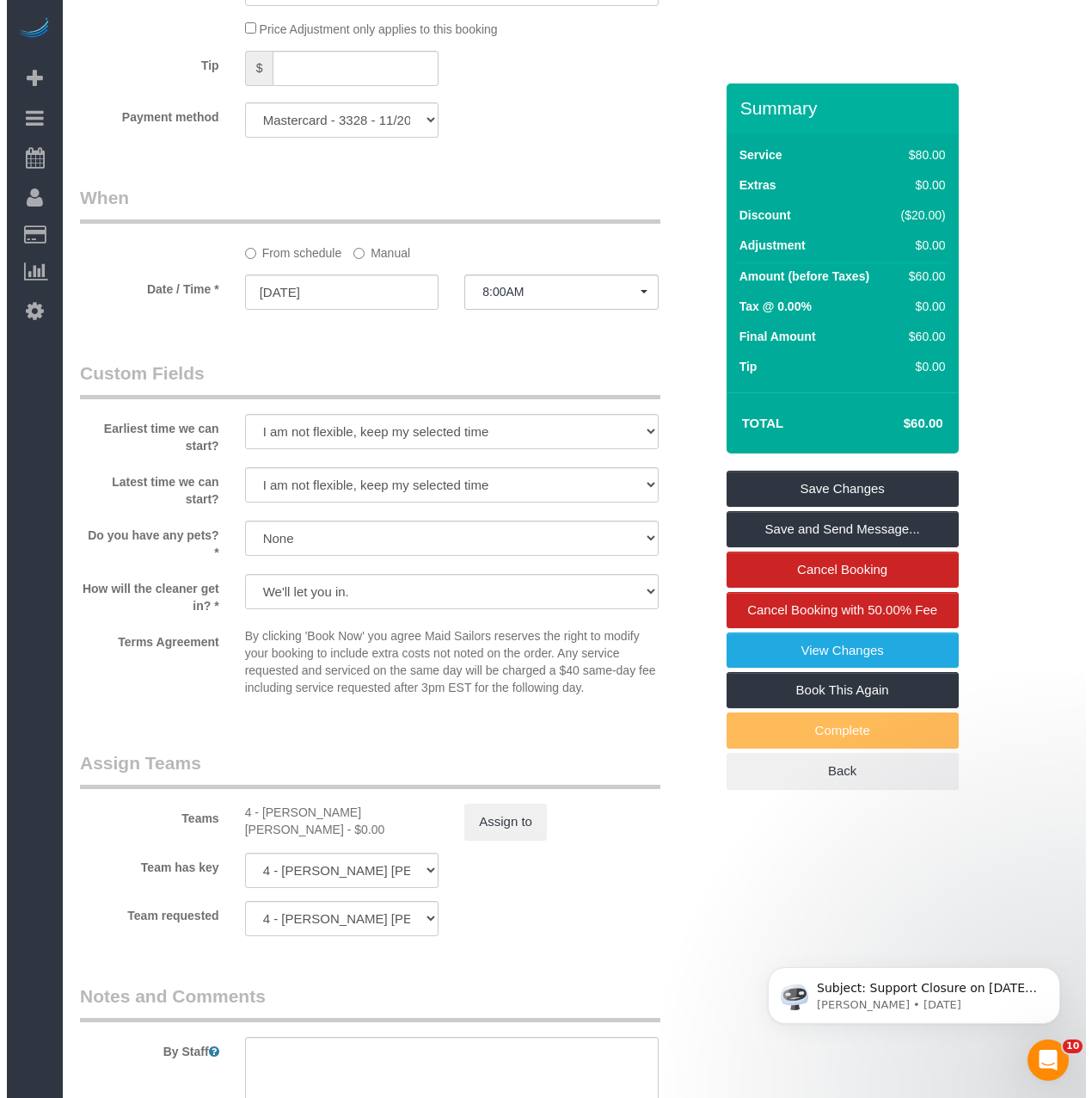
scroll to position [1376, 0]
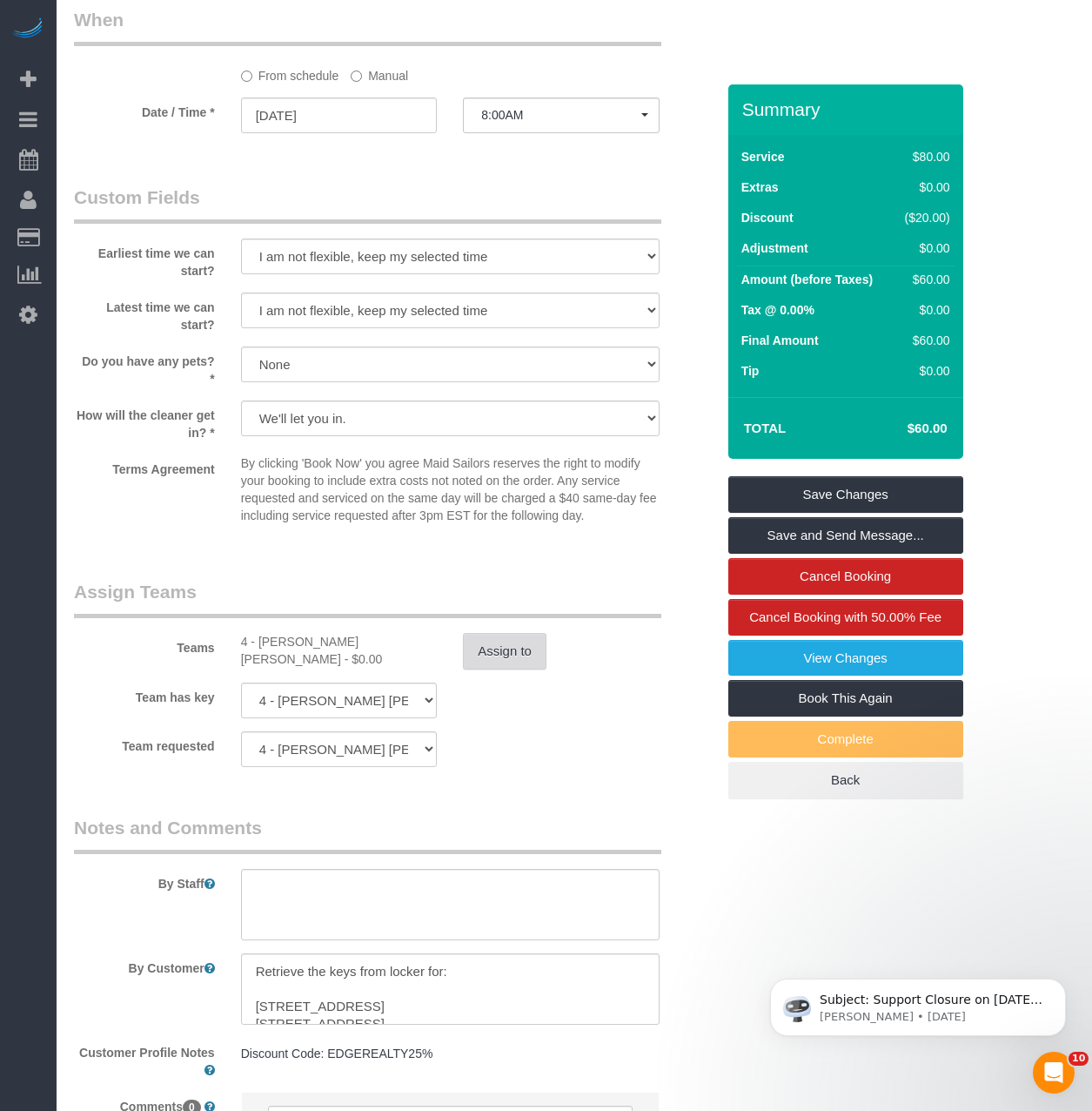
click at [481, 669] on button "Assign to" at bounding box center [504, 651] width 83 height 37
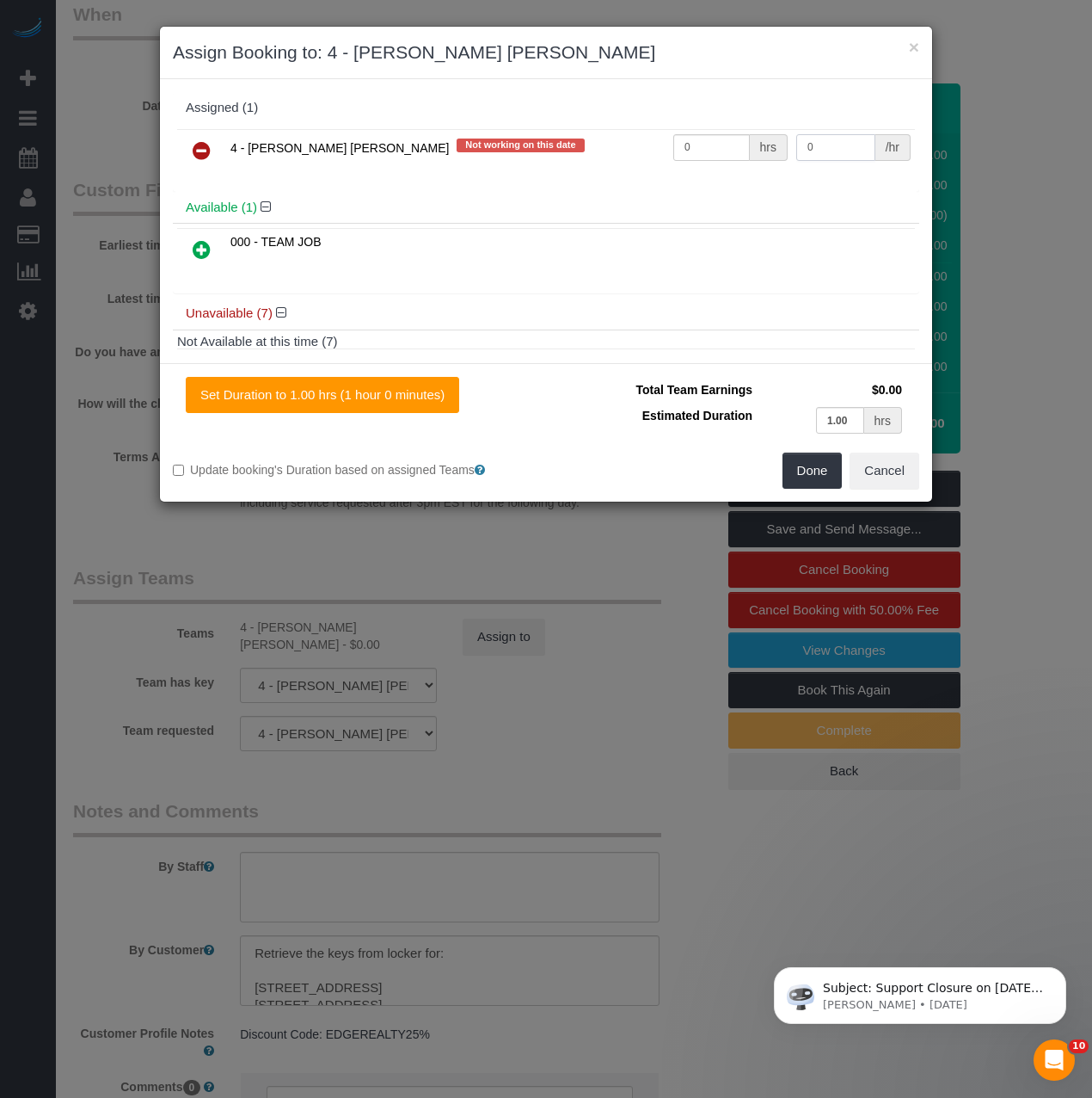
drag, startPoint x: 829, startPoint y: 144, endPoint x: 753, endPoint y: 149, distance: 76.2
click at [762, 145] on tr "4 - [PERSON_NAME] [PERSON_NAME] Not working on this date 0 hrs 0 /hr" at bounding box center [546, 150] width 737 height 44
type input "30"
drag, startPoint x: 686, startPoint y: 150, endPoint x: 447, endPoint y: 109, distance: 242.5
click at [447, 109] on div "Assigned (1) 4 - [PERSON_NAME] [PERSON_NAME] Not working on this date 0 hrs 30 …" at bounding box center [546, 142] width 747 height 100
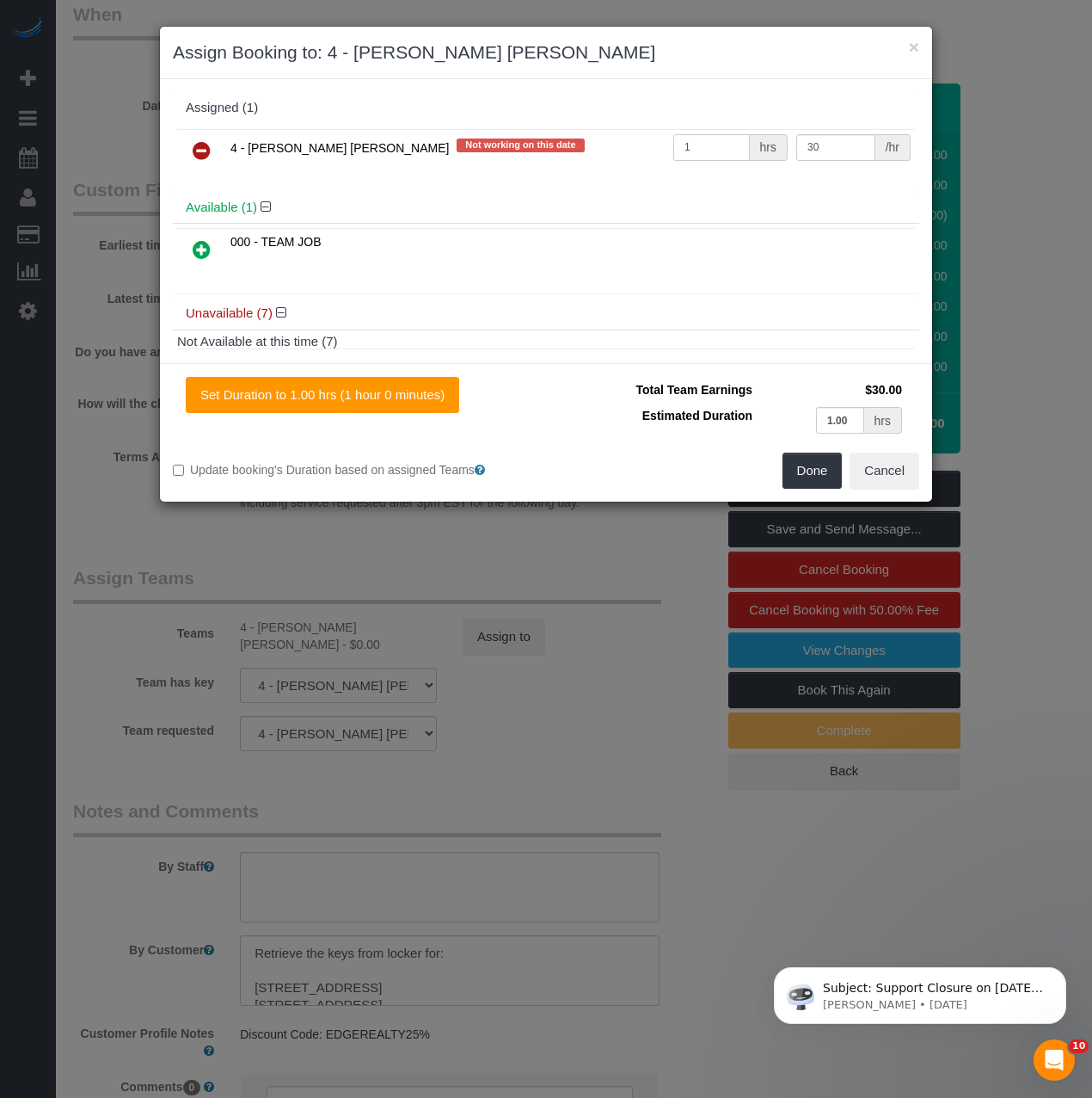
type input "1"
click at [595, 429] on td "Estimated Duration" at bounding box center [658, 420] width 198 height 35
click at [812, 475] on button "Done" at bounding box center [812, 471] width 60 height 36
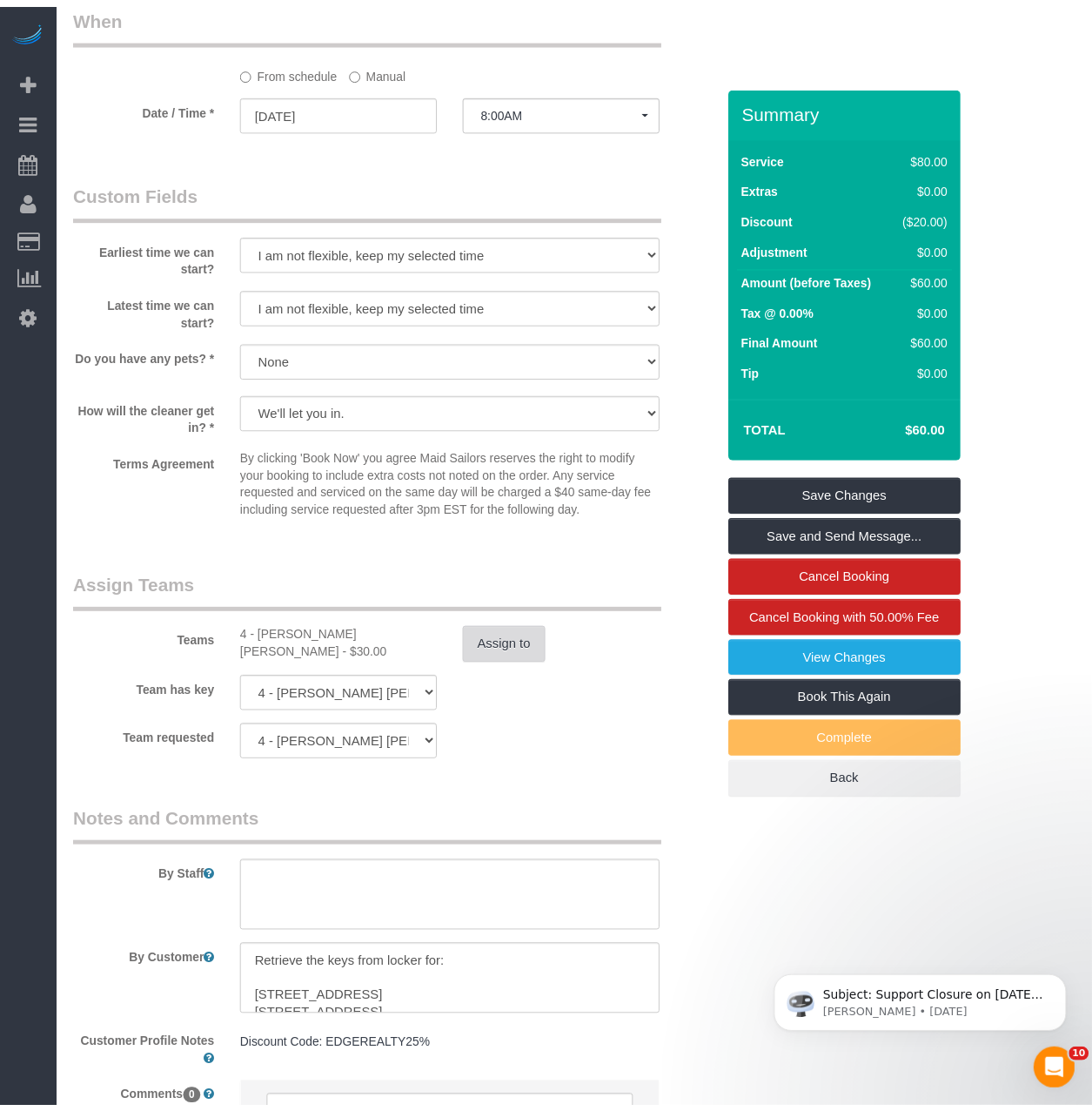
scroll to position [1398, 0]
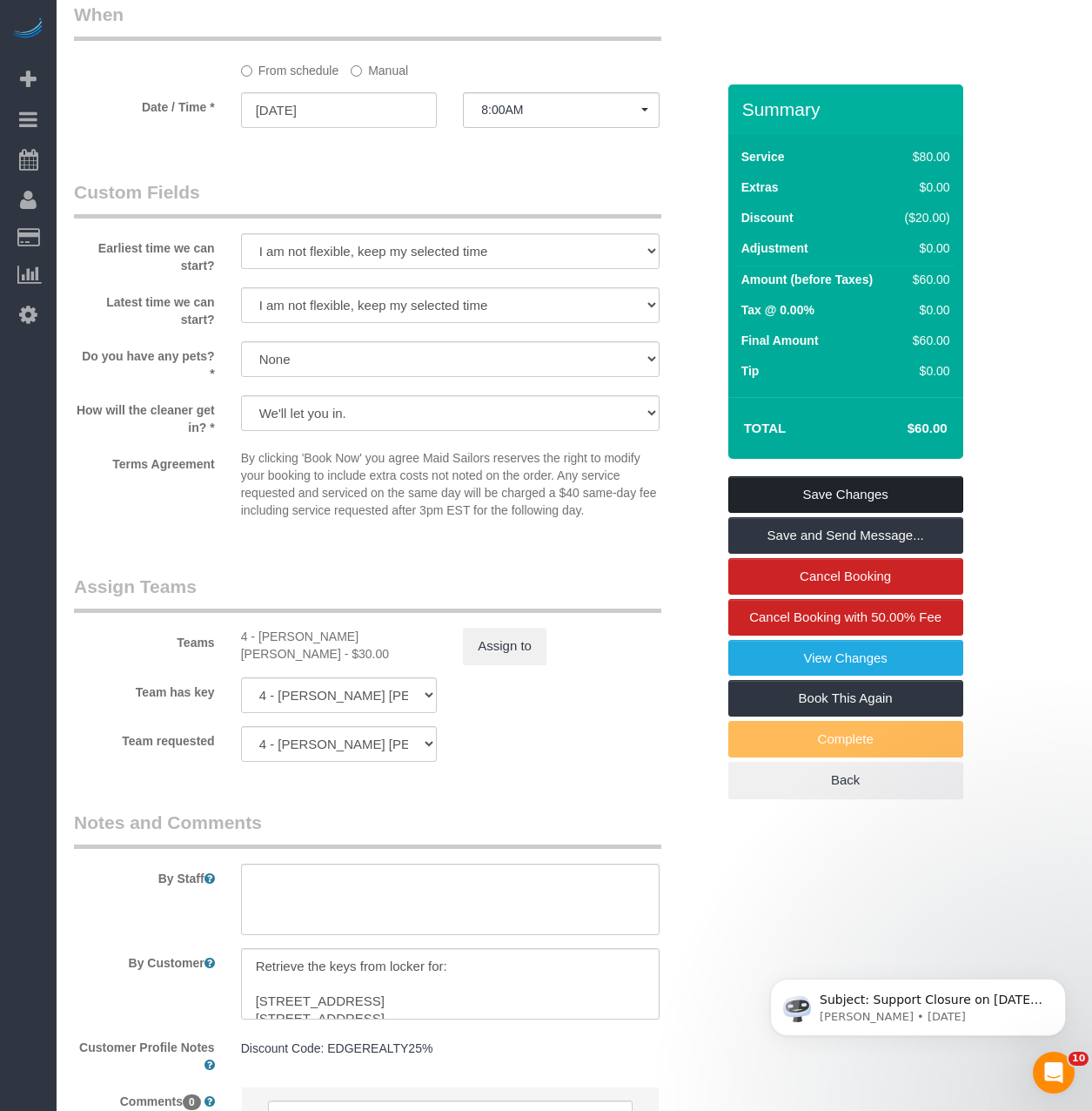
click at [807, 513] on link "Save Changes" at bounding box center [845, 494] width 235 height 37
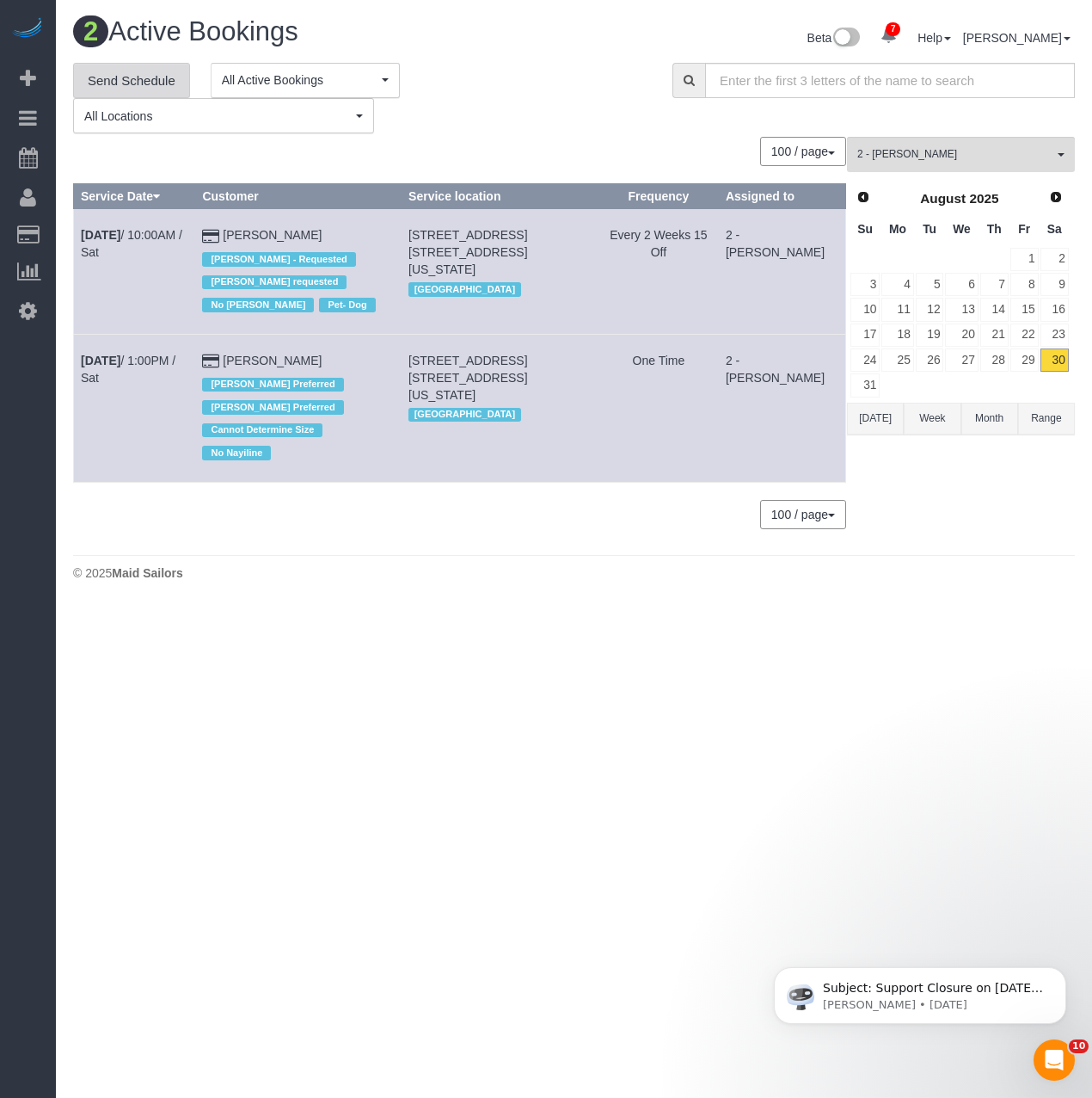
click at [102, 82] on link "Send Schedule" at bounding box center [131, 80] width 117 height 36
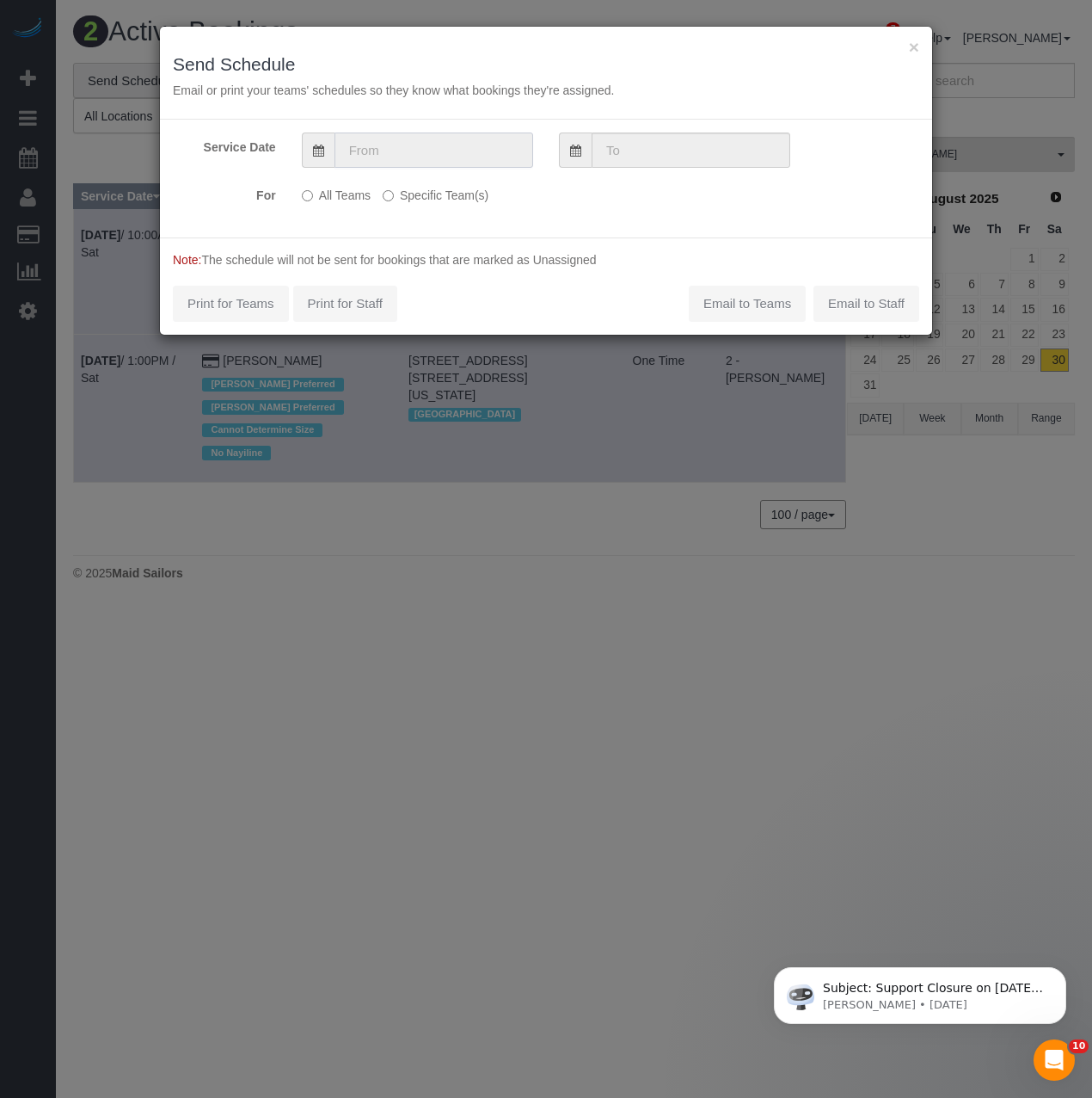
click at [409, 156] on input "text" at bounding box center [433, 150] width 199 height 35
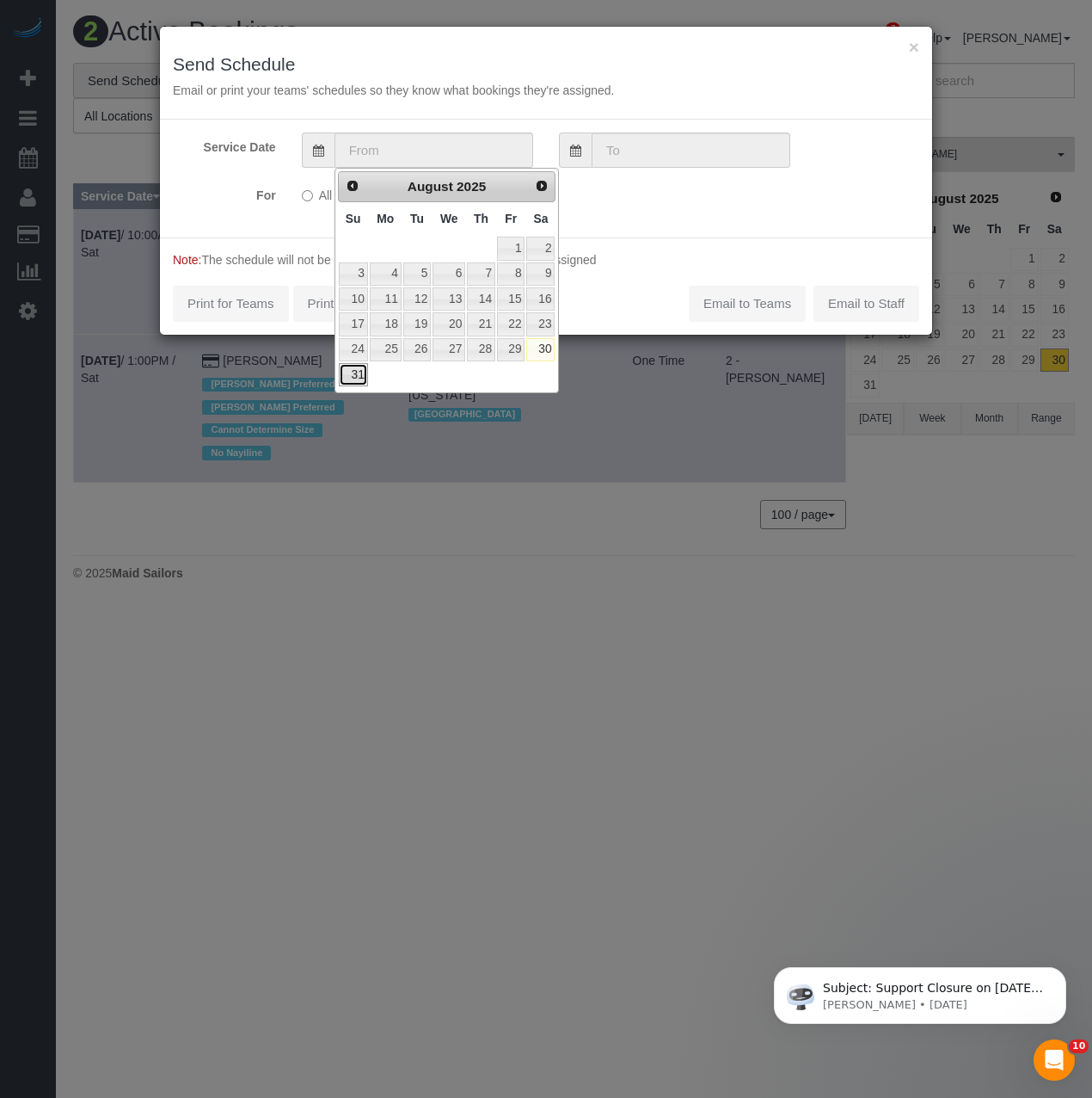
click at [362, 373] on link "31" at bounding box center [353, 374] width 29 height 23
type input "[DATE]"
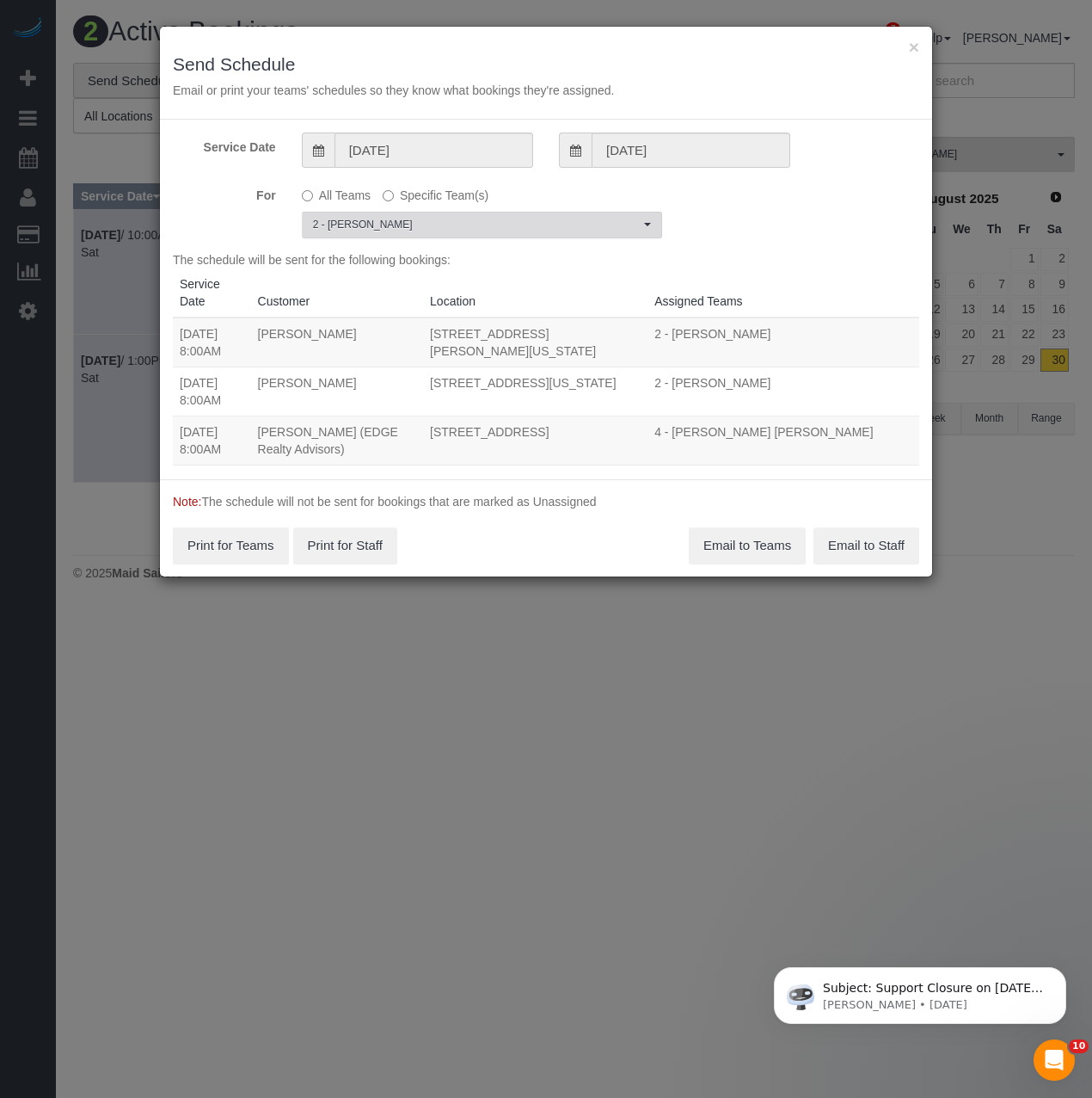
click at [393, 231] on span "2 - Ana Rodriguez" at bounding box center [476, 225] width 327 height 15
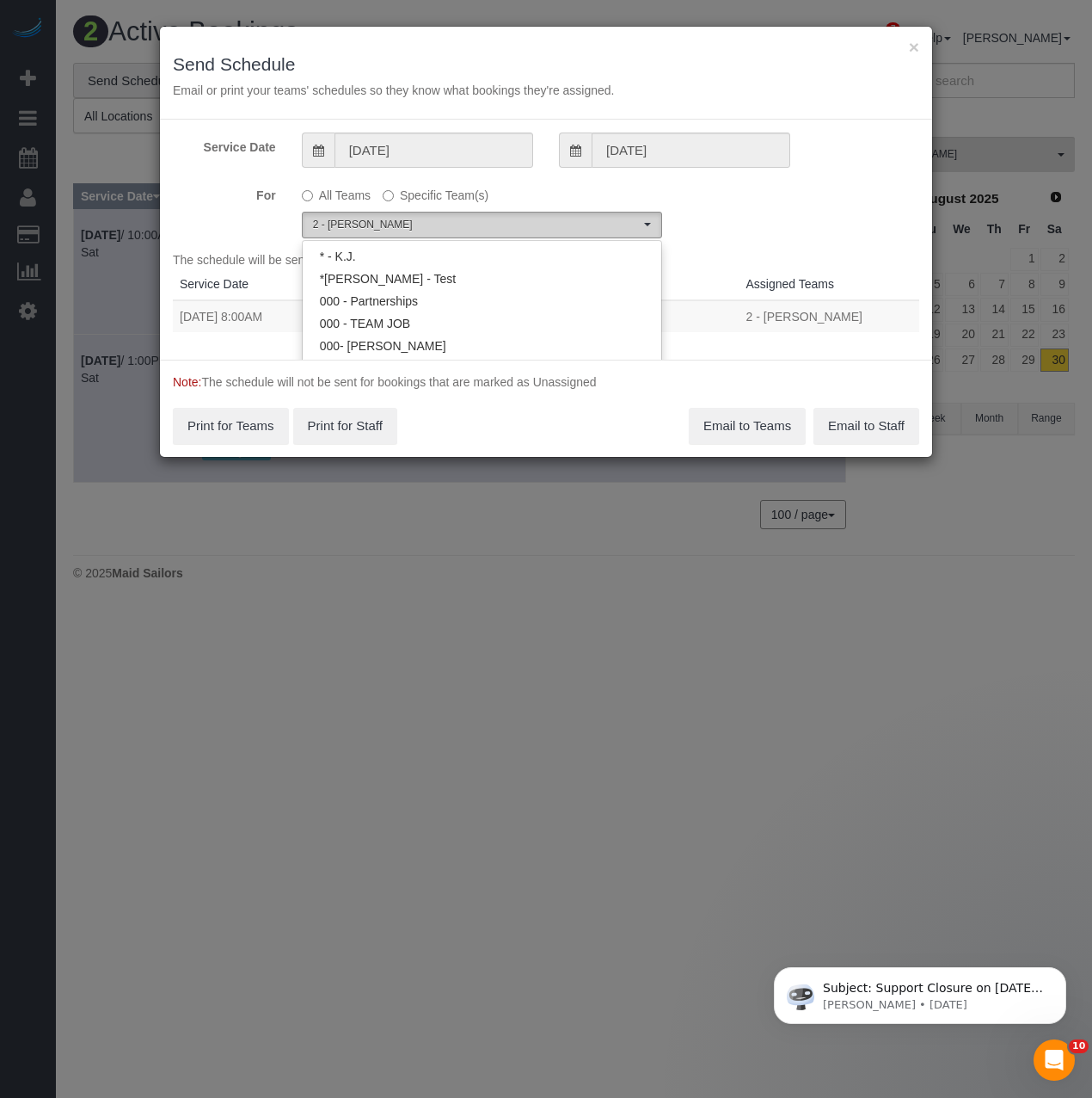
scroll to position [889, 0]
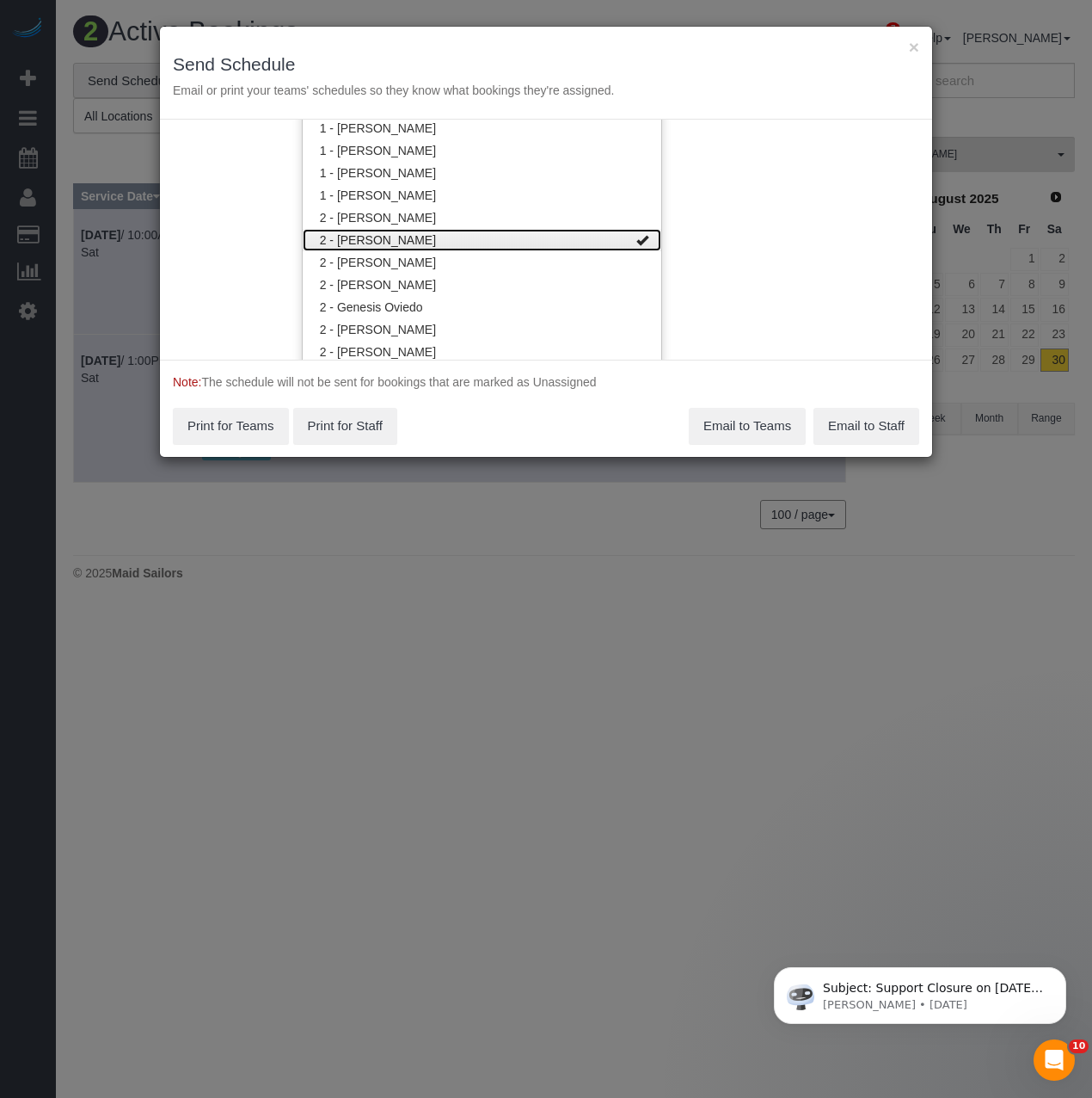
click at [395, 249] on link "2 - Ana Rodriguez" at bounding box center [482, 240] width 358 height 22
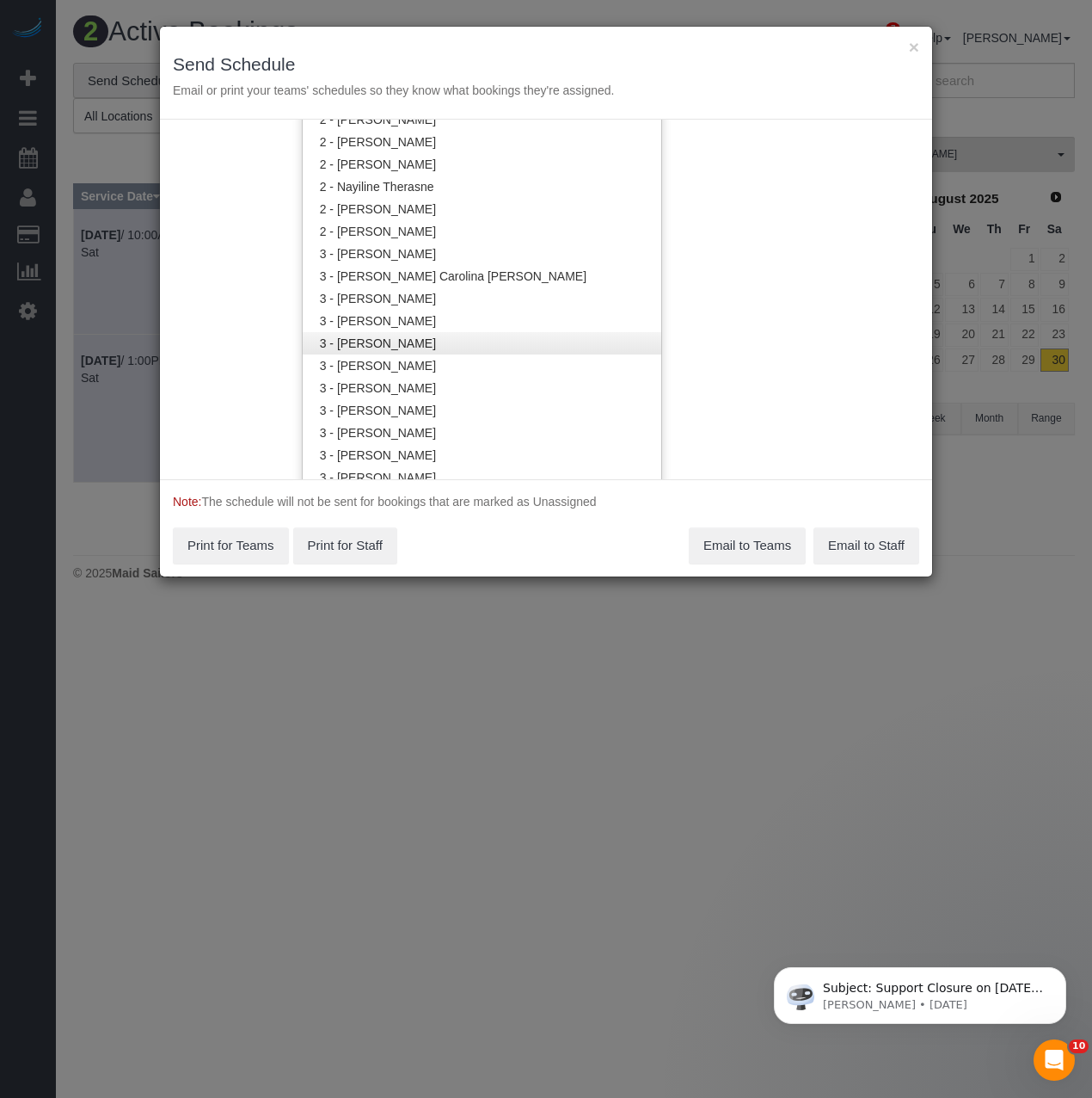
scroll to position [1663, 0]
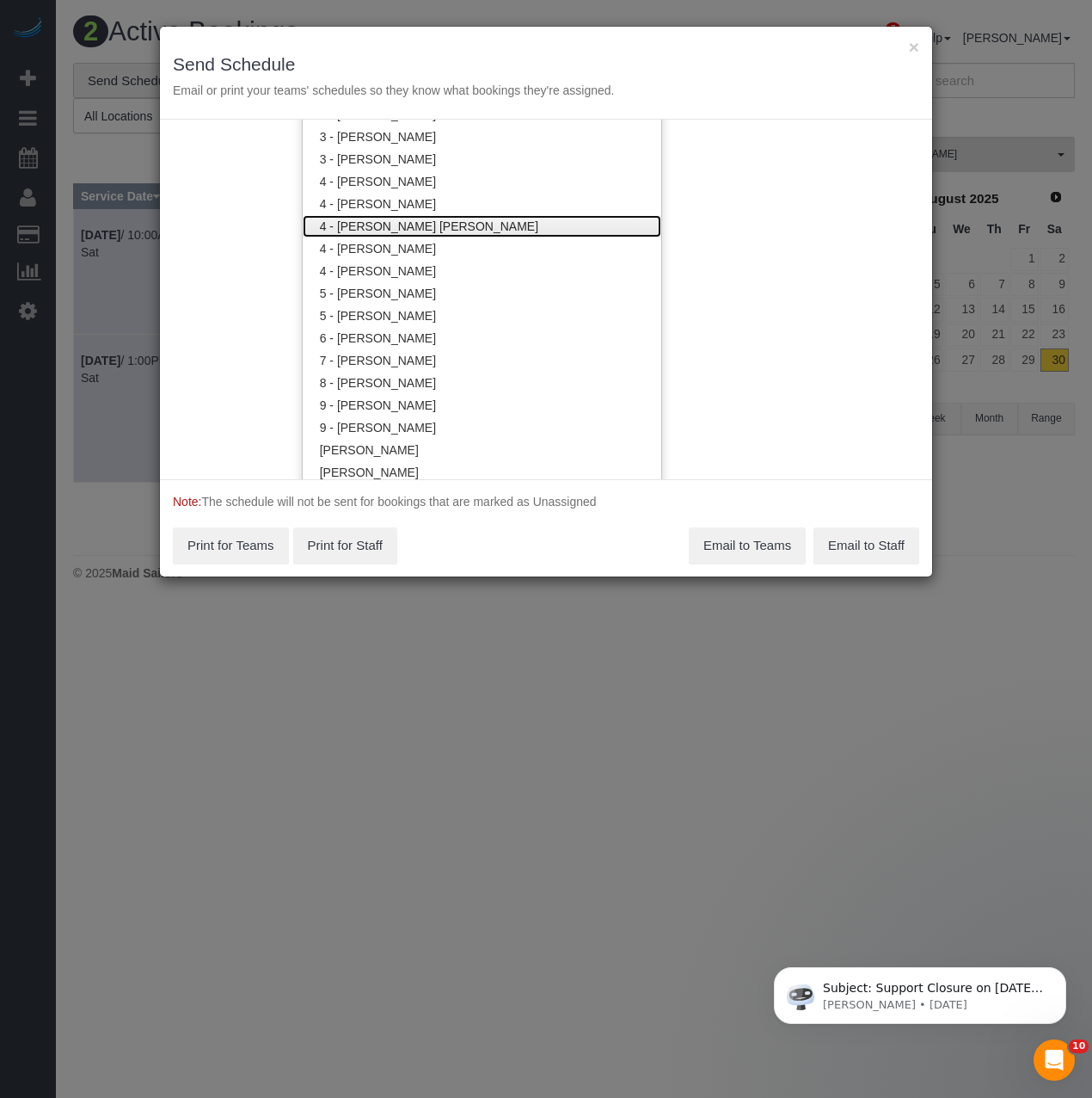
click at [420, 229] on link "4 - [PERSON_NAME] [PERSON_NAME]" at bounding box center [482, 226] width 358 height 22
click at [439, 531] on div "Note: The schedule will not be sent for bookings that are marked as Unassigned …" at bounding box center [545, 528] width 772 height 97
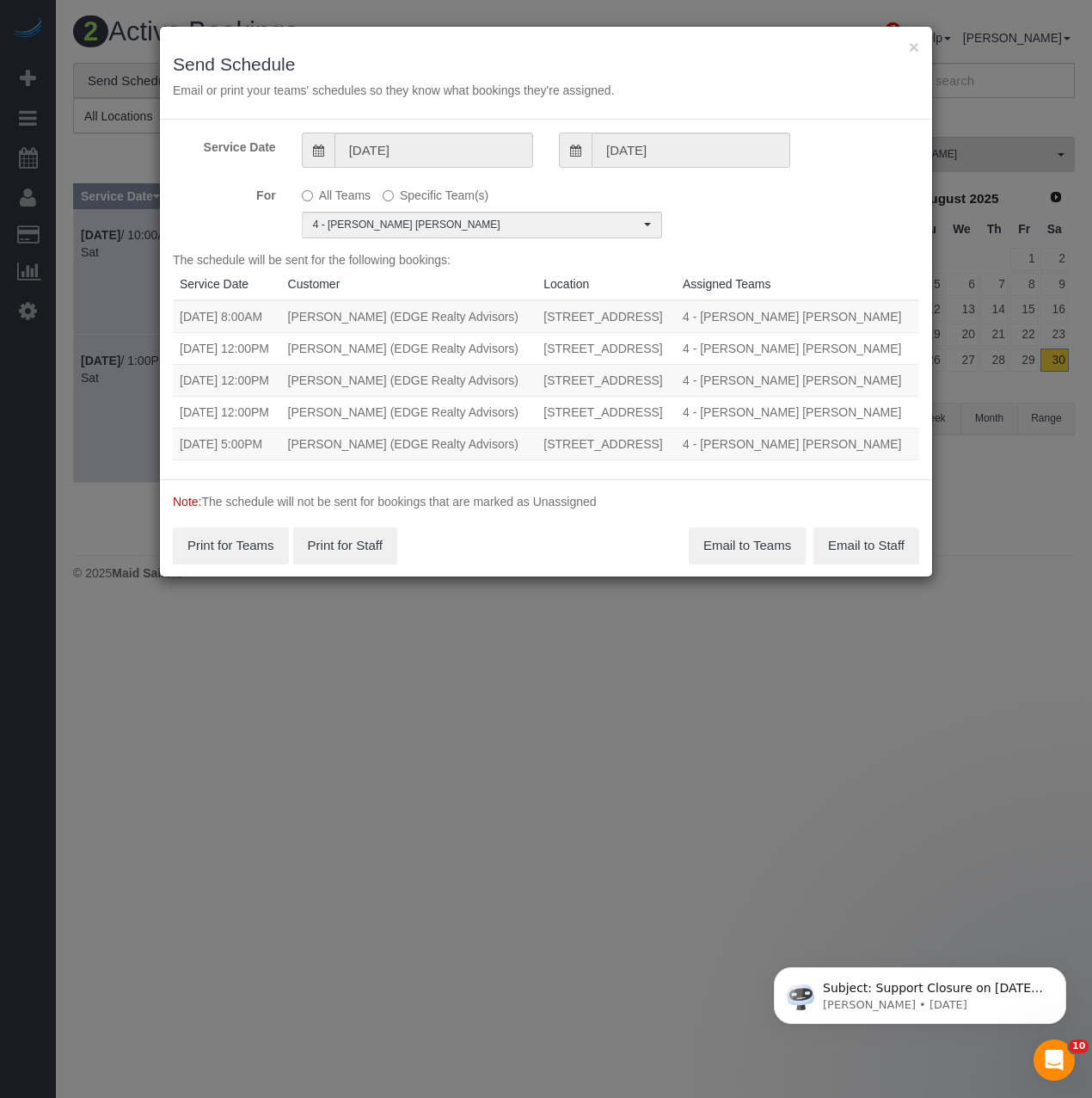
drag, startPoint x: 531, startPoint y: 341, endPoint x: 176, endPoint y: 313, distance: 356.1
click at [176, 313] on tr "08/31/2025 8:00AM Gabriela Gorman (EDGE Realty Advisors) 1660 Soldiers Field Ro…" at bounding box center [546, 317] width 747 height 33
copy tr "08/31/2025 8:00AM Gabriela Gorman (EDGE Realty Advisors) 1660 Soldiers Field Ro…"
click at [737, 558] on button "Email to Teams" at bounding box center [747, 545] width 117 height 36
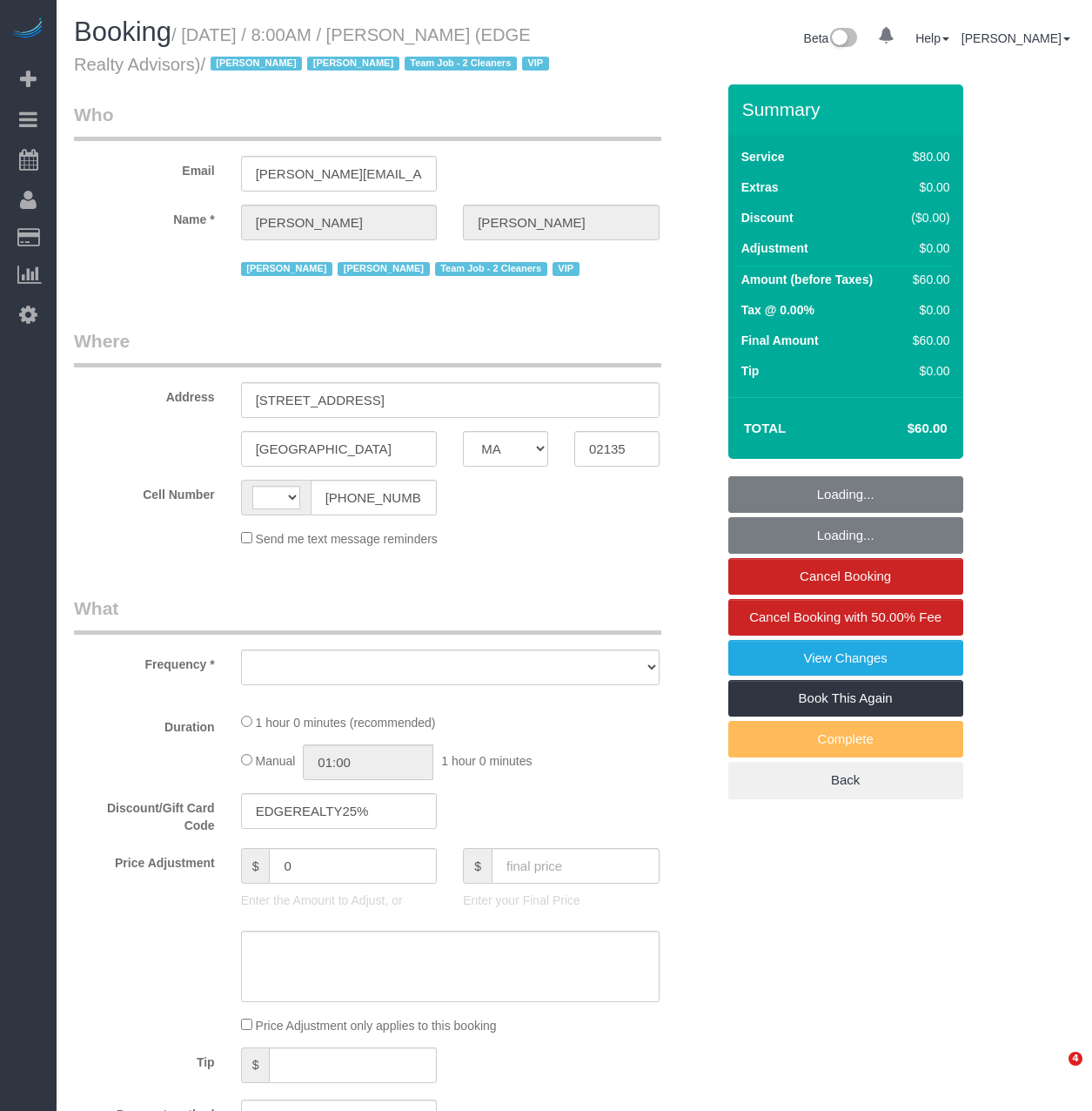
select select "MA"
select select "object:452"
select select "string:stripe-pm_1NctNu4VGloSiKo7xER55rCs"
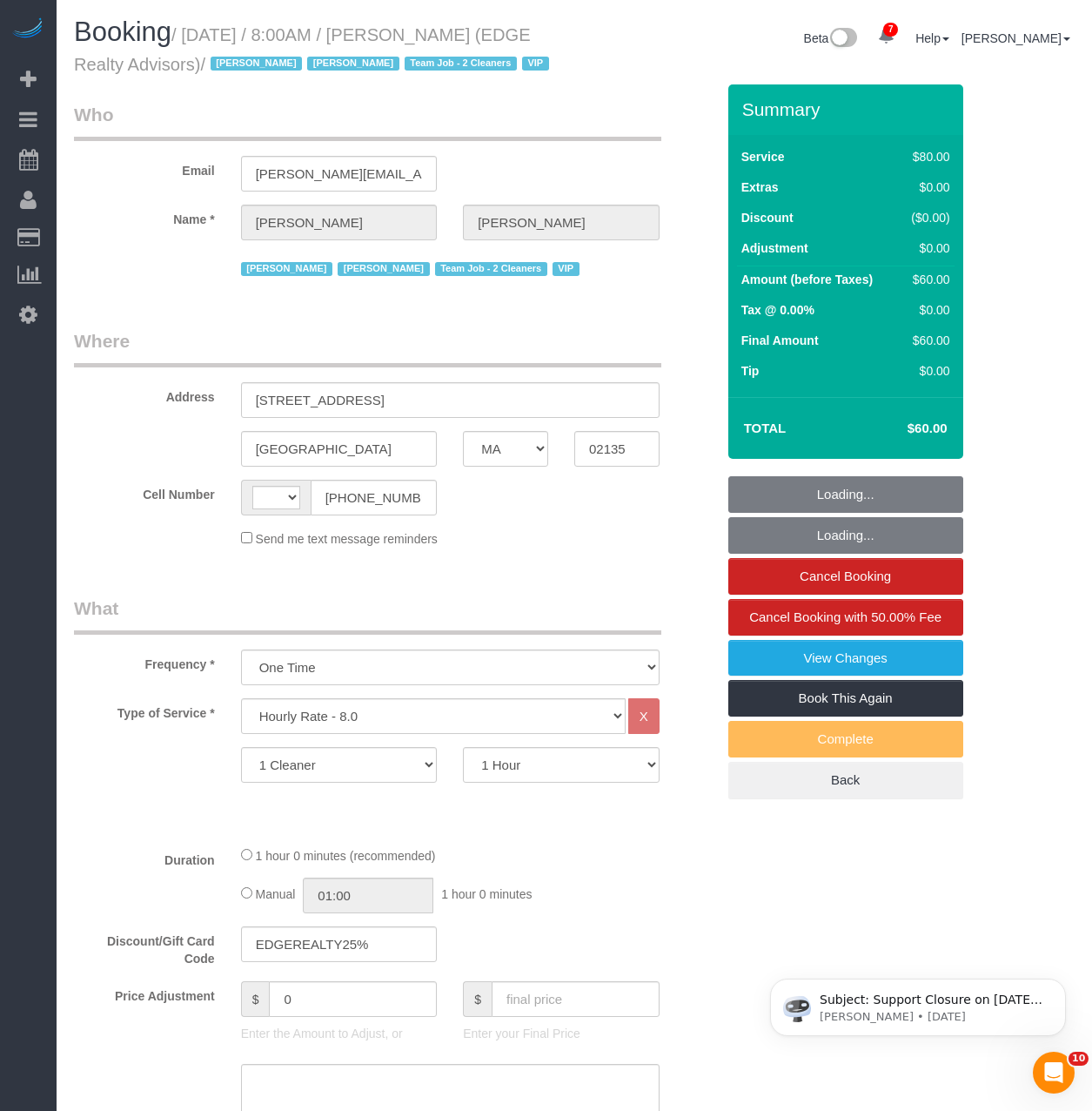
select select "string:[GEOGRAPHIC_DATA]"
select select "spot1"
select select "number:89"
select select "number:90"
select select "number:15"
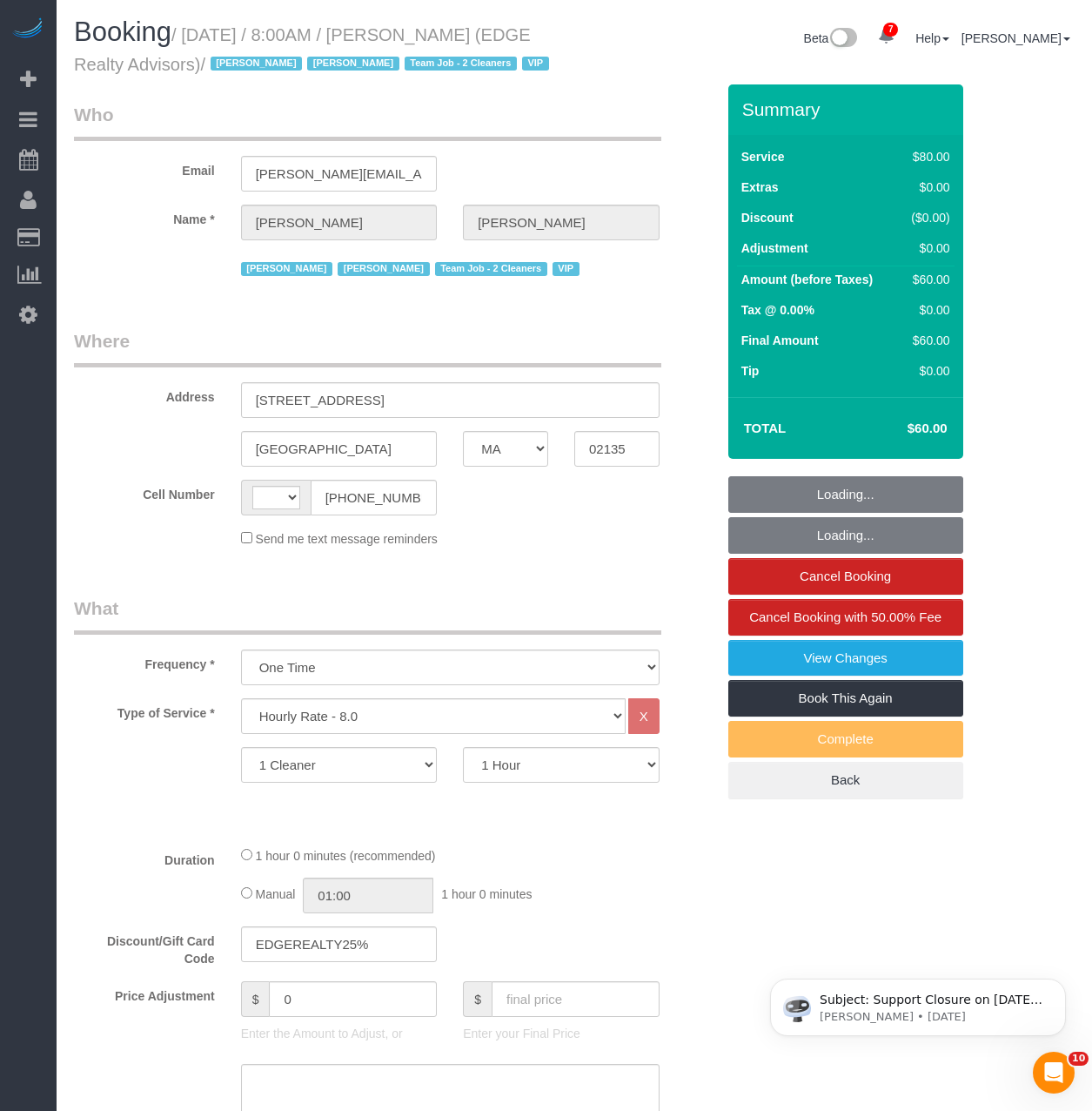
select select "number:5"
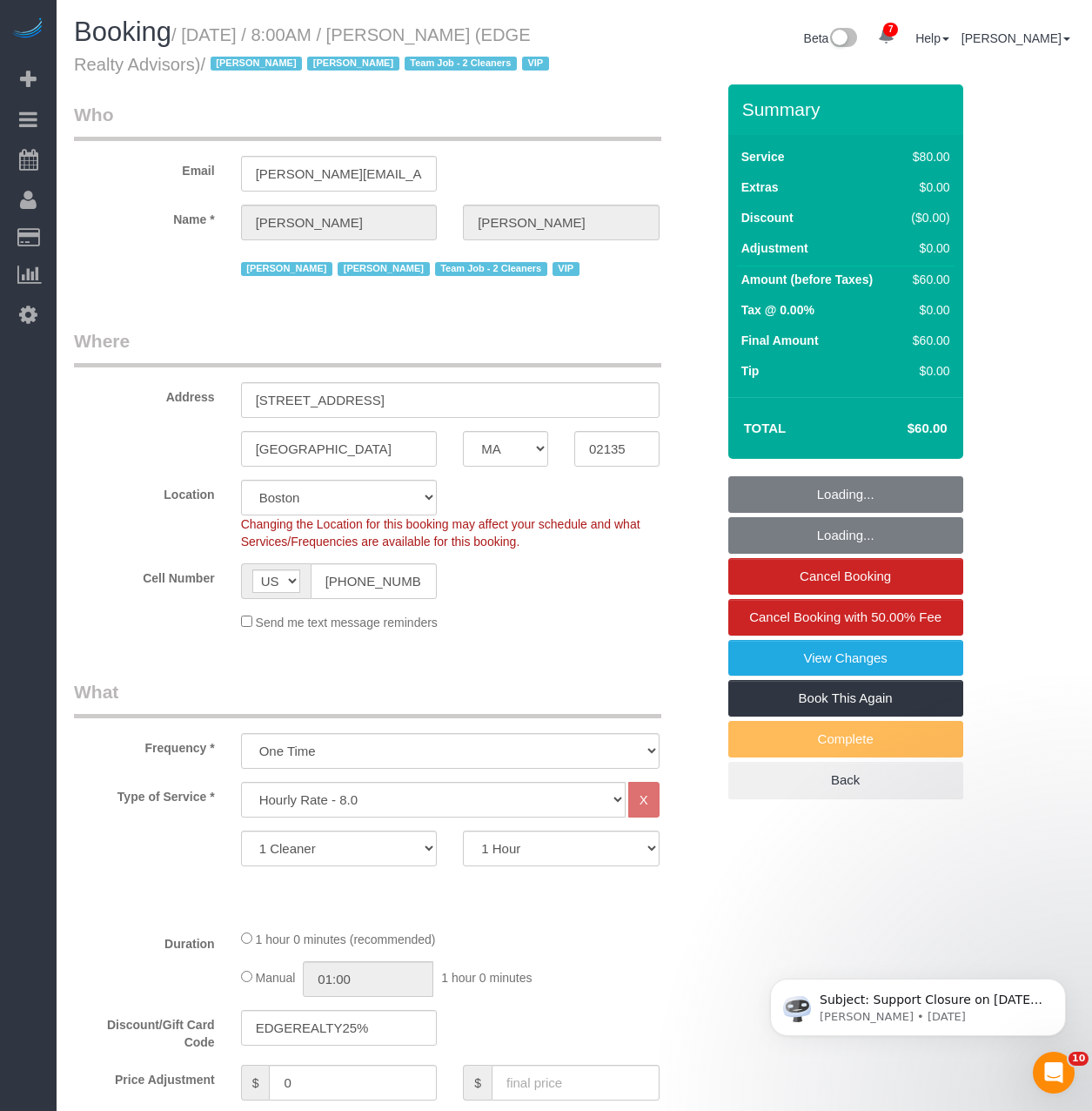
select select "object:1055"
select select "spot50"
drag, startPoint x: 260, startPoint y: 66, endPoint x: 191, endPoint y: 27, distance: 79.3
click at [191, 27] on small "/ [DATE] / 8:00AM / [PERSON_NAME] (EDGE Realty Advisors) / [PERSON_NAME] [PERSO…" at bounding box center [314, 50] width 481 height 49
copy small "[DATE] / 8:00AM / [PERSON_NAME] (EDGE Realty Advisors)"
